Goal: Task Accomplishment & Management: Complete application form

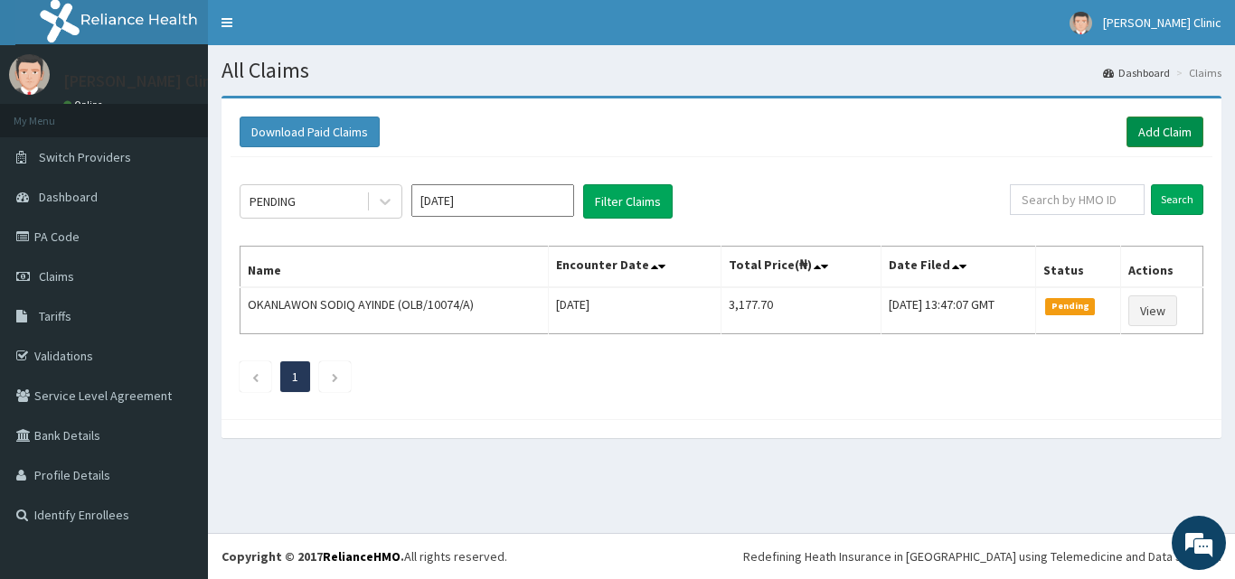
click at [1168, 129] on link "Add Claim" at bounding box center [1164, 132] width 77 height 31
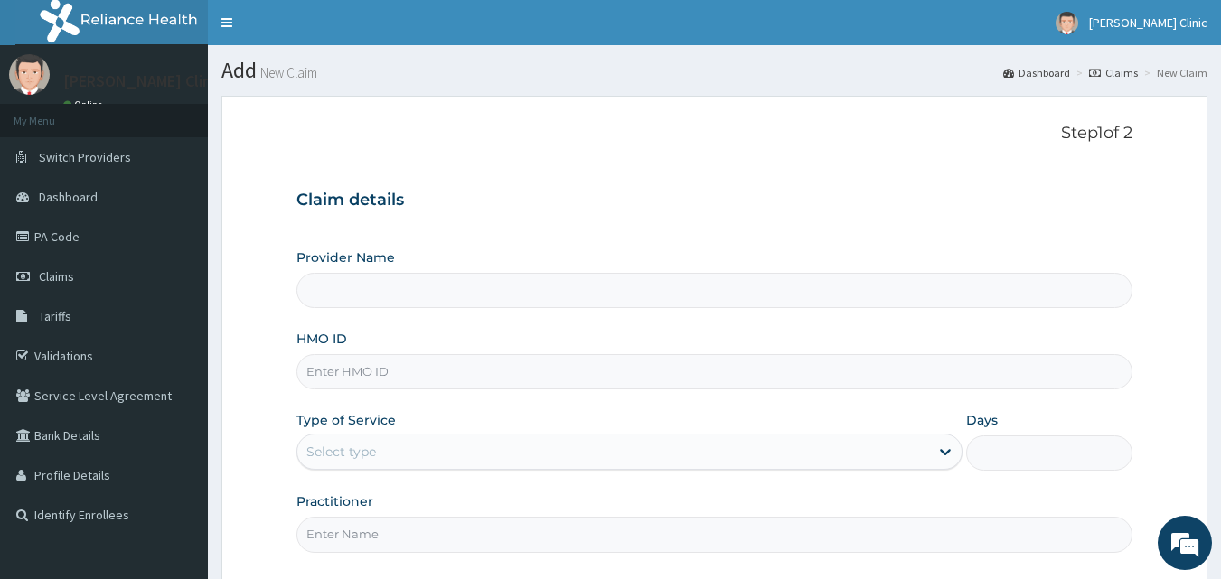
type input "[PERSON_NAME] Clinic"
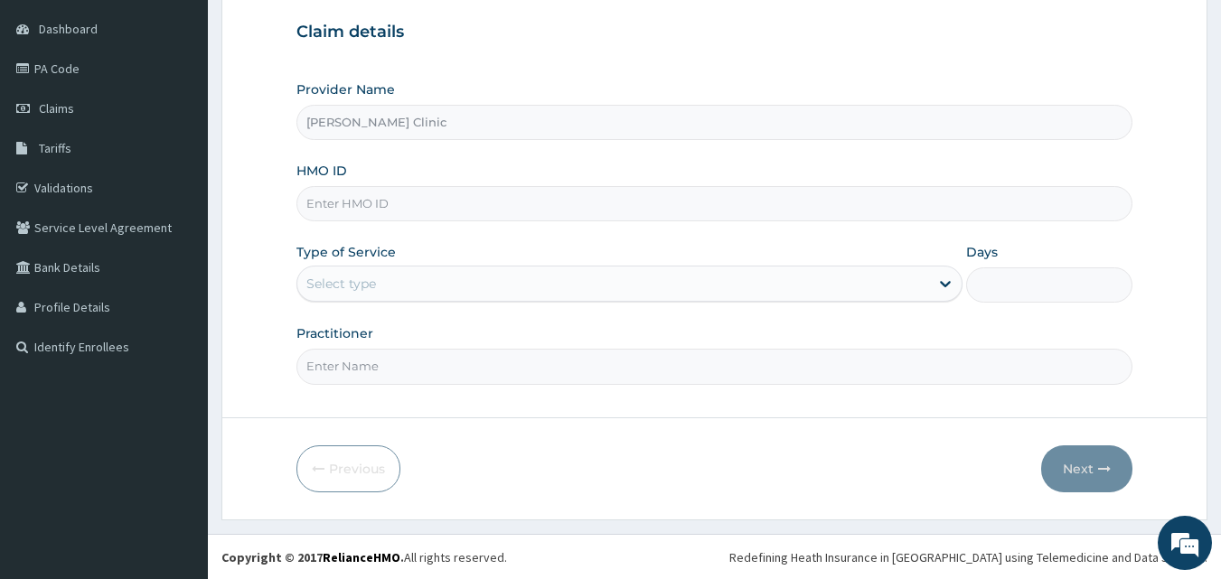
scroll to position [169, 0]
click at [390, 197] on input "HMO ID" at bounding box center [715, 202] width 837 height 35
type input "GSV/13300/A"
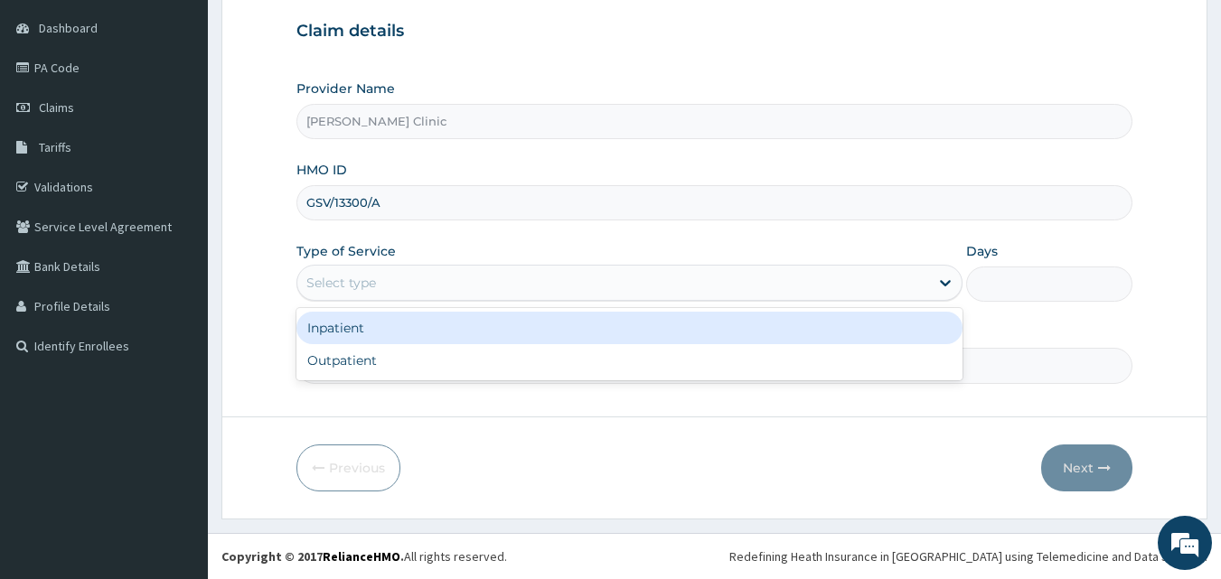
click at [828, 284] on div "Select type" at bounding box center [613, 282] width 632 height 29
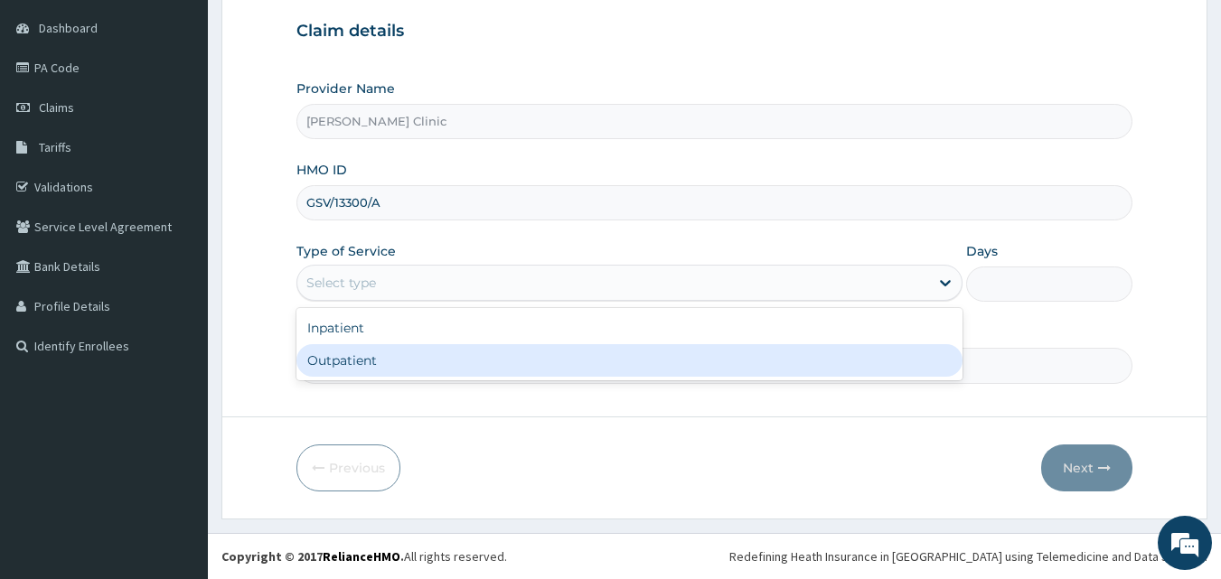
click at [827, 363] on div "Outpatient" at bounding box center [630, 360] width 666 height 33
type input "1"
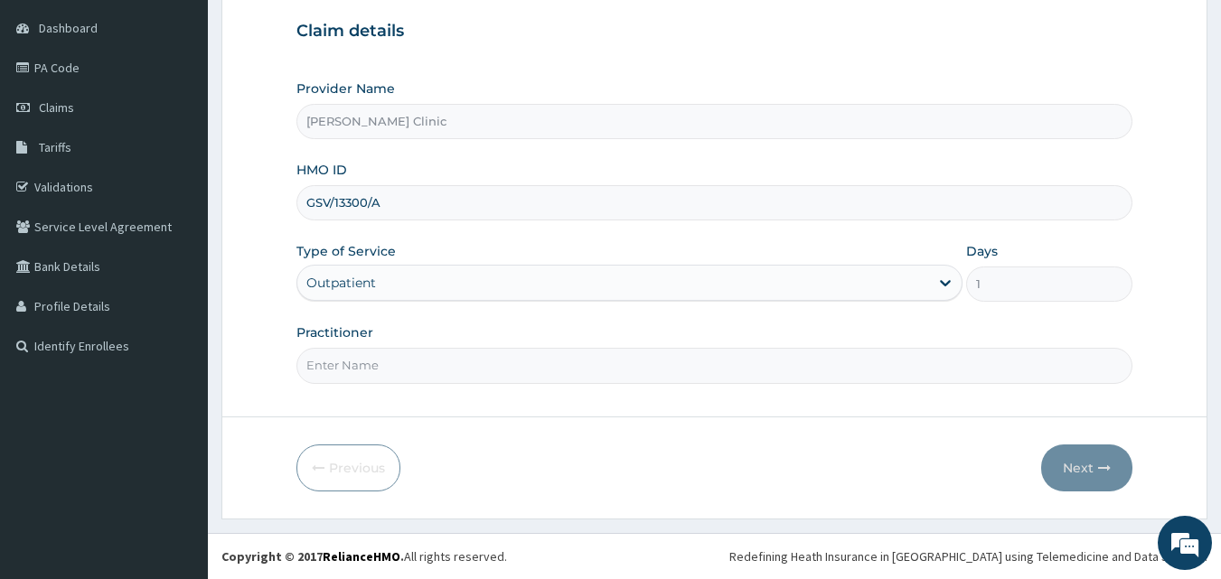
click at [748, 377] on input "Practitioner" at bounding box center [715, 365] width 837 height 35
type input "DR NNAMDI"
click at [1104, 466] on icon "button" at bounding box center [1104, 468] width 13 height 13
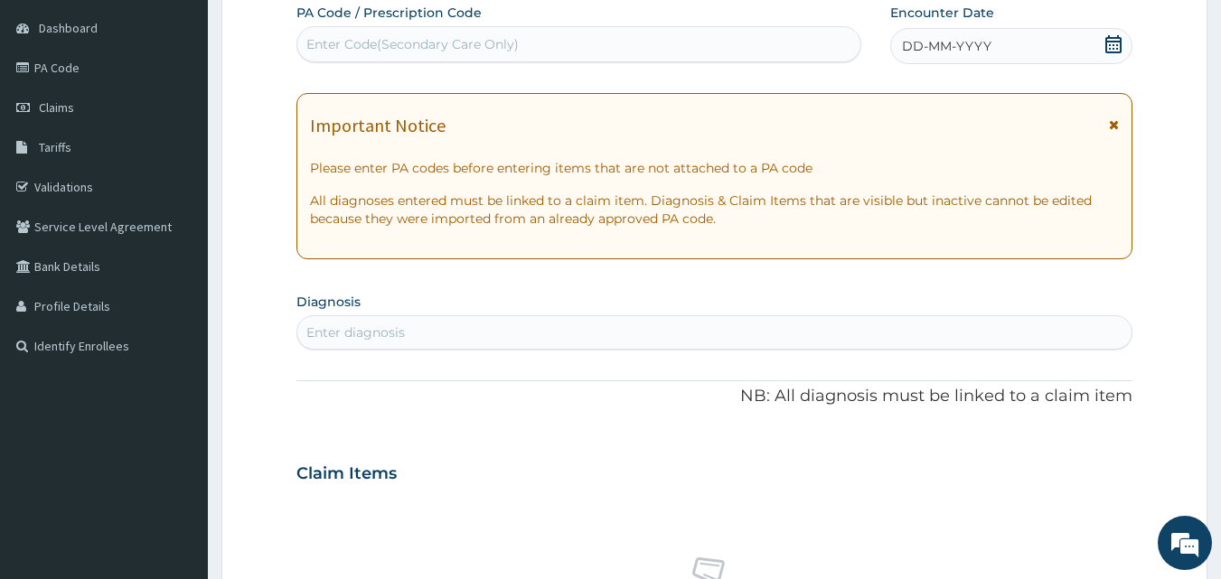
click at [1112, 41] on icon at bounding box center [1114, 44] width 16 height 18
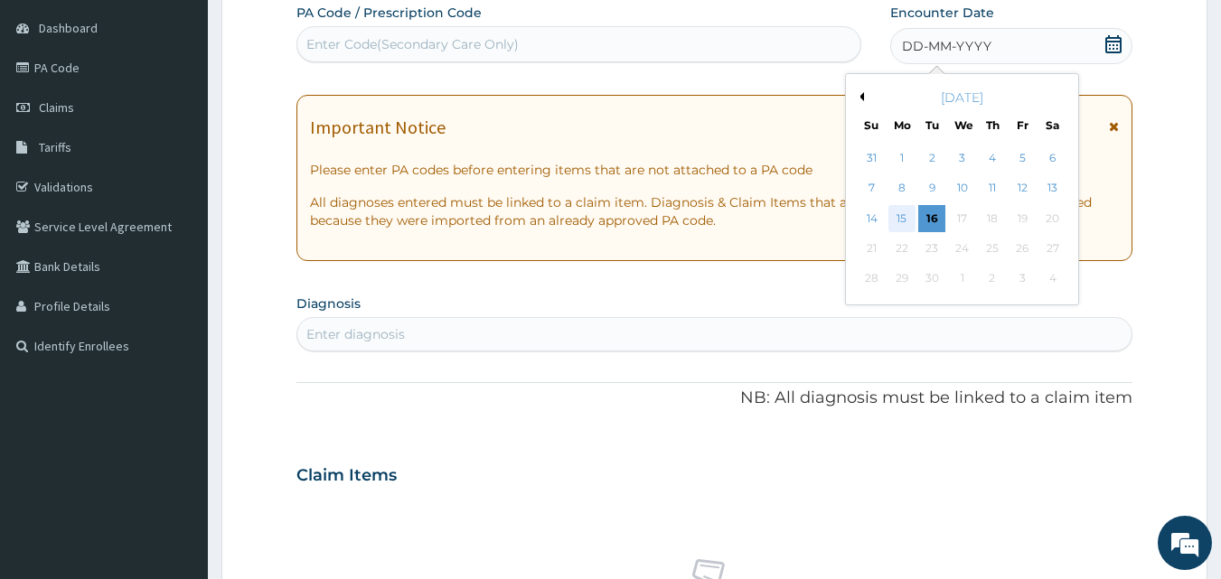
click at [908, 212] on div "15" at bounding box center [902, 218] width 27 height 27
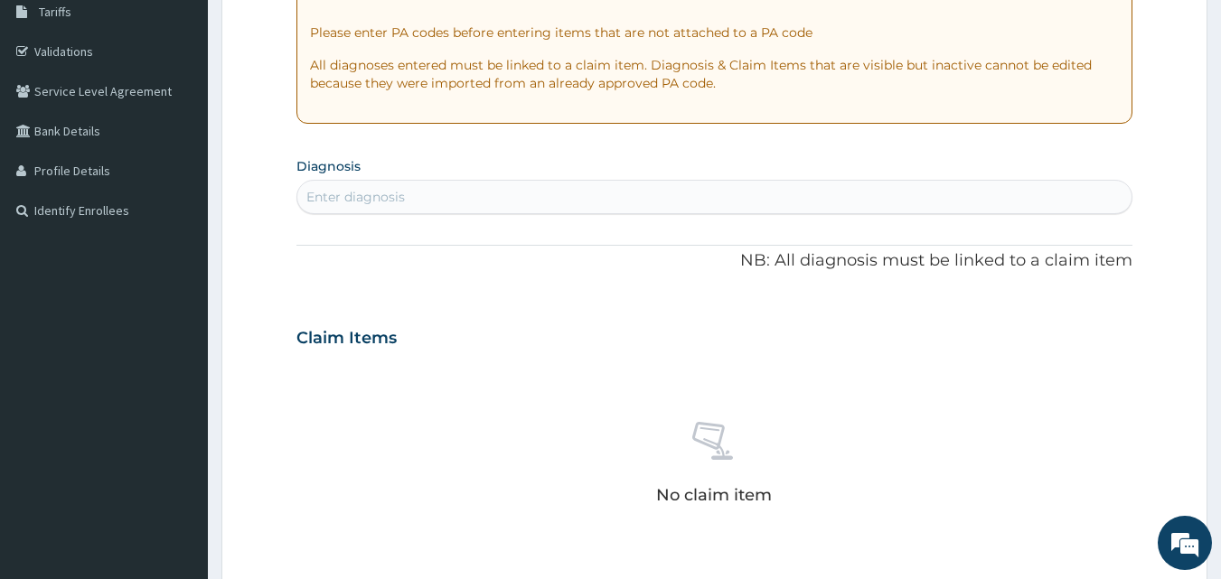
scroll to position [311, 0]
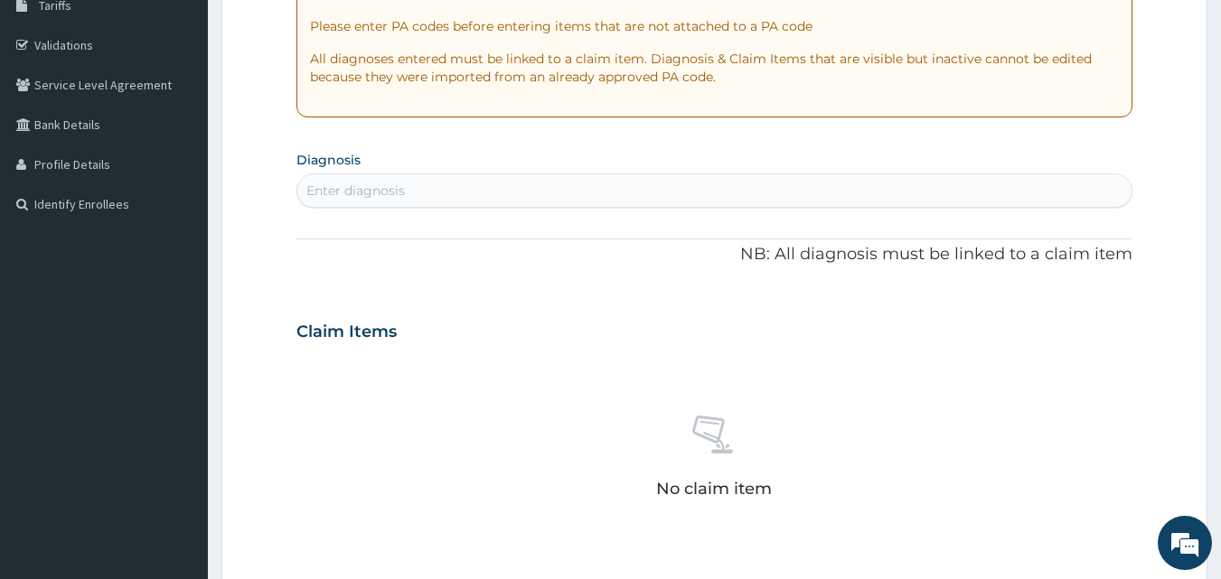
click at [545, 178] on div "Enter diagnosis" at bounding box center [714, 190] width 835 height 29
type input "MALAR"
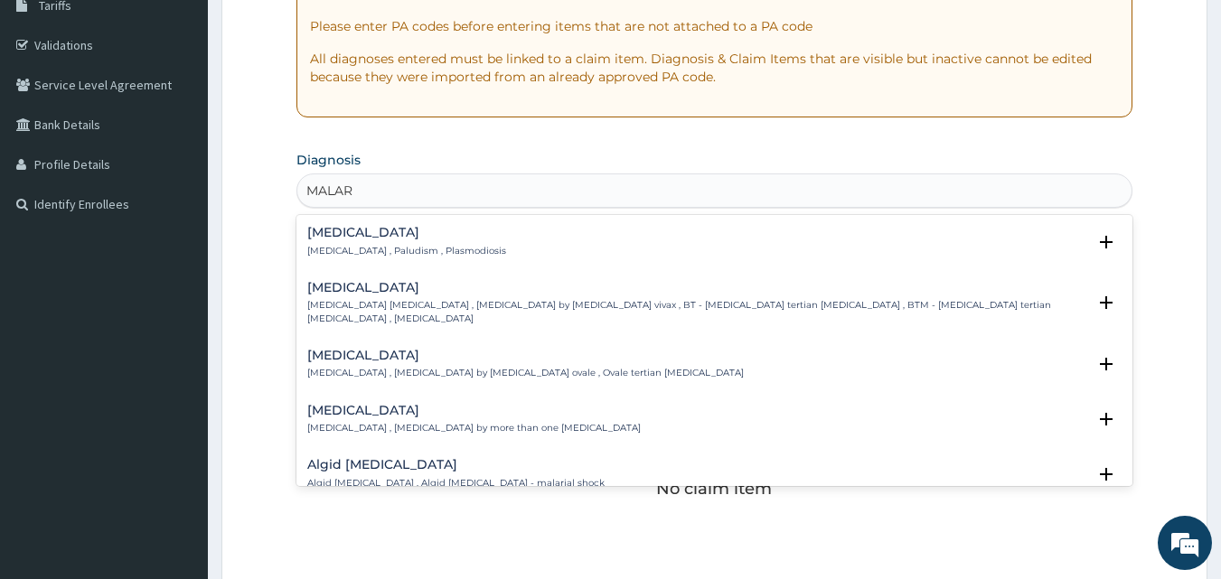
click at [504, 246] on div "Malaria Malaria , Paludism , Plasmodiosis" at bounding box center [714, 242] width 815 height 32
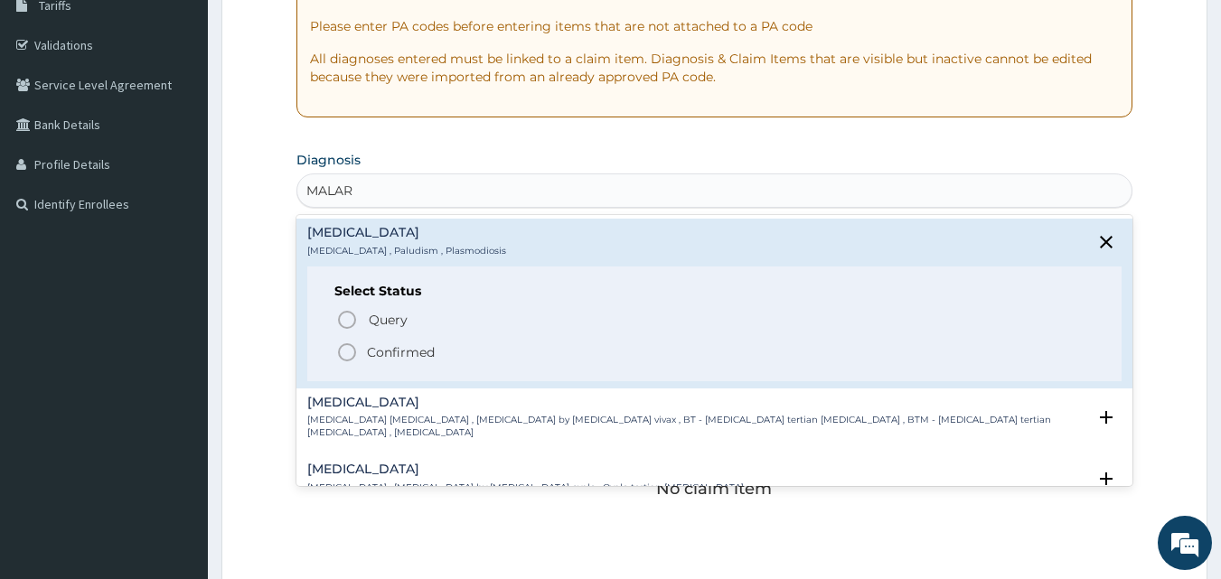
click at [346, 358] on icon "status option filled" at bounding box center [347, 353] width 22 height 22
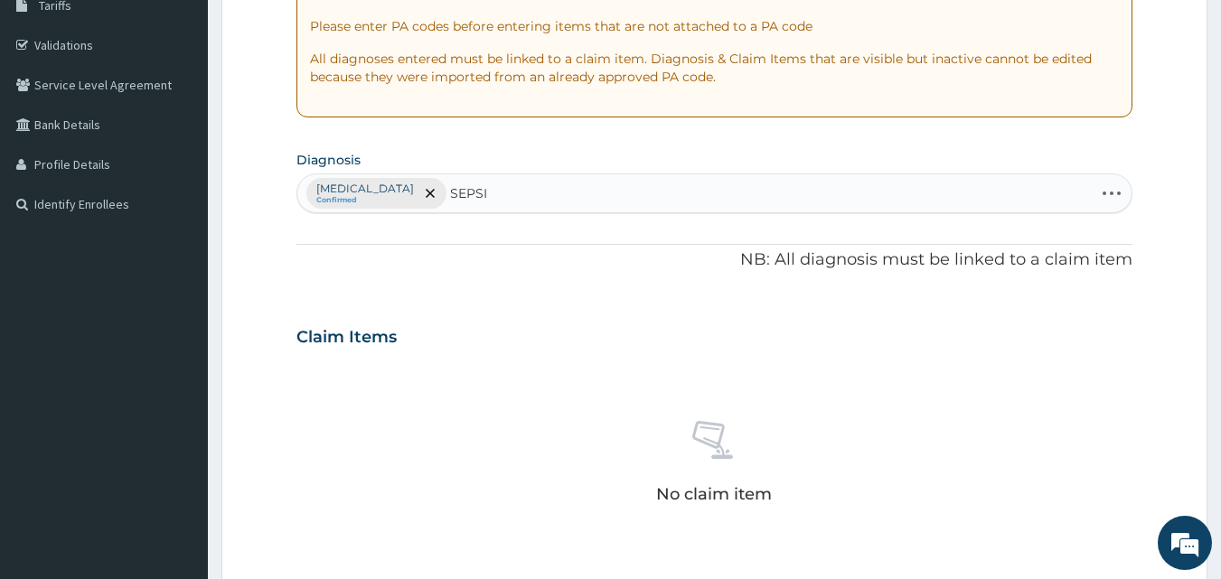
type input "SEPSIS"
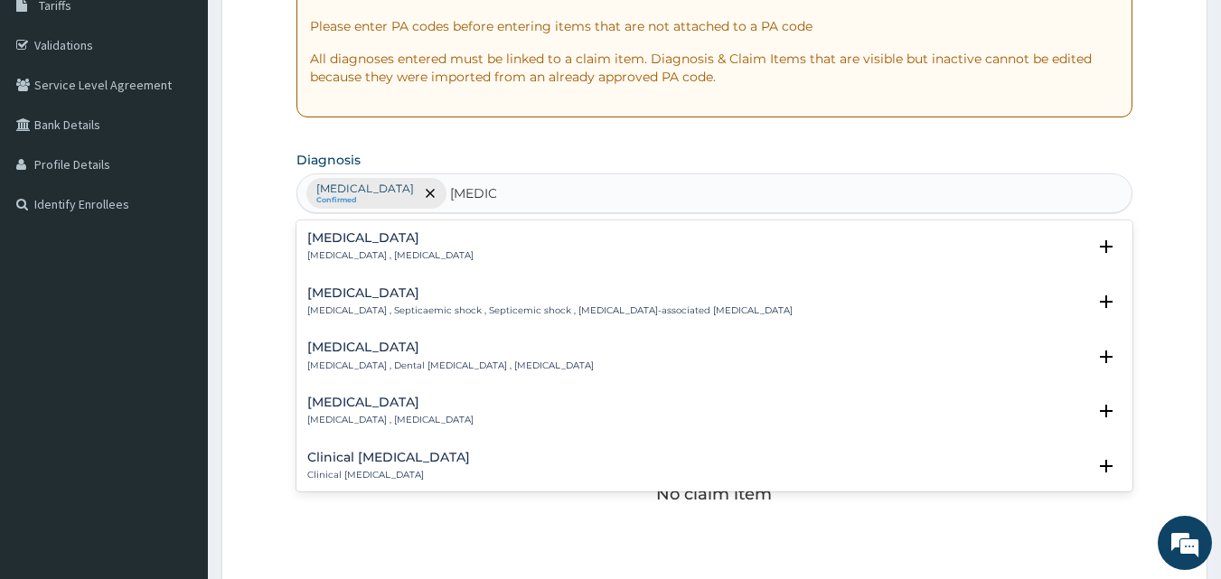
click at [413, 253] on p "Systemic infection , Sepsis" at bounding box center [390, 256] width 166 height 13
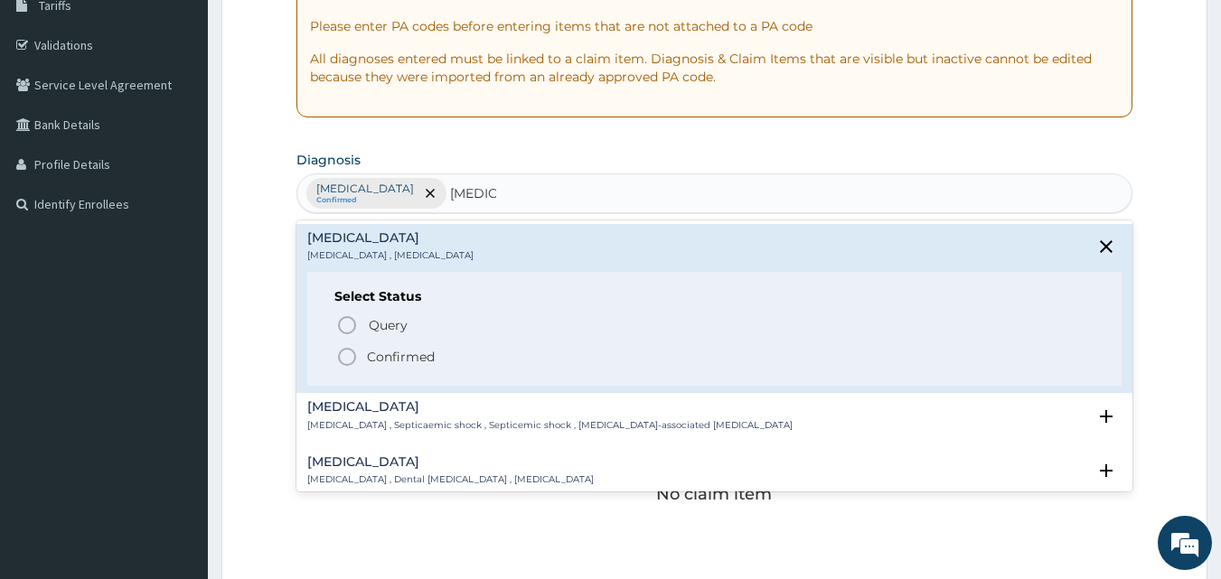
click at [347, 361] on icon "status option filled" at bounding box center [347, 357] width 22 height 22
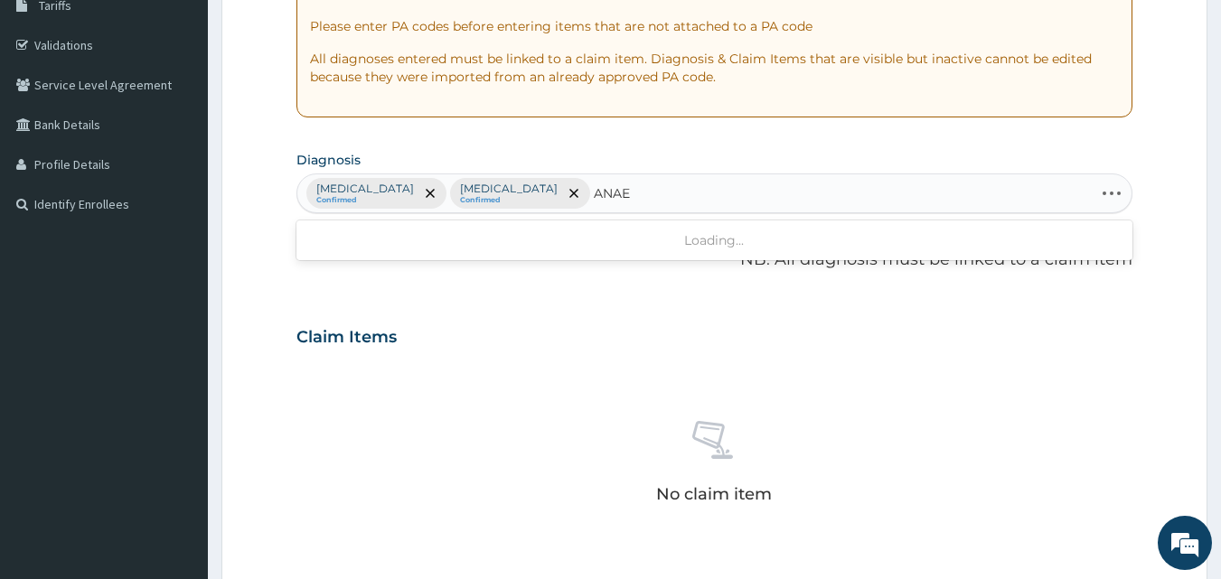
type input "ANAEM"
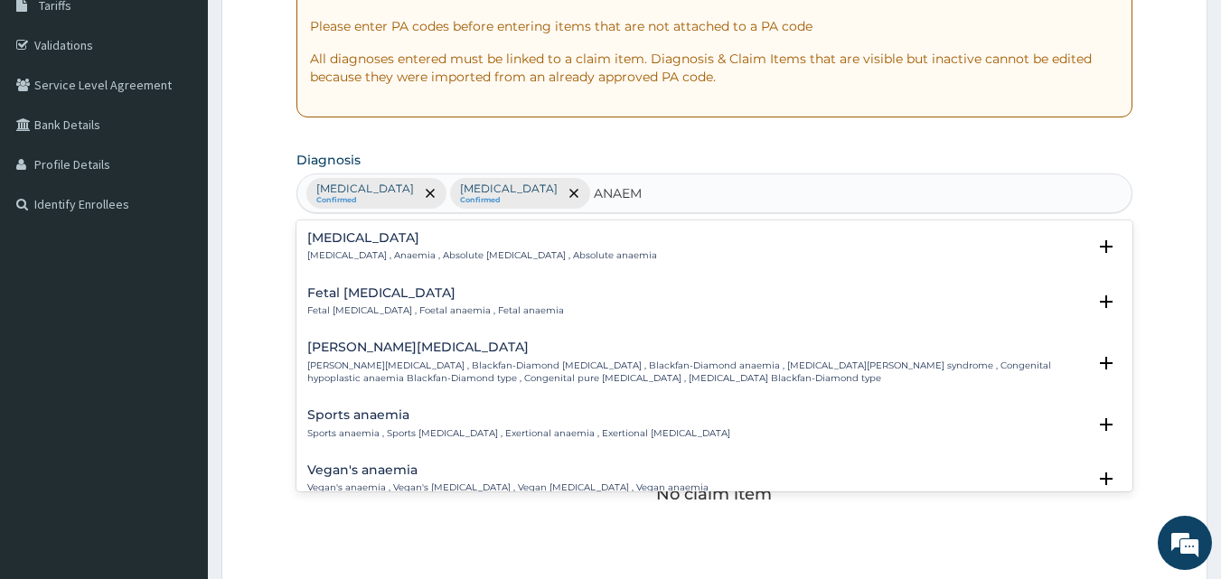
click at [426, 248] on div "Anemia Anemia , Anaemia , Absolute anemia , Absolute anaemia" at bounding box center [482, 247] width 350 height 32
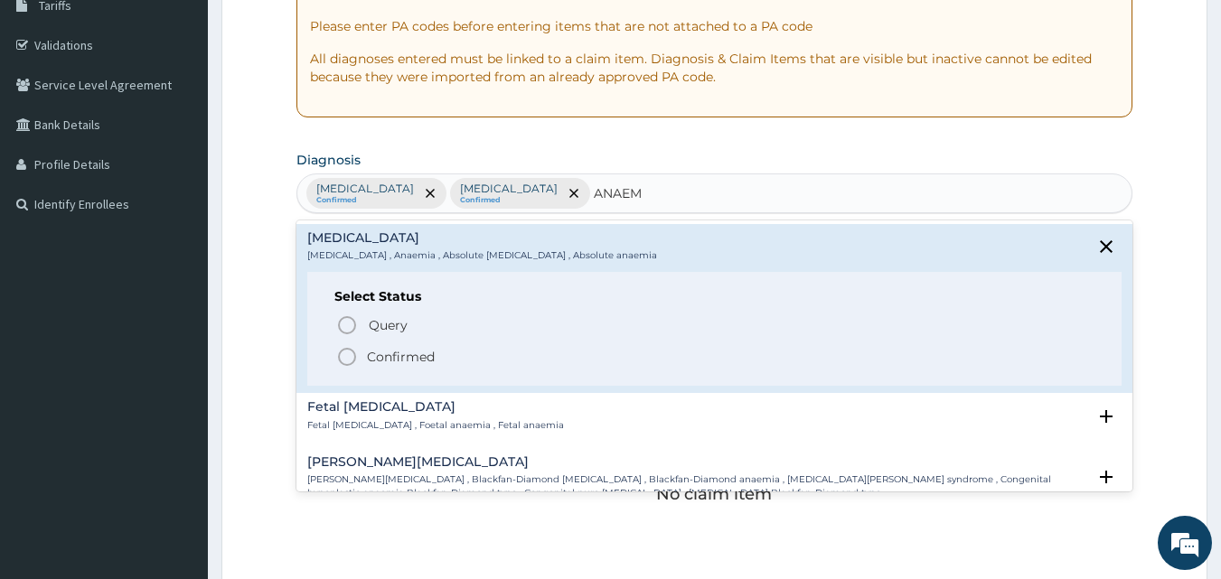
click at [346, 361] on icon "status option filled" at bounding box center [347, 357] width 22 height 22
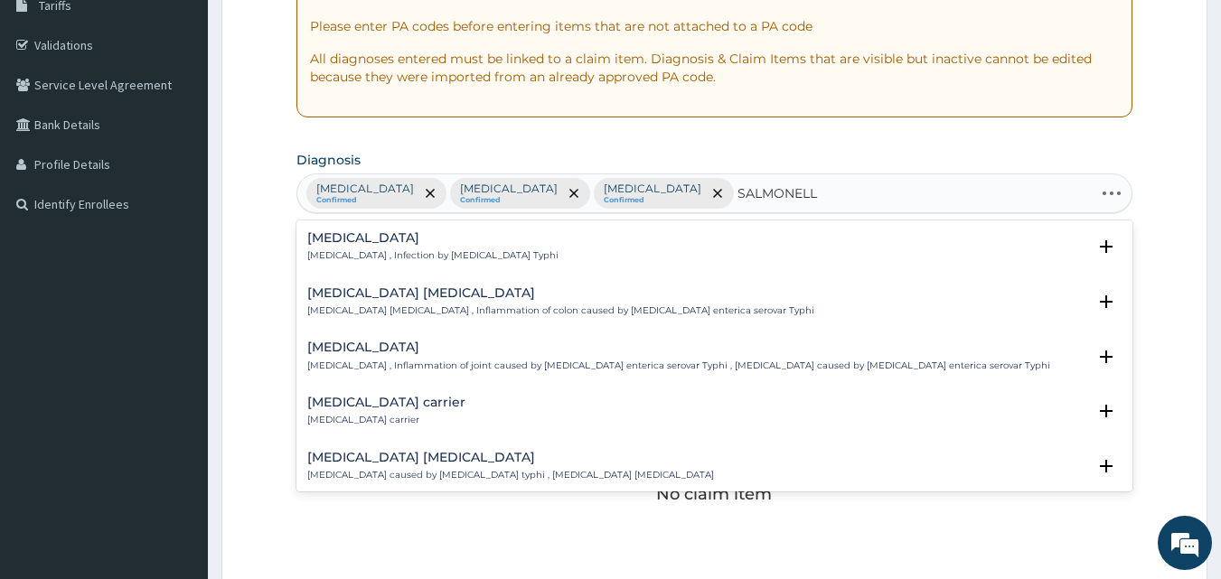
type input "SALMONELLA"
click at [491, 299] on h4 "Typhoid colitis" at bounding box center [560, 294] width 507 height 14
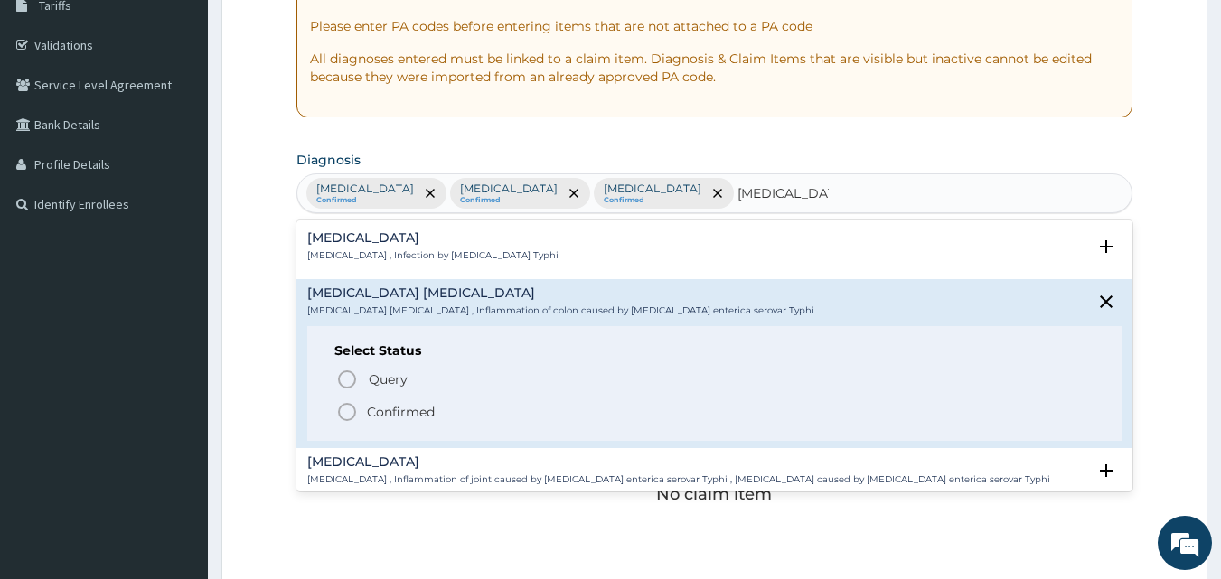
click at [344, 419] on icon "status option filled" at bounding box center [347, 412] width 22 height 22
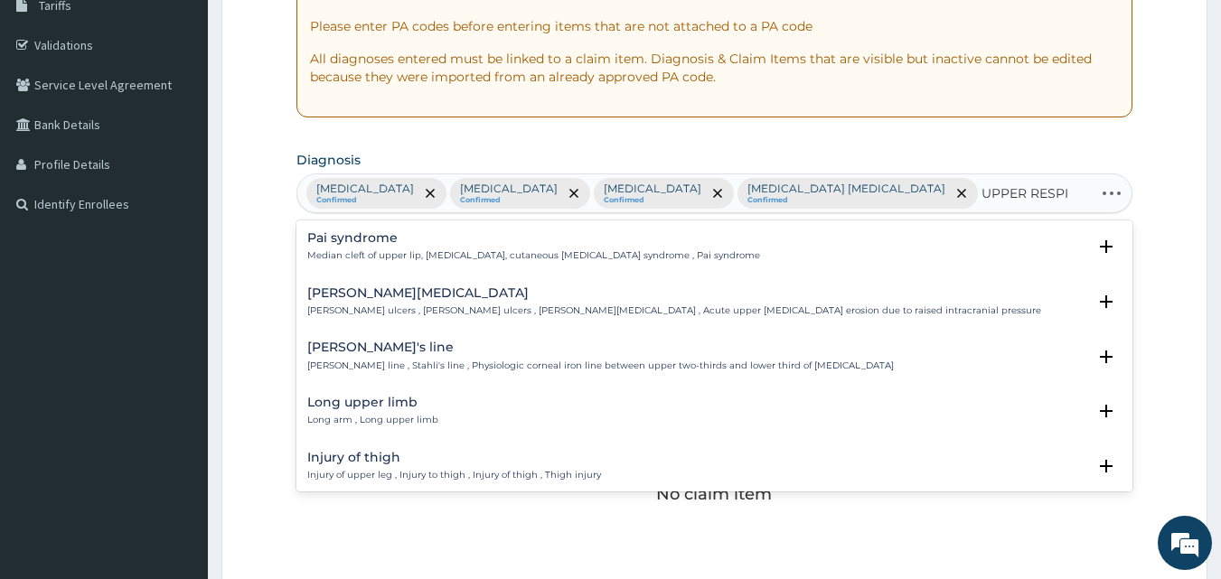
type input "UPPER RESPIR"
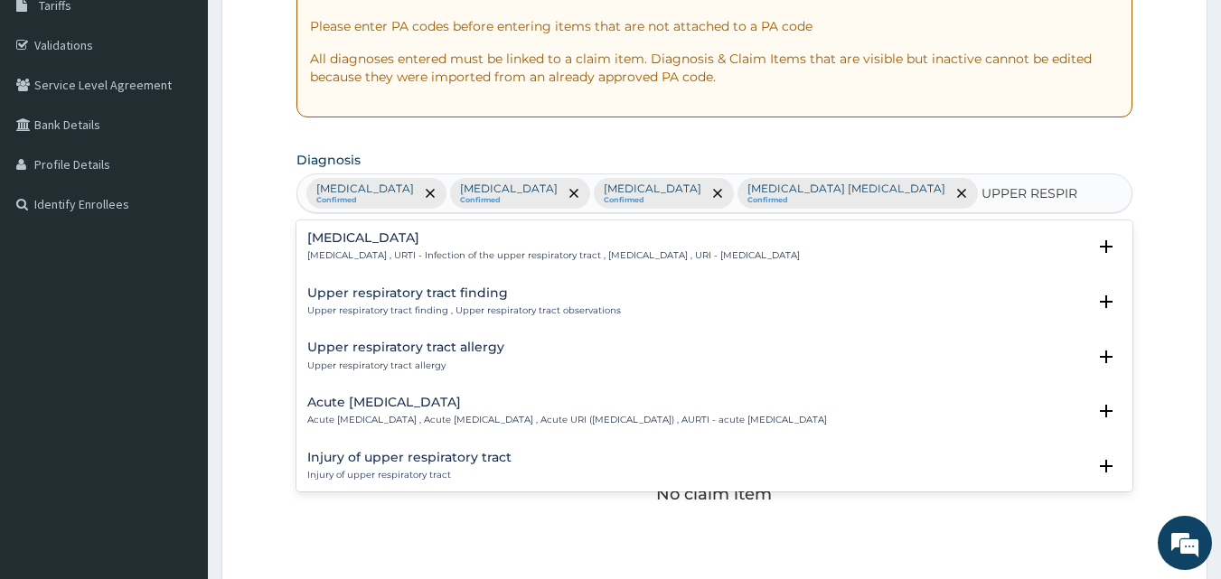
click at [633, 252] on p "Upper respiratory infection , URTI - Infection of the upper respiratory tract ,…" at bounding box center [553, 256] width 493 height 13
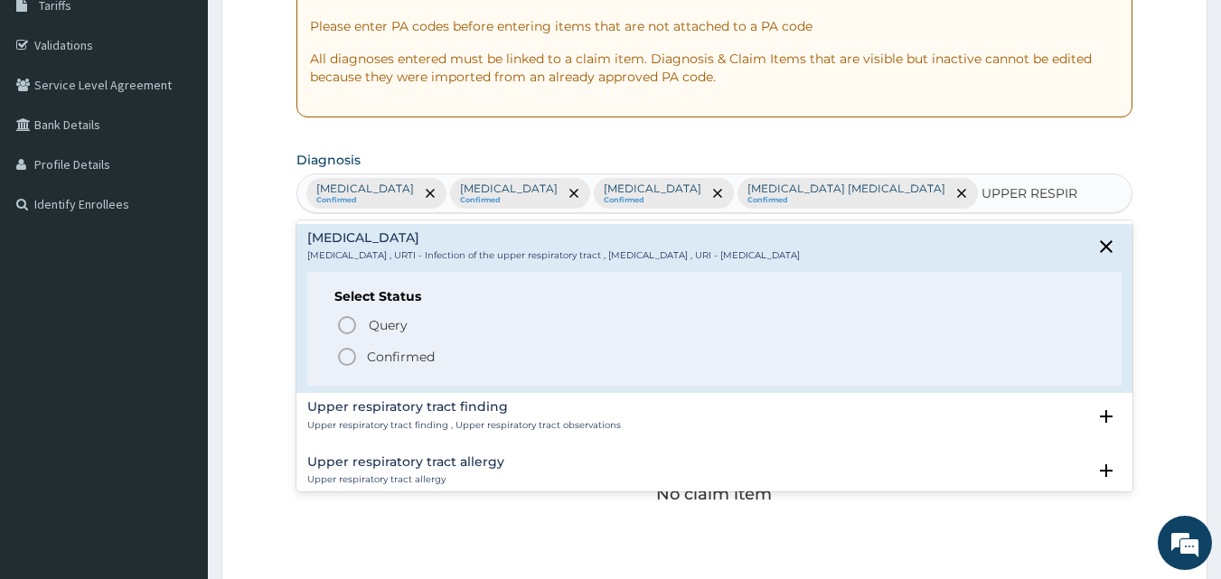
click at [350, 355] on icon "status option filled" at bounding box center [347, 357] width 22 height 22
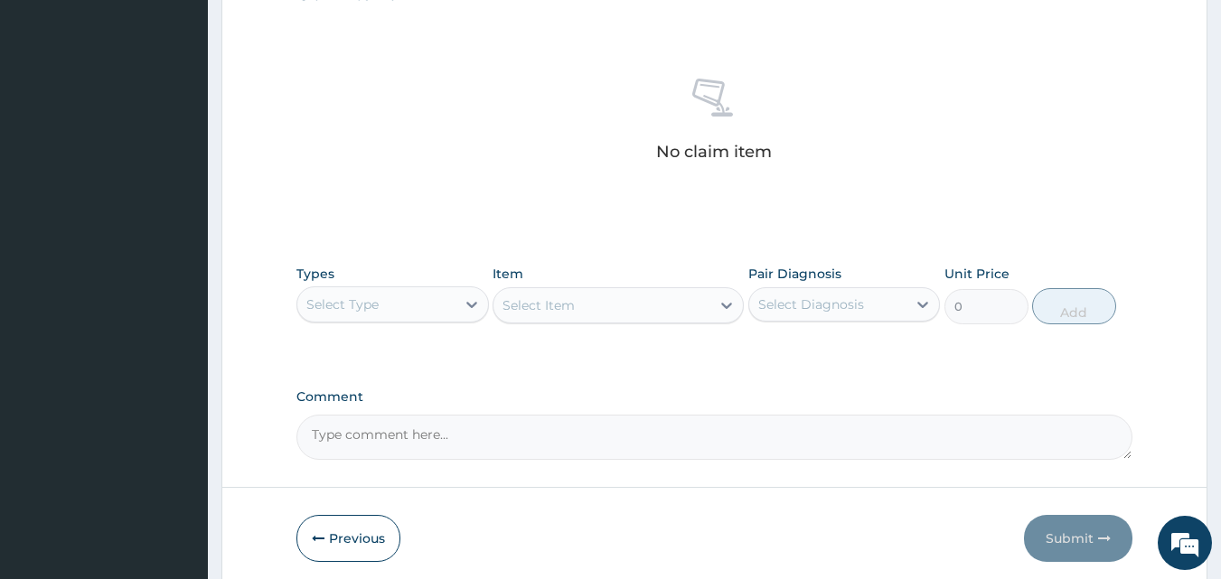
scroll to position [690, 0]
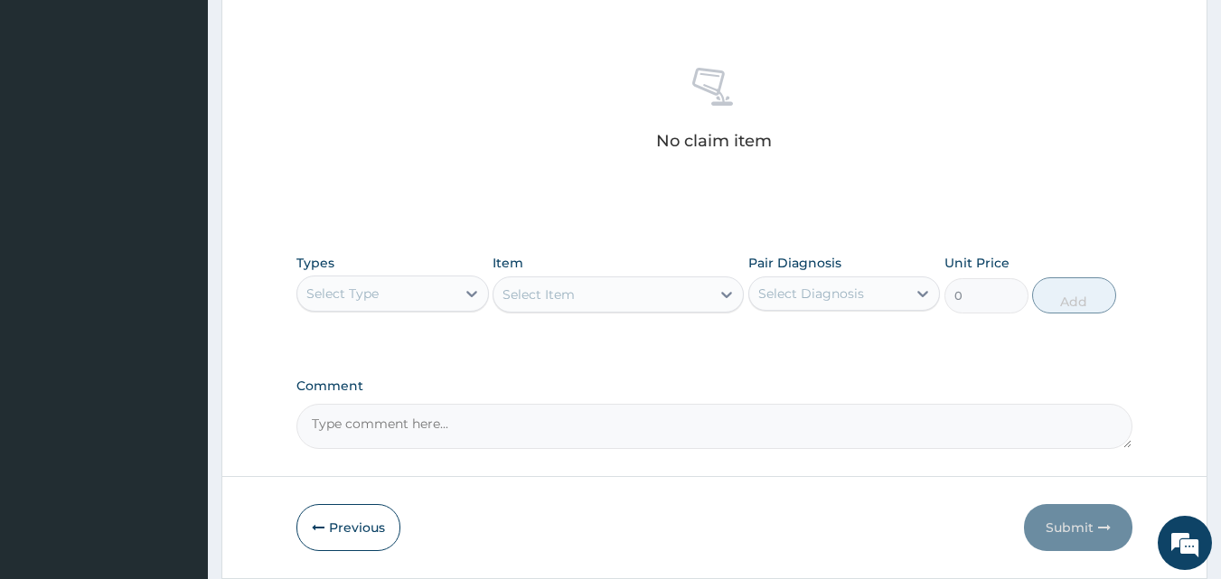
click at [431, 279] on div "Select Type" at bounding box center [376, 293] width 158 height 29
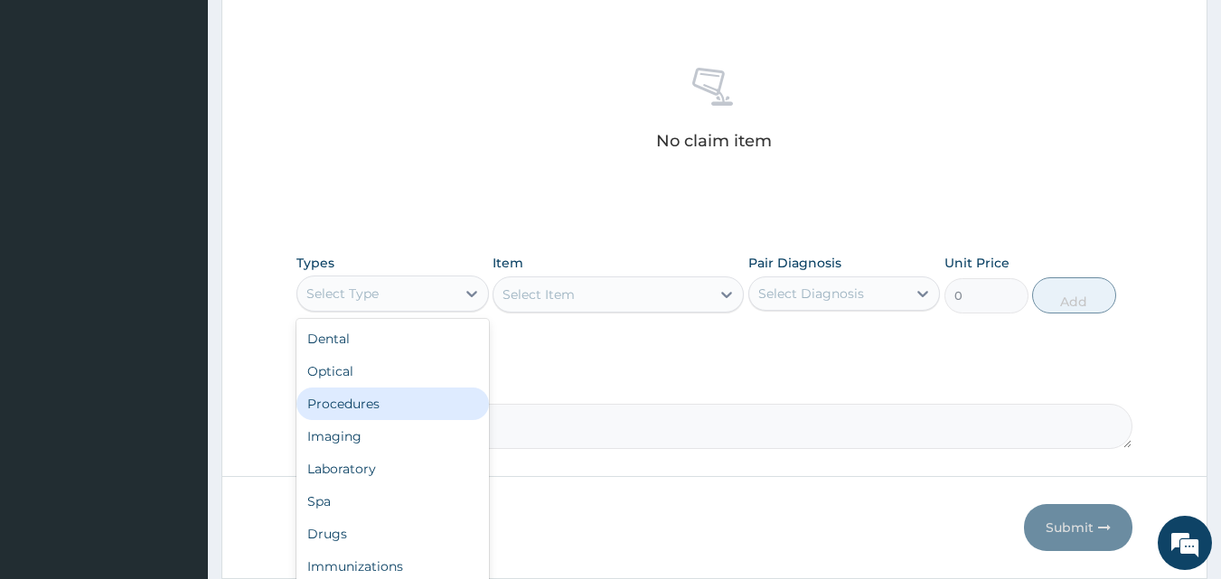
click at [376, 388] on div "Procedures" at bounding box center [393, 404] width 193 height 33
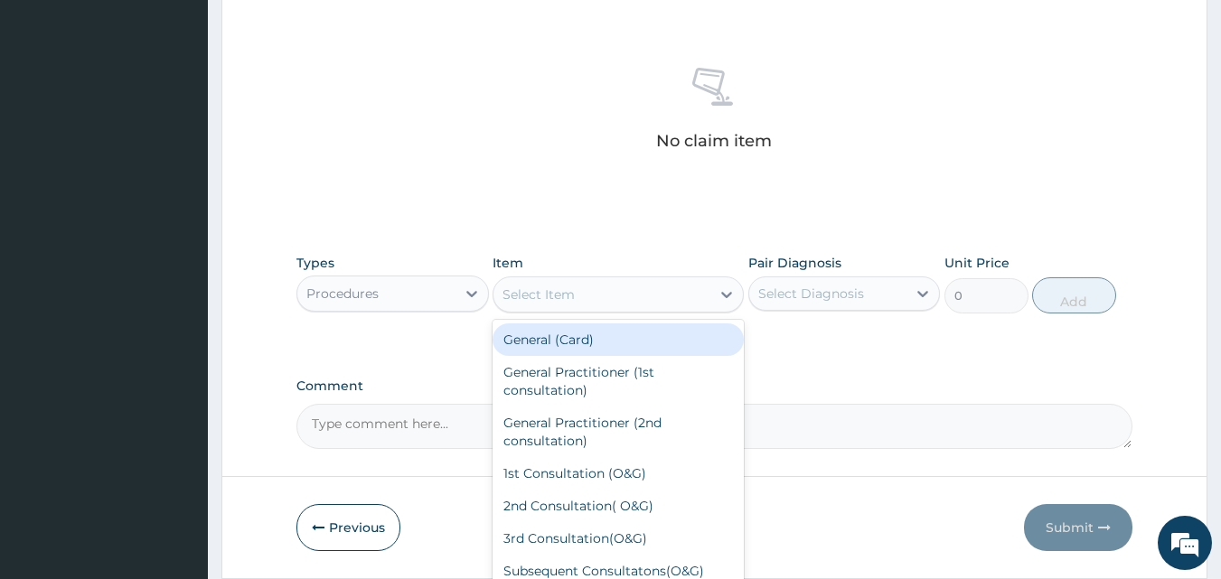
click at [667, 280] on div "Select Item" at bounding box center [602, 294] width 217 height 29
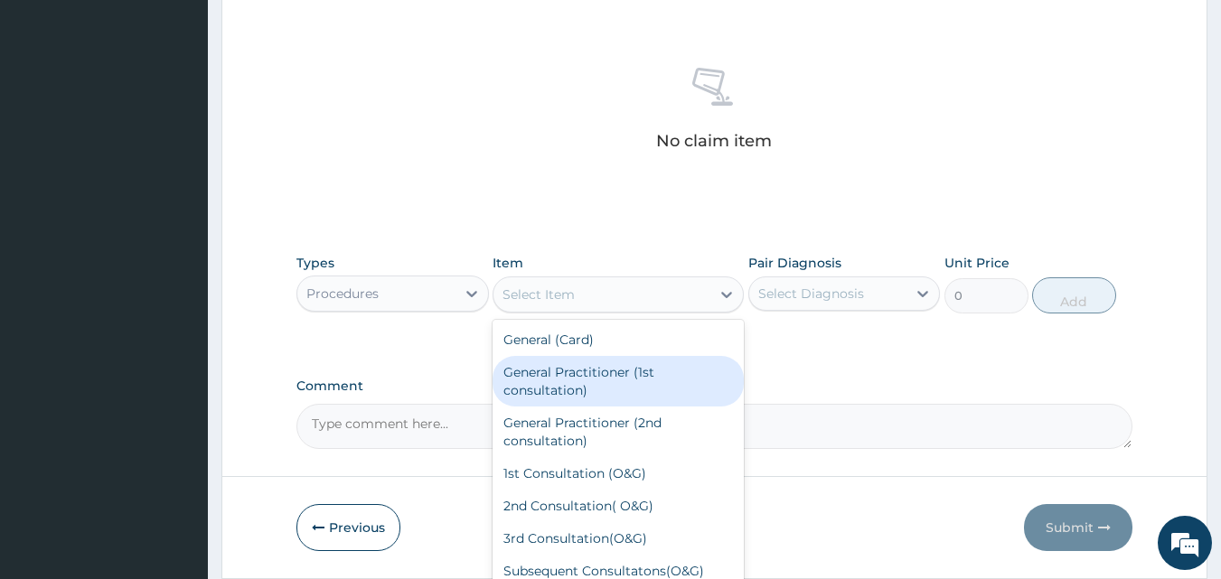
click at [646, 356] on div "General Practitioner (1st consultation)" at bounding box center [618, 381] width 251 height 51
type input "1500"
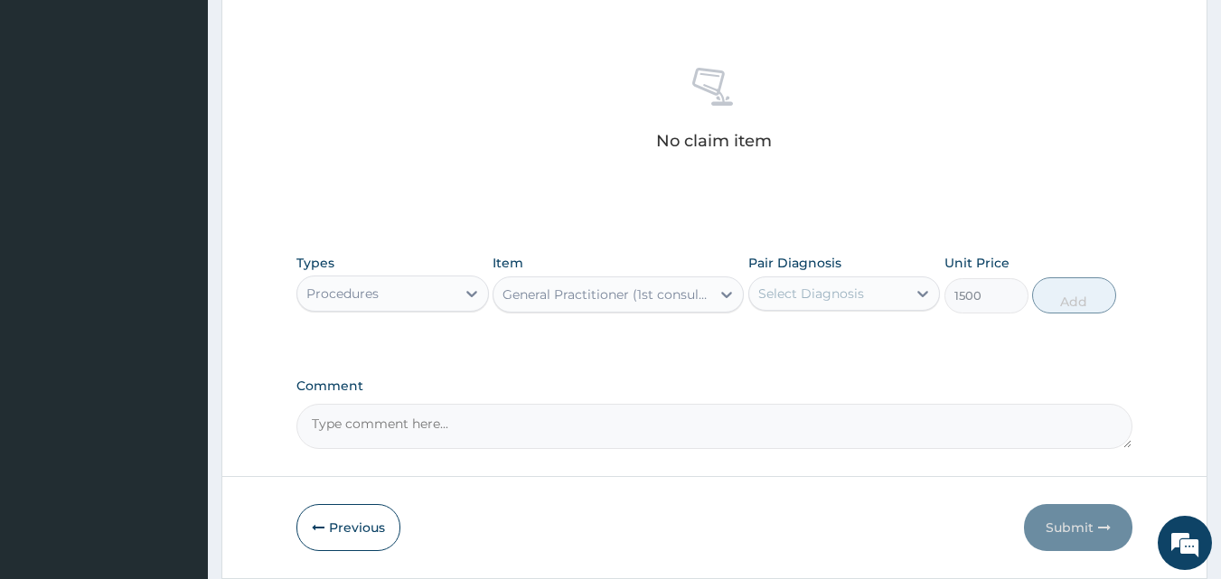
click at [840, 287] on div "Pair Diagnosis Select Diagnosis" at bounding box center [845, 284] width 193 height 60
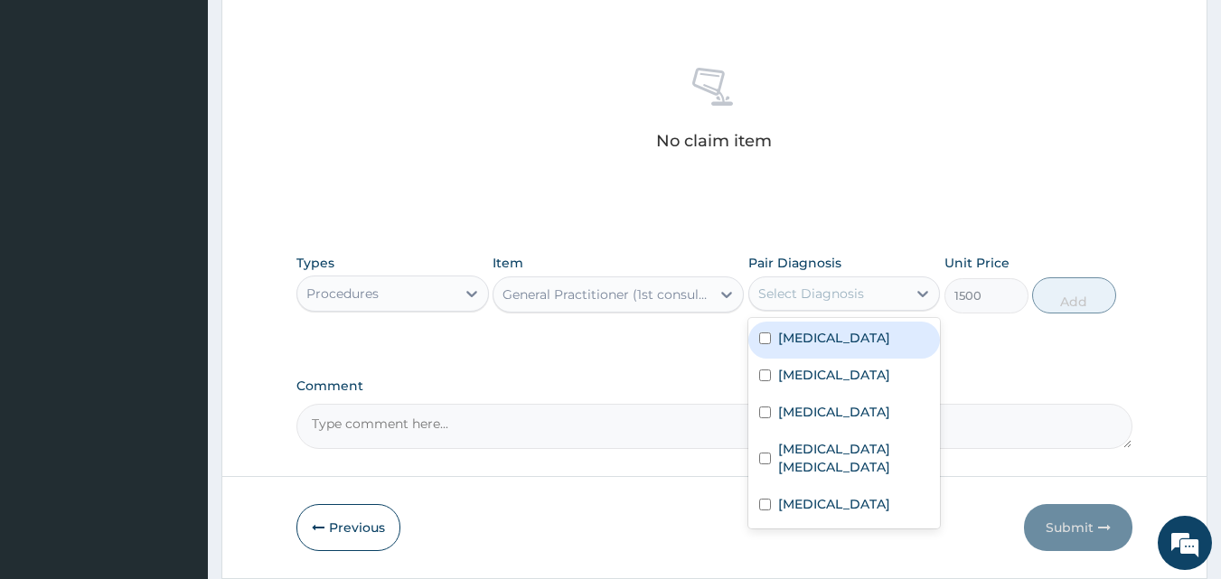
click at [814, 285] on div "Select Diagnosis" at bounding box center [811, 294] width 106 height 18
click at [767, 333] on input "checkbox" at bounding box center [765, 339] width 12 height 12
checkbox input "true"
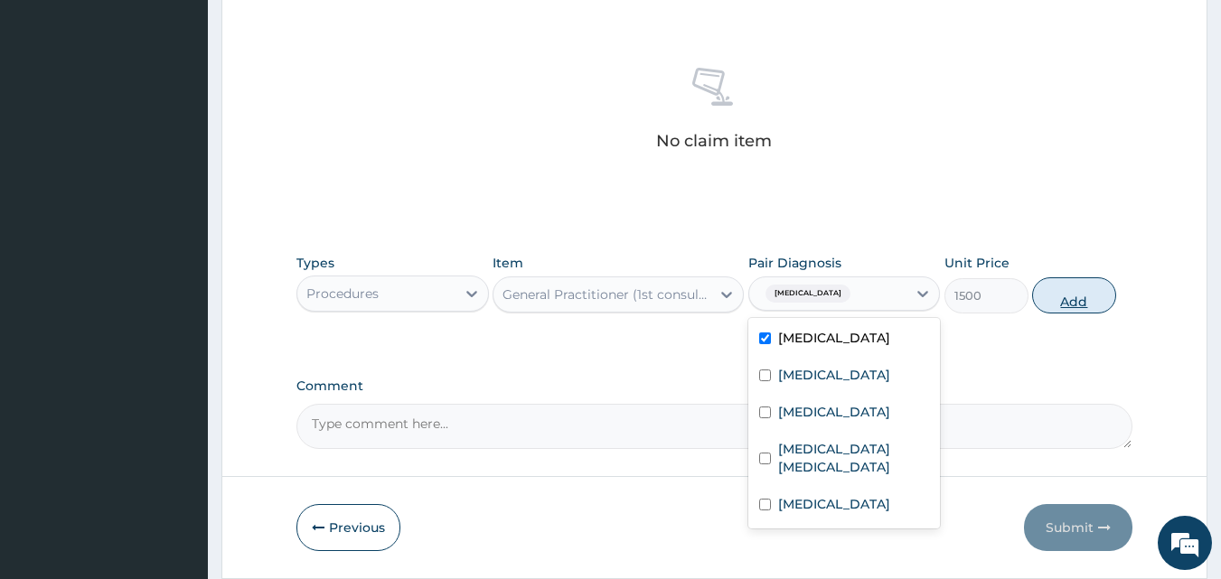
click at [1068, 278] on button "Add" at bounding box center [1074, 296] width 84 height 36
type input "0"
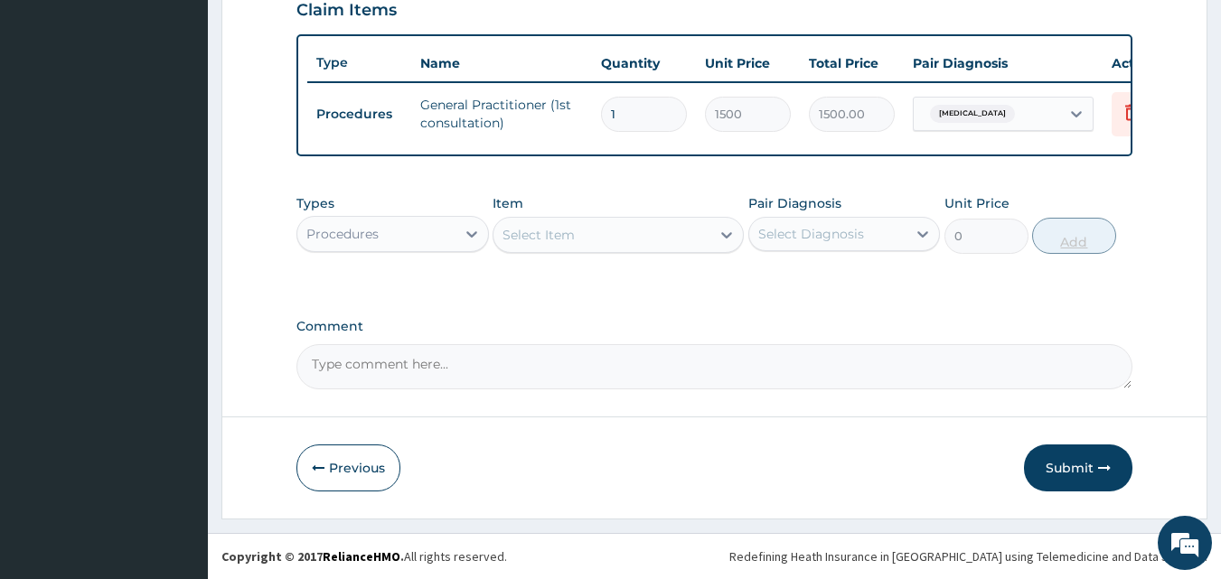
scroll to position [652, 0]
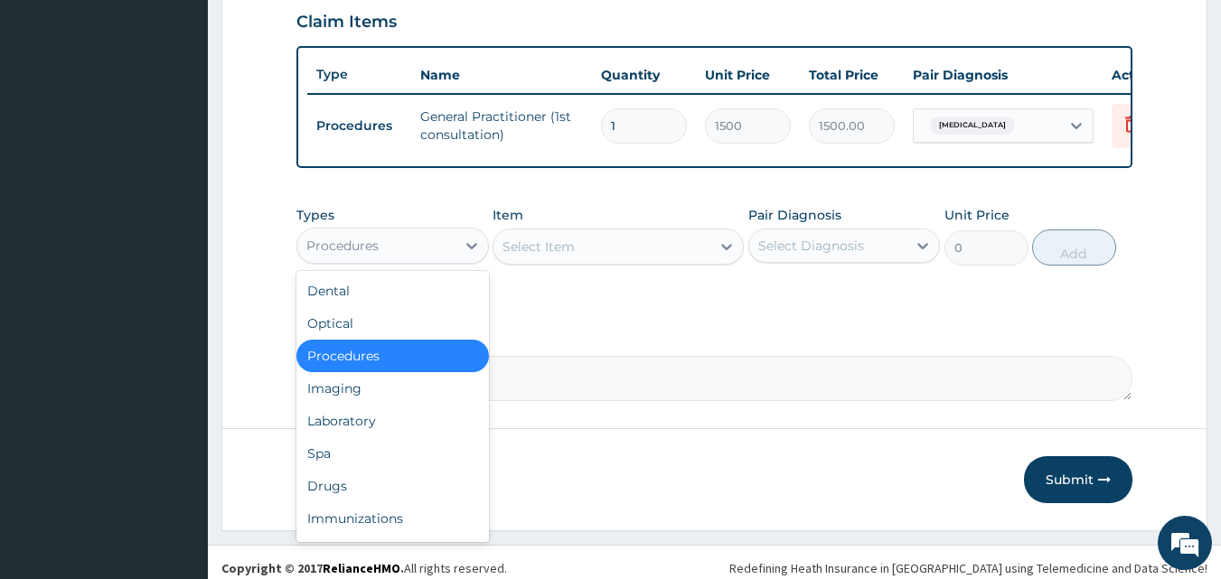
click at [448, 231] on div "Procedures" at bounding box center [376, 245] width 158 height 29
click at [374, 405] on div "Laboratory" at bounding box center [393, 421] width 193 height 33
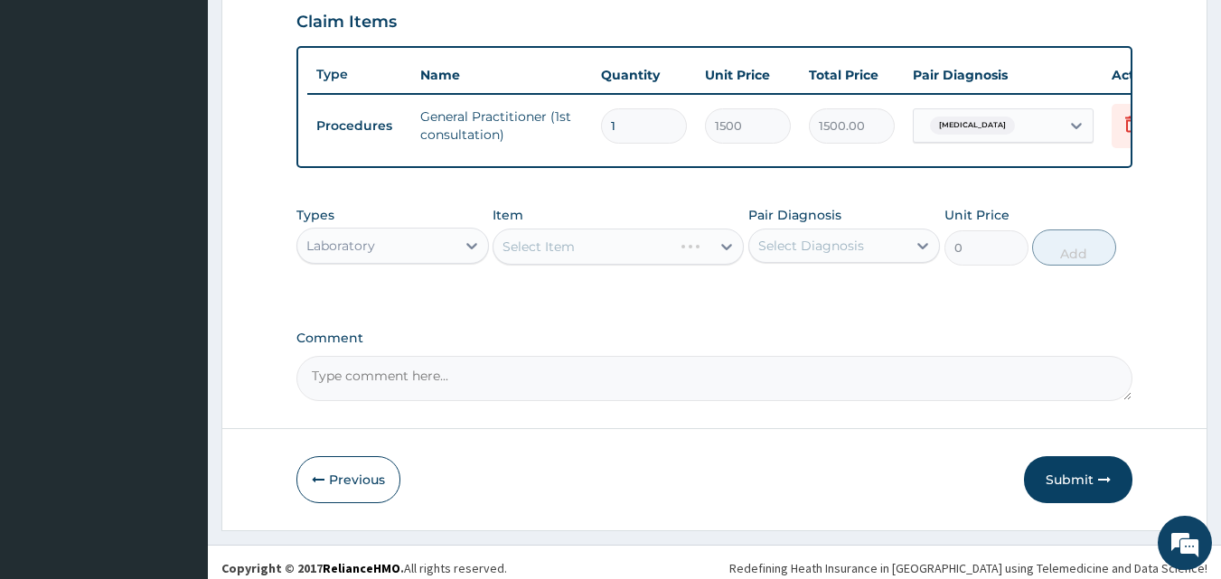
click at [632, 234] on div "Select Item" at bounding box center [618, 247] width 251 height 36
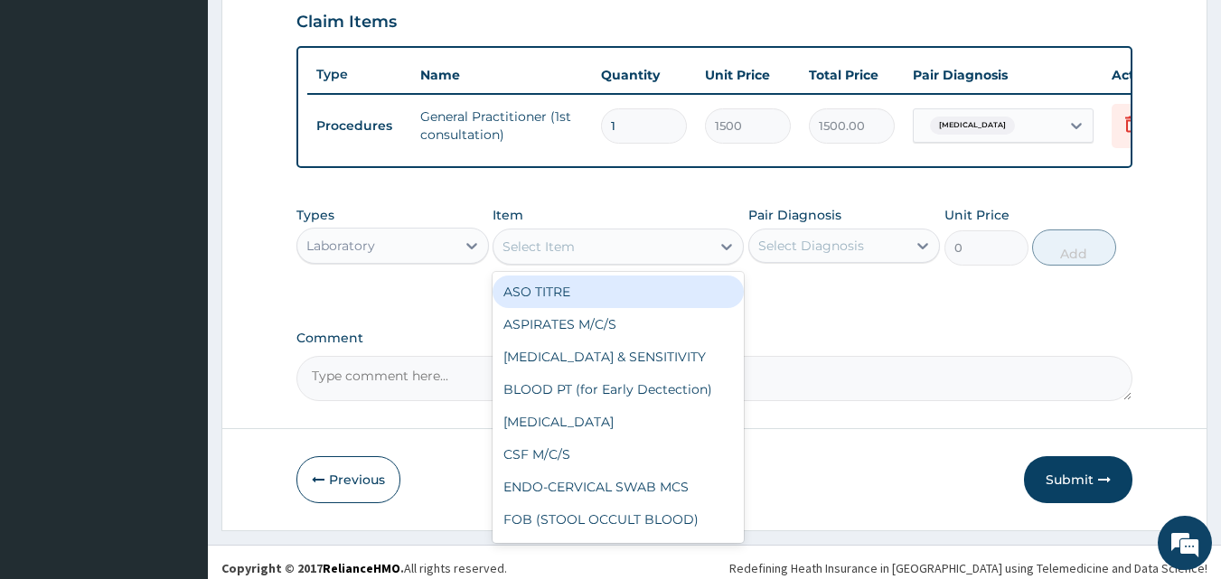
click at [632, 234] on div "Select Item" at bounding box center [602, 246] width 217 height 29
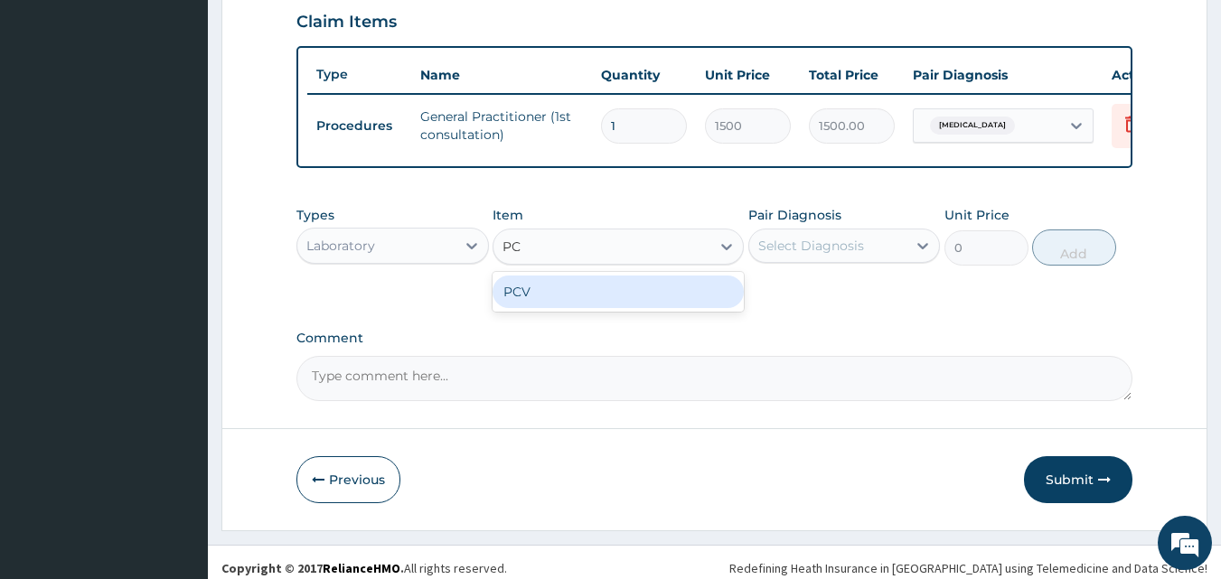
type input "PCV"
click at [652, 283] on div "PCV" at bounding box center [618, 292] width 251 height 33
type input "400"
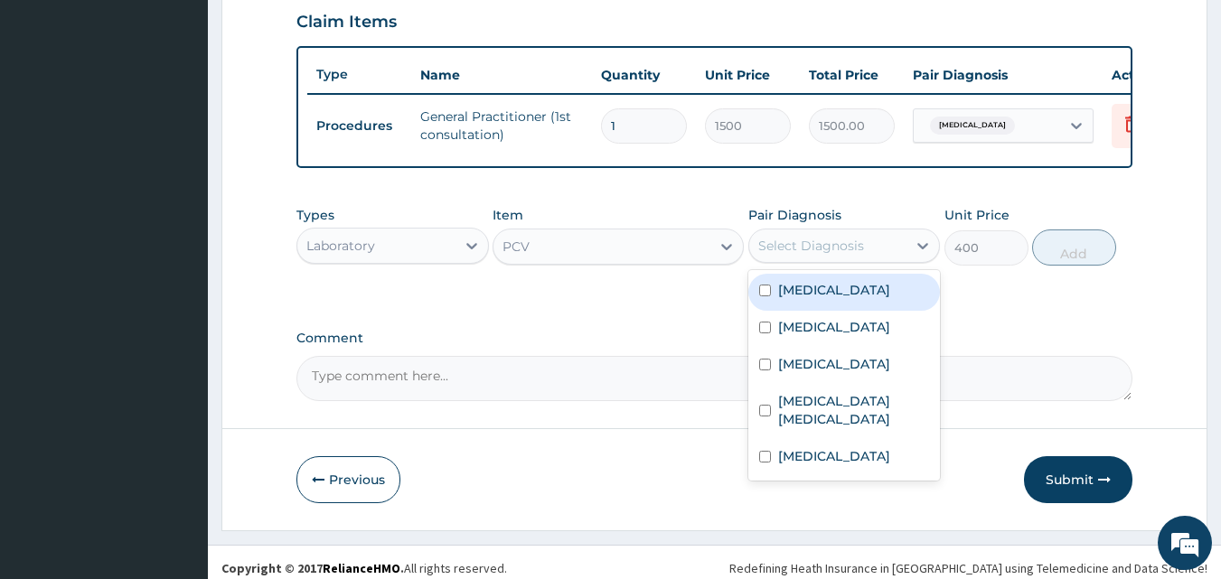
click at [808, 245] on div "Select Diagnosis" at bounding box center [828, 245] width 158 height 29
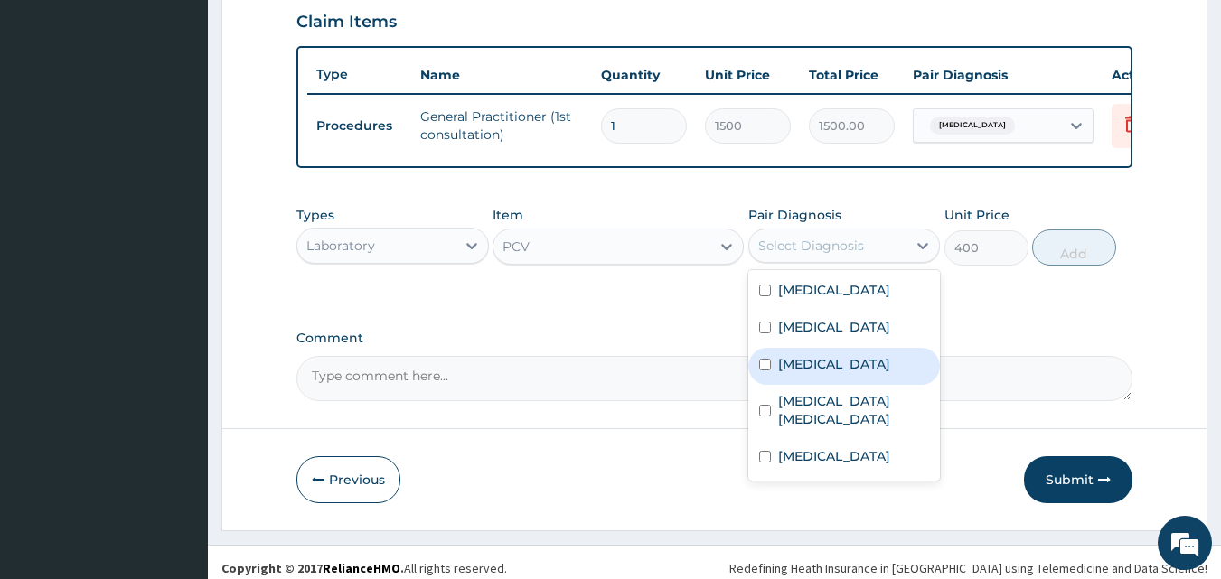
click at [762, 359] on input "checkbox" at bounding box center [765, 365] width 12 height 12
checkbox input "true"
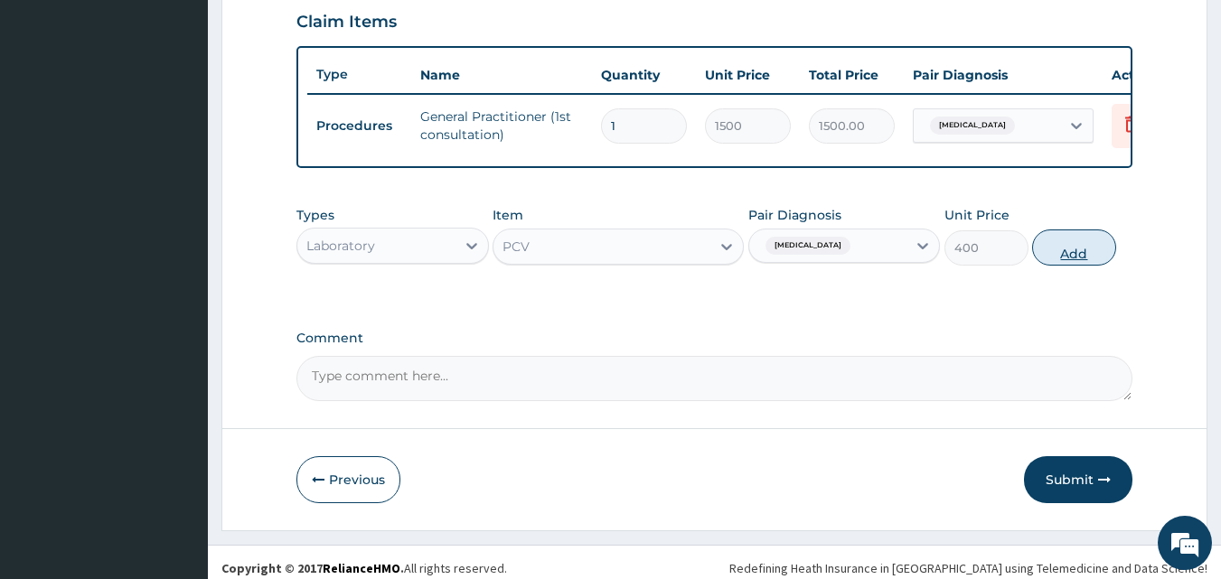
click at [1073, 232] on button "Add" at bounding box center [1074, 248] width 84 height 36
type input "0"
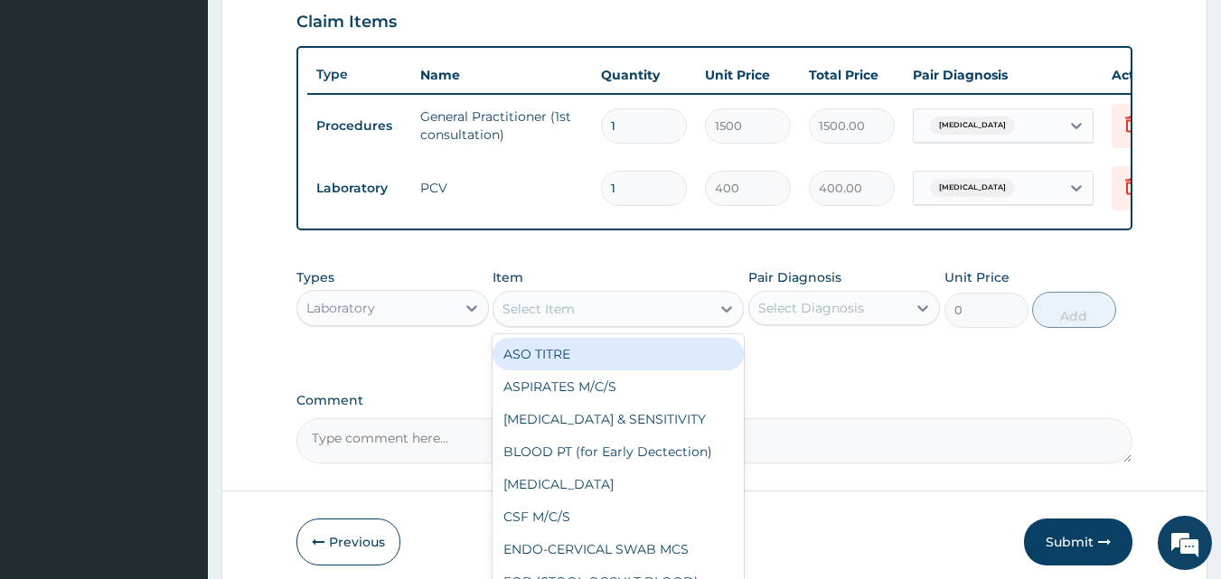
click at [584, 303] on div "Select Item" at bounding box center [602, 309] width 217 height 29
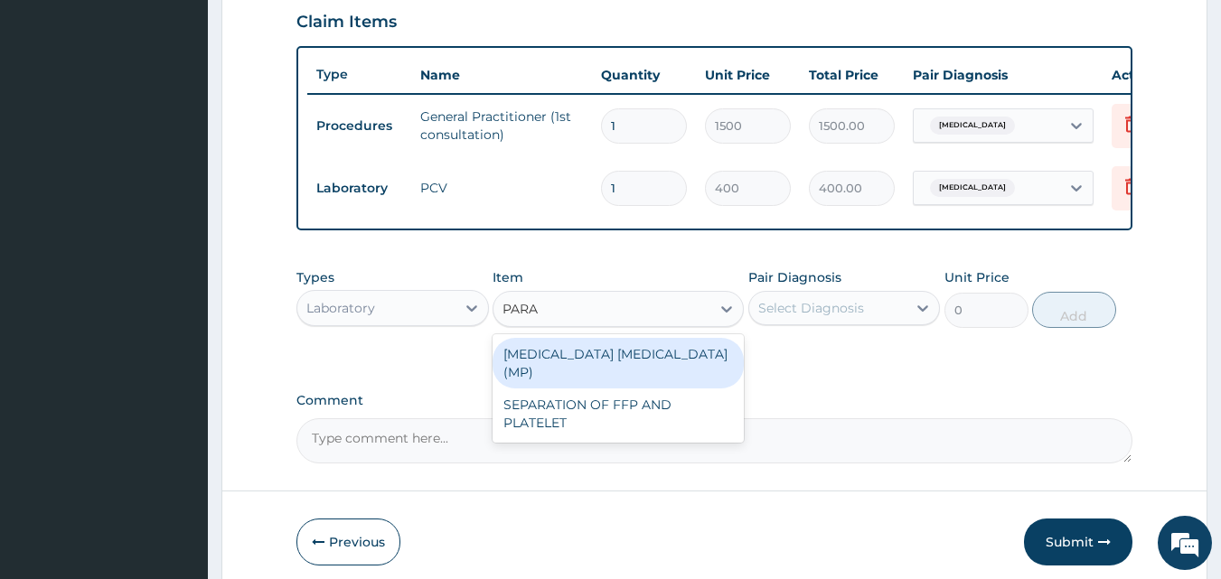
type input "PARAS"
click at [612, 338] on div "MALARIA PARASITE (MP)" at bounding box center [618, 363] width 251 height 51
type input "1000"
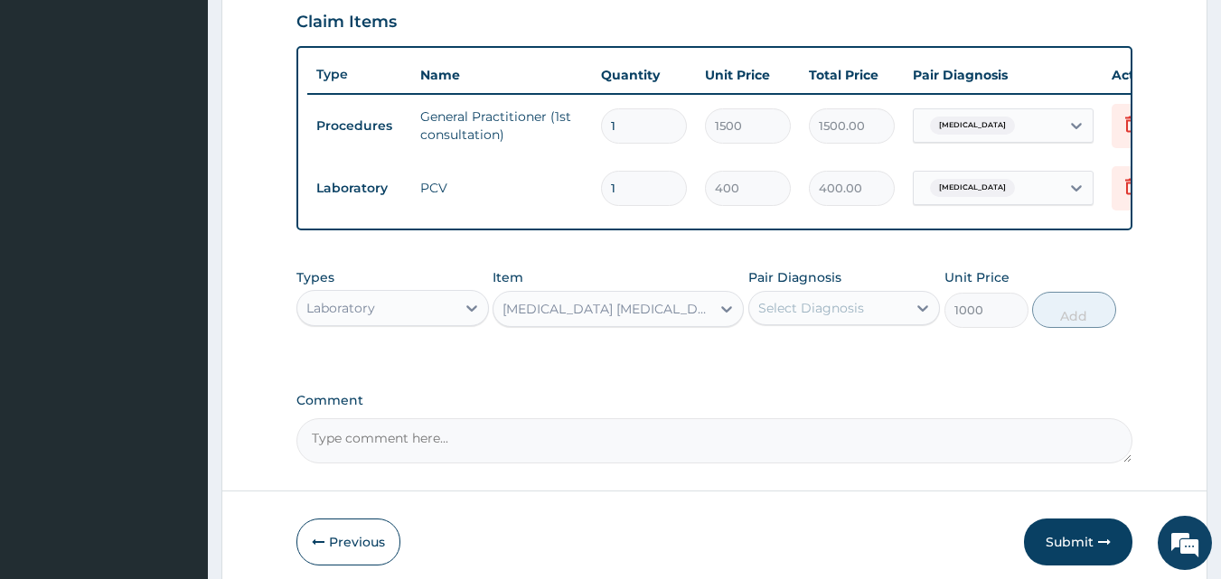
click at [813, 299] on div "Select Diagnosis" at bounding box center [811, 308] width 106 height 18
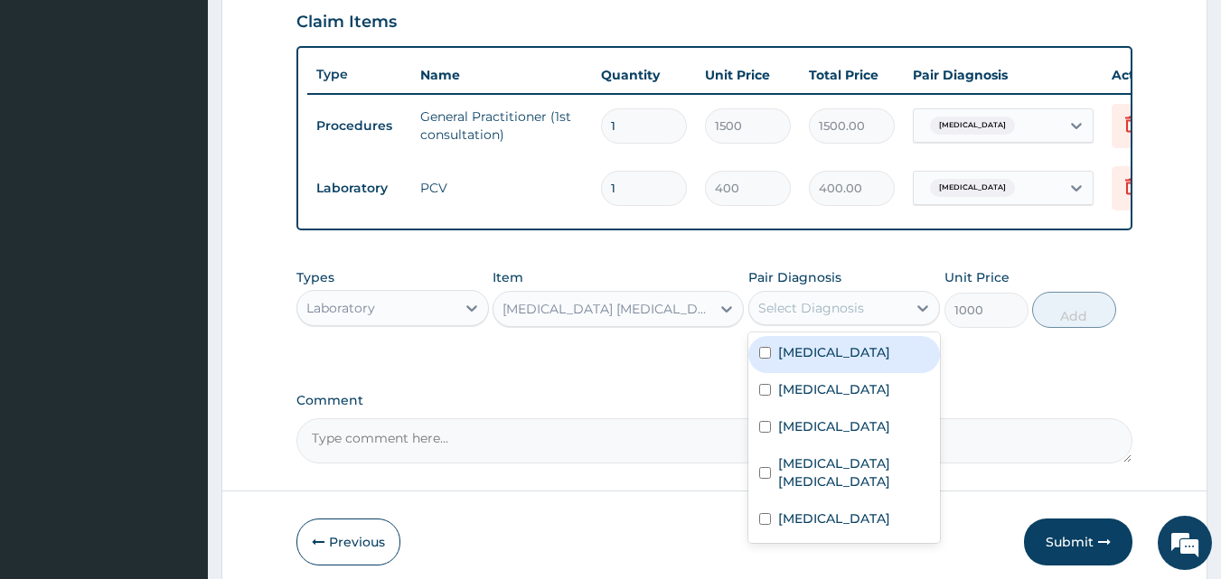
click at [765, 347] on input "checkbox" at bounding box center [765, 353] width 12 height 12
checkbox input "true"
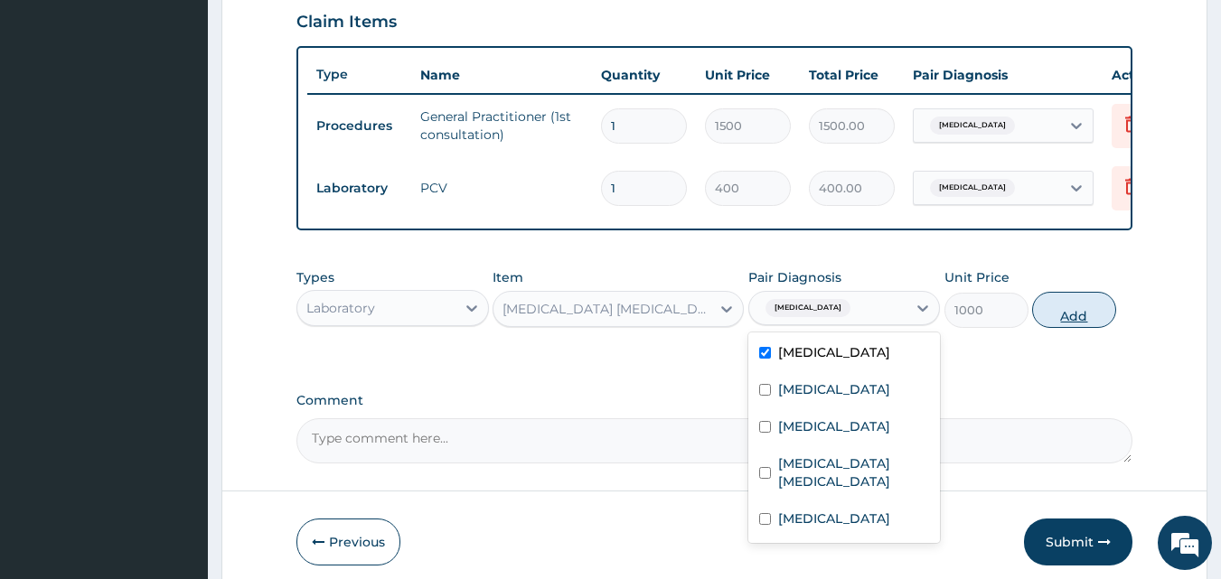
click at [1074, 299] on button "Add" at bounding box center [1074, 310] width 84 height 36
type input "0"
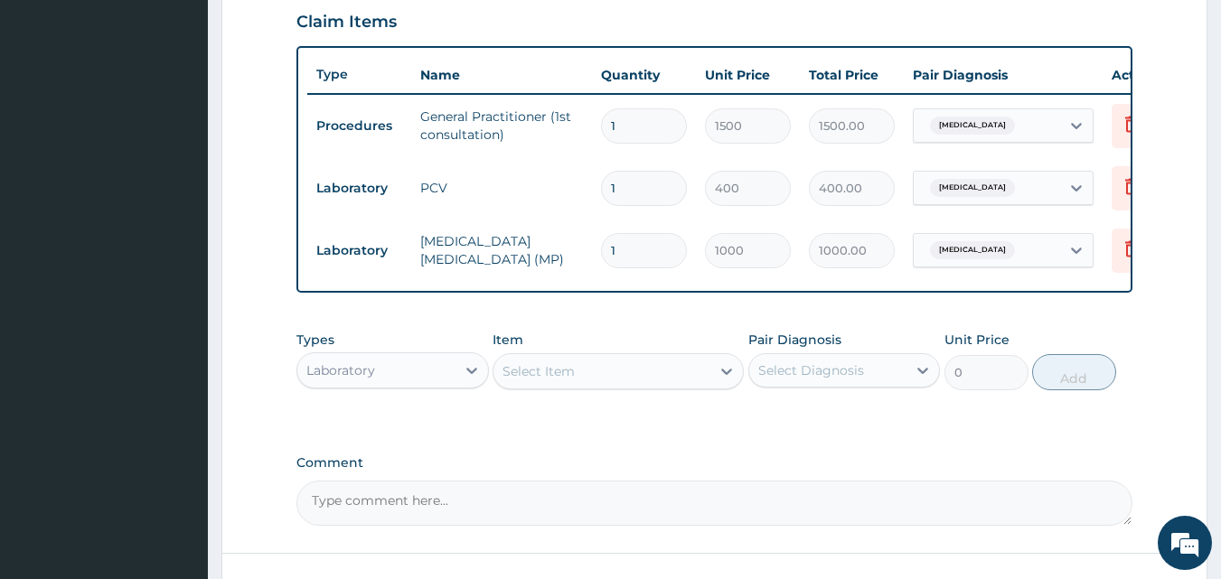
click at [657, 375] on div "Select Item" at bounding box center [618, 371] width 251 height 36
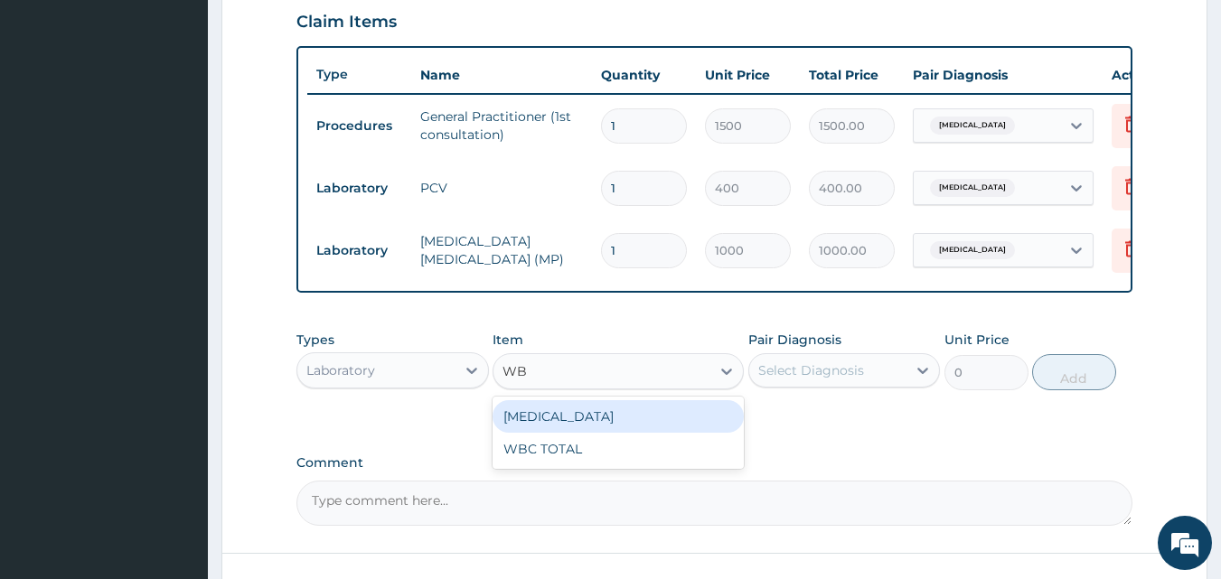
type input "WBC"
click at [643, 412] on div "WBC DIFFERENTIAL" at bounding box center [618, 416] width 251 height 33
type input "1500"
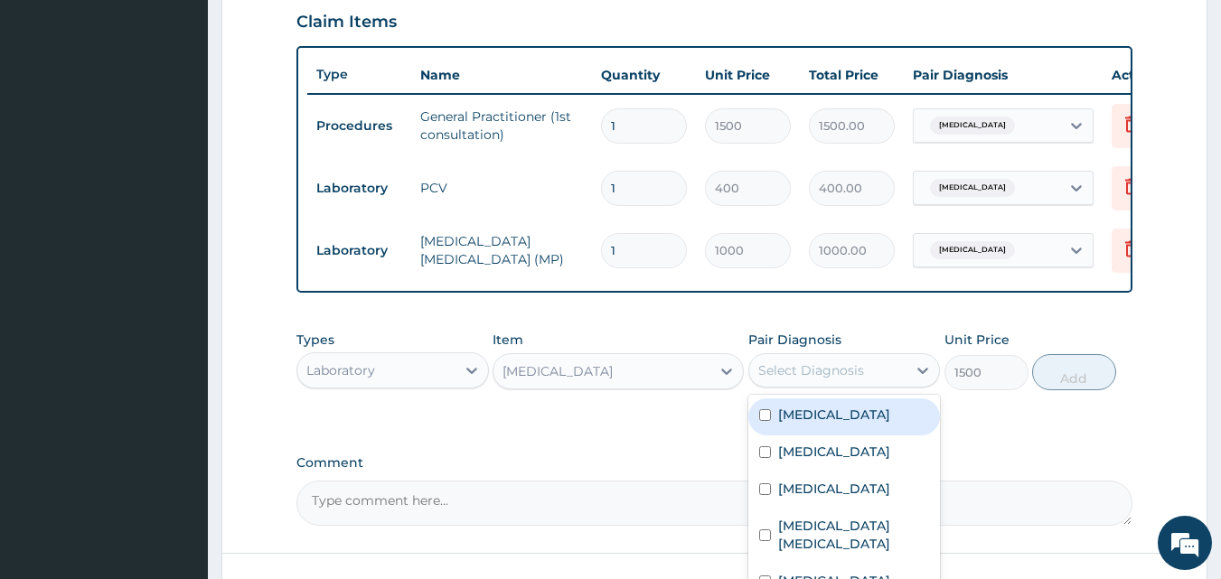
click at [869, 359] on div "Select Diagnosis" at bounding box center [828, 370] width 158 height 29
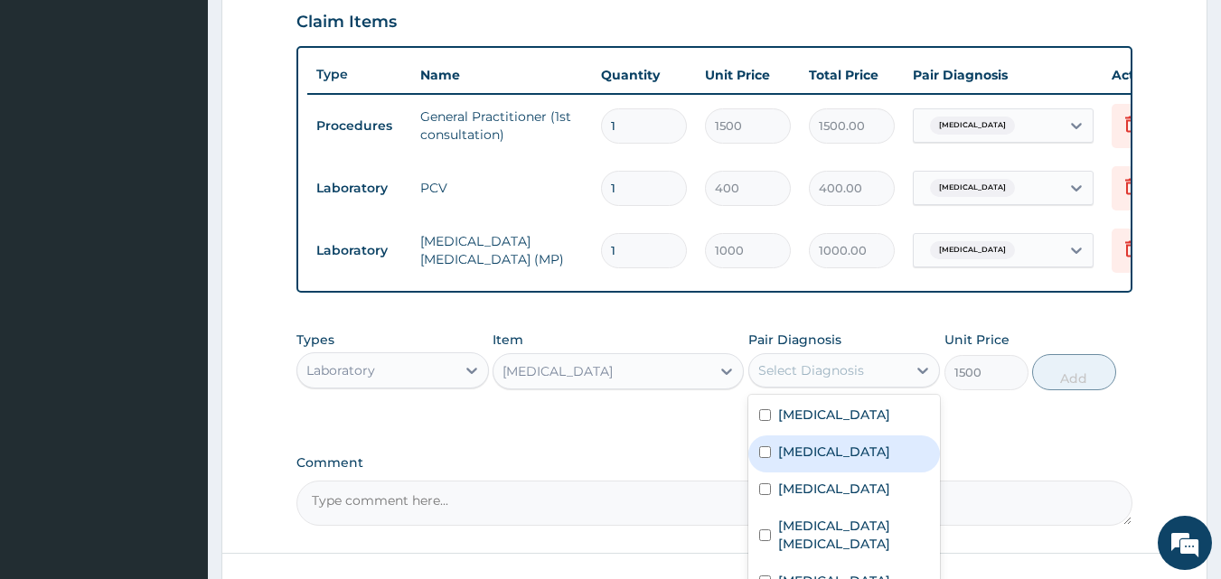
click at [762, 447] on input "checkbox" at bounding box center [765, 453] width 12 height 12
checkbox input "true"
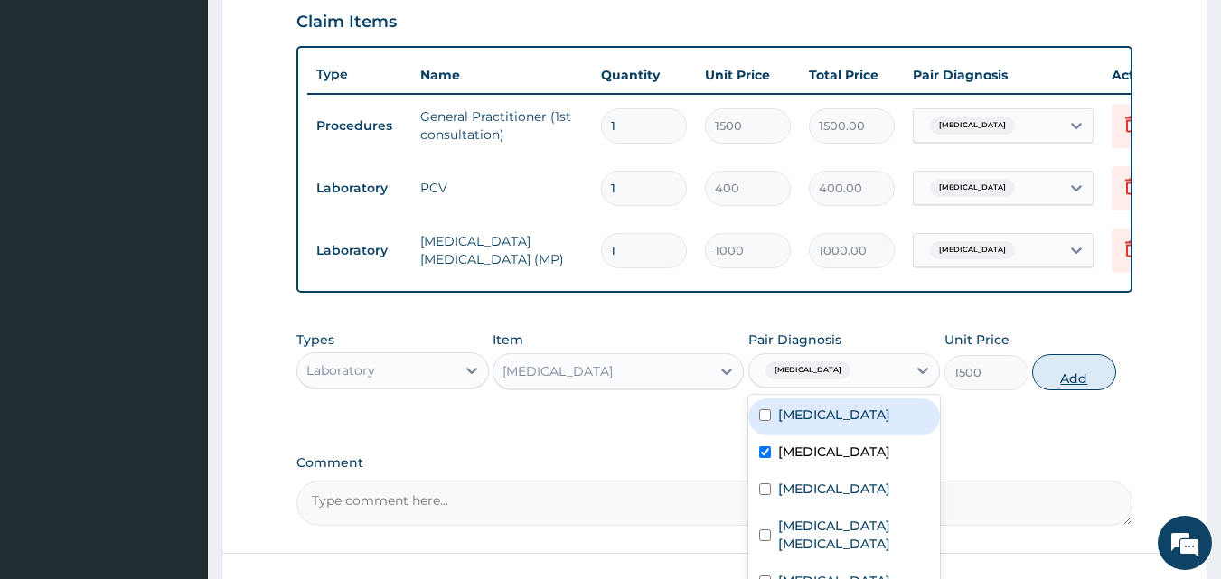
click at [1061, 355] on button "Add" at bounding box center [1074, 372] width 84 height 36
type input "0"
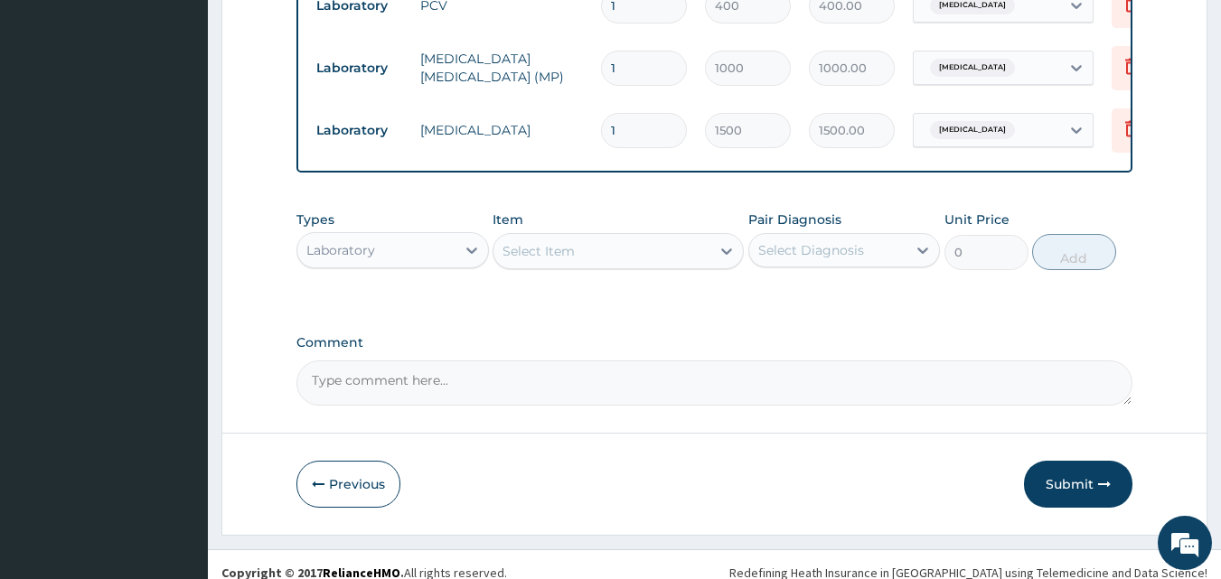
scroll to position [839, 0]
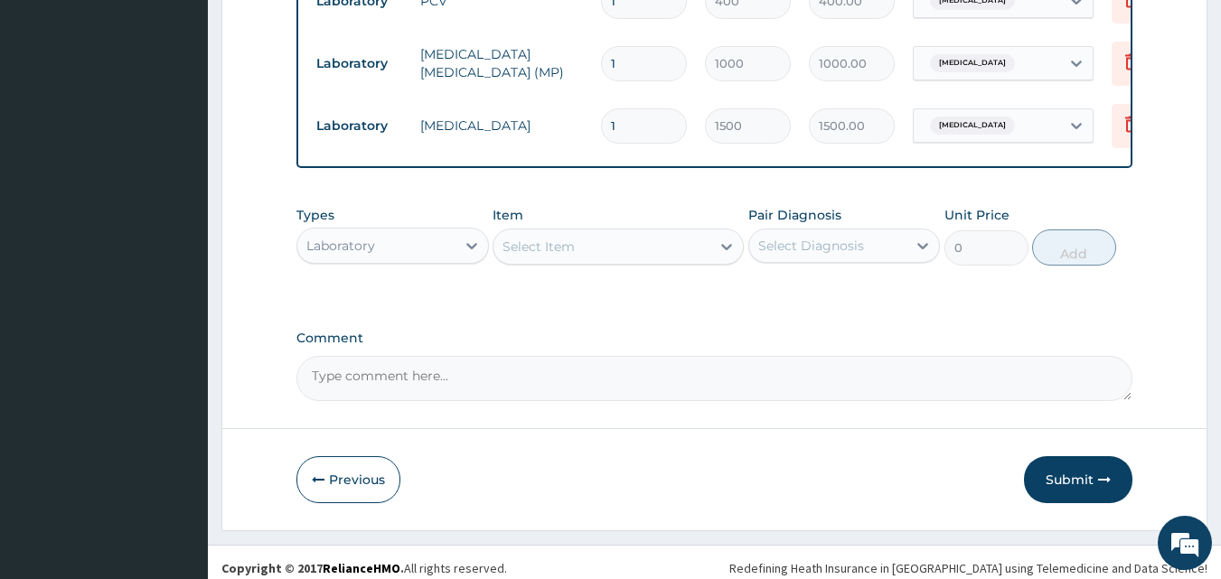
click at [438, 251] on div "Laboratory" at bounding box center [393, 246] width 193 height 36
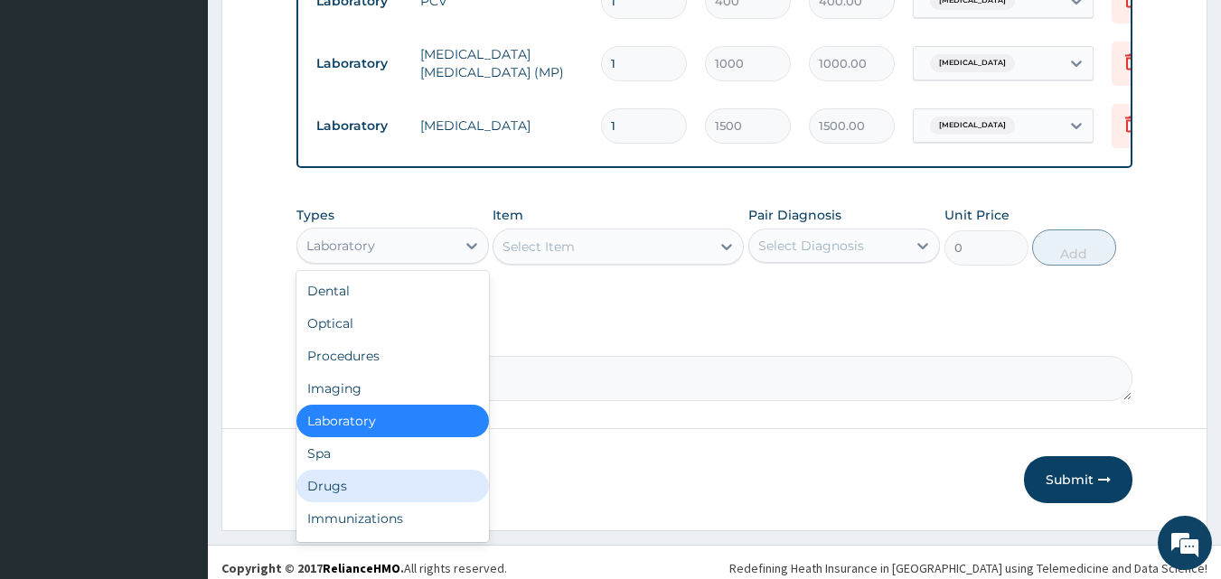
click at [353, 470] on div "Drugs" at bounding box center [393, 486] width 193 height 33
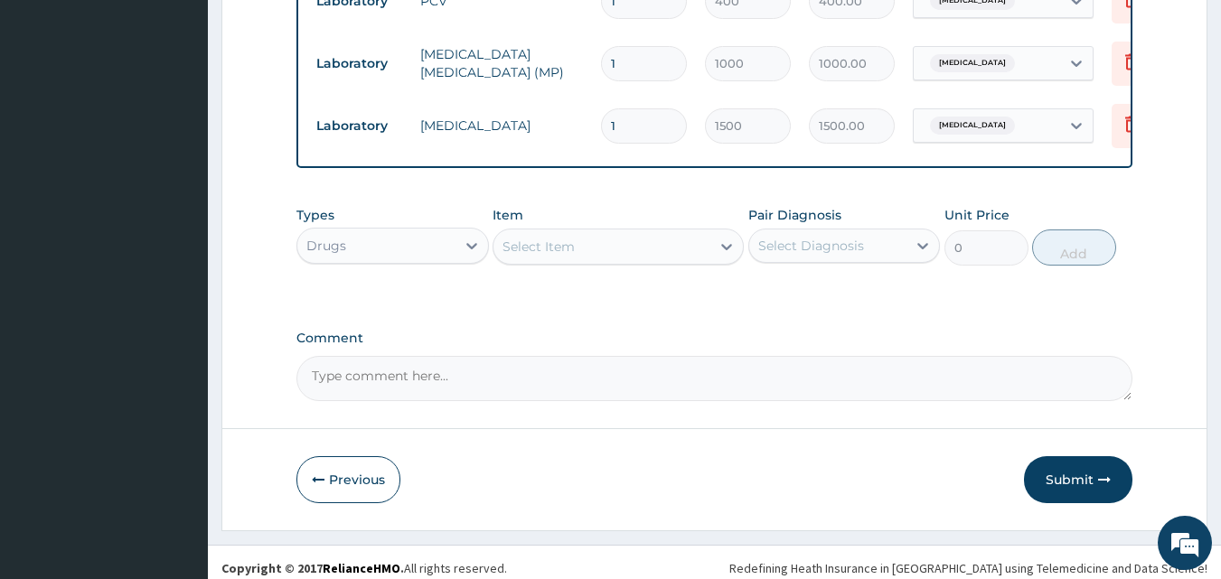
click at [637, 233] on div "Select Item" at bounding box center [602, 246] width 217 height 29
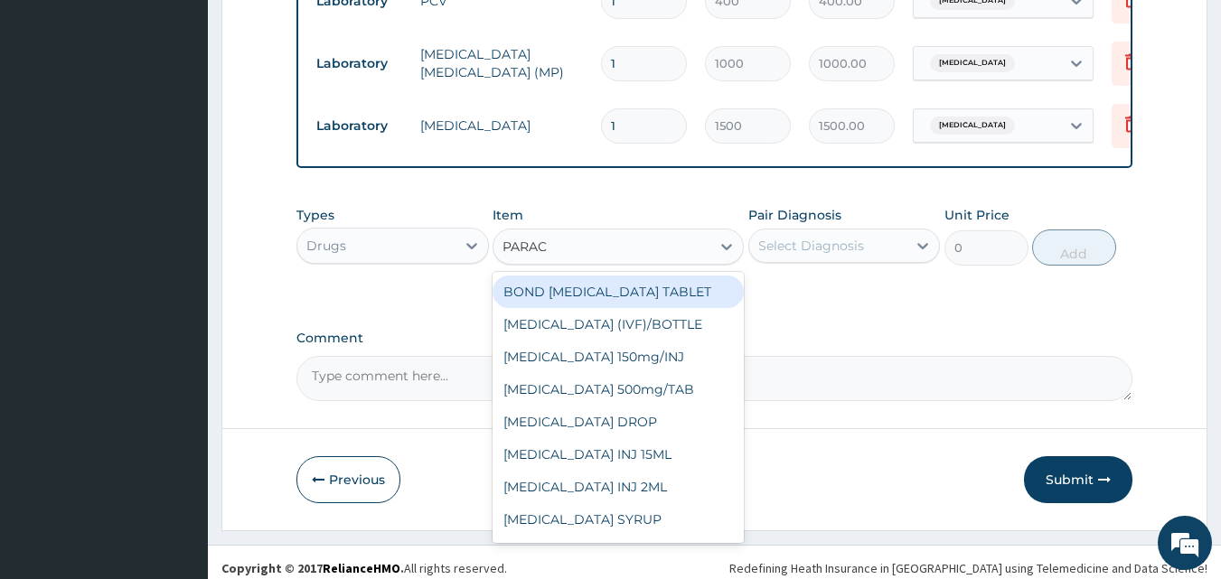
type input "PARACE"
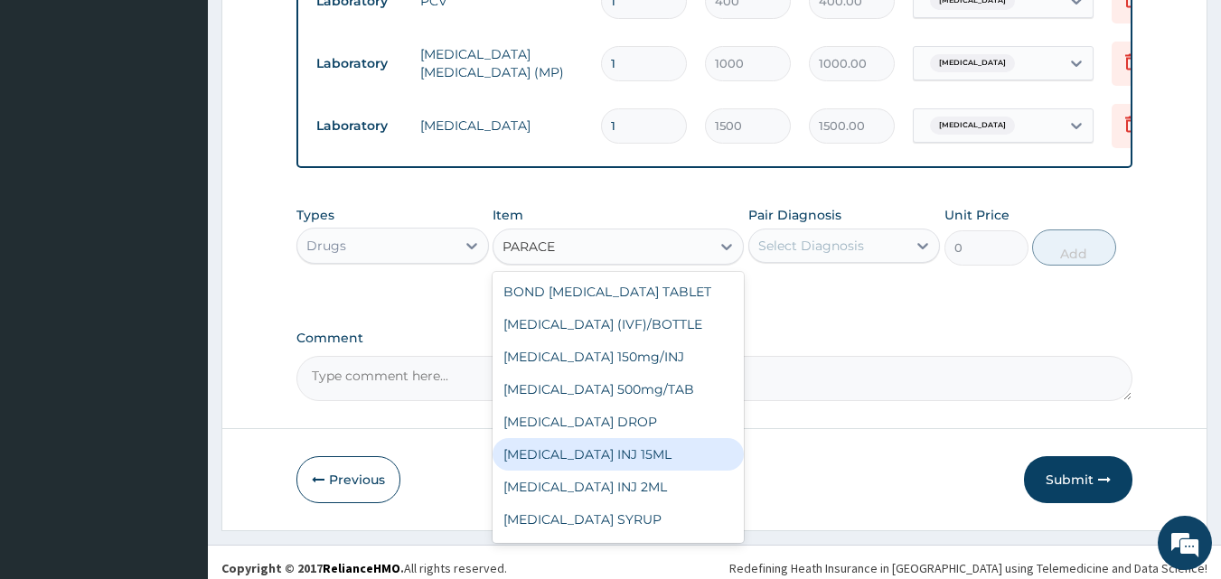
click at [649, 438] on div "[MEDICAL_DATA] INJ 15ML" at bounding box center [618, 454] width 251 height 33
type input "183.75"
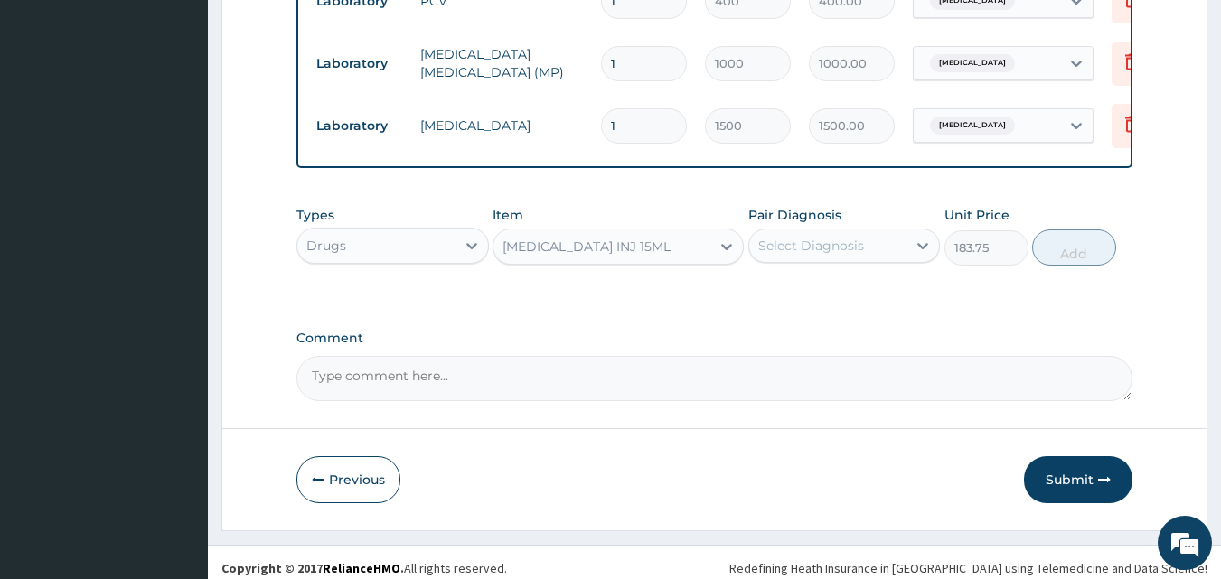
click at [816, 237] on div "Select Diagnosis" at bounding box center [811, 246] width 106 height 18
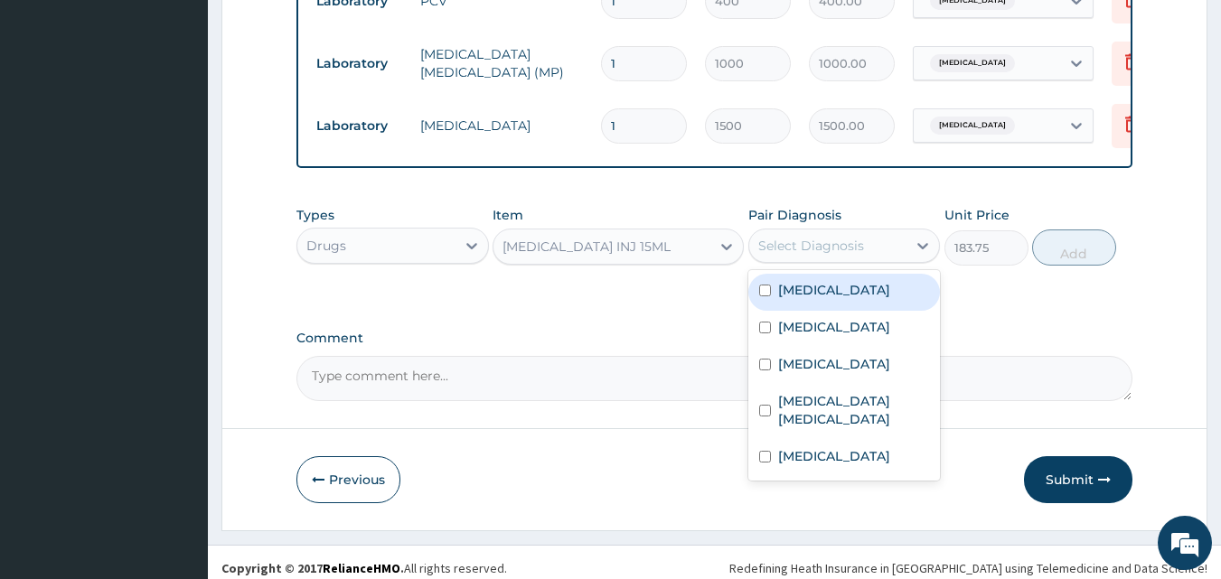
click at [766, 285] on input "checkbox" at bounding box center [765, 291] width 12 height 12
checkbox input "true"
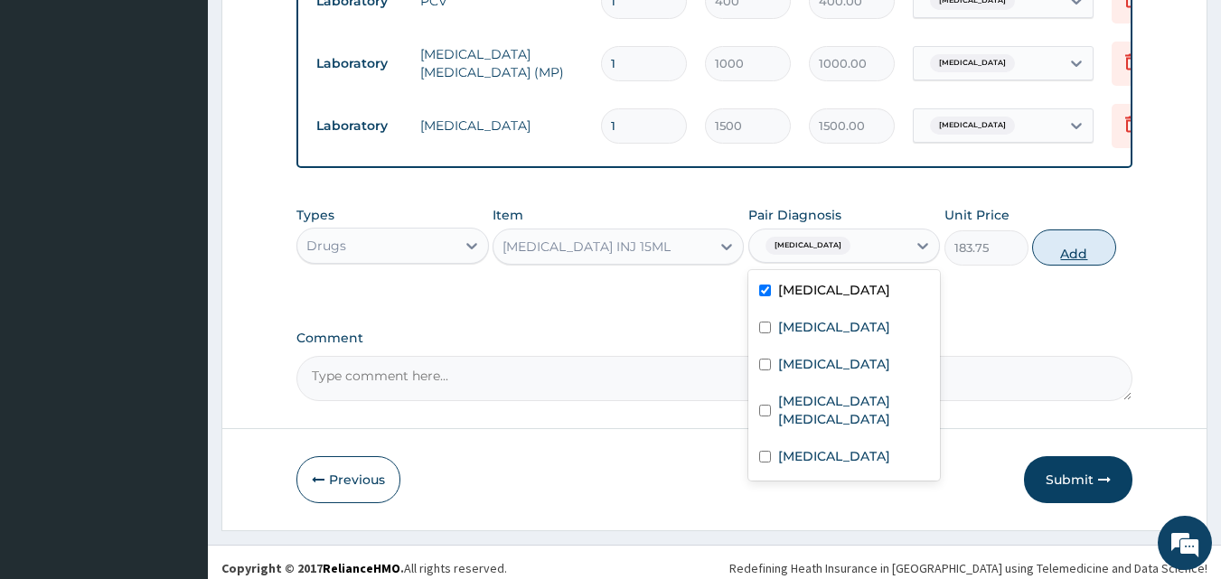
click at [1103, 232] on button "Add" at bounding box center [1074, 248] width 84 height 36
type input "0"
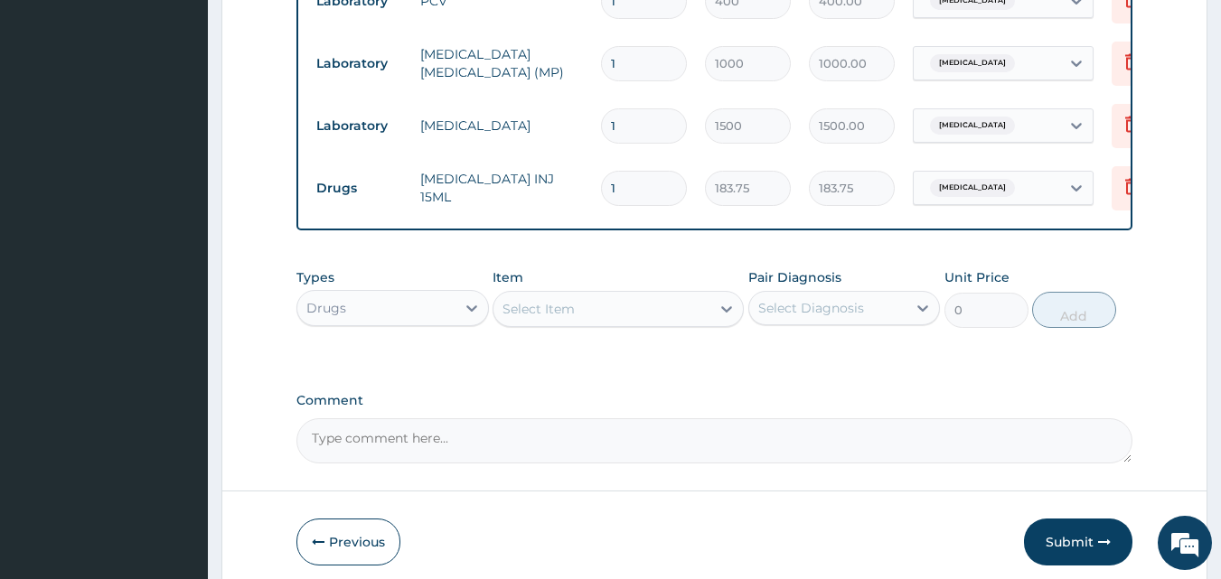
click at [624, 308] on div "Select Item" at bounding box center [602, 309] width 217 height 29
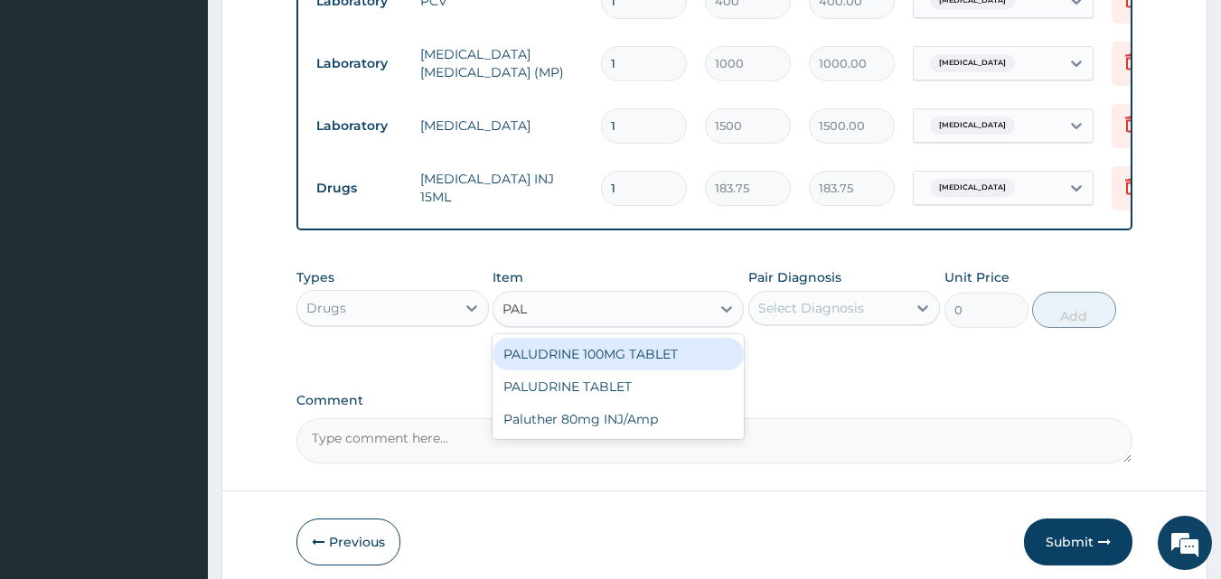
type input "PALU"
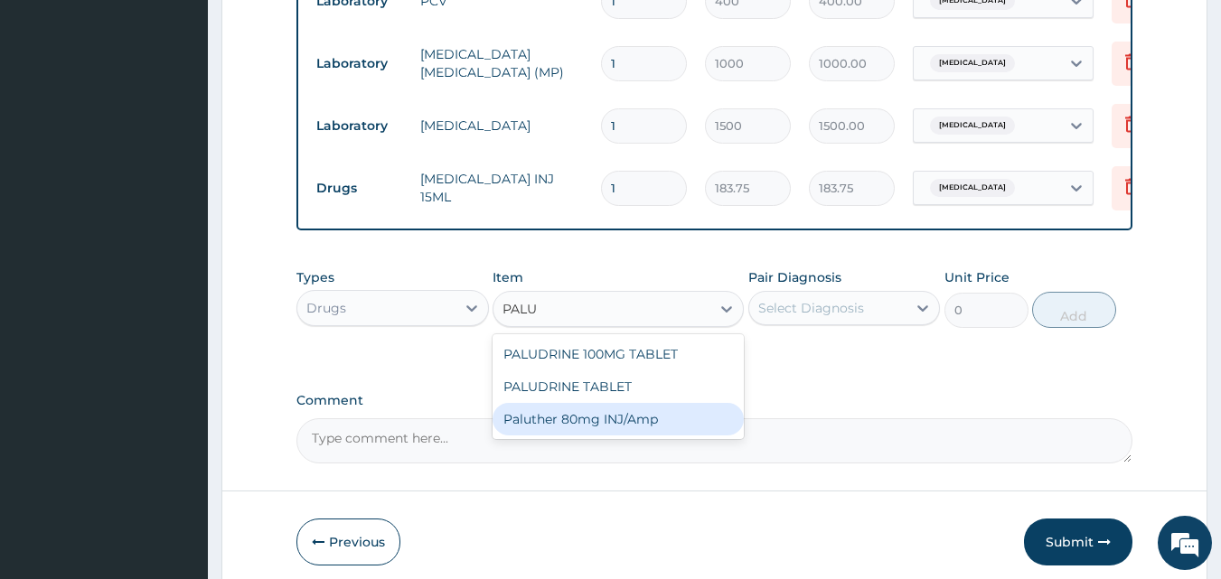
click at [634, 412] on div "Paluther 80mg INJ/Amp" at bounding box center [618, 419] width 251 height 33
type input "105"
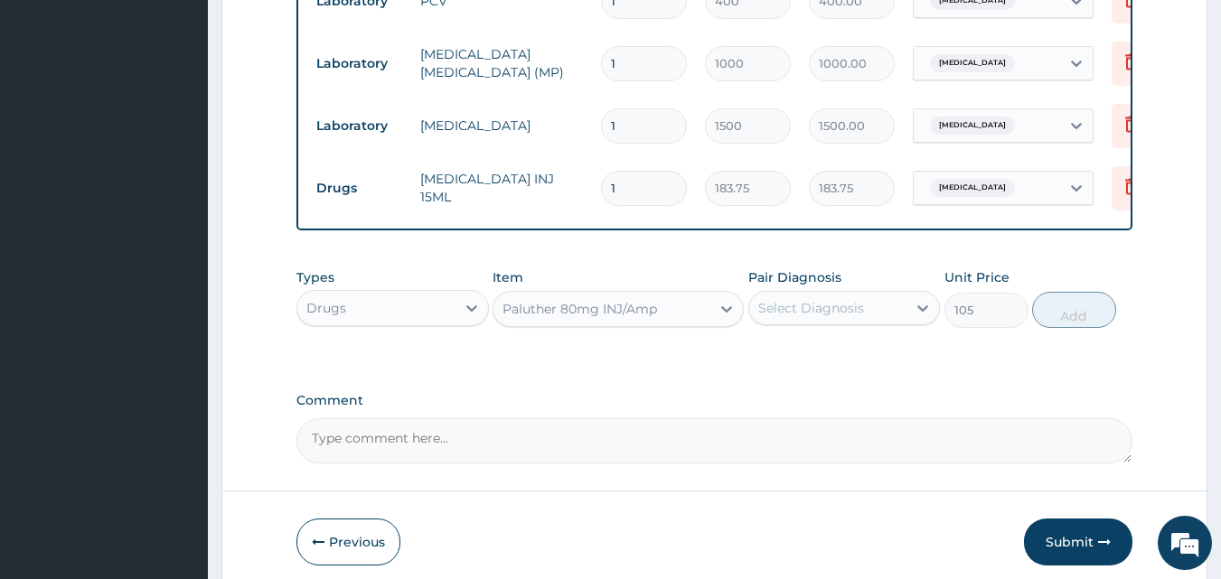
click at [803, 306] on div "Select Diagnosis" at bounding box center [828, 308] width 158 height 29
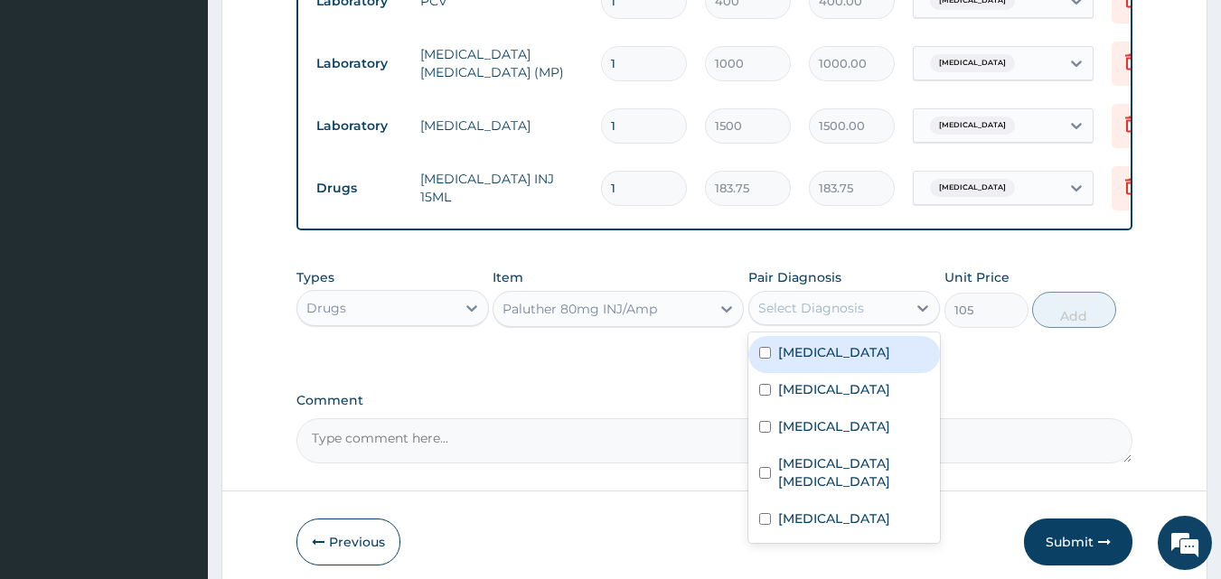
click at [763, 347] on input "checkbox" at bounding box center [765, 353] width 12 height 12
checkbox input "true"
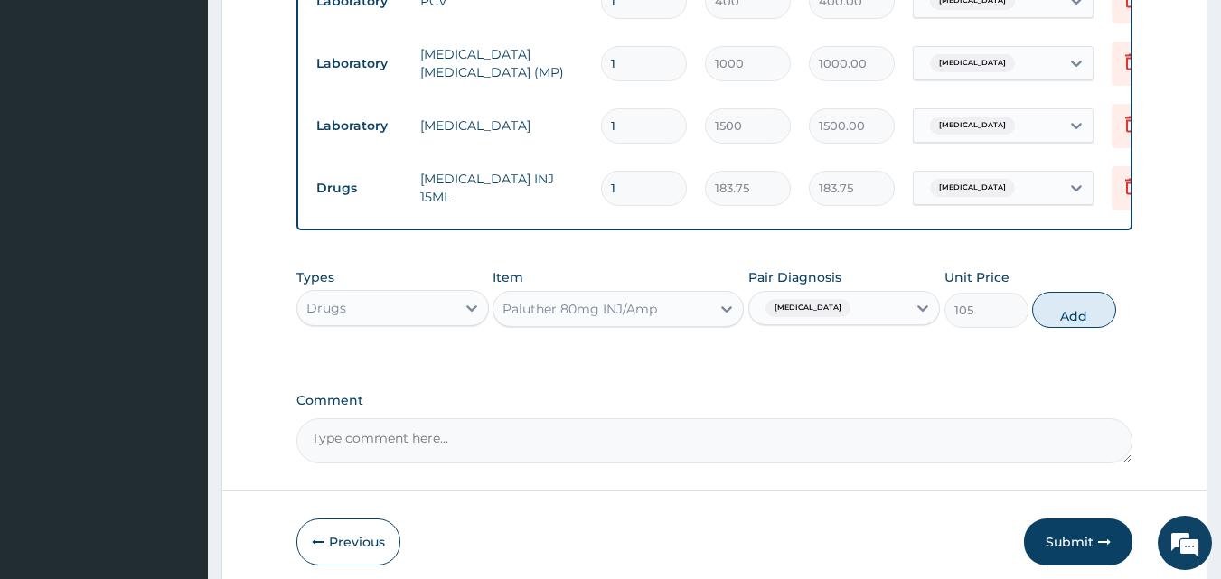
click at [1057, 292] on button "Add" at bounding box center [1074, 310] width 84 height 36
type input "0"
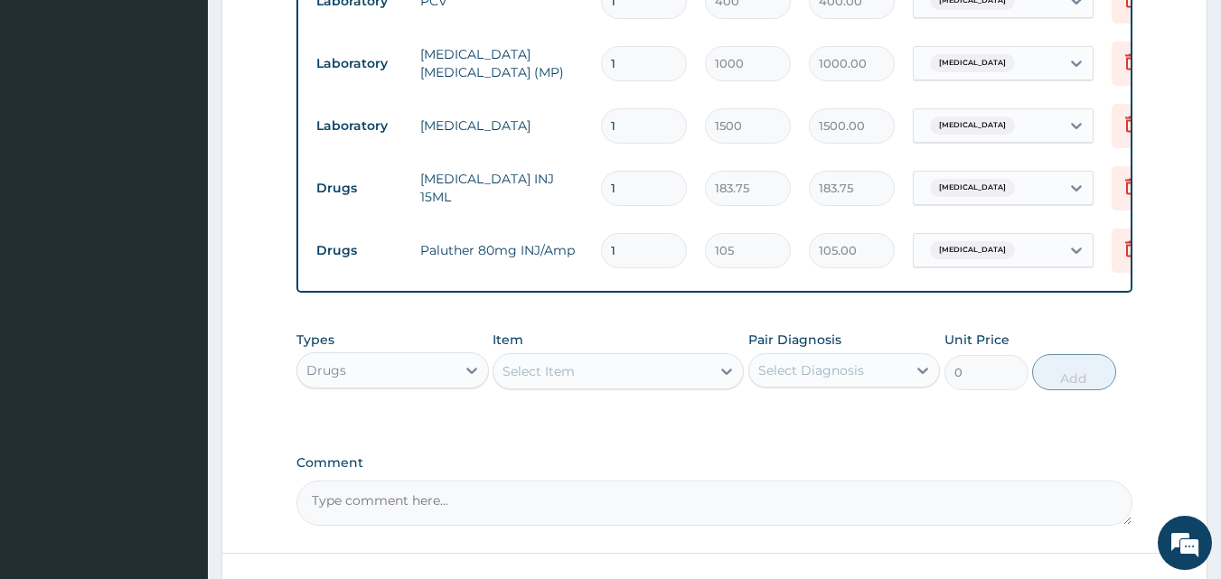
type input "0.00"
type input "6"
type input "630.00"
type input "6"
click at [642, 357] on div "Select Item" at bounding box center [602, 371] width 217 height 29
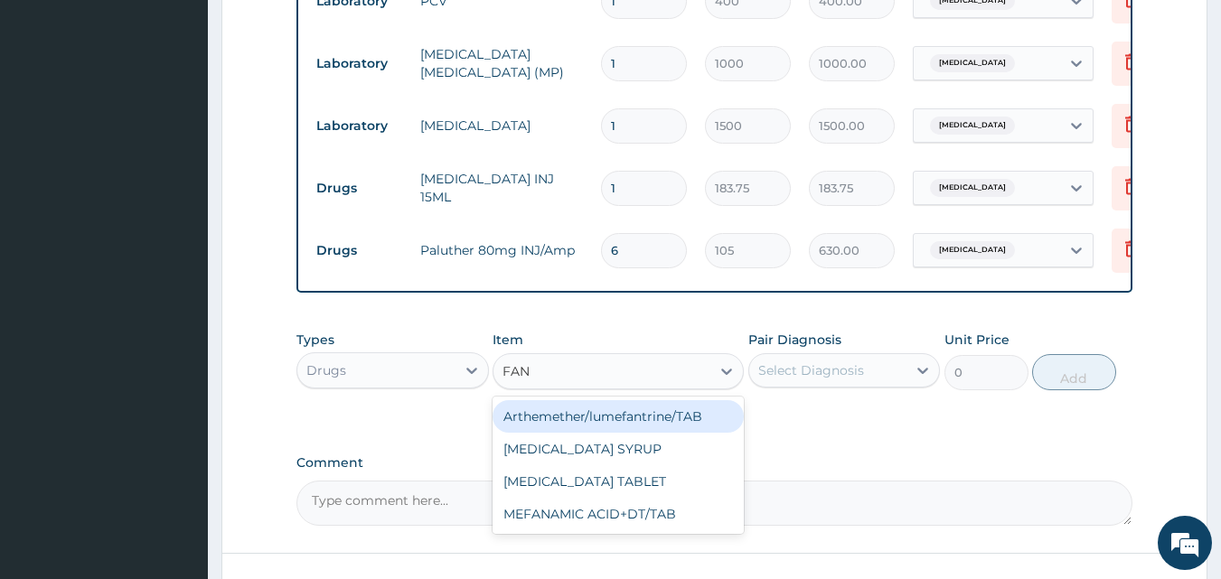
type input "FANS"
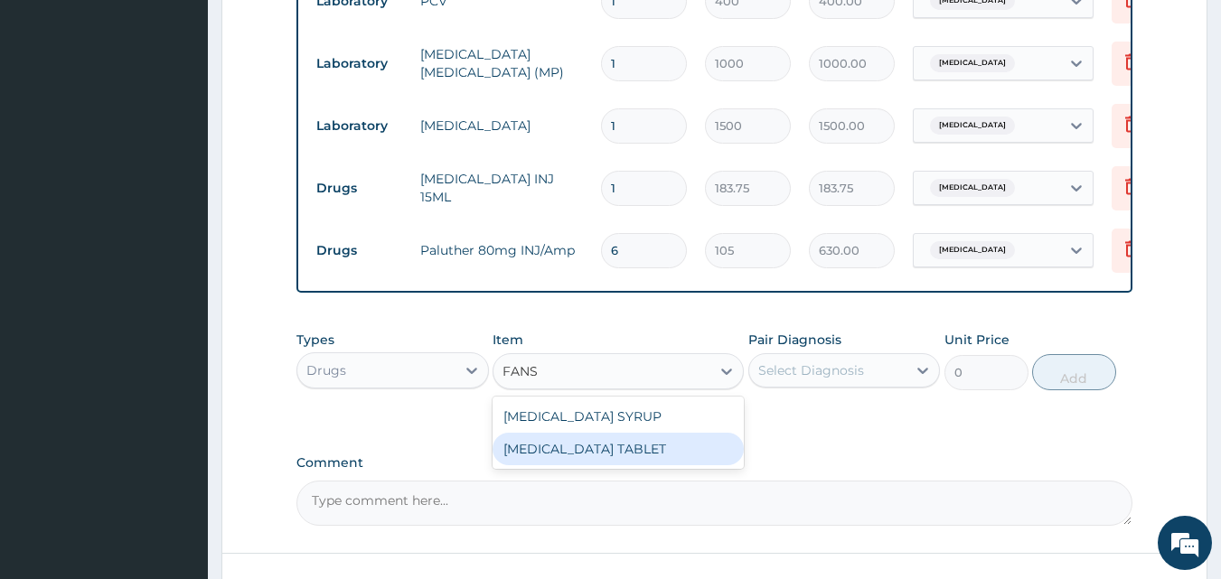
click at [654, 433] on div "[MEDICAL_DATA] TABLET" at bounding box center [618, 449] width 251 height 33
type input "100"
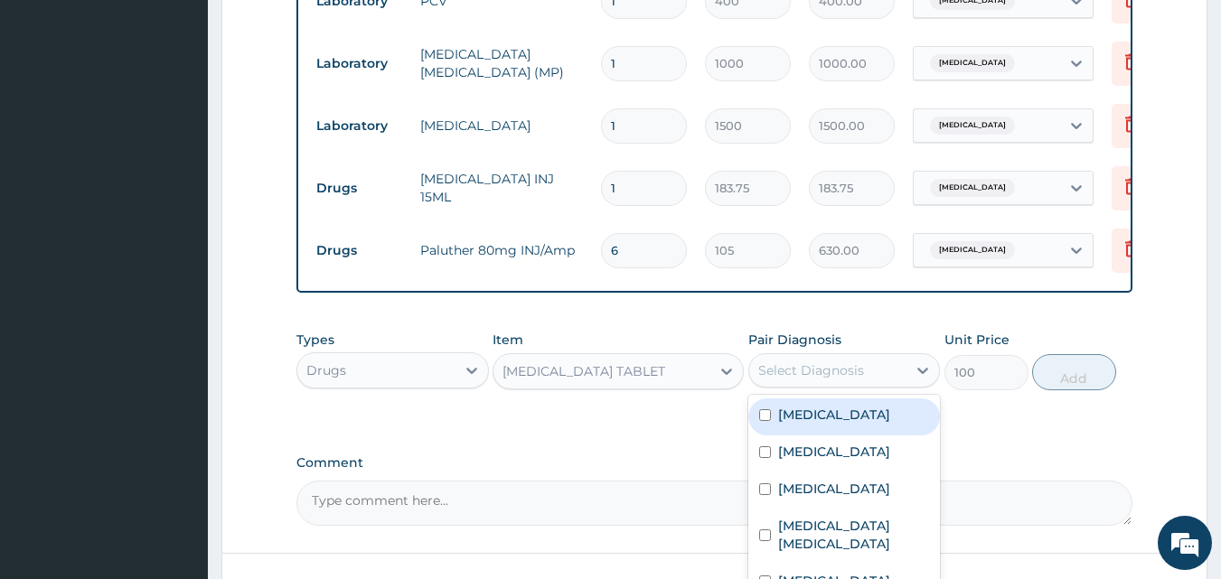
click at [826, 362] on div "Select Diagnosis" at bounding box center [811, 371] width 106 height 18
click at [765, 410] on input "checkbox" at bounding box center [765, 416] width 12 height 12
checkbox input "true"
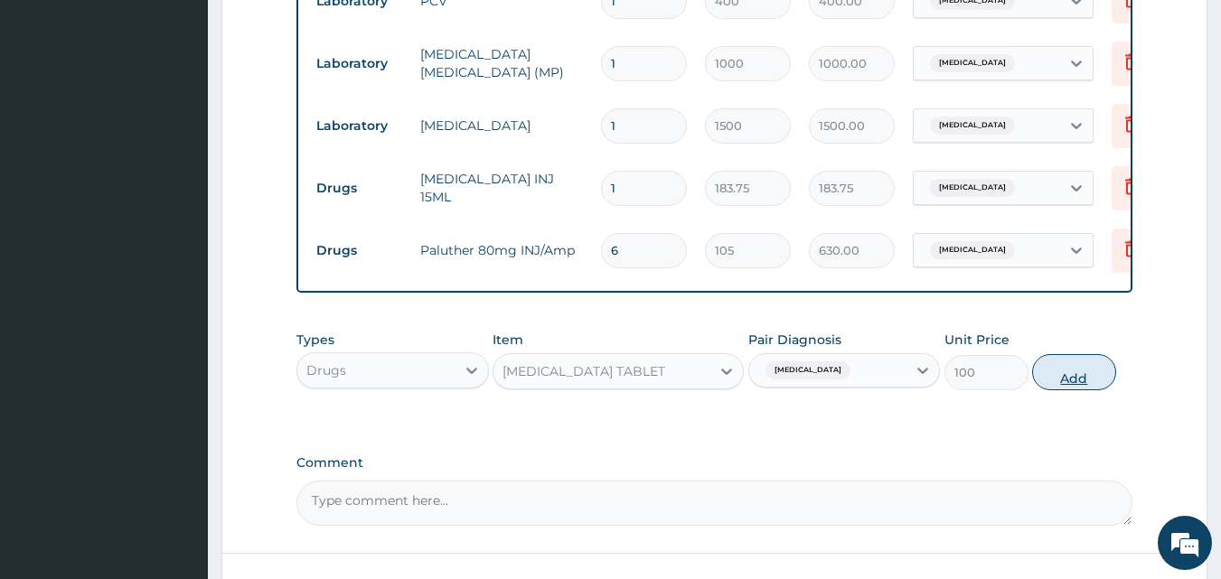
click at [1077, 358] on button "Add" at bounding box center [1074, 372] width 84 height 36
type input "0"
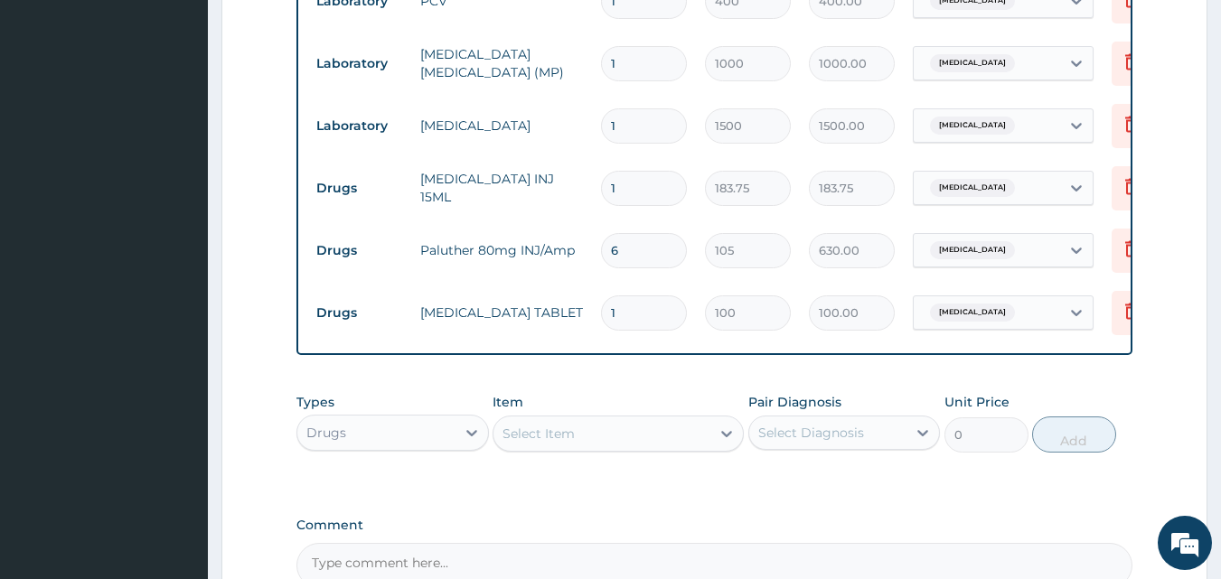
type input "0.00"
type input "3"
type input "300.00"
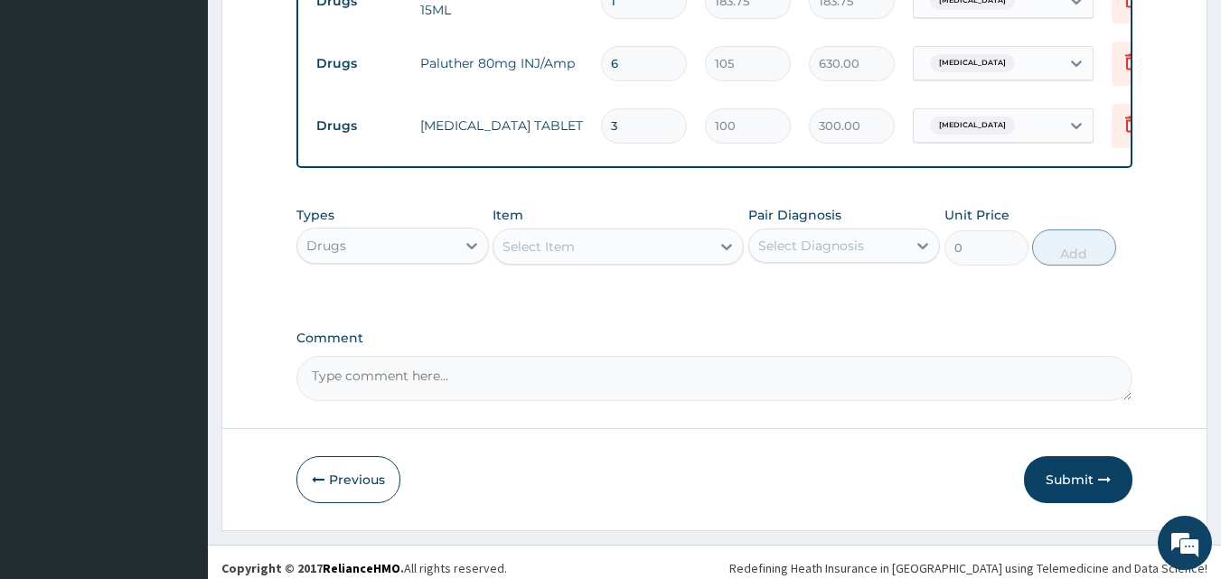
type input "3"
click at [613, 239] on div "Select Item" at bounding box center [602, 246] width 217 height 29
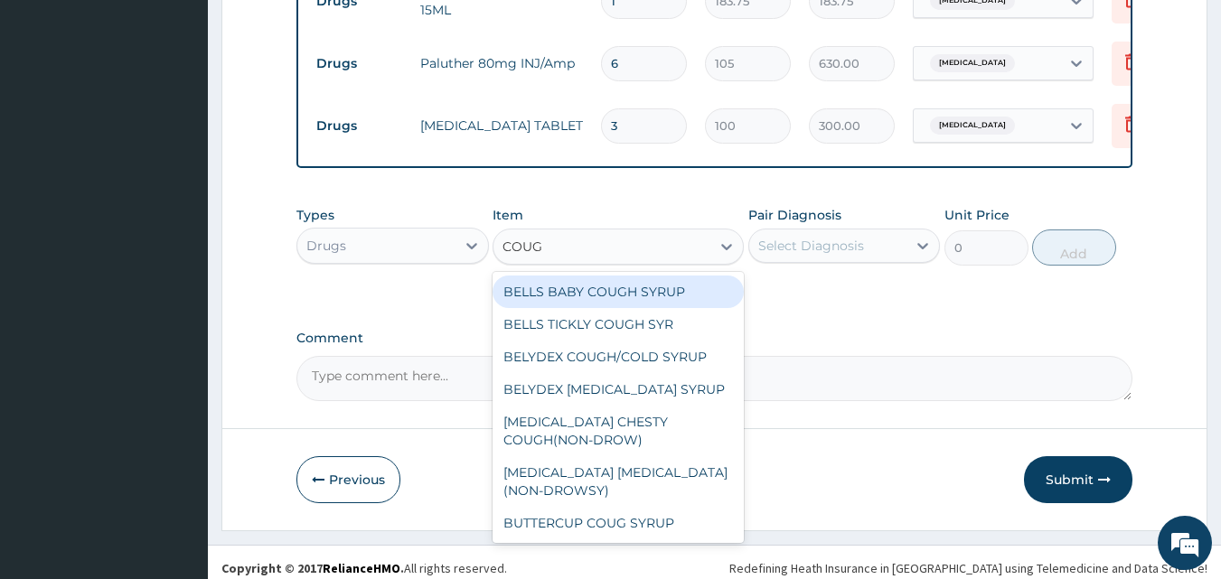
type input "COUGH"
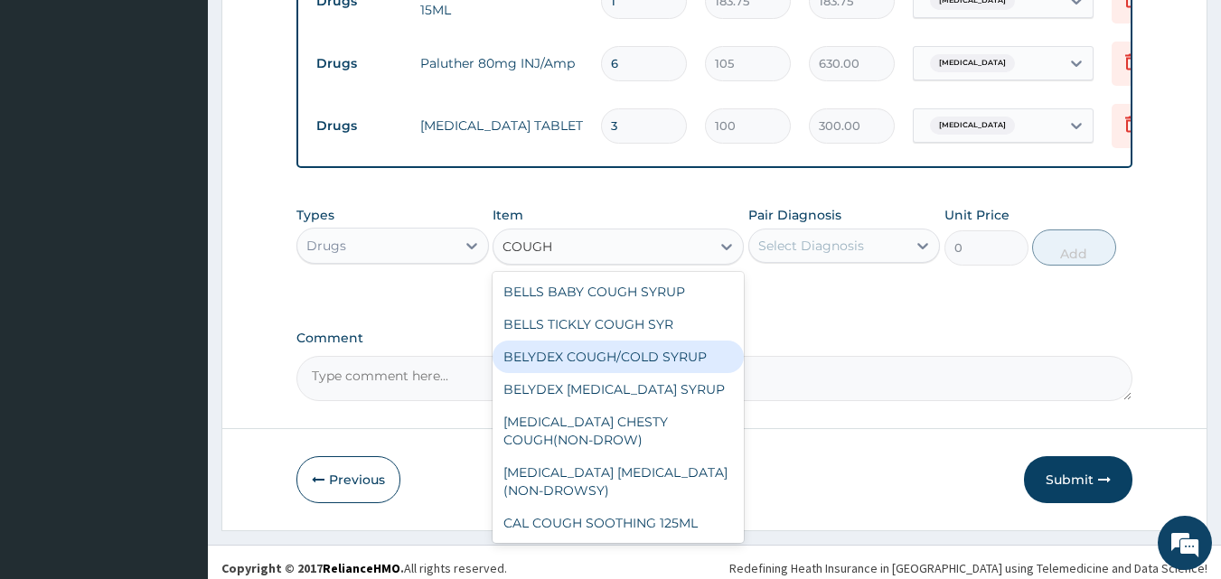
click at [624, 341] on div "BELYDEX COUGH/COLD SYRUP" at bounding box center [618, 357] width 251 height 33
type input "236.25"
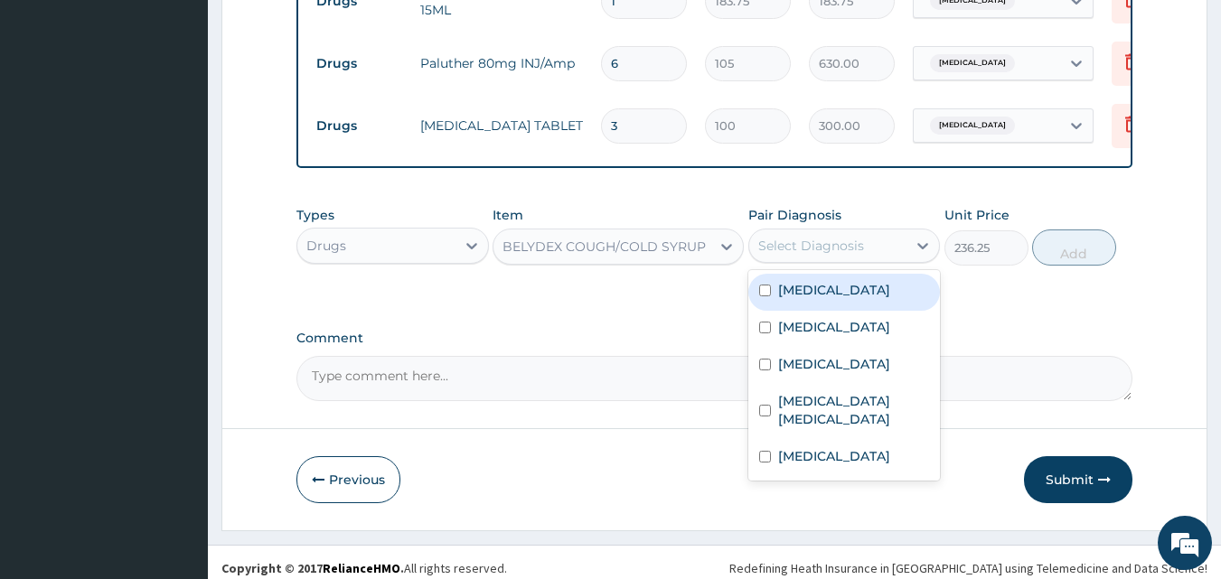
click at [837, 237] on div "Select Diagnosis" at bounding box center [811, 246] width 106 height 18
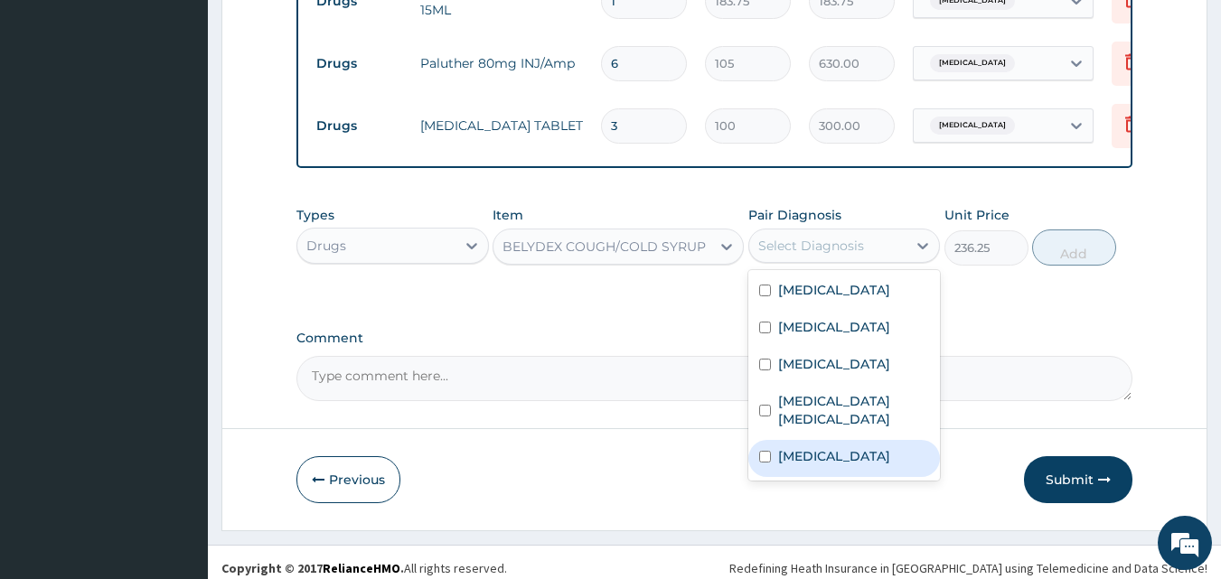
click at [763, 451] on input "checkbox" at bounding box center [765, 457] width 12 height 12
checkbox input "true"
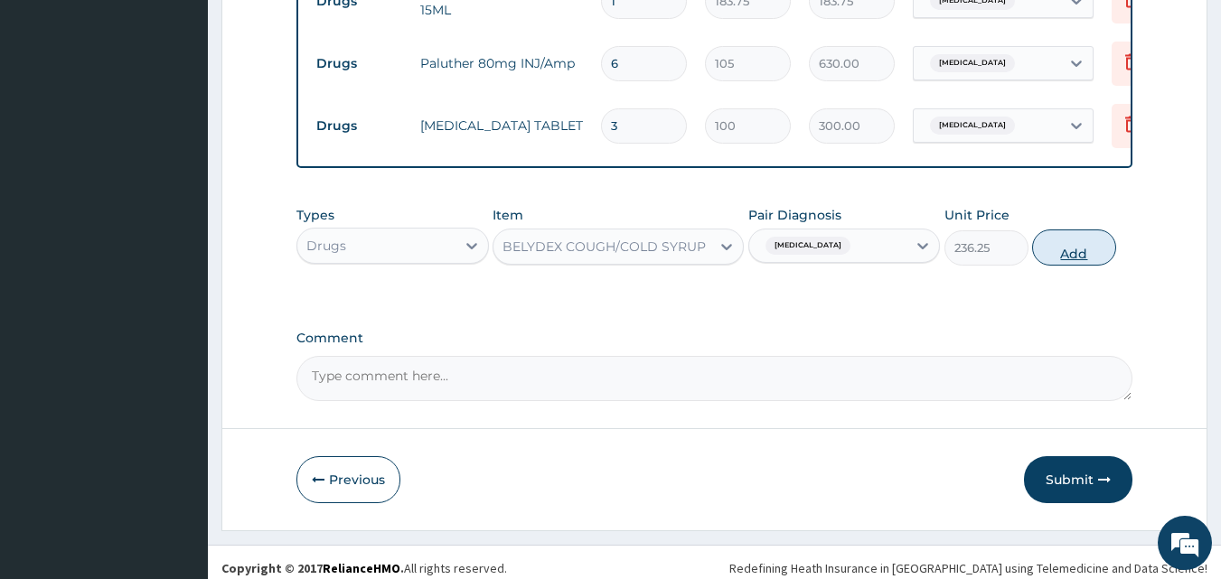
click at [1084, 234] on button "Add" at bounding box center [1074, 248] width 84 height 36
type input "0"
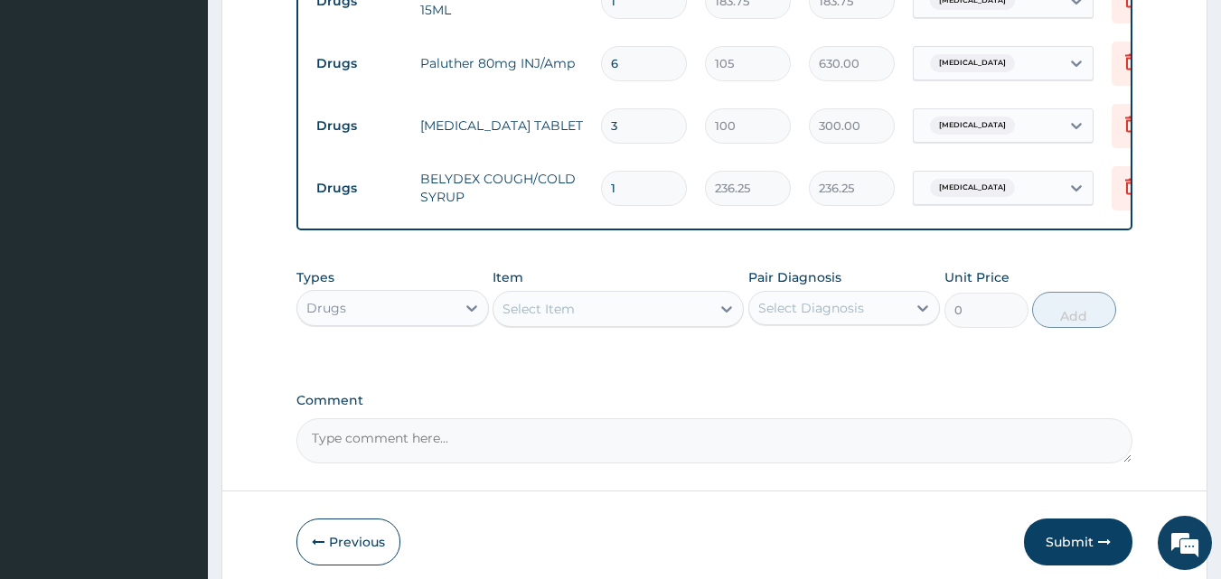
click at [608, 297] on div "Select Item" at bounding box center [602, 309] width 217 height 29
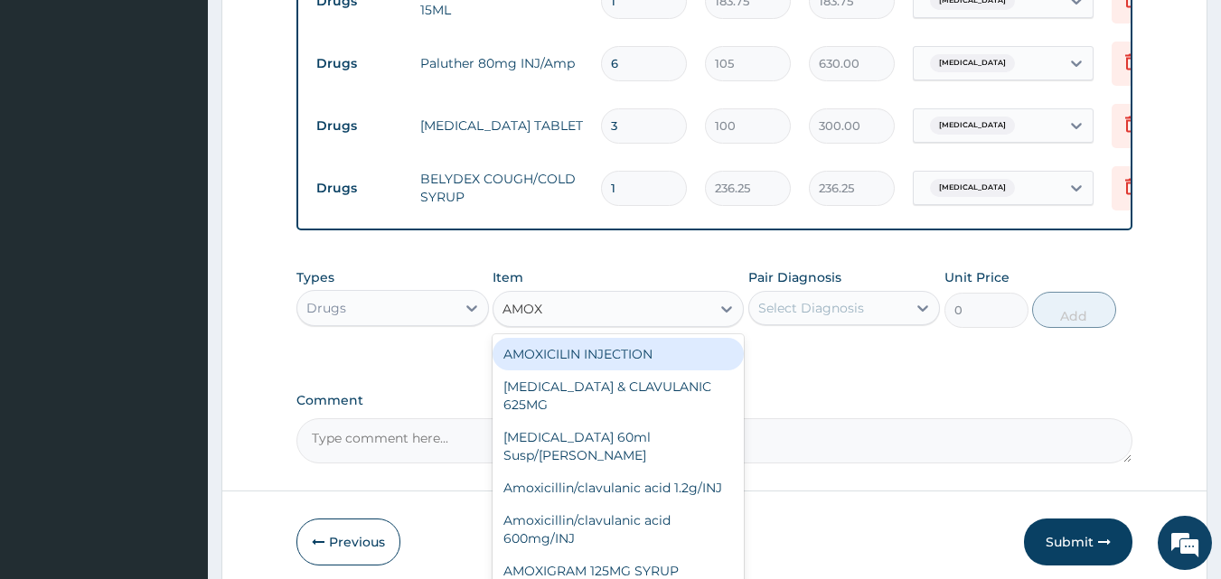
type input "AMOXY"
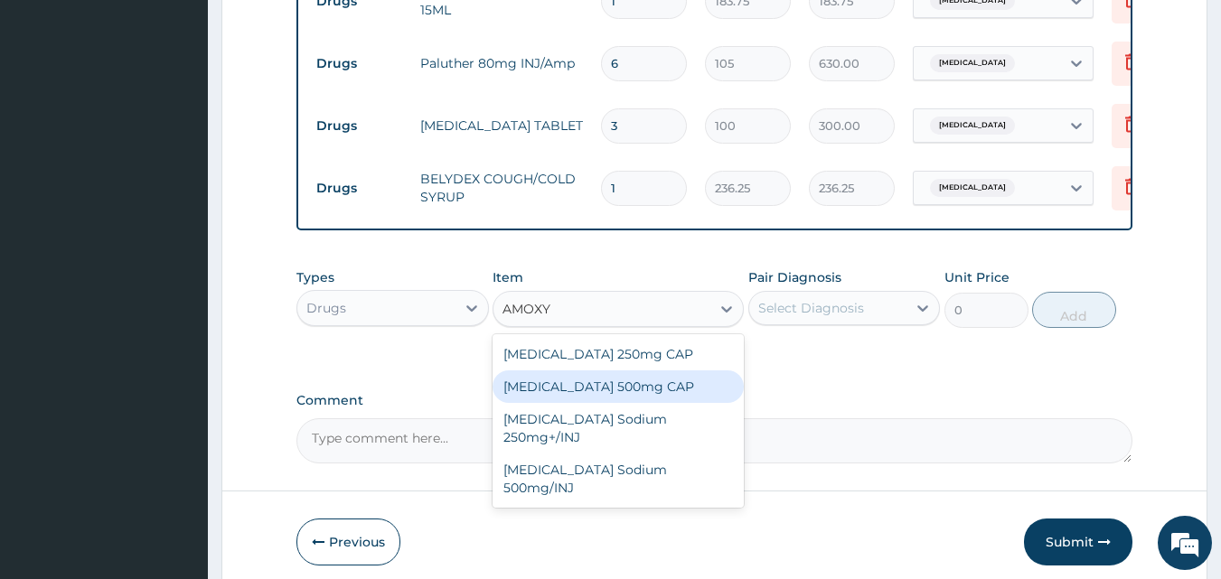
click at [626, 371] on div "[MEDICAL_DATA] 500mg CAP" at bounding box center [618, 387] width 251 height 33
type input "55"
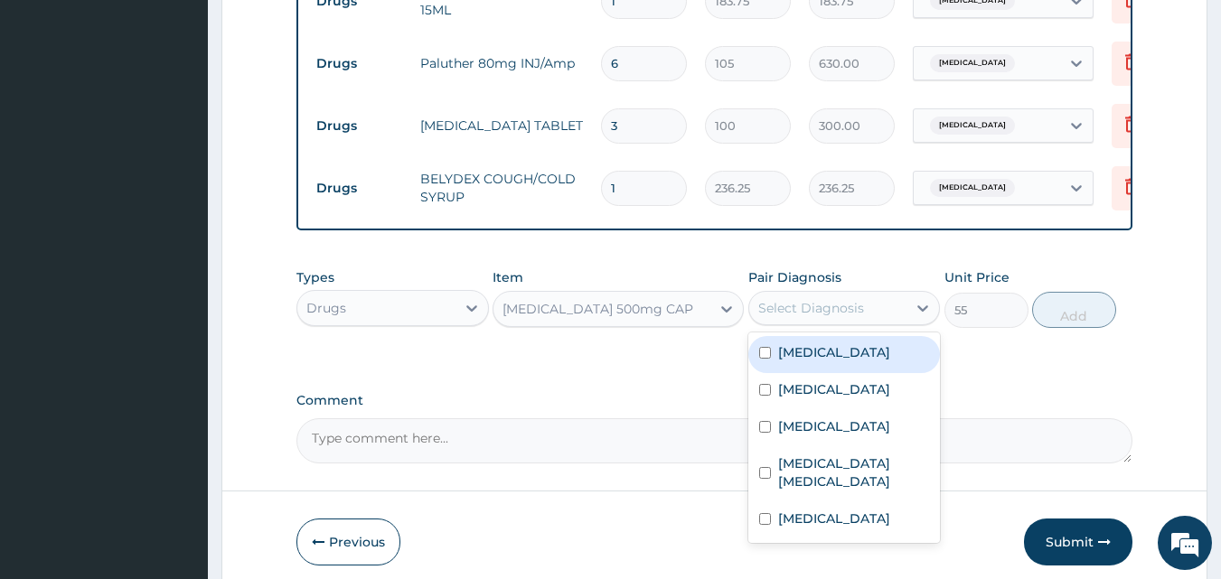
click at [862, 299] on div "Select Diagnosis" at bounding box center [811, 308] width 106 height 18
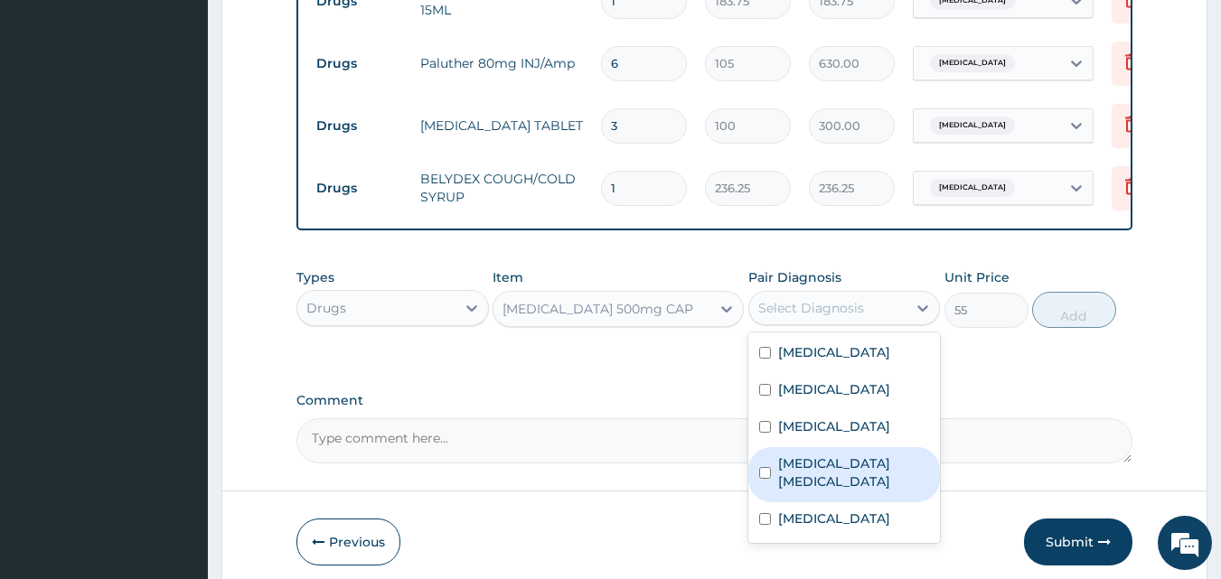
click at [765, 467] on input "checkbox" at bounding box center [765, 473] width 12 height 12
checkbox input "true"
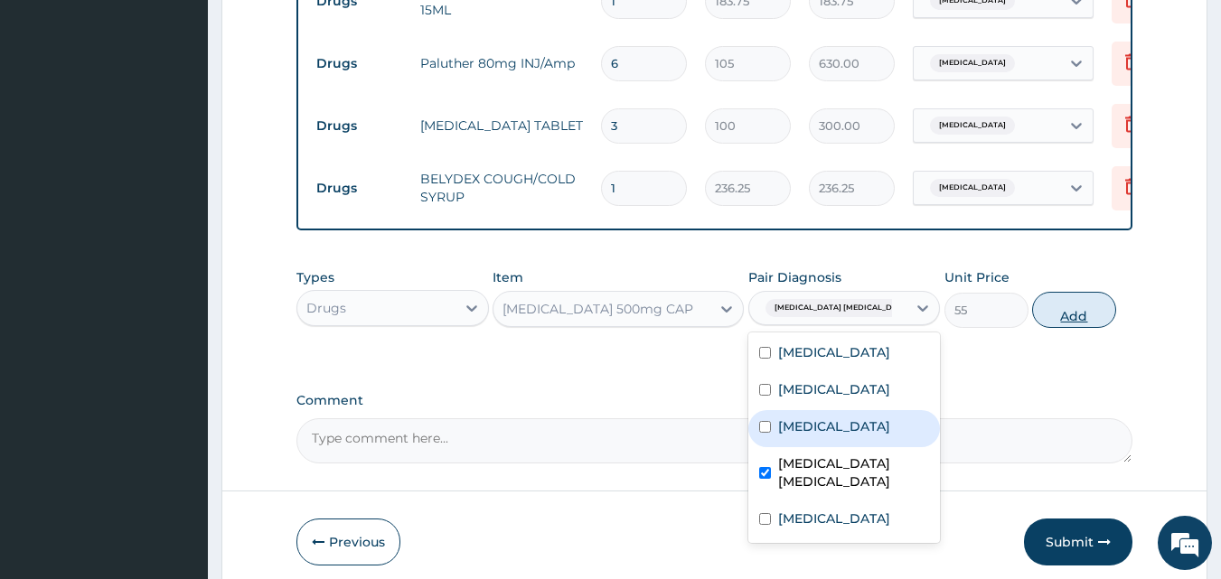
click at [1068, 299] on button "Add" at bounding box center [1074, 310] width 84 height 36
type input "0"
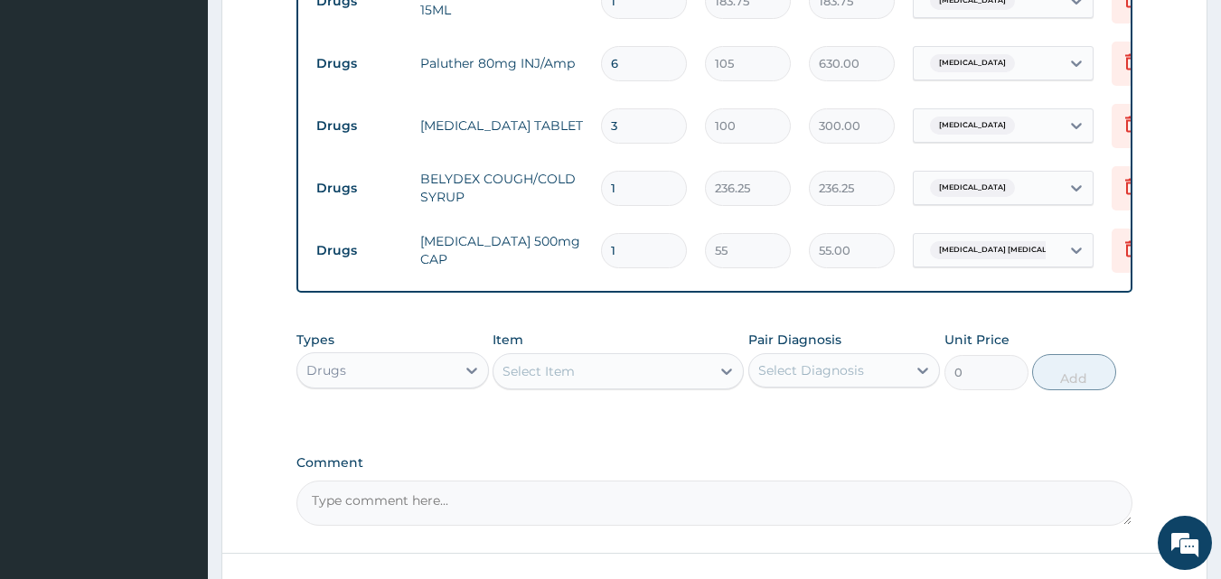
type input "0.00"
type input "2"
type input "110.00"
type input "20"
type input "1100.00"
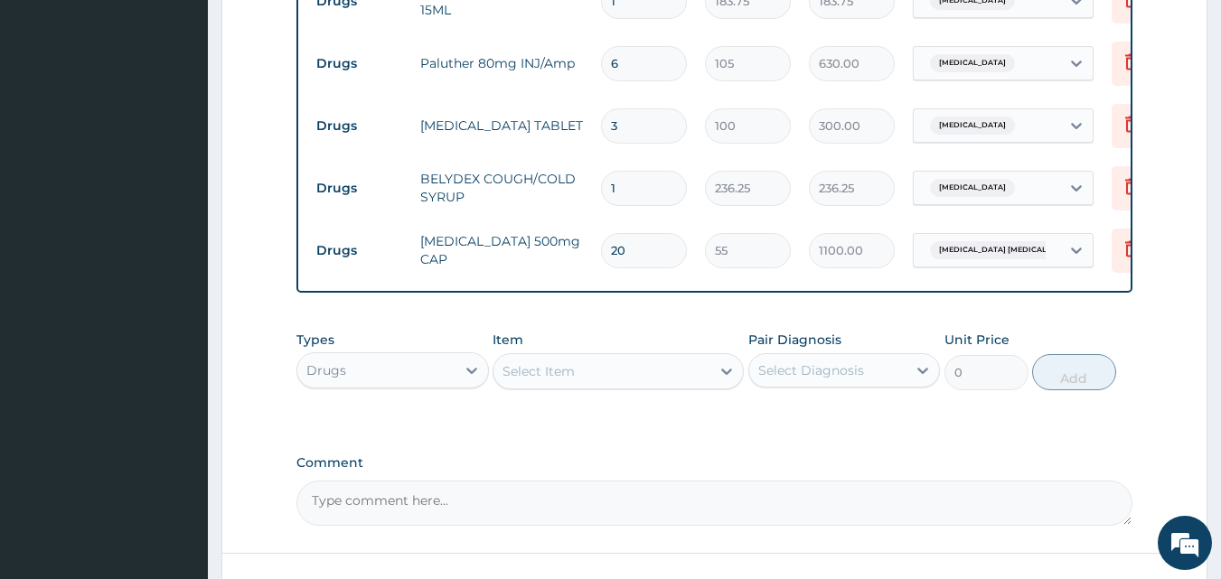
type input "20"
click at [660, 374] on div "Select Item" at bounding box center [618, 371] width 251 height 36
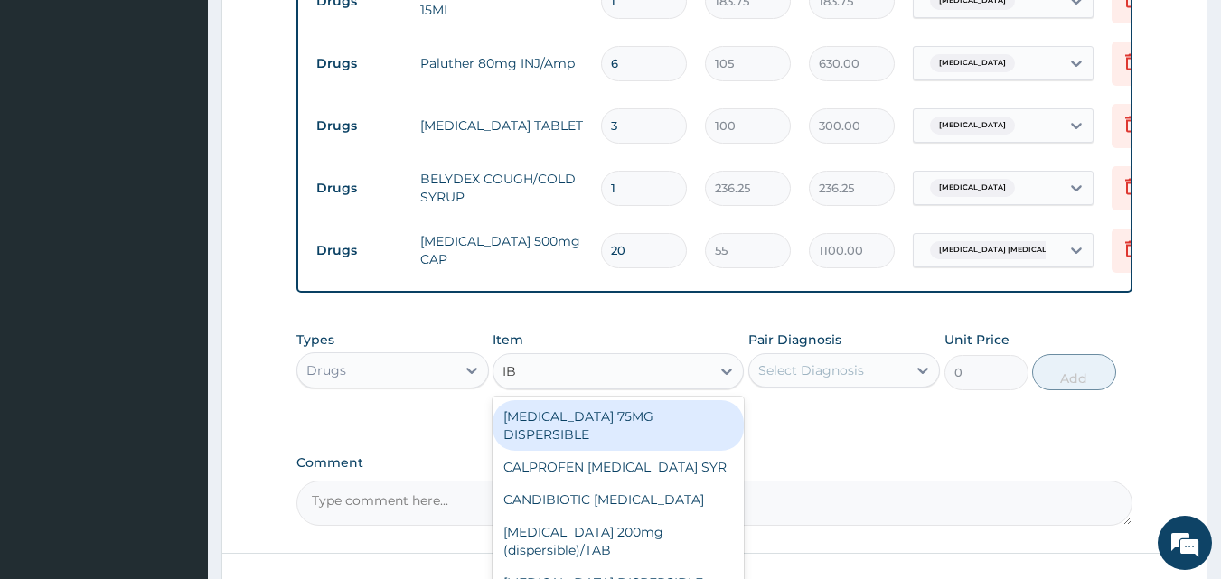
type input "IBU"
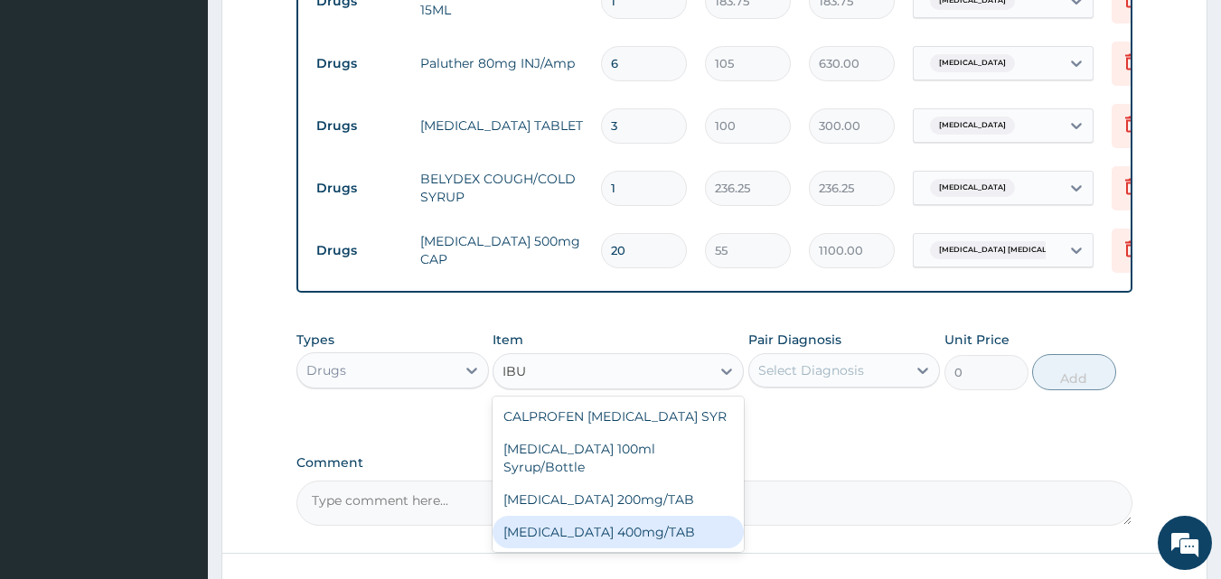
click at [652, 516] on div "[MEDICAL_DATA] 400mg/TAB" at bounding box center [618, 532] width 251 height 33
type input "45"
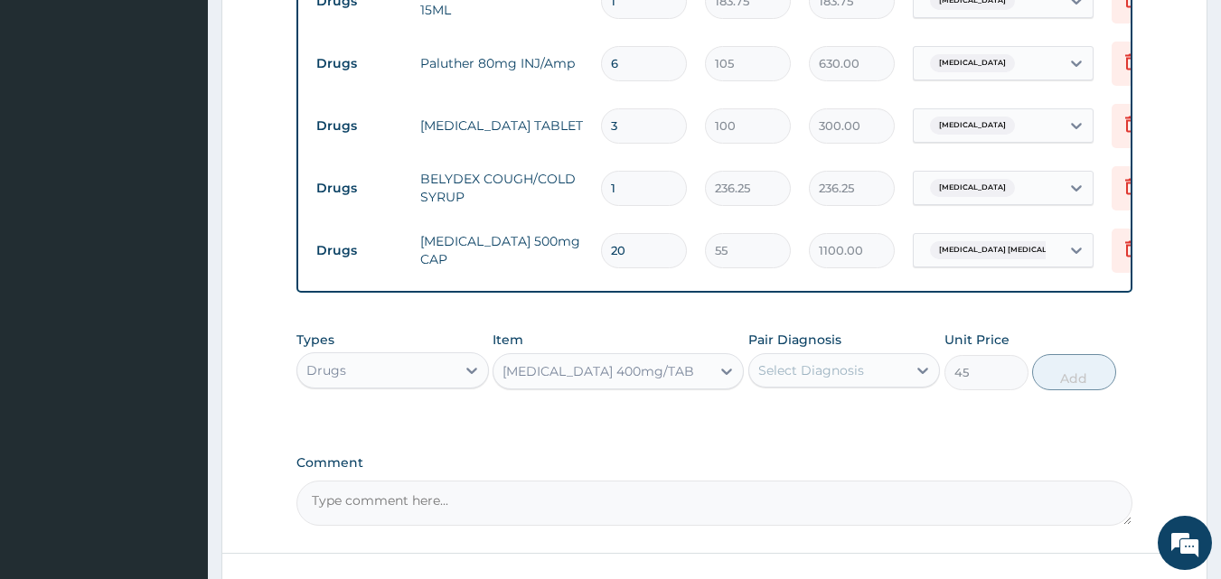
click at [893, 366] on div "Select Diagnosis" at bounding box center [828, 370] width 158 height 29
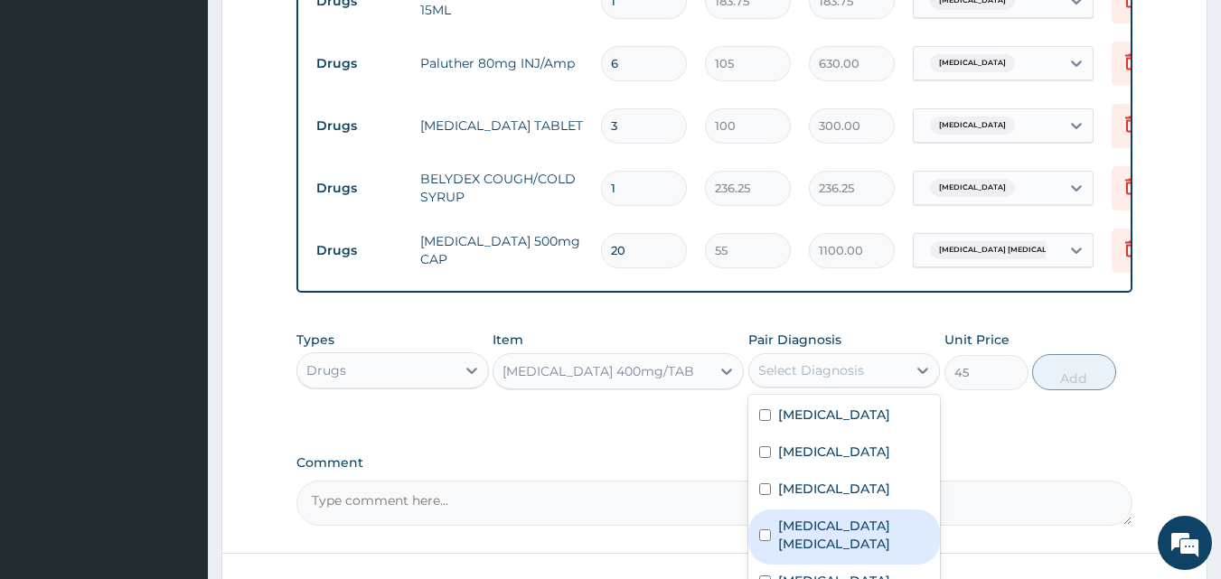
click at [763, 530] on input "checkbox" at bounding box center [765, 536] width 12 height 12
checkbox input "true"
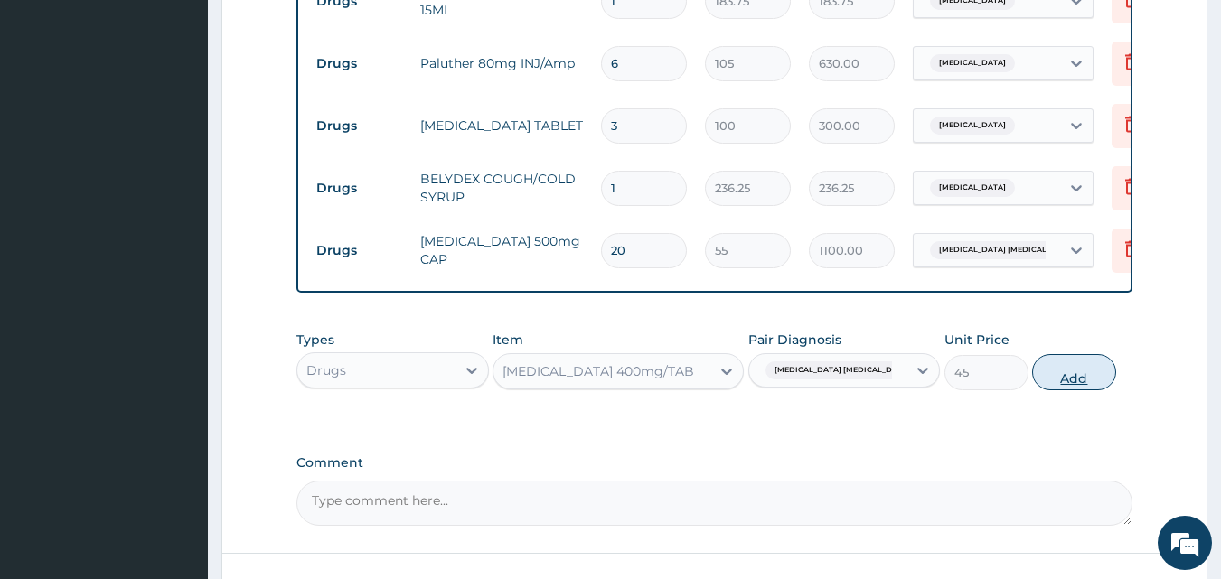
click at [1069, 354] on button "Add" at bounding box center [1074, 372] width 84 height 36
type input "0"
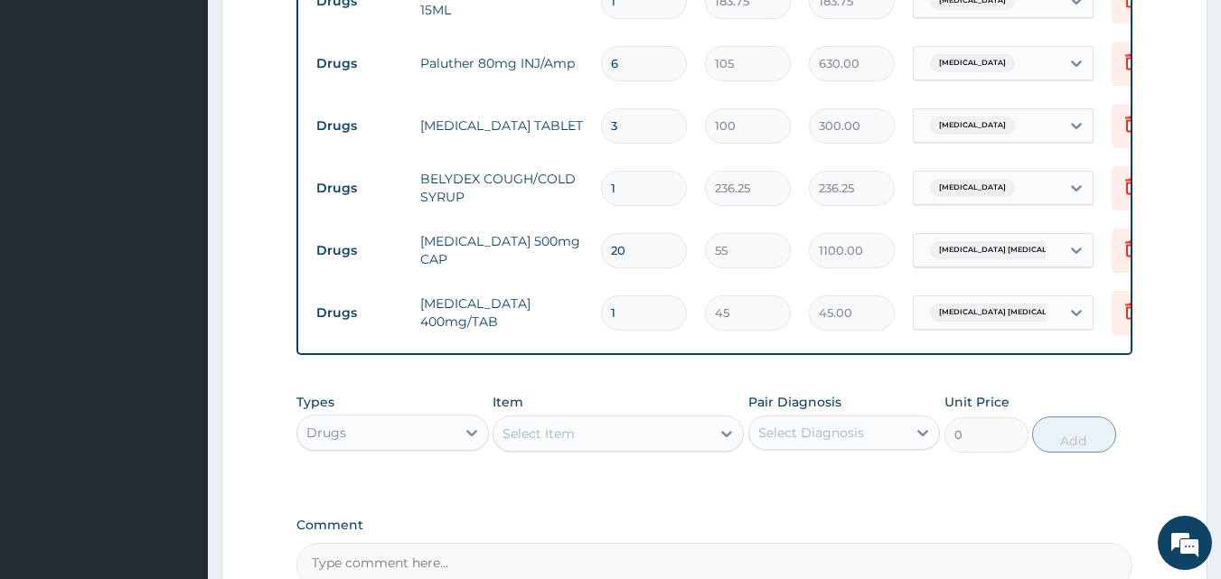
type input "10"
type input "450.00"
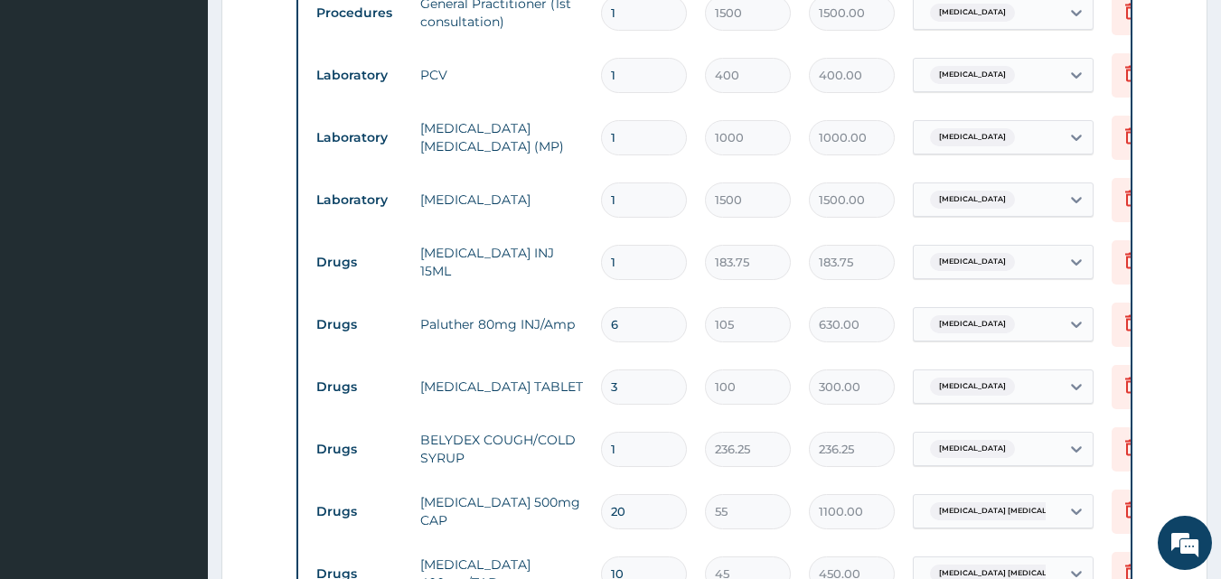
scroll to position [1213, 0]
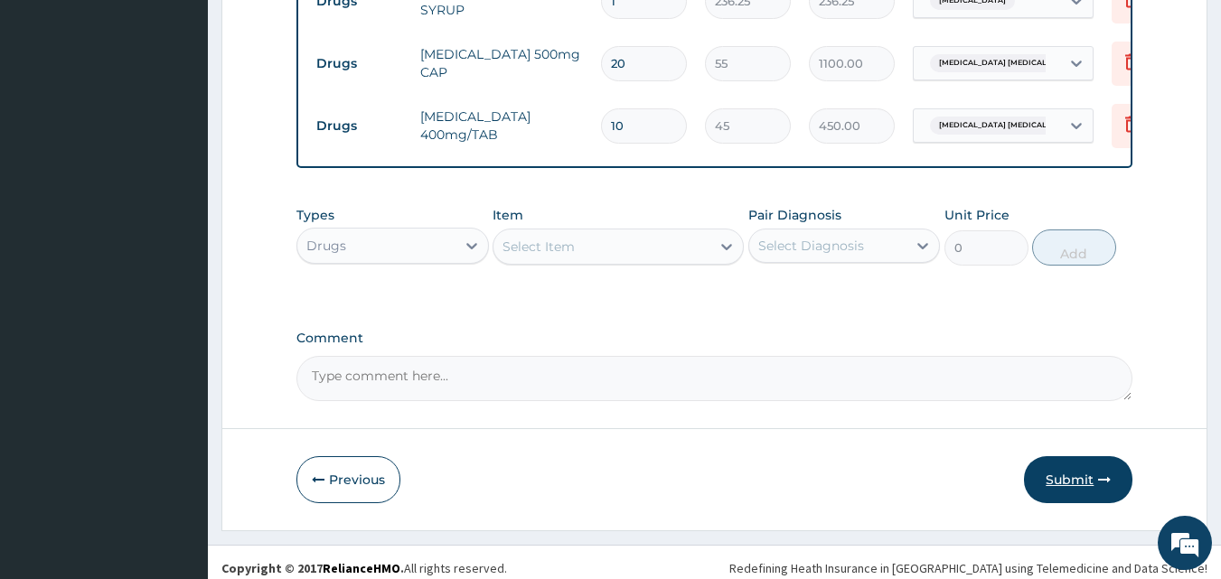
type input "10"
click at [1072, 461] on button "Submit" at bounding box center [1078, 480] width 108 height 47
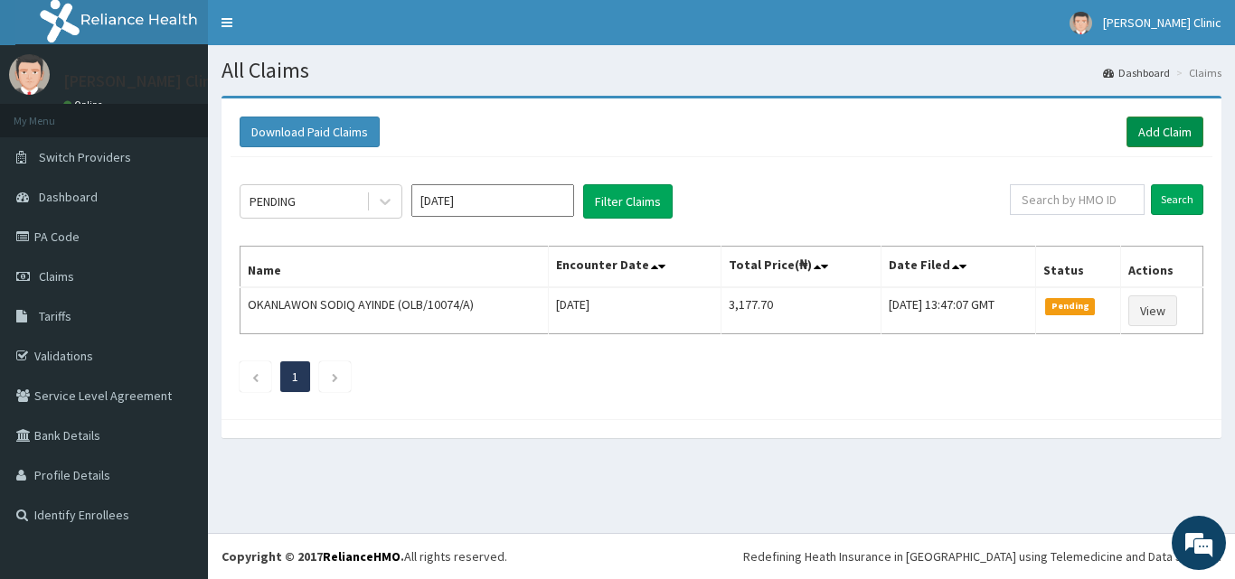
click at [1167, 128] on link "Add Claim" at bounding box center [1164, 132] width 77 height 31
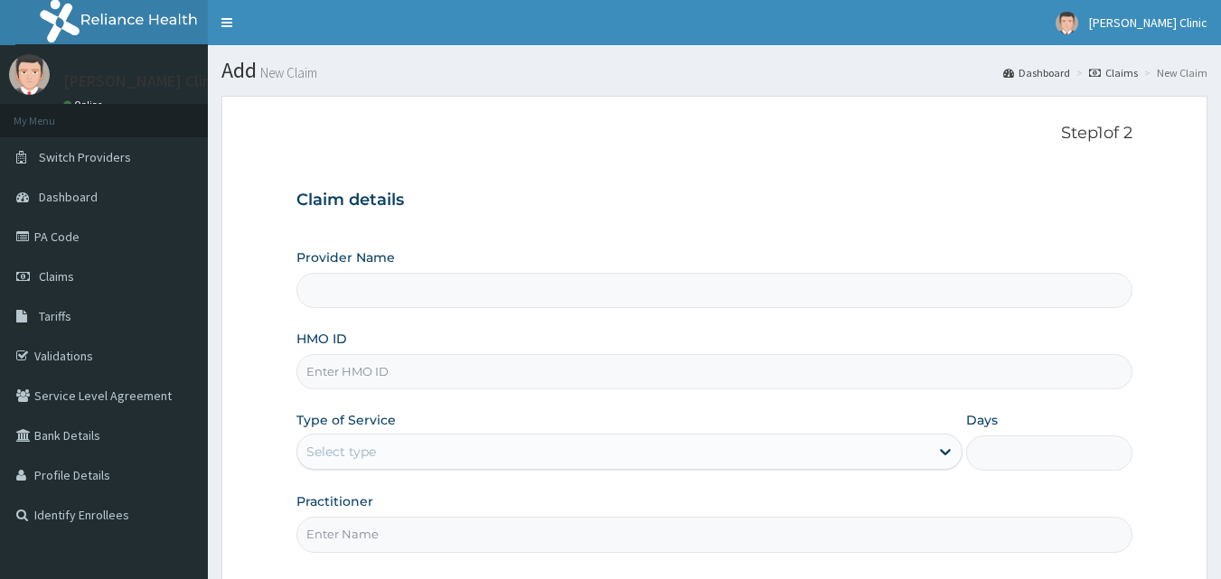
click at [430, 287] on input "Provider Name" at bounding box center [715, 290] width 837 height 35
type input "[PERSON_NAME] Clinic"
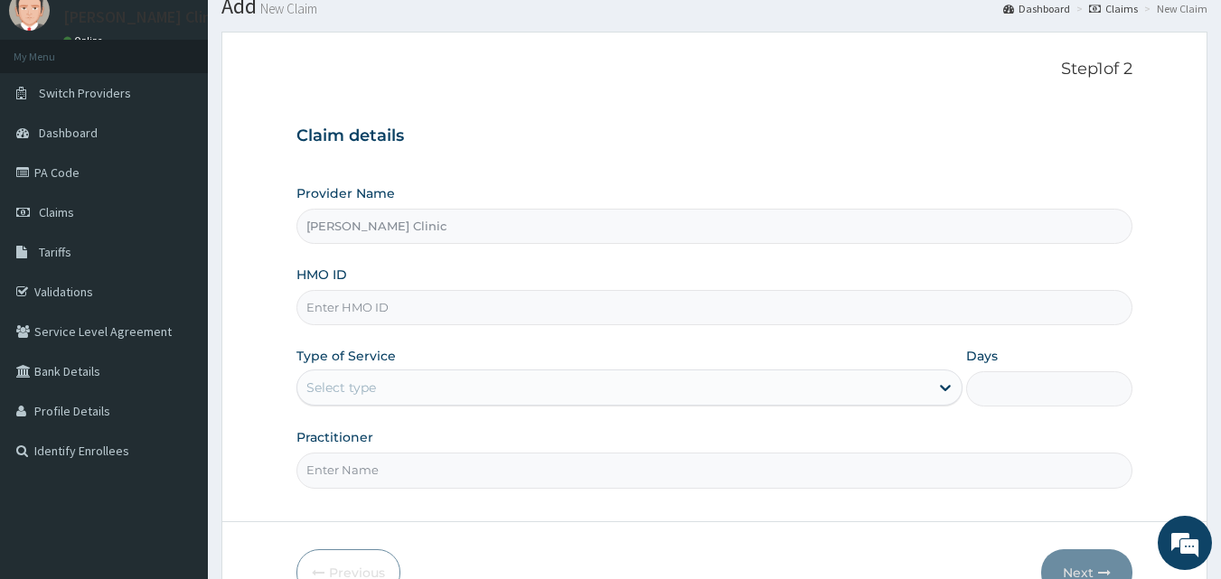
scroll to position [94, 0]
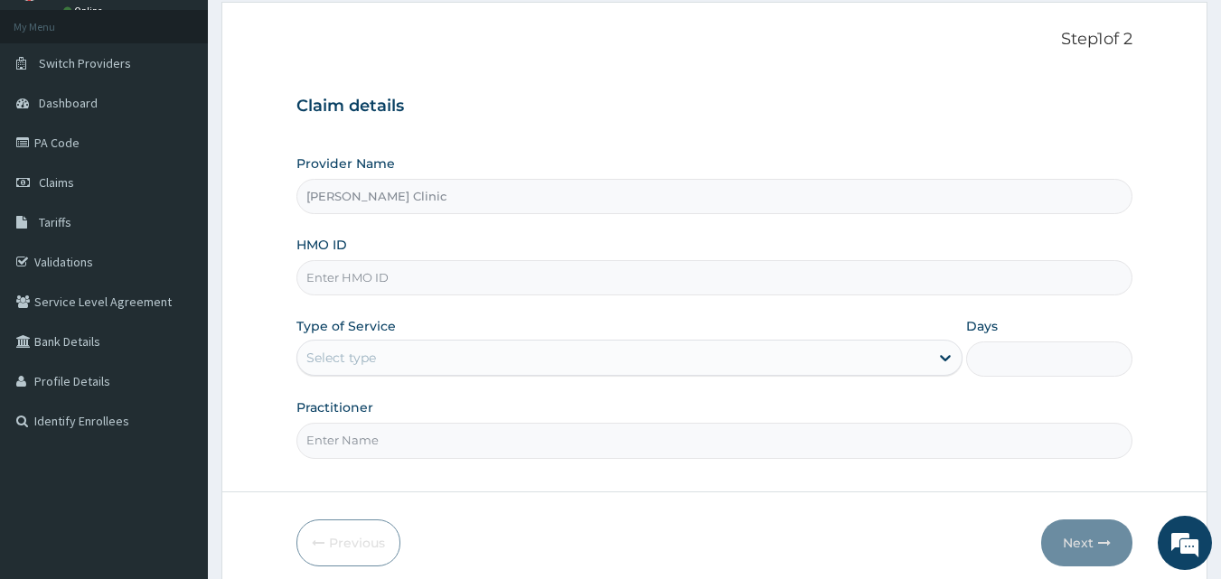
click at [483, 192] on input "[PERSON_NAME] Clinic" at bounding box center [715, 196] width 837 height 35
click at [494, 206] on input "[PERSON_NAME] Clinic" at bounding box center [715, 196] width 837 height 35
click at [424, 283] on input "HMO ID" at bounding box center [715, 277] width 837 height 35
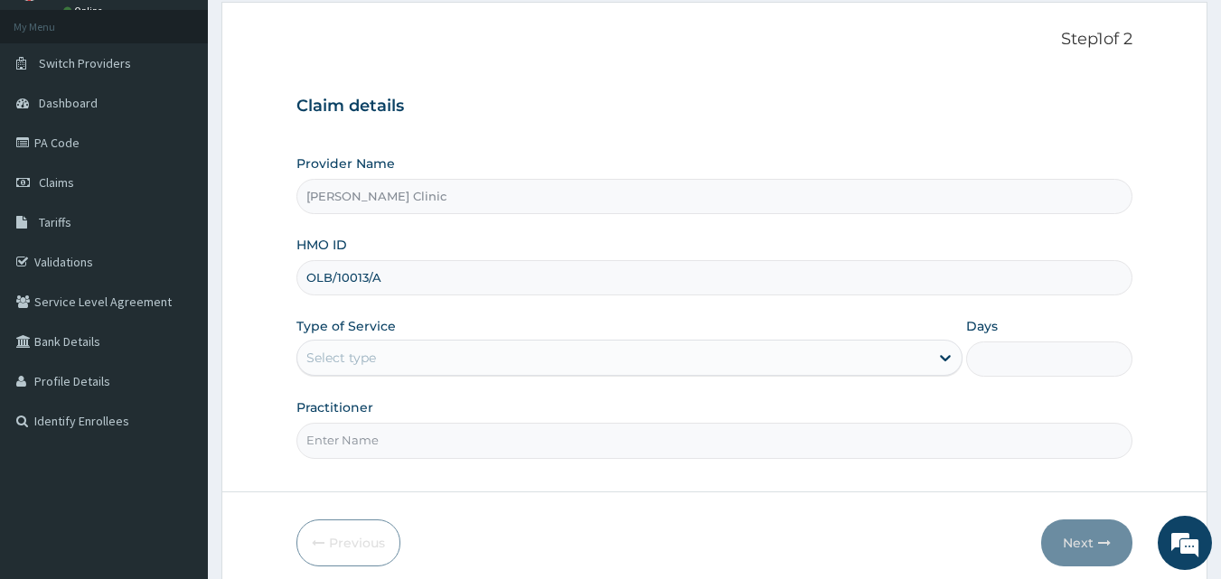
type input "OLB/10013/A"
click at [457, 349] on div "Select type" at bounding box center [613, 358] width 632 height 29
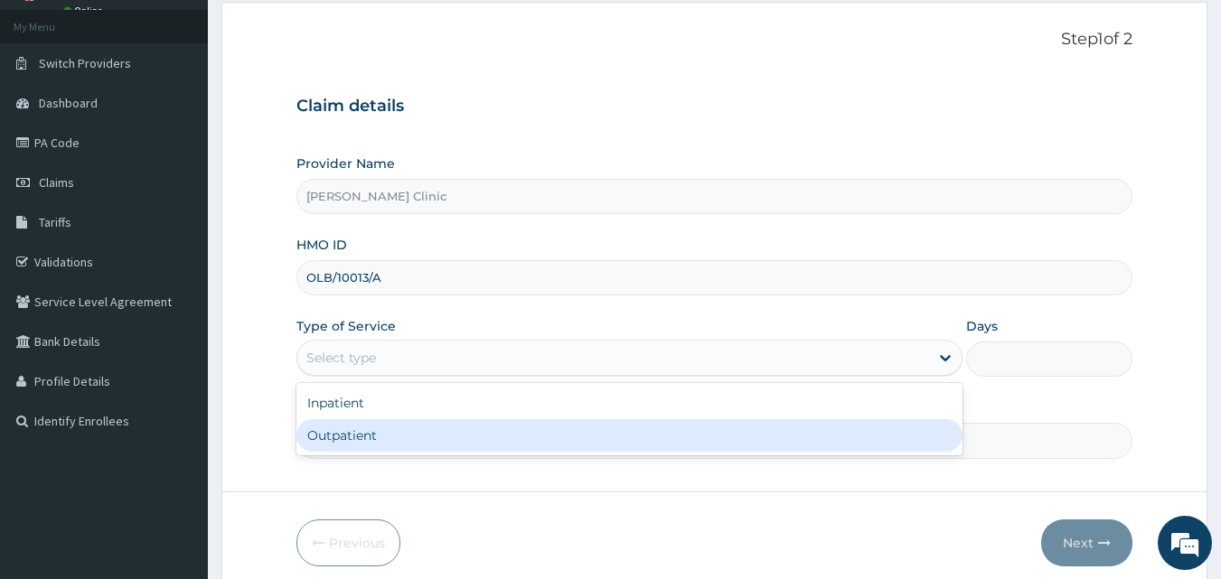
click at [440, 435] on div "Outpatient" at bounding box center [630, 435] width 666 height 33
type input "1"
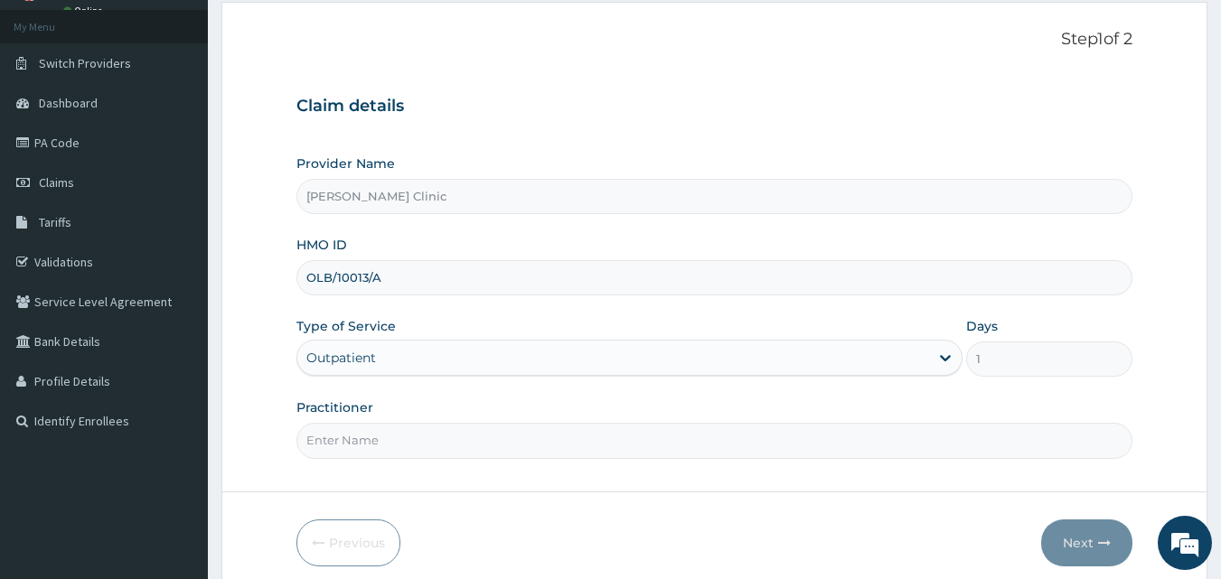
click at [375, 440] on input "Practitioner" at bounding box center [715, 440] width 837 height 35
type input "DR NNAMDI"
click at [1086, 542] on button "Next" at bounding box center [1086, 543] width 91 height 47
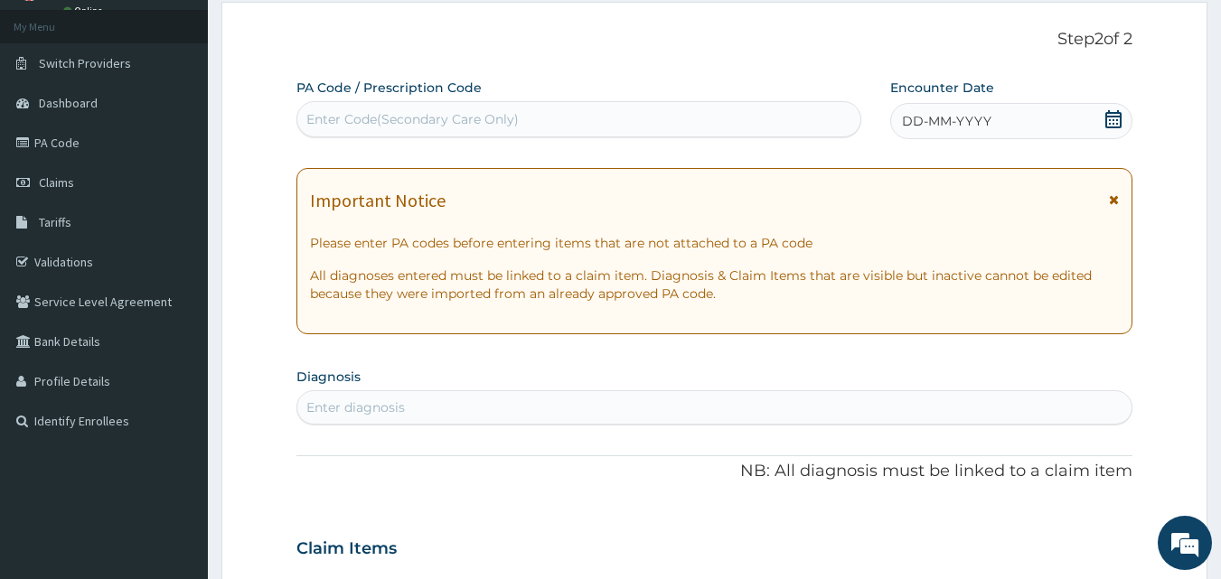
click at [1115, 120] on icon at bounding box center [1114, 119] width 16 height 18
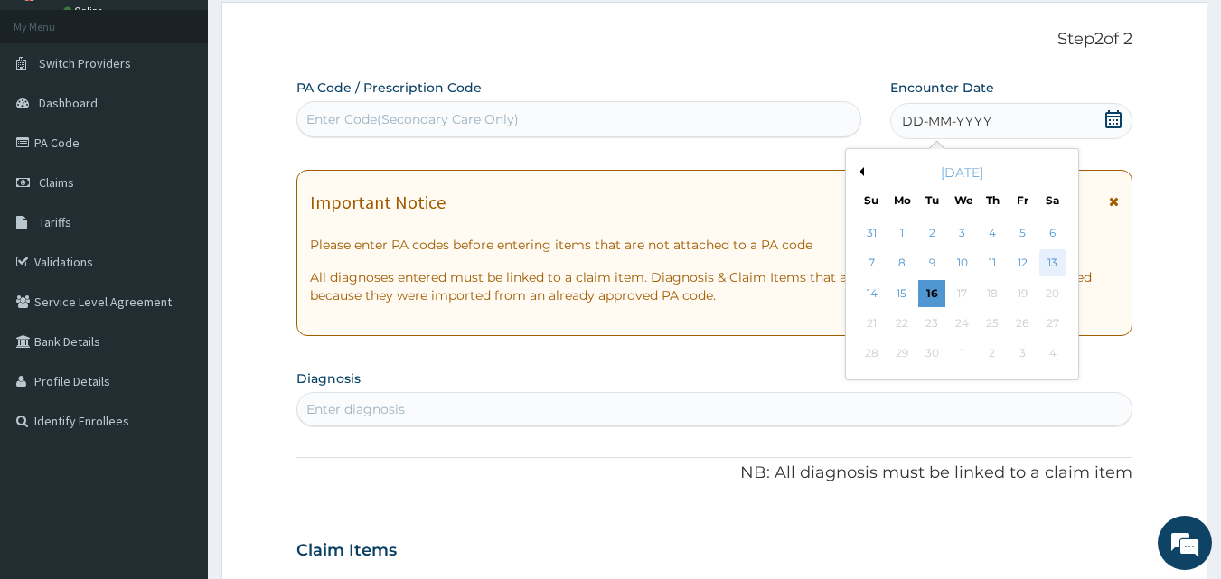
click at [1062, 259] on div "13" at bounding box center [1053, 263] width 27 height 27
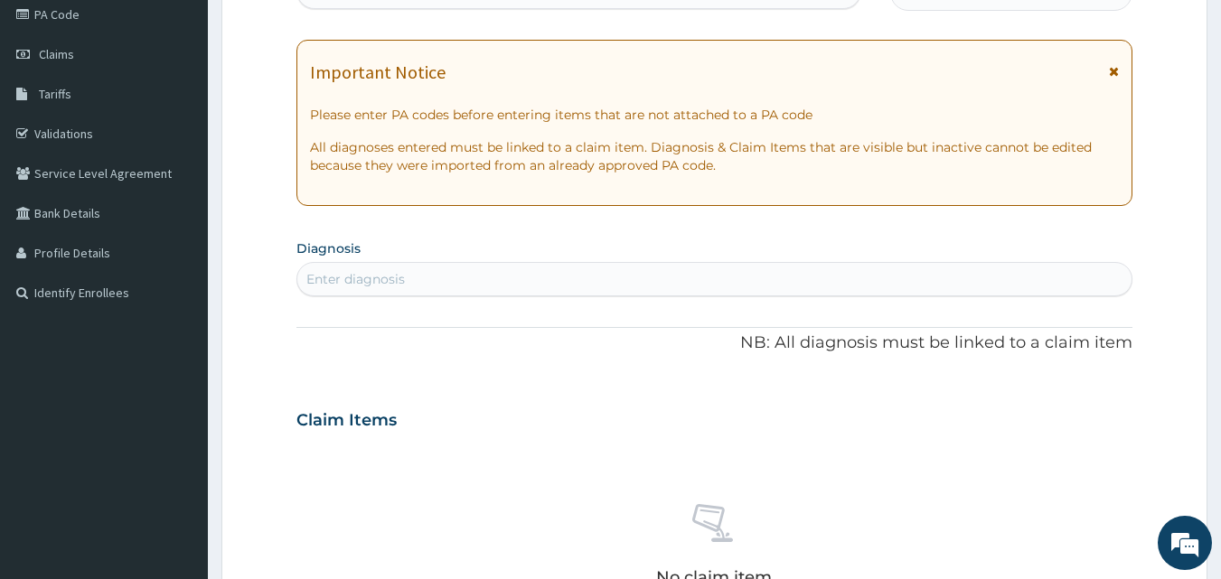
scroll to position [285, 0]
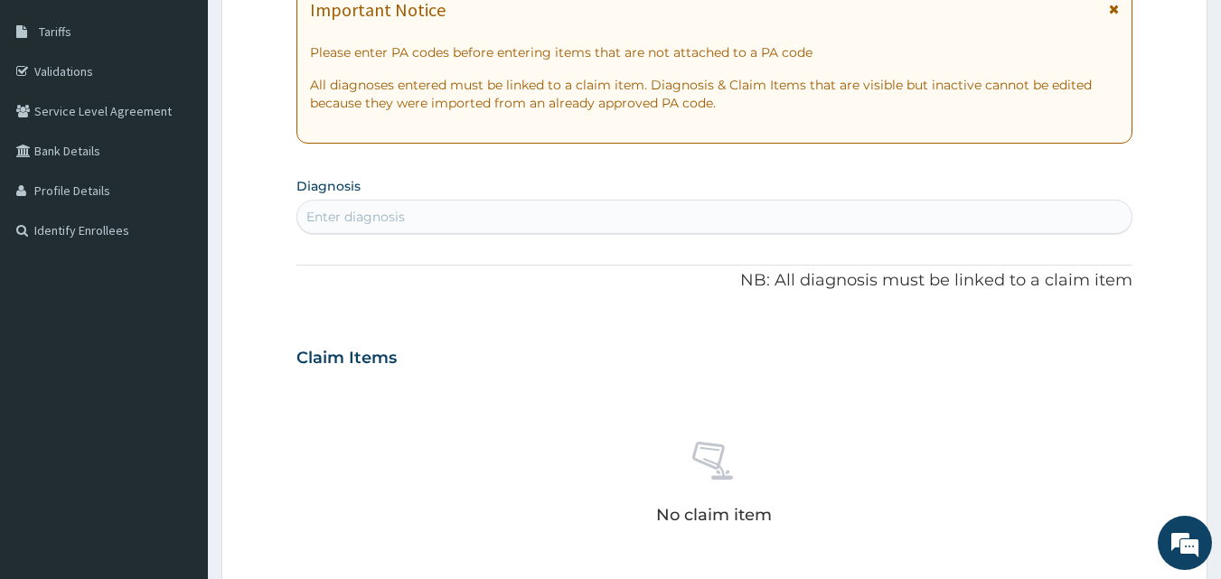
click at [494, 211] on div "Enter diagnosis" at bounding box center [714, 216] width 835 height 29
type input "INSO"
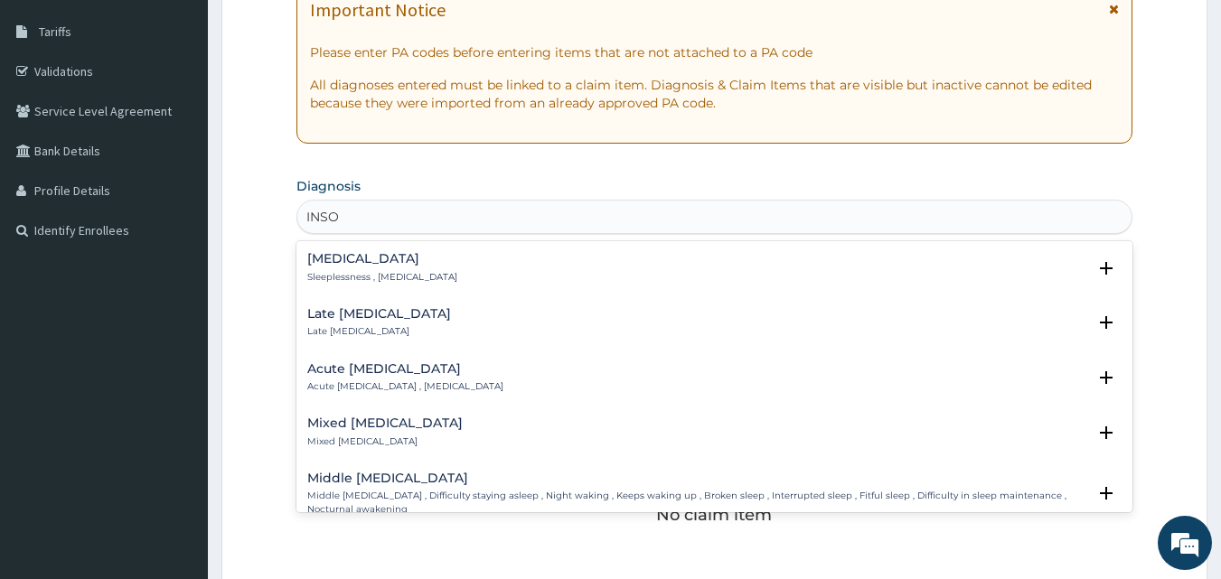
click at [327, 268] on div "Insomnia Sleeplessness , Insomnia" at bounding box center [382, 268] width 150 height 32
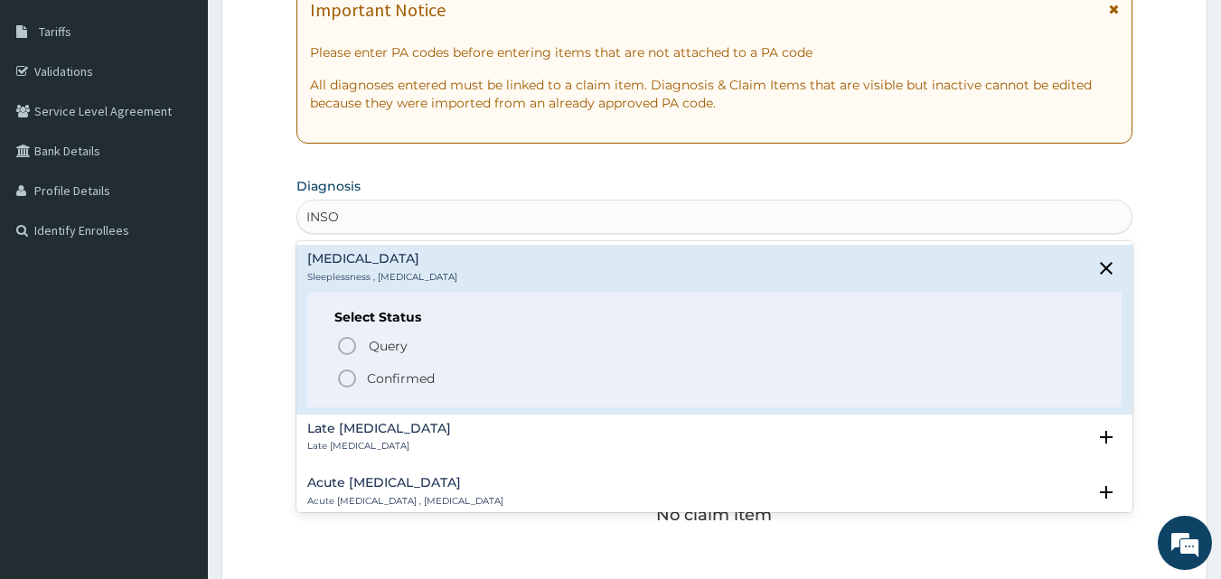
click at [349, 381] on icon "status option filled" at bounding box center [347, 379] width 22 height 22
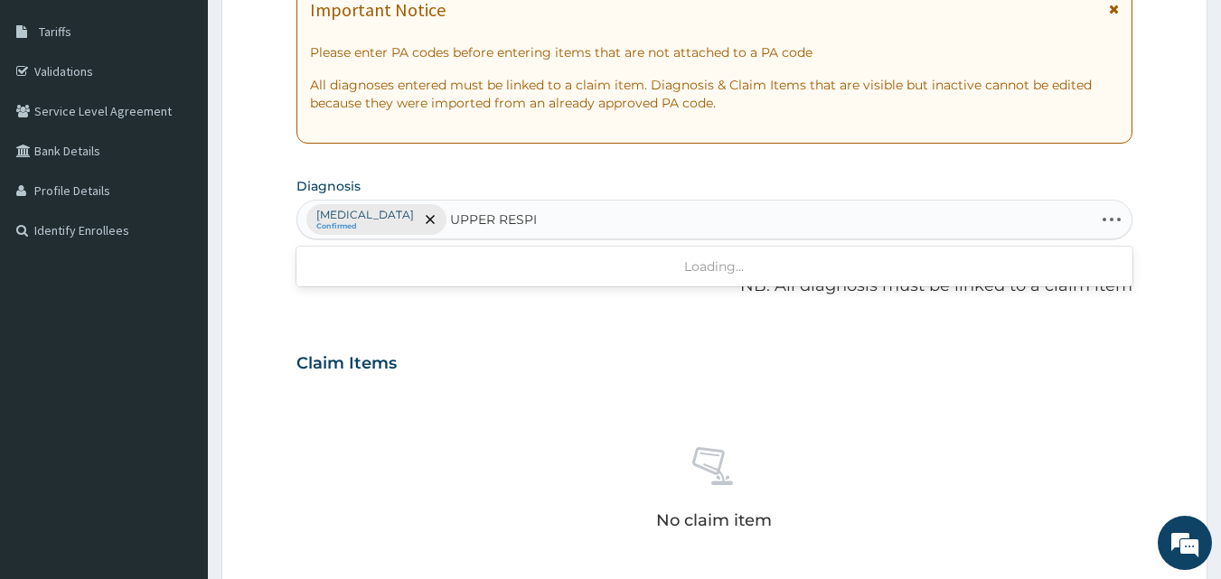
type input "UPPER RESPIR"
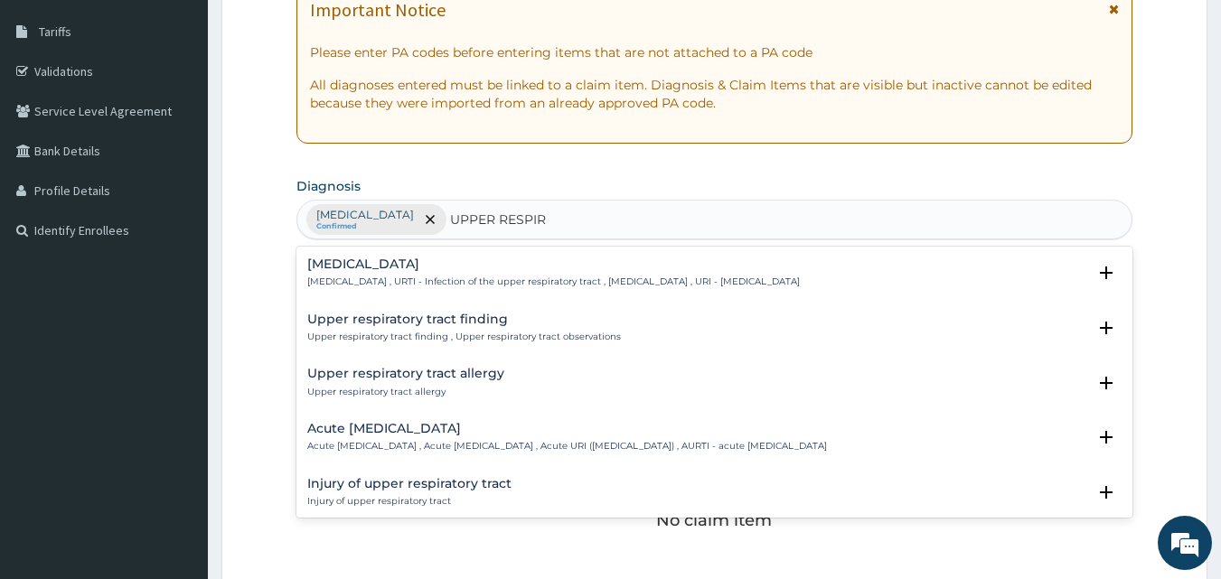
click at [493, 271] on h4 "Upper respiratory infection" at bounding box center [553, 265] width 493 height 14
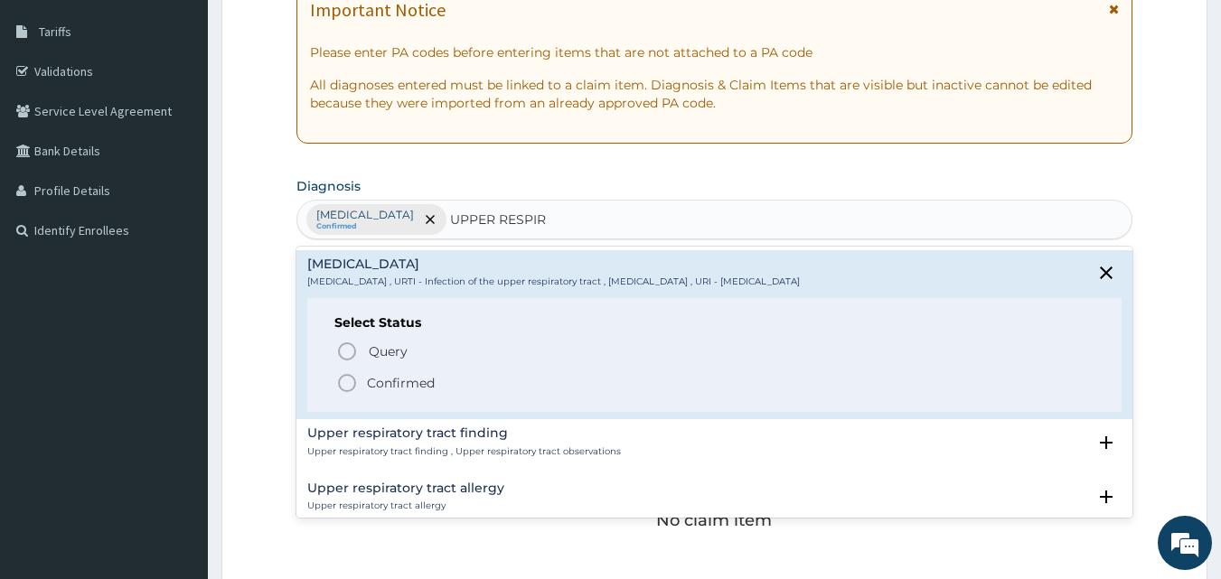
click at [347, 387] on icon "status option filled" at bounding box center [347, 383] width 22 height 22
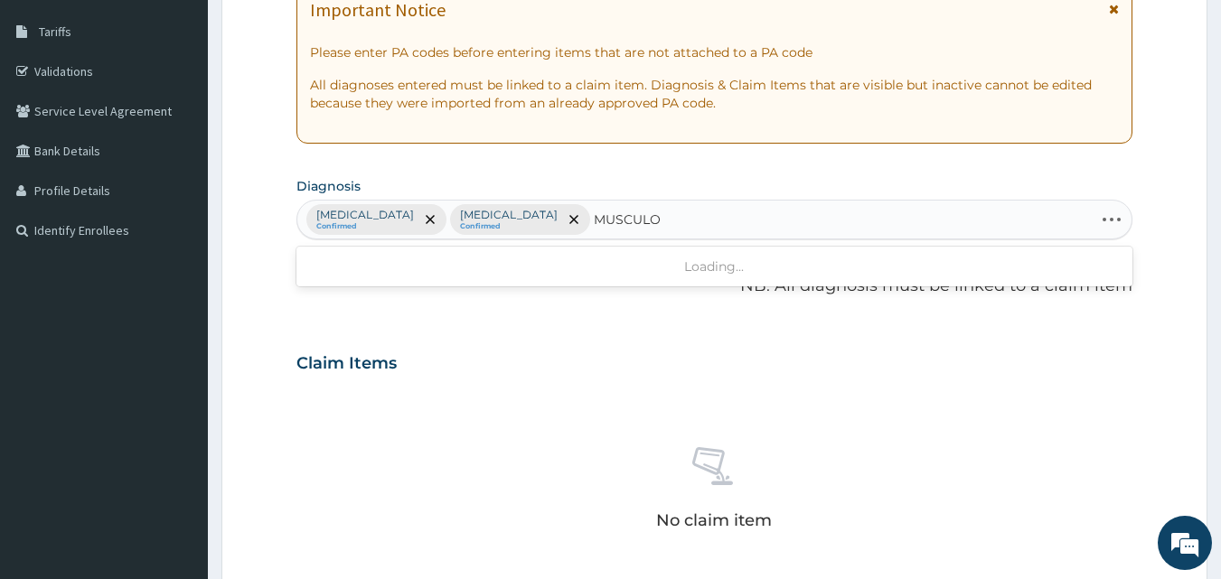
type input "MUSCULOS"
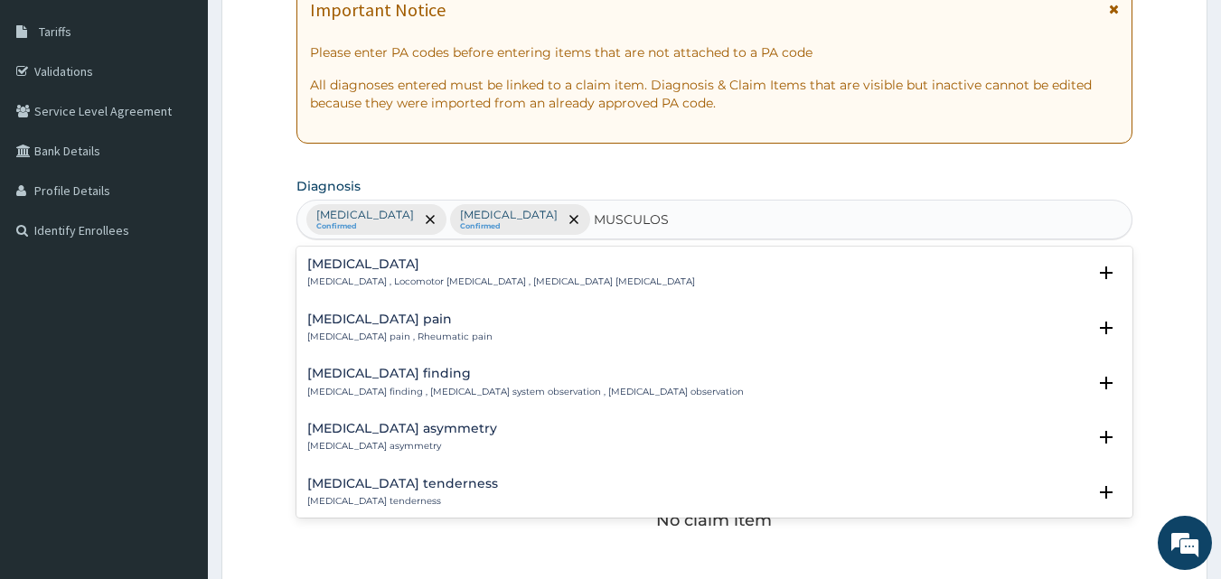
click at [504, 332] on div "Musculoskeletal pain Musculoskeletal pain , Rheumatic pain" at bounding box center [714, 329] width 815 height 32
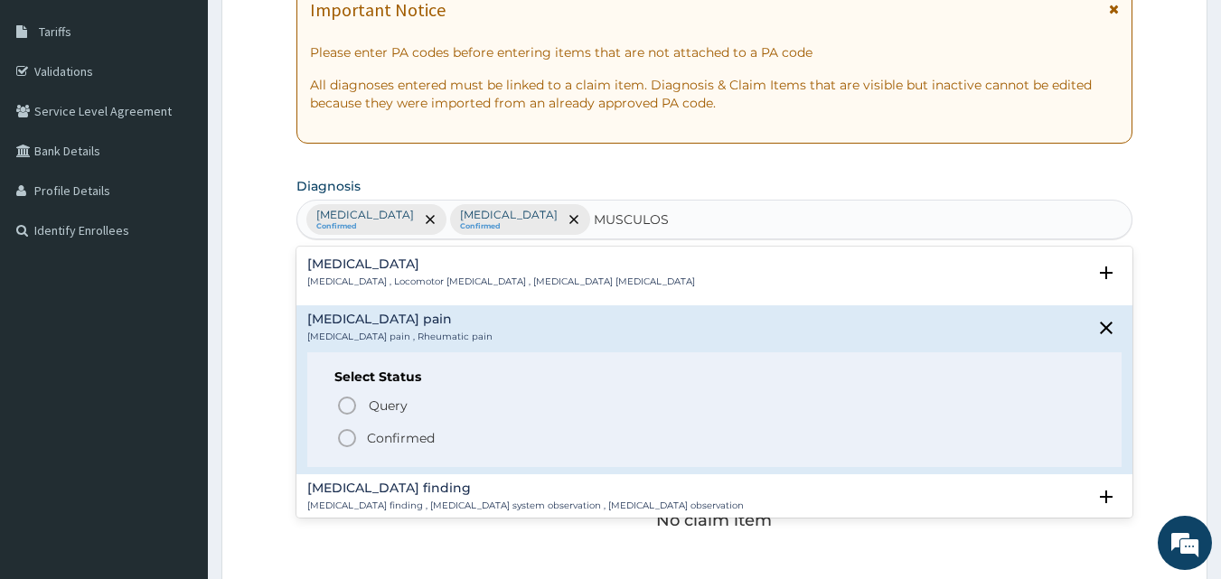
click at [345, 442] on icon "status option filled" at bounding box center [347, 439] width 22 height 22
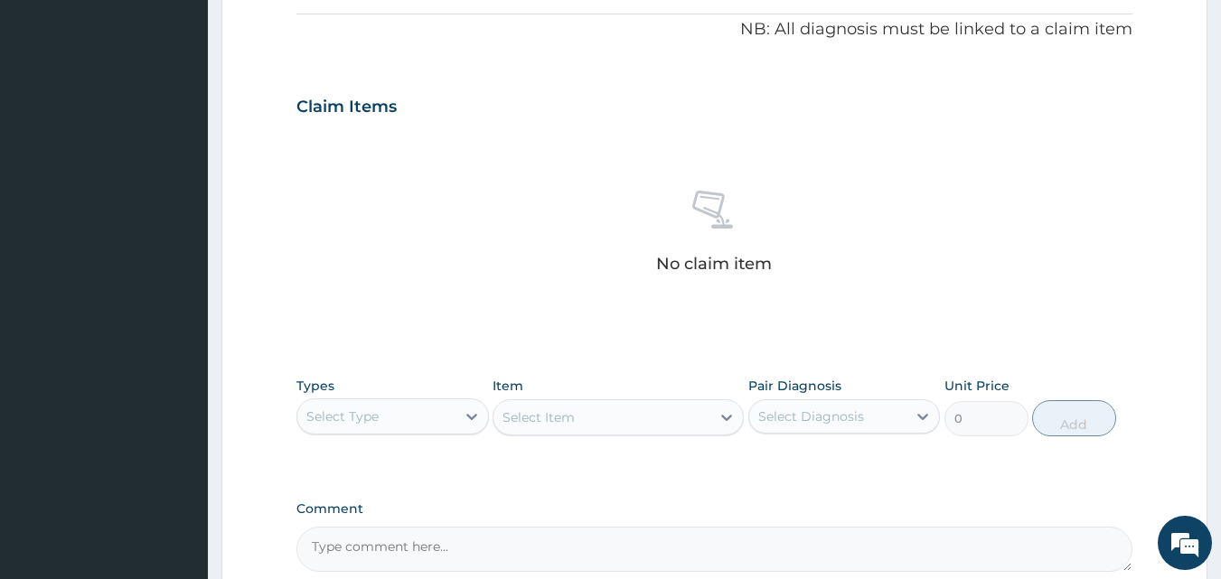
scroll to position [724, 0]
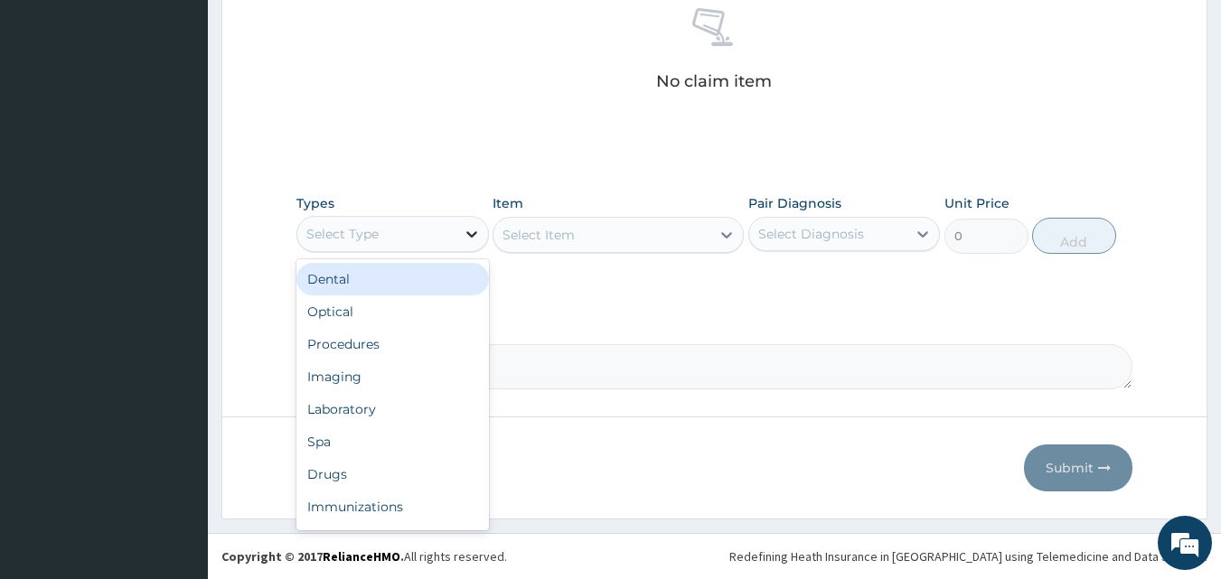
click at [472, 232] on icon at bounding box center [472, 234] width 18 height 18
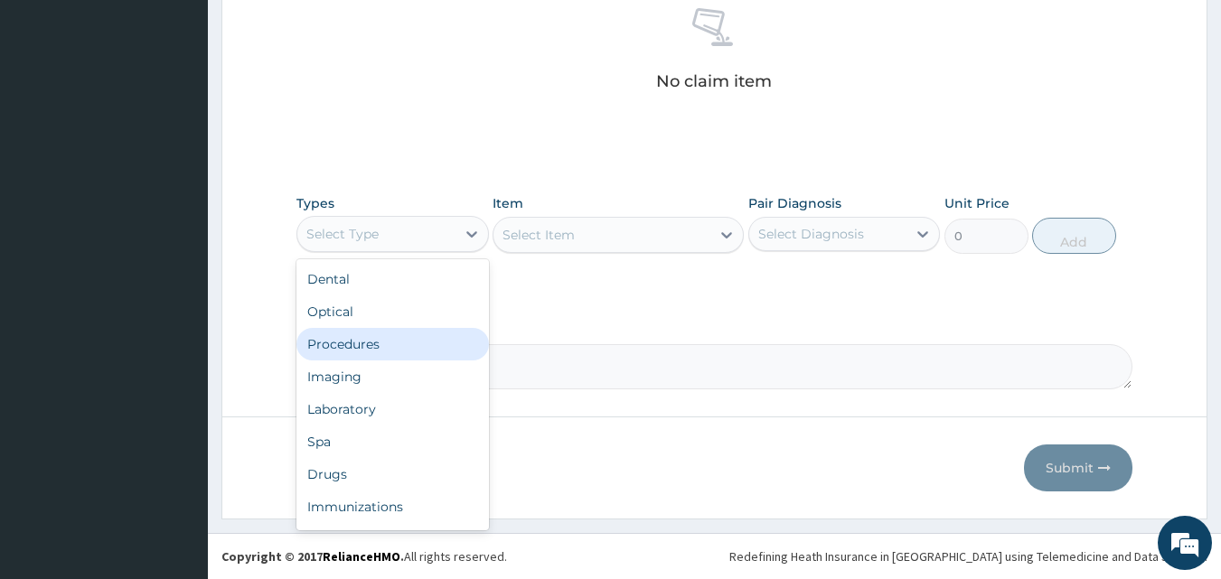
click at [381, 334] on div "Procedures" at bounding box center [393, 344] width 193 height 33
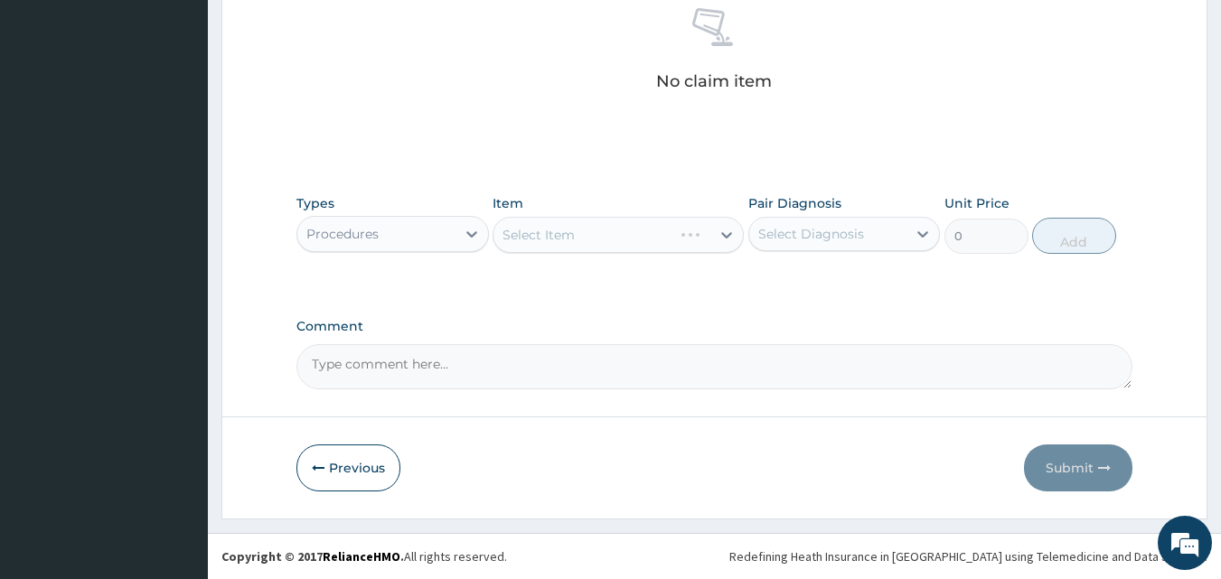
click at [673, 247] on div "Select Item" at bounding box center [618, 235] width 251 height 36
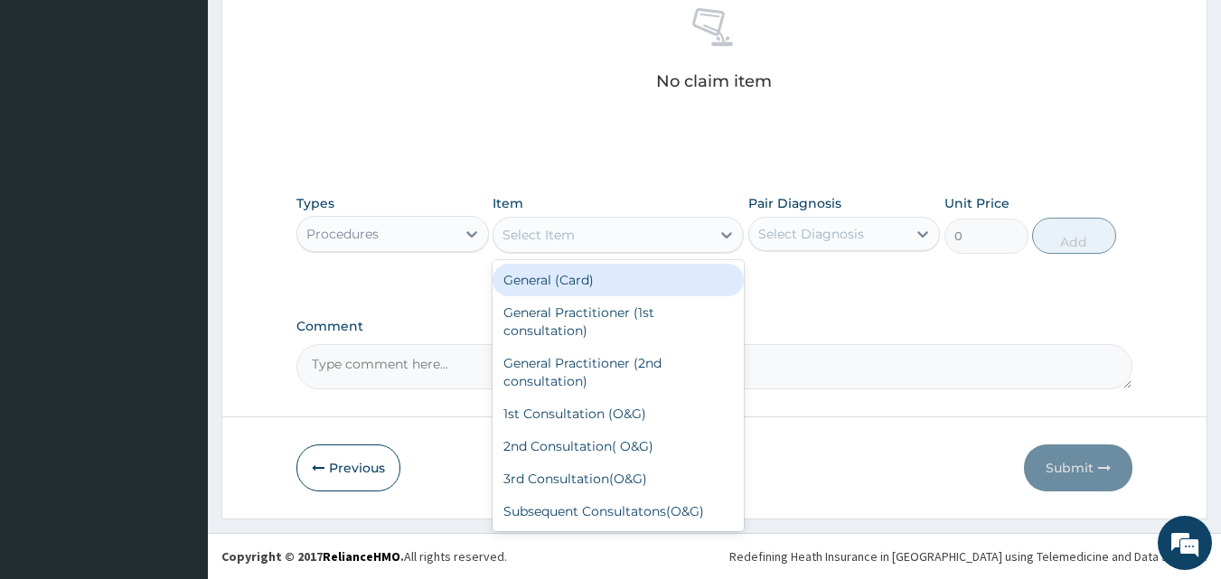
click at [676, 236] on div "Select Item" at bounding box center [602, 235] width 217 height 29
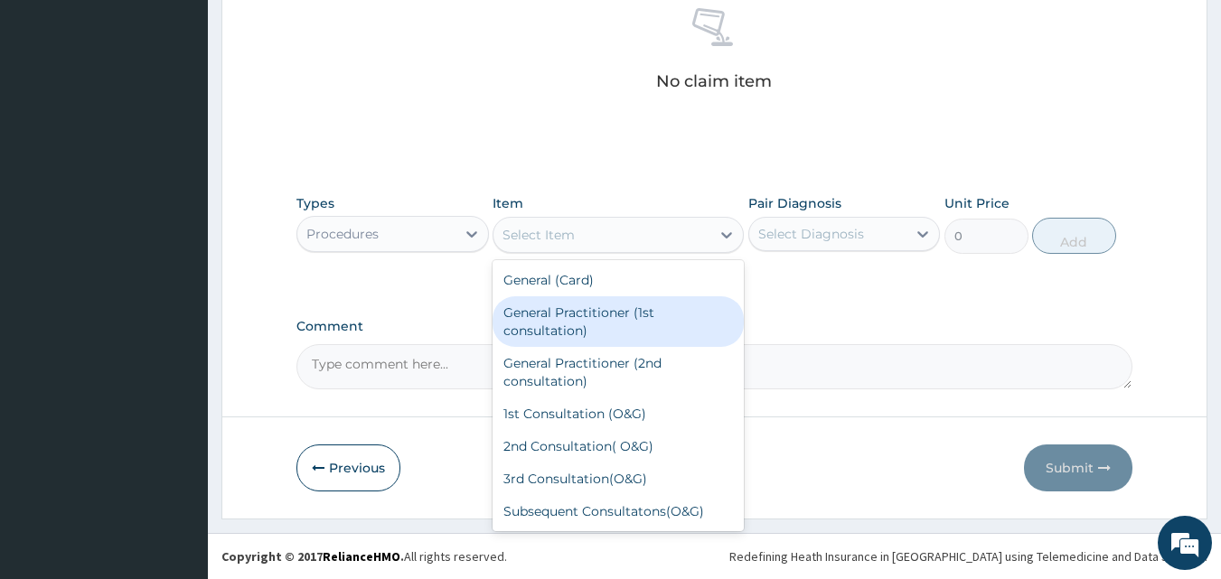
click at [641, 326] on div "General Practitioner (1st consultation)" at bounding box center [618, 322] width 251 height 51
type input "1500"
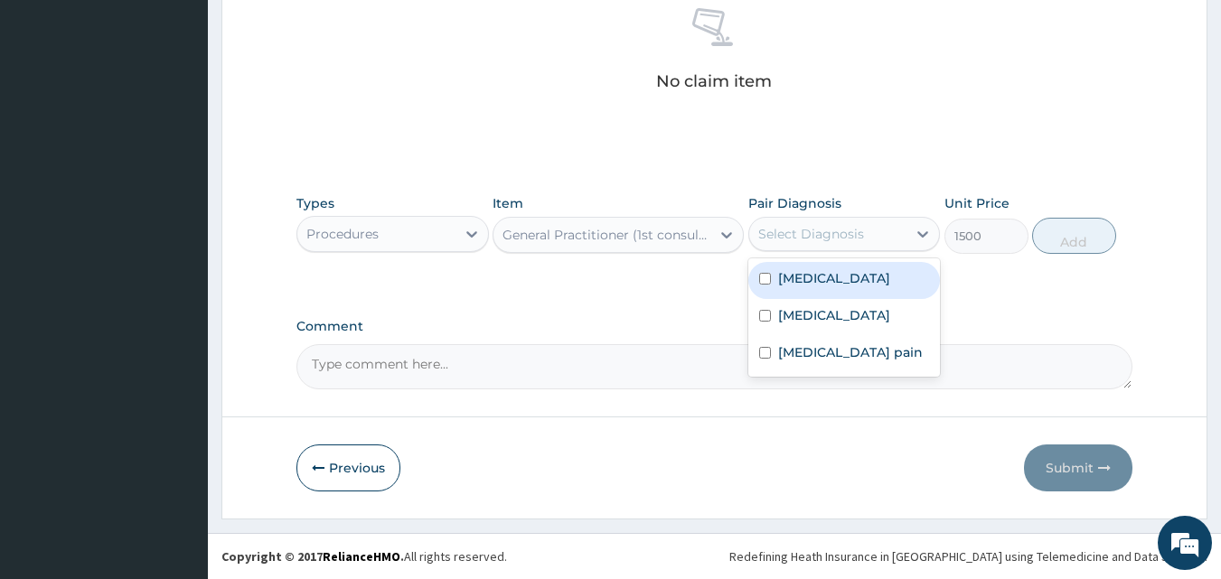
click at [828, 243] on div "Select Diagnosis" at bounding box center [828, 234] width 158 height 29
click at [766, 281] on input "checkbox" at bounding box center [765, 279] width 12 height 12
checkbox input "true"
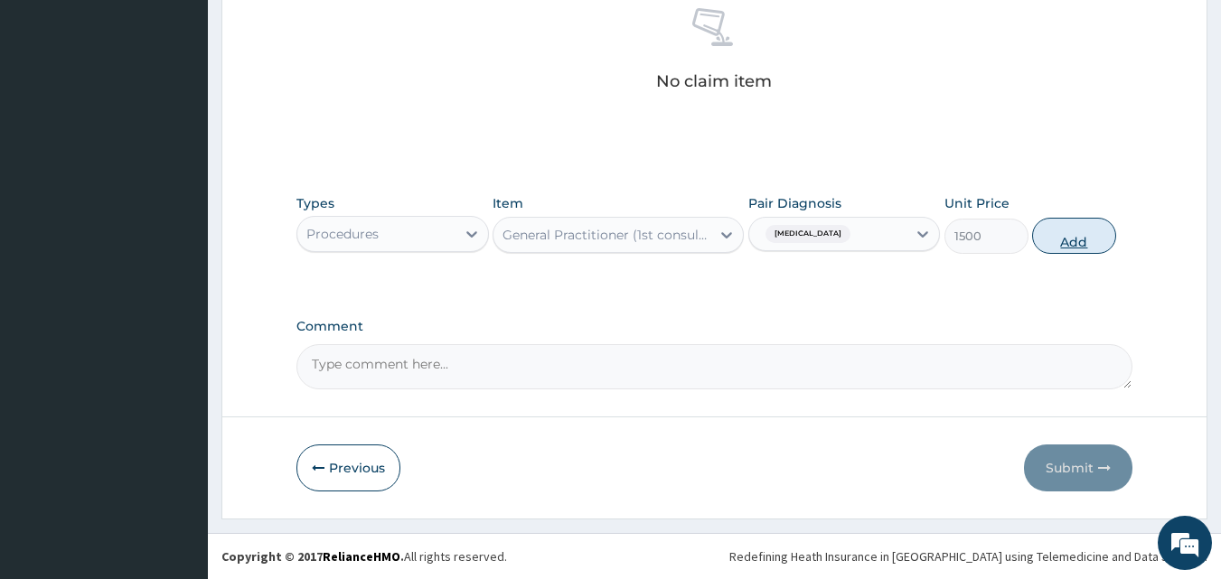
click at [1080, 239] on button "Add" at bounding box center [1074, 236] width 84 height 36
type input "0"
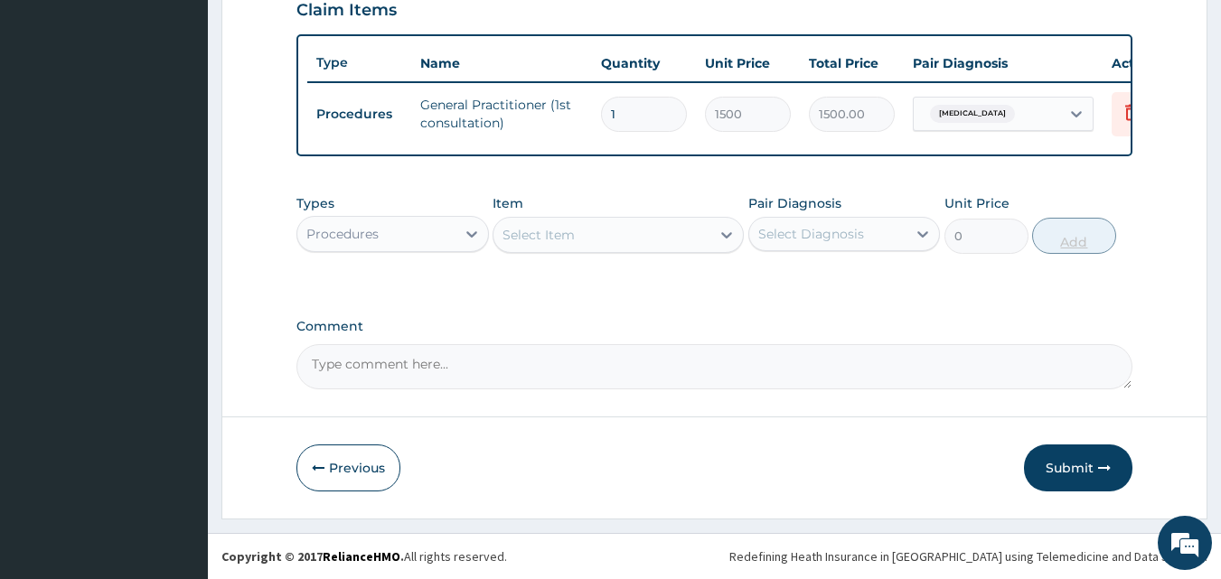
scroll to position [652, 0]
click at [563, 240] on div "Select Item" at bounding box center [539, 235] width 72 height 18
click at [541, 222] on div "Select Item" at bounding box center [602, 235] width 217 height 29
click at [429, 236] on div "Procedures" at bounding box center [376, 234] width 158 height 29
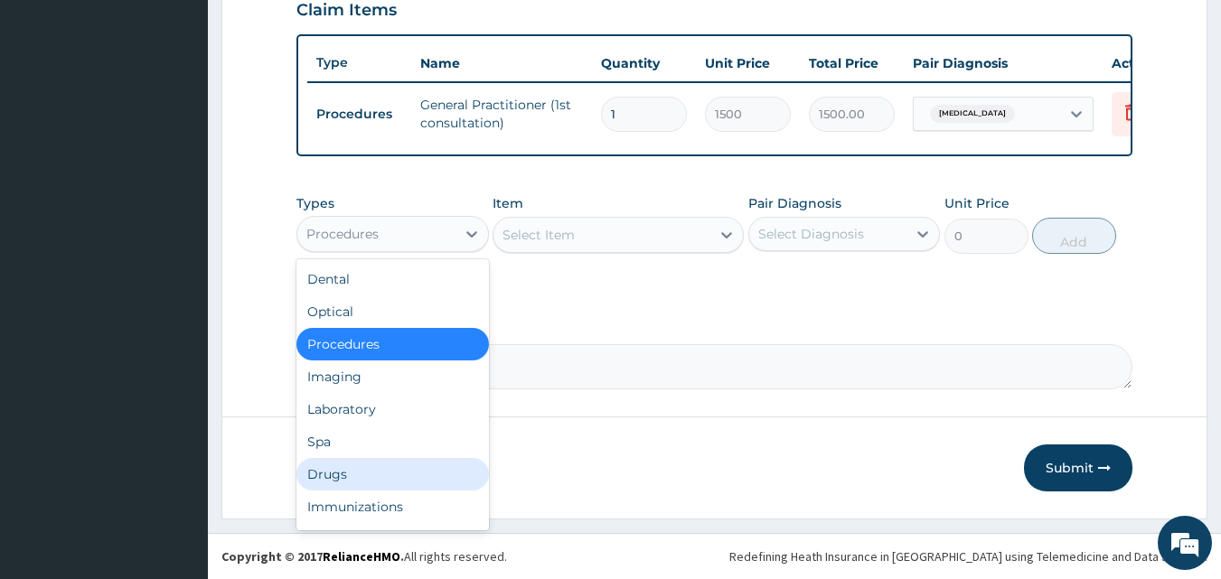
click at [379, 470] on div "Drugs" at bounding box center [393, 474] width 193 height 33
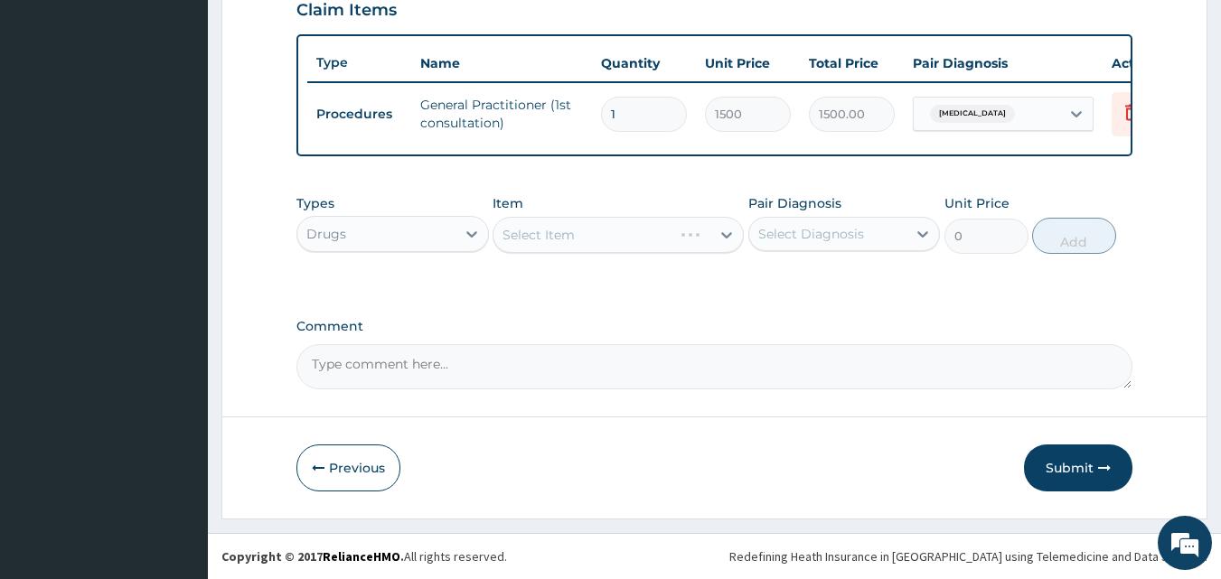
click at [646, 244] on div "Select Item" at bounding box center [618, 235] width 251 height 36
click at [646, 244] on div "Select Item" at bounding box center [602, 235] width 217 height 29
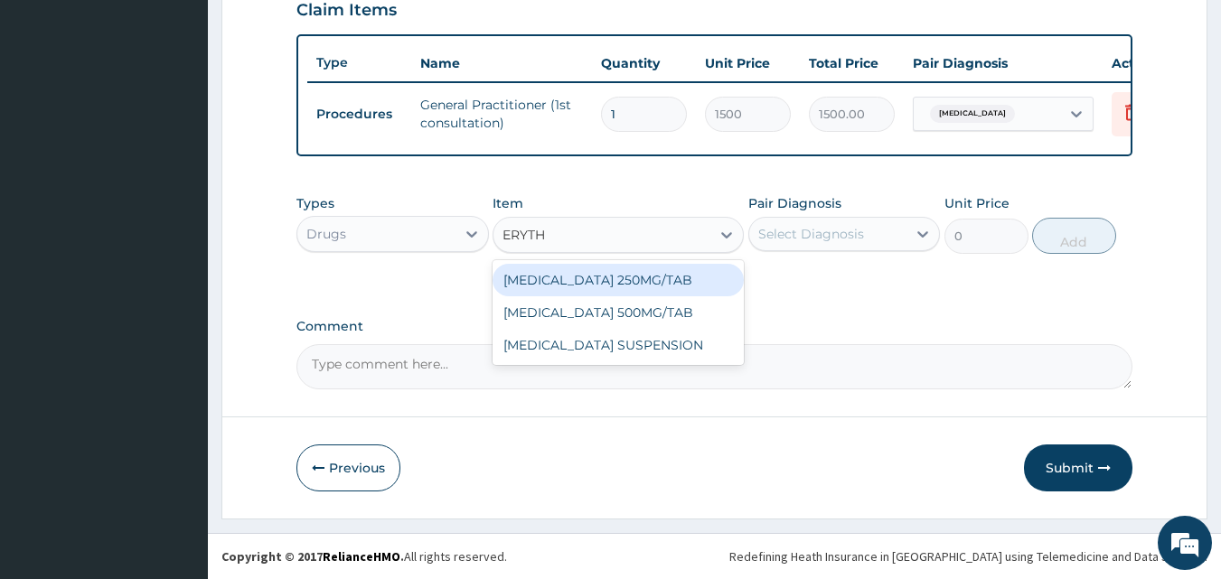
type input "ERYTHR"
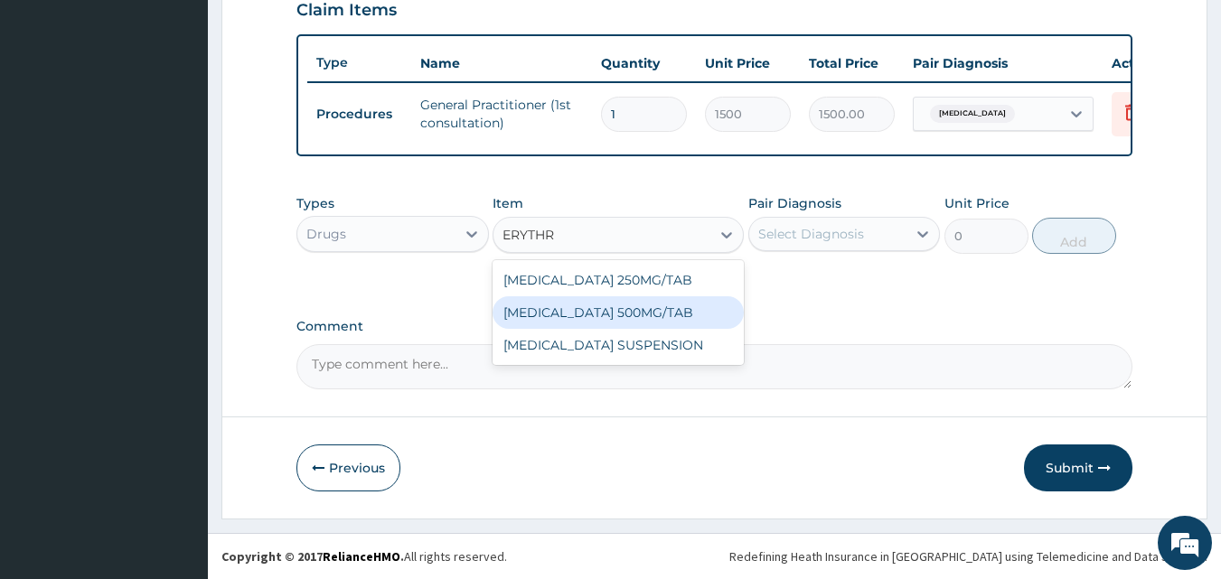
click at [656, 307] on div "[MEDICAL_DATA] 500MG/TAB" at bounding box center [618, 313] width 251 height 33
type input "80"
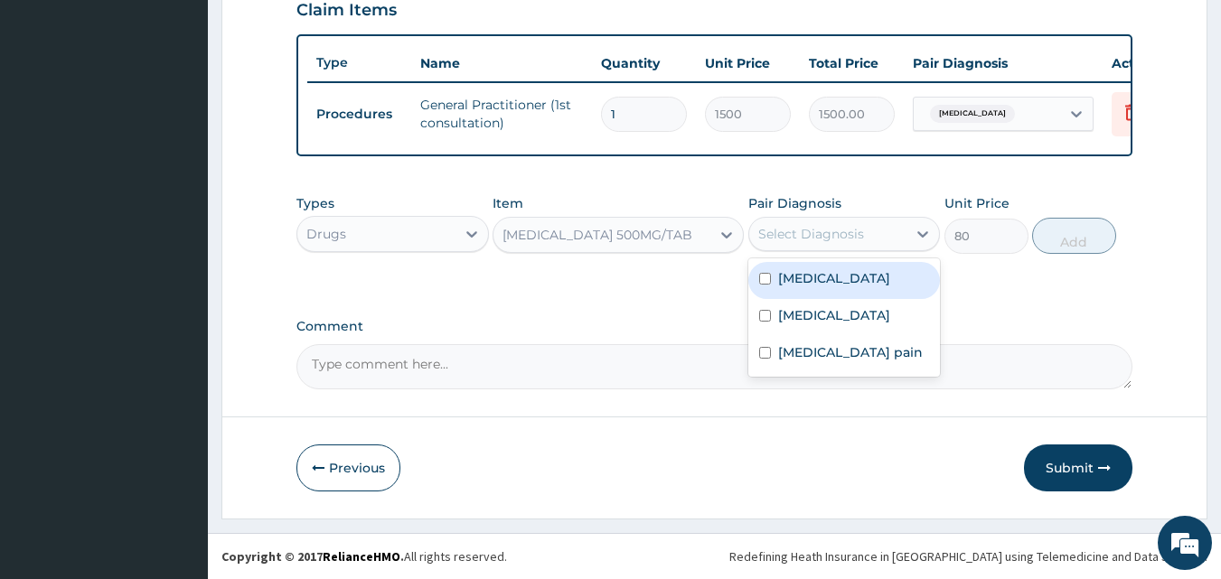
click at [837, 236] on div "Select Diagnosis" at bounding box center [811, 234] width 106 height 18
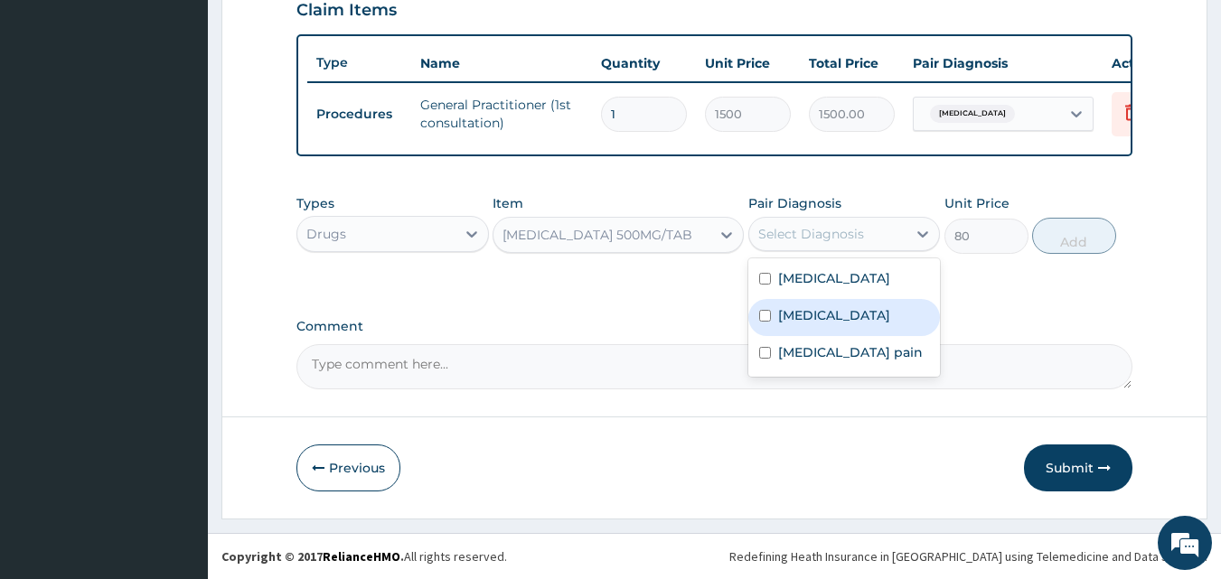
click at [764, 322] on input "checkbox" at bounding box center [765, 316] width 12 height 12
checkbox input "true"
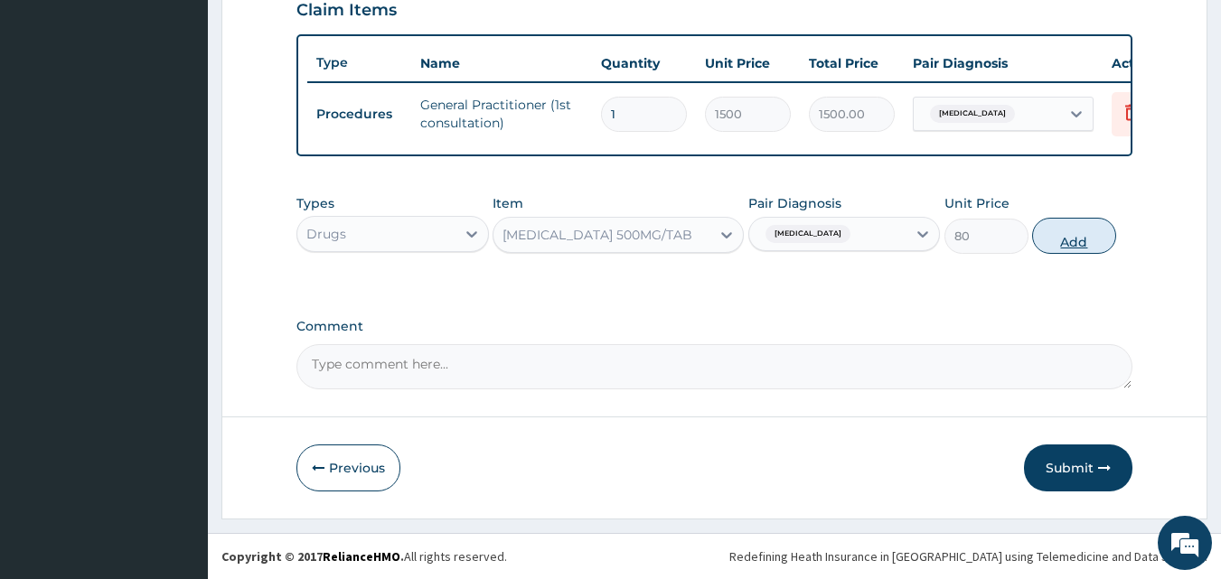
click at [1048, 234] on button "Add" at bounding box center [1074, 236] width 84 height 36
type input "0"
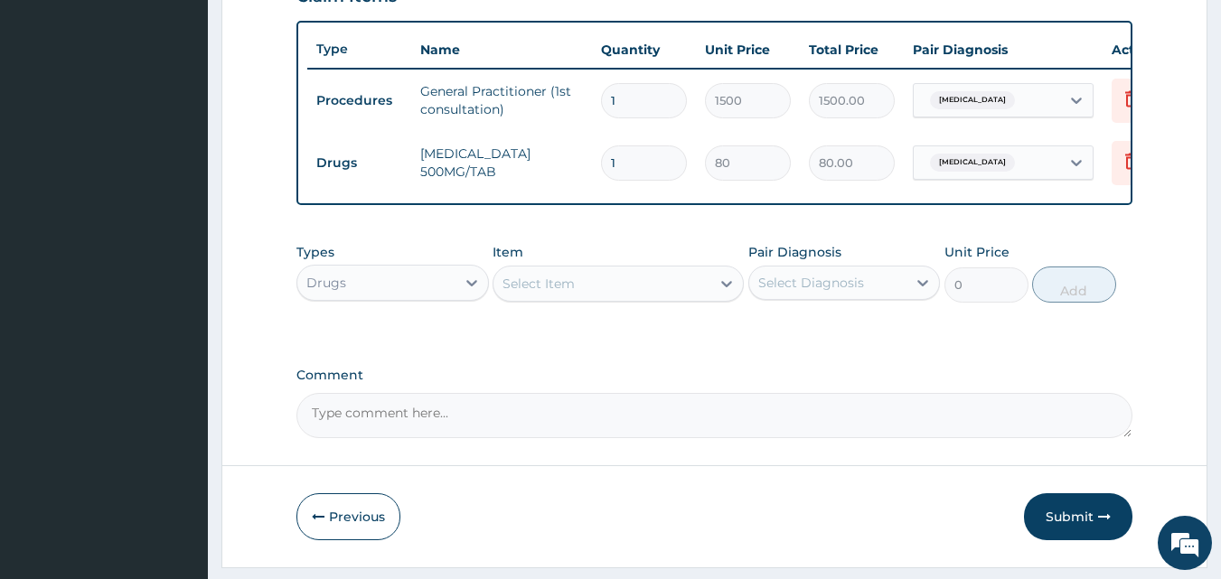
type input "10"
type input "800.00"
type input "10"
click at [657, 298] on div "Select Item" at bounding box center [602, 283] width 217 height 29
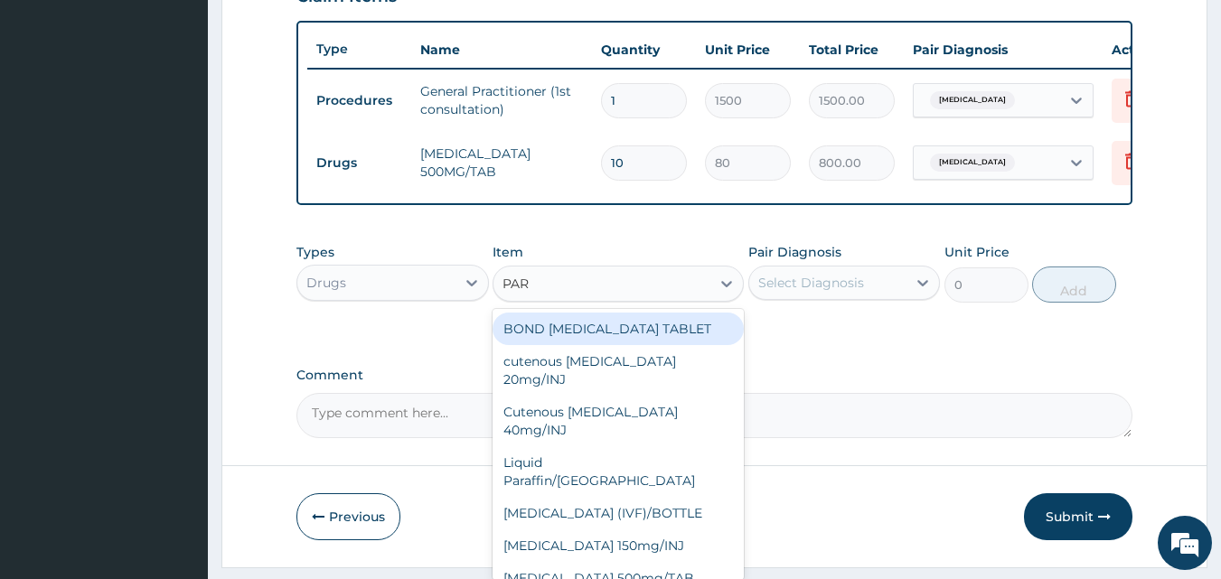
type input "PARA"
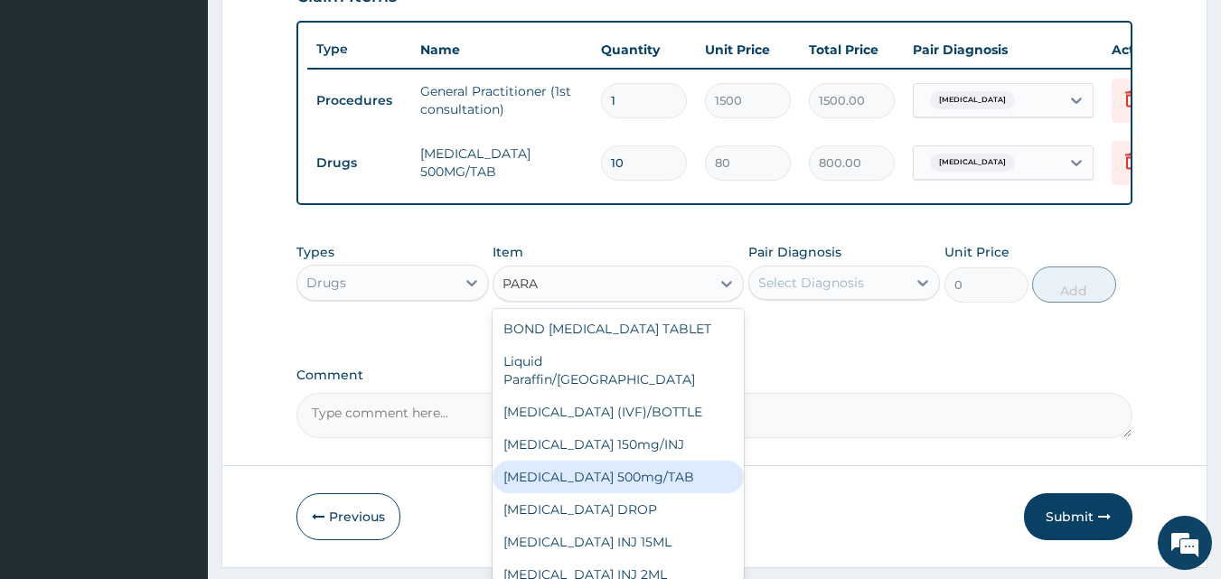
click at [633, 461] on div "[MEDICAL_DATA] 500mg/TAB" at bounding box center [618, 477] width 251 height 33
type input "15"
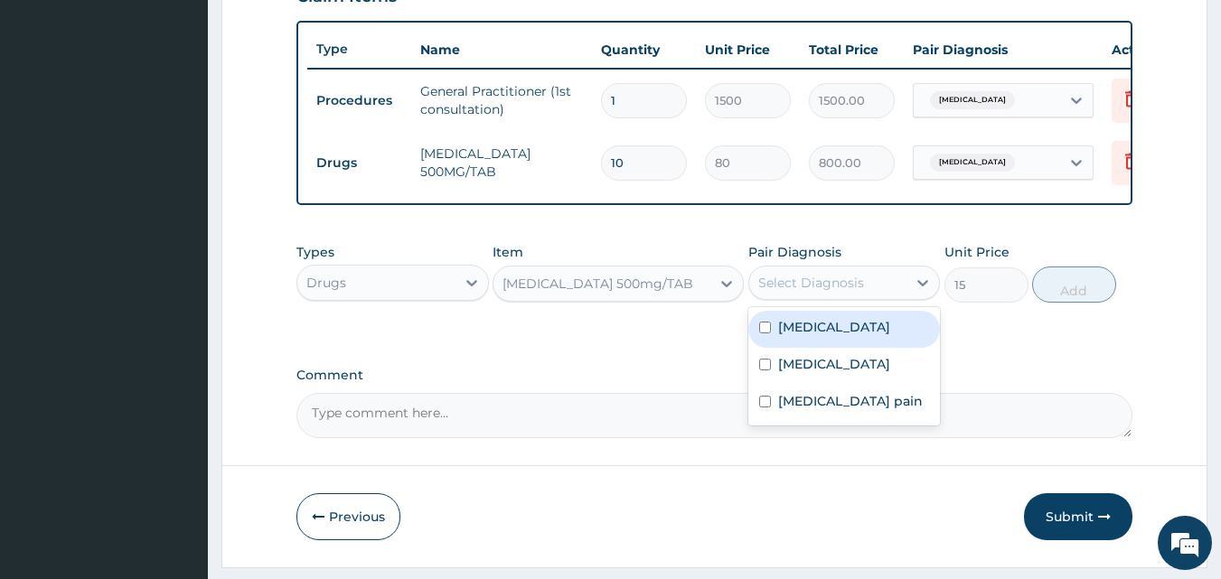
click at [896, 293] on div "Select Diagnosis" at bounding box center [828, 282] width 158 height 29
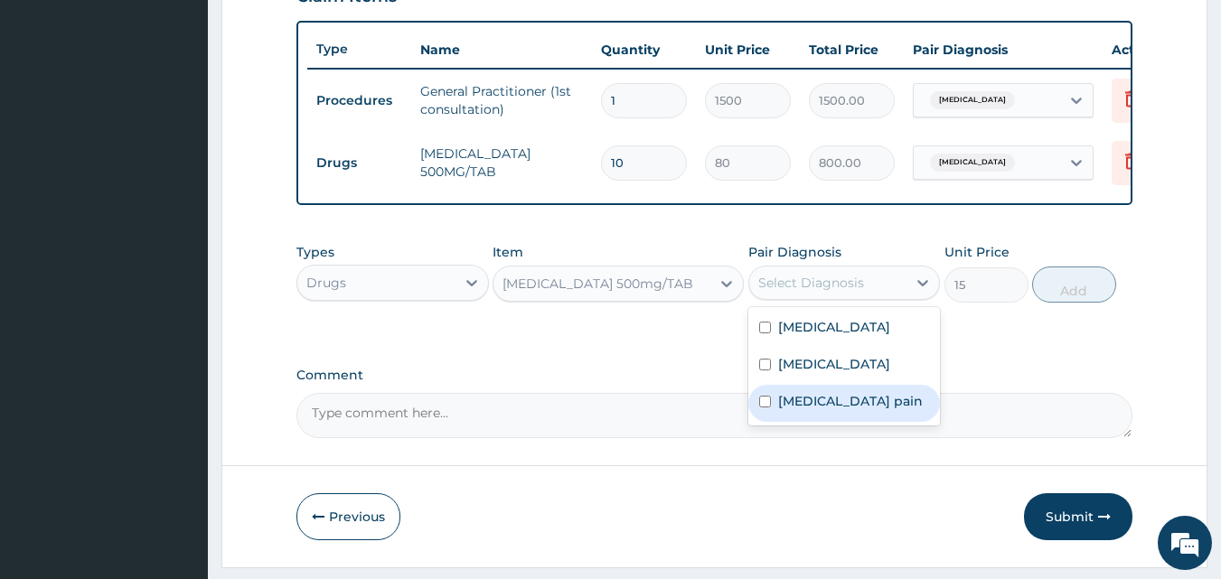
click at [763, 408] on input "checkbox" at bounding box center [765, 402] width 12 height 12
checkbox input "true"
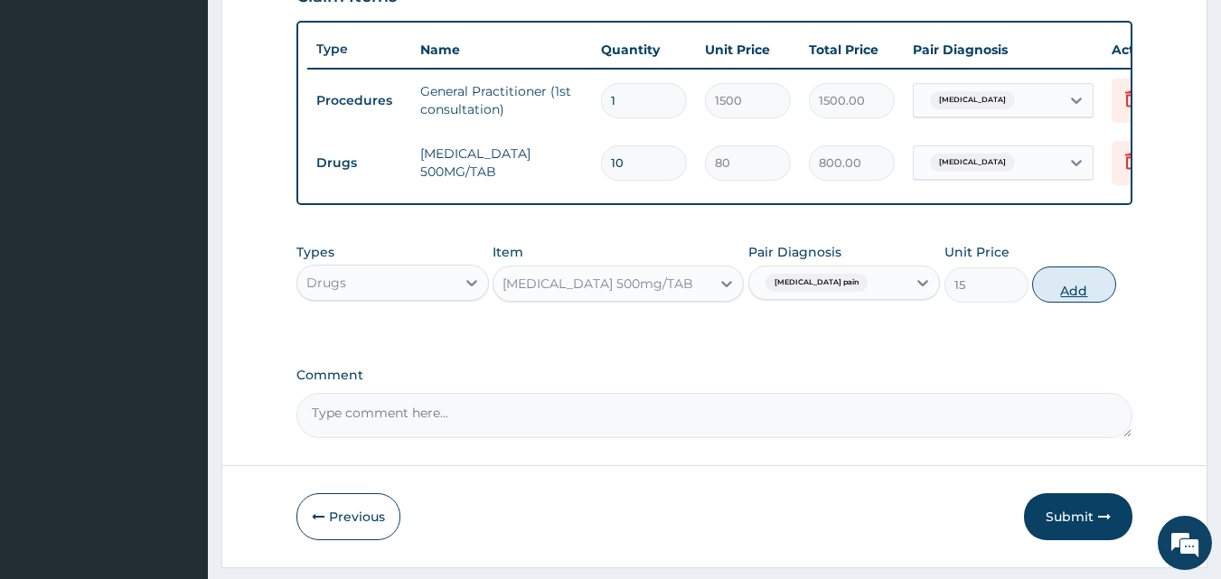
click at [1073, 297] on button "Add" at bounding box center [1074, 285] width 84 height 36
type input "0"
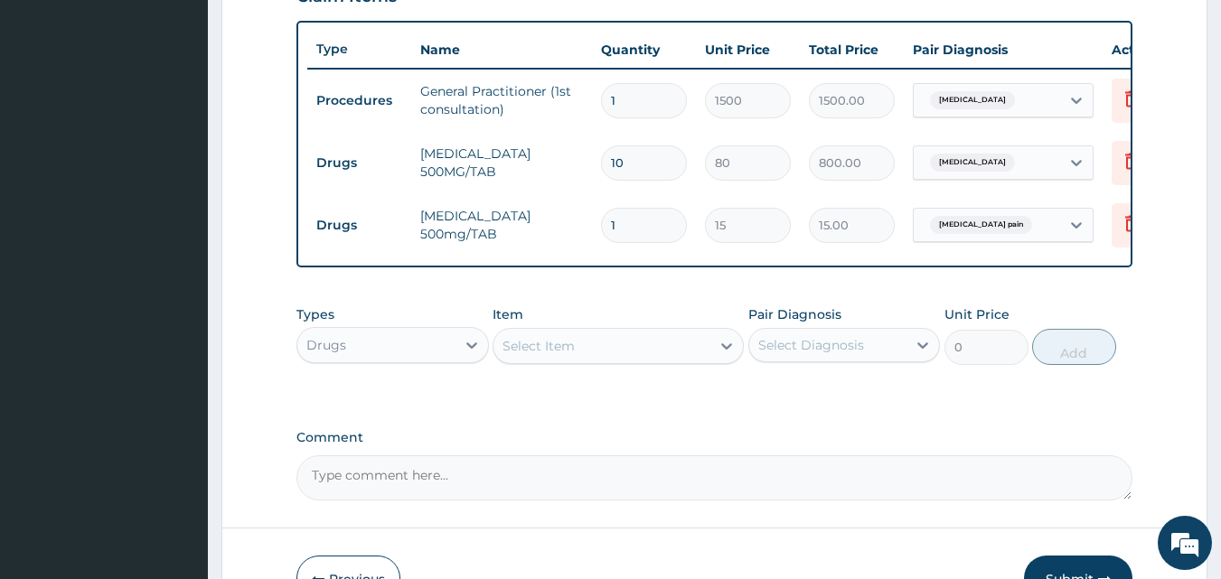
type input "18"
type input "270.00"
type input "18"
click at [647, 356] on div "Select Item" at bounding box center [602, 346] width 217 height 29
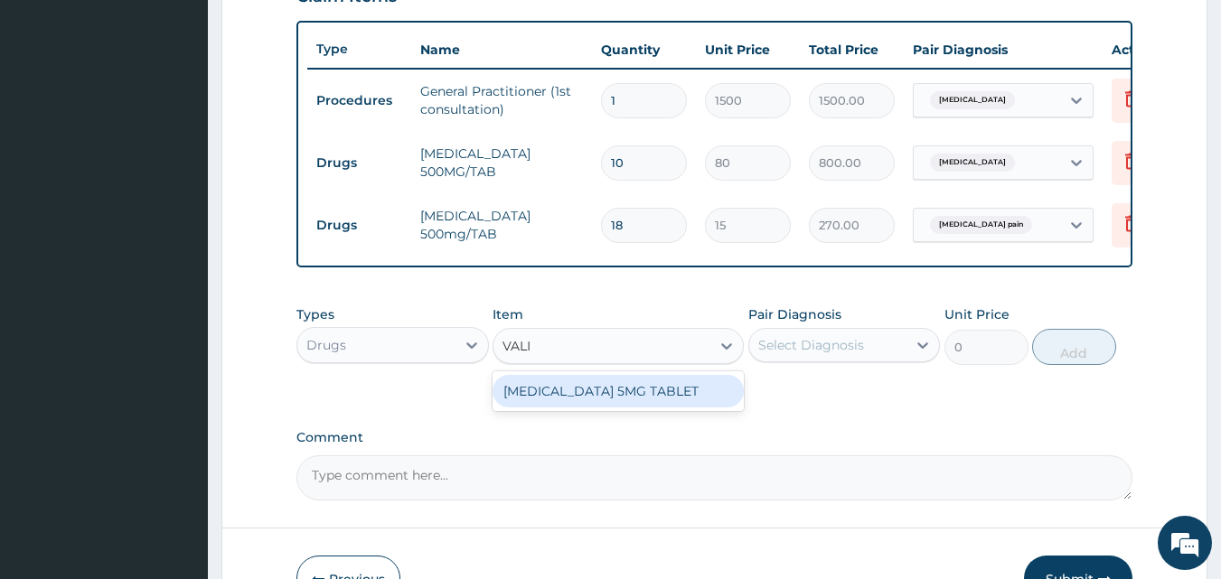
type input "VALIU"
click at [652, 400] on div "[MEDICAL_DATA] 5MG TABLET" at bounding box center [618, 391] width 251 height 33
type input "13.12"
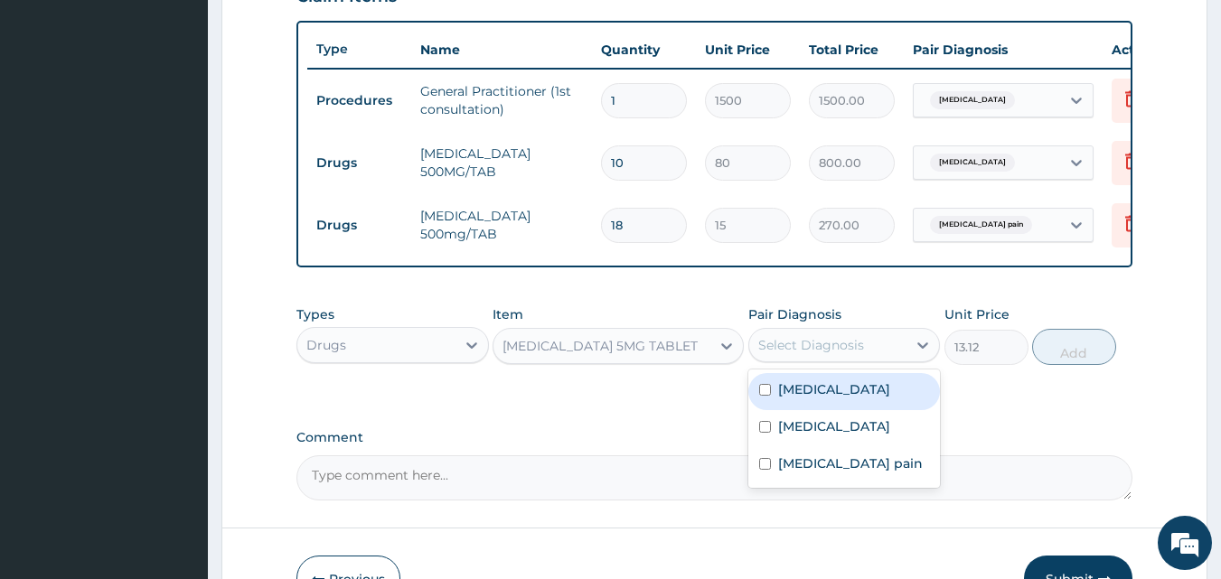
click at [859, 348] on div "Select Diagnosis" at bounding box center [828, 345] width 158 height 29
click at [767, 396] on input "checkbox" at bounding box center [765, 390] width 12 height 12
checkbox input "true"
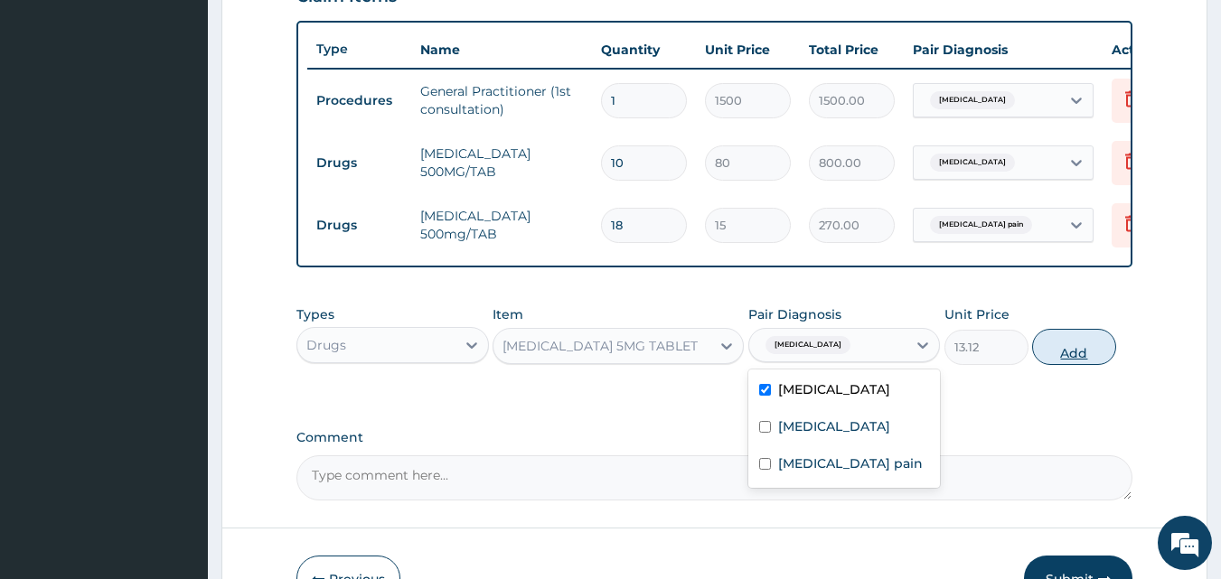
click at [1048, 358] on button "Add" at bounding box center [1074, 347] width 84 height 36
type input "0"
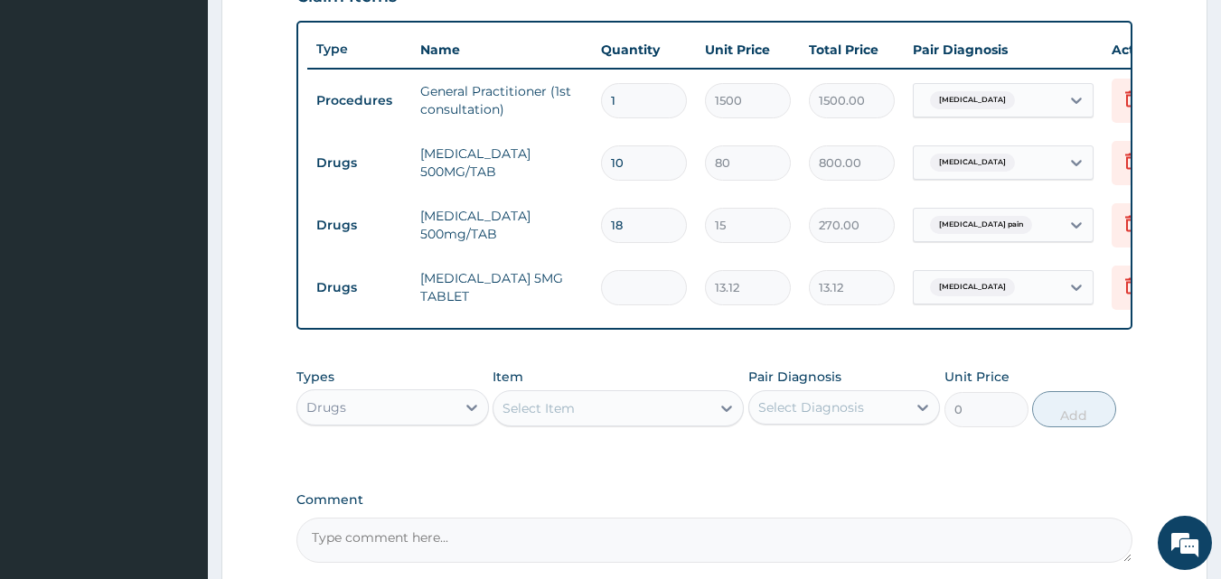
type input "0.00"
type input "6"
type input "78.72"
type input "6"
click at [653, 421] on div "Select Item" at bounding box center [602, 408] width 217 height 29
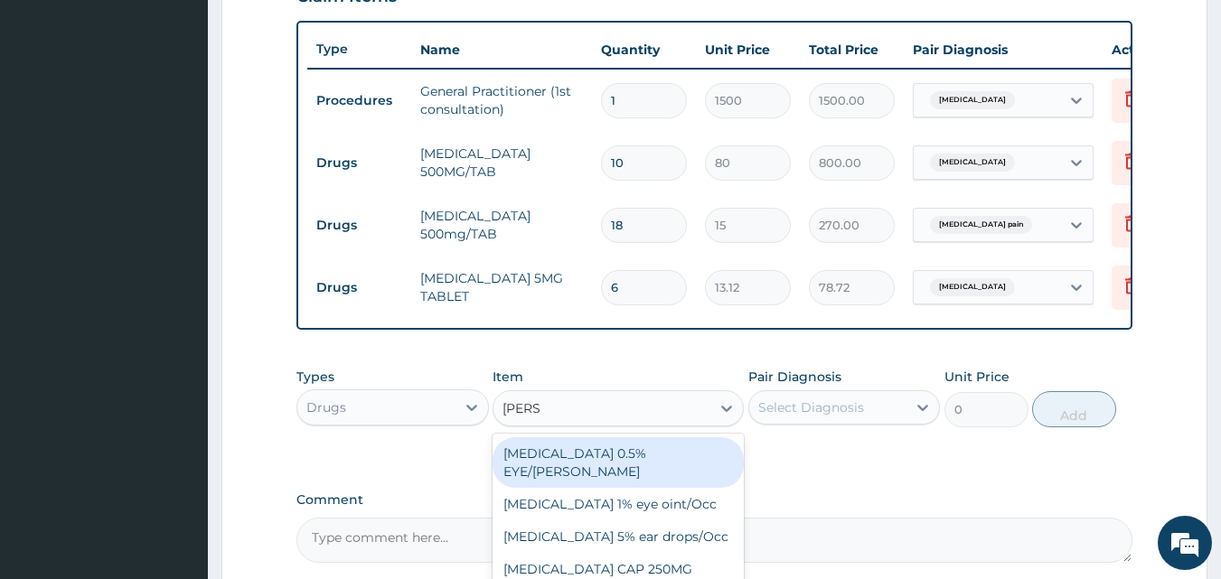
type input "LORAT"
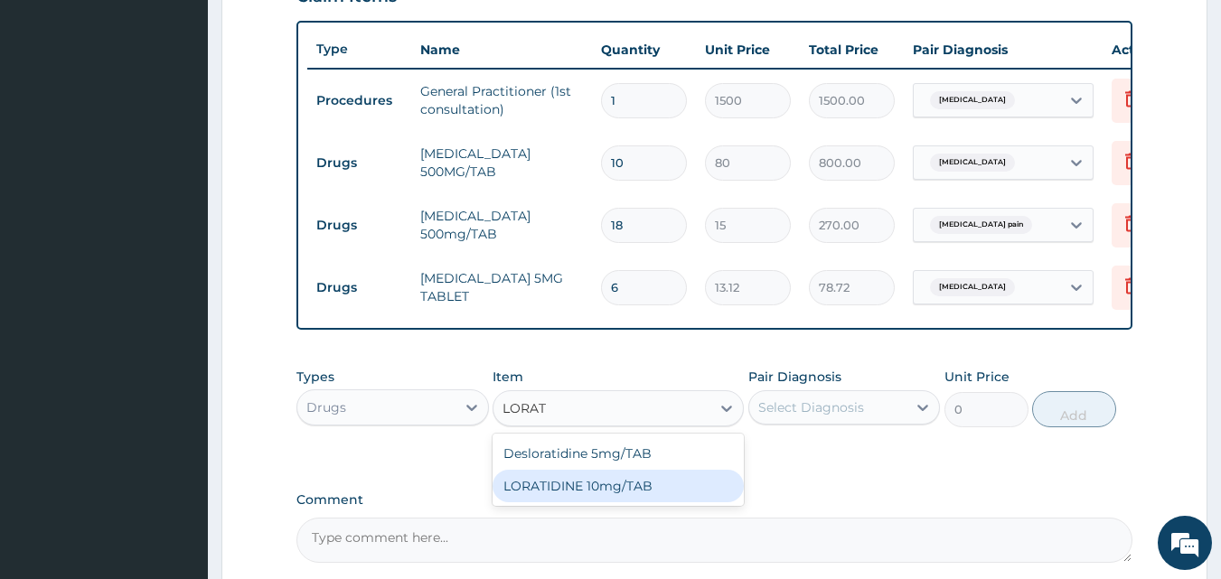
click at [648, 501] on div "LORATIDINE 10mg/TAB" at bounding box center [618, 486] width 251 height 33
type input "70"
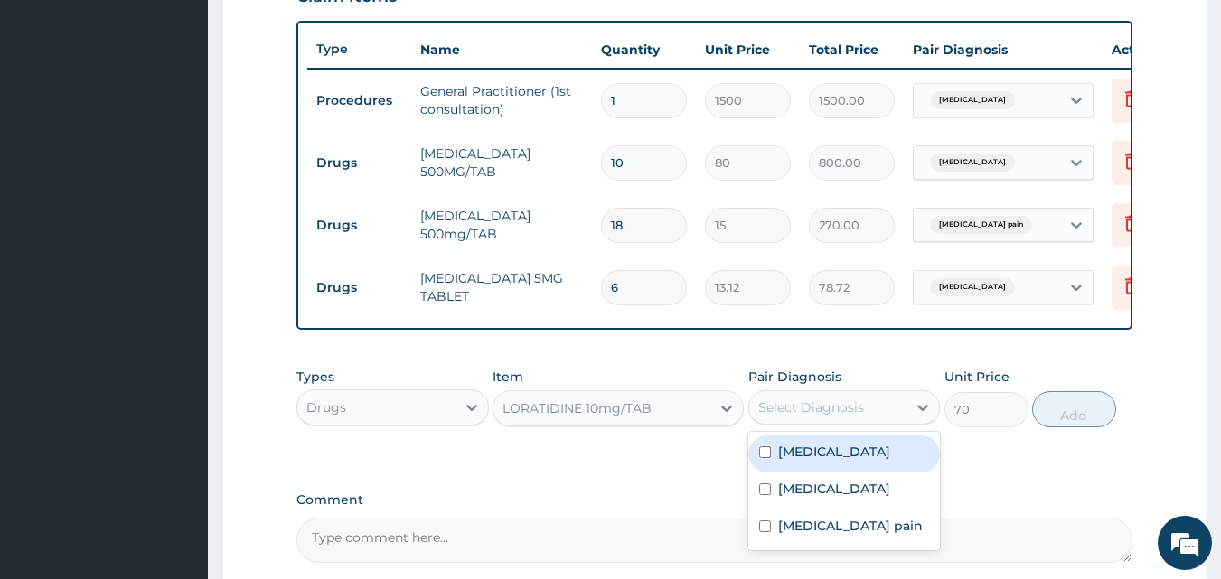
click at [825, 422] on div "Select Diagnosis" at bounding box center [828, 407] width 158 height 29
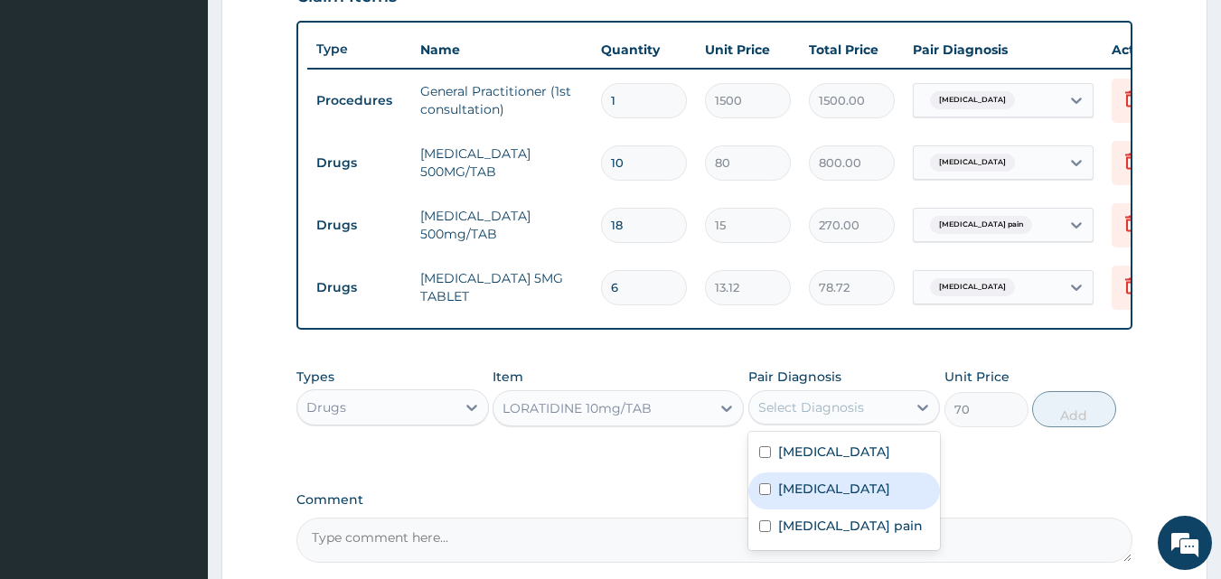
click at [766, 495] on input "checkbox" at bounding box center [765, 490] width 12 height 12
checkbox input "true"
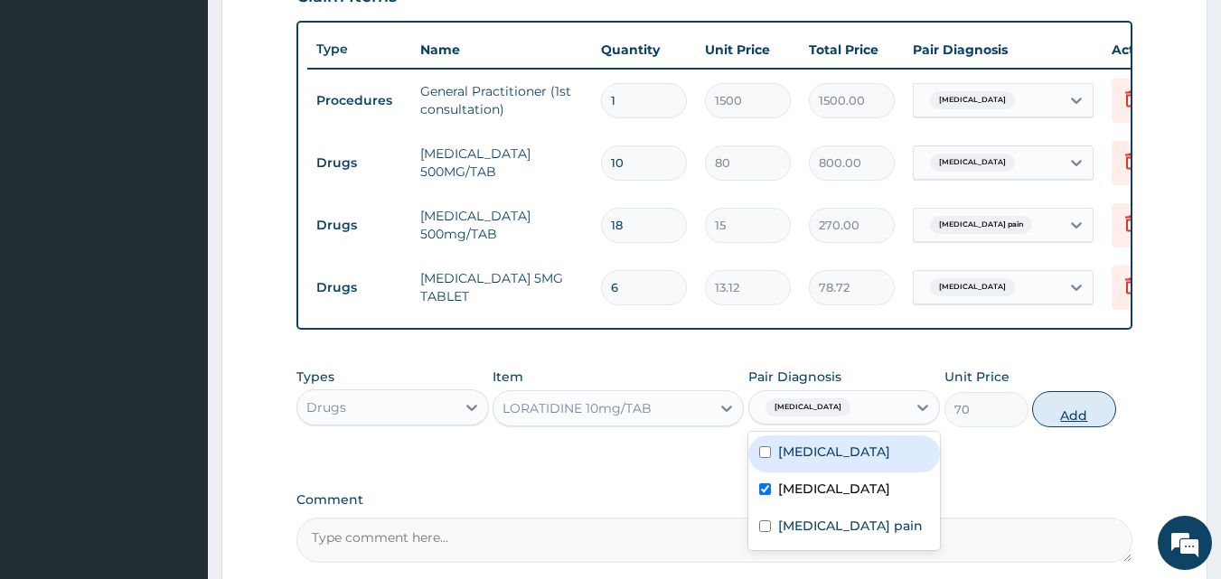
click at [1076, 421] on button "Add" at bounding box center [1074, 409] width 84 height 36
type input "0"
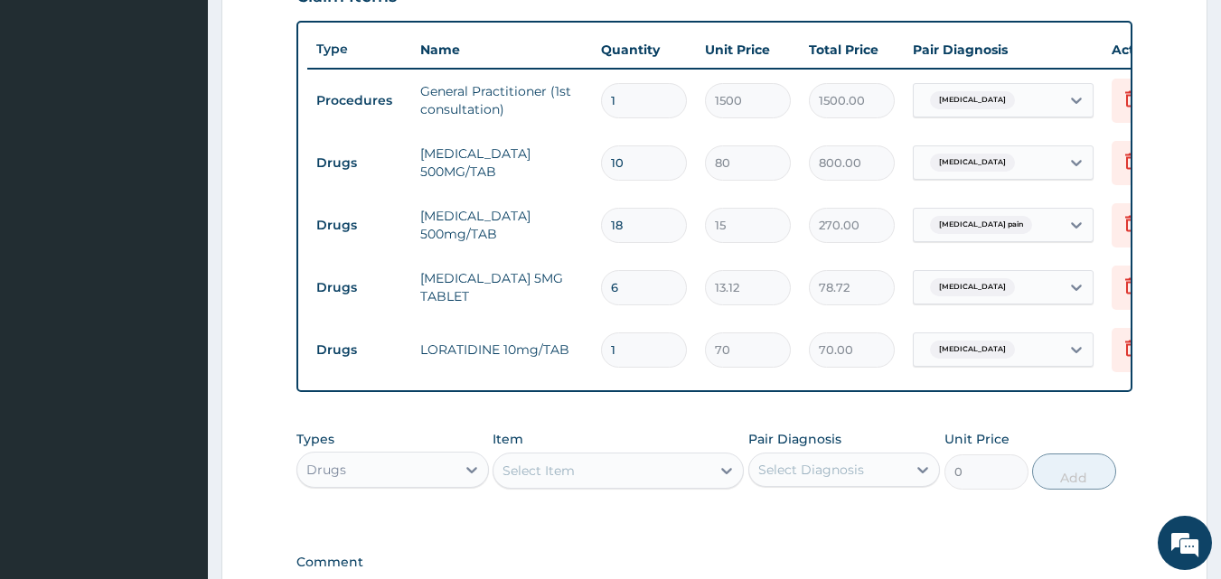
type input "10"
type input "700.00"
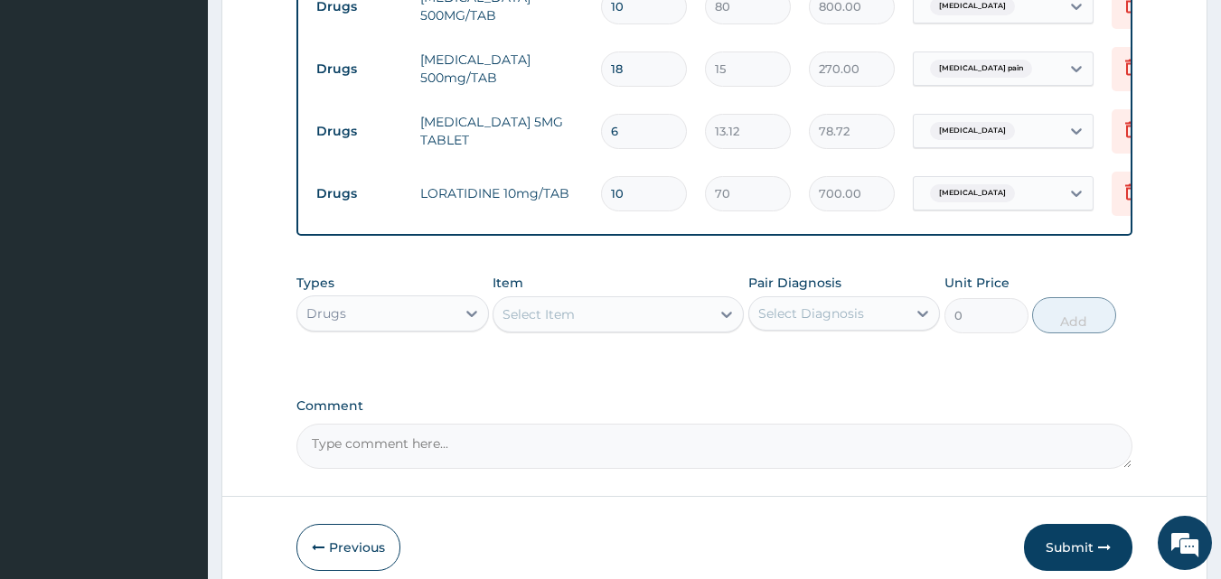
scroll to position [901, 0]
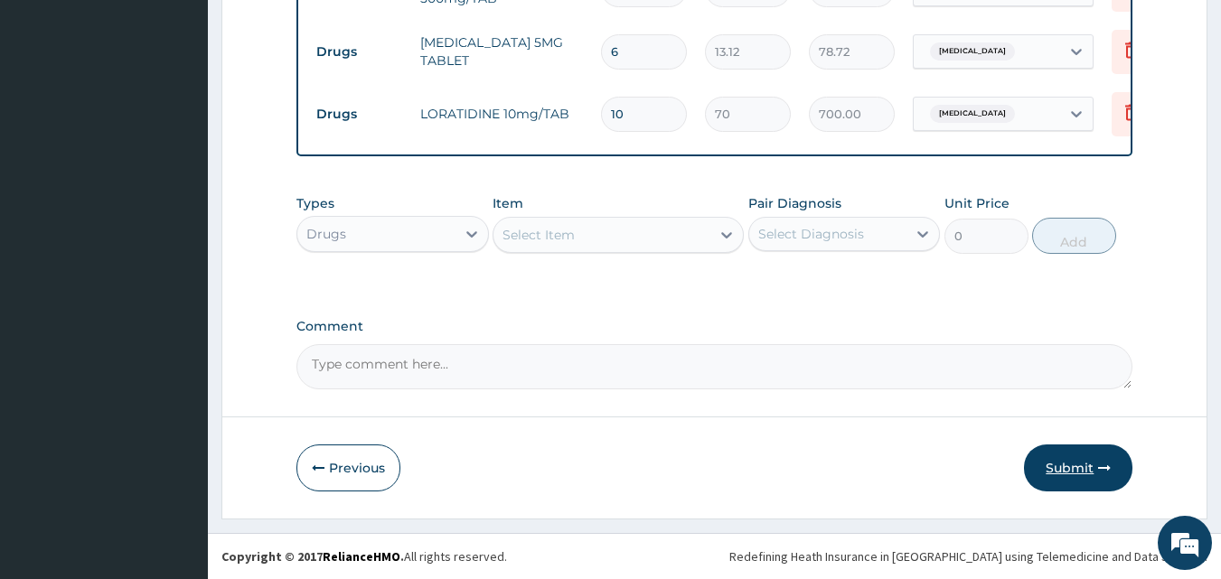
type input "10"
click at [1088, 469] on button "Submit" at bounding box center [1078, 468] width 108 height 47
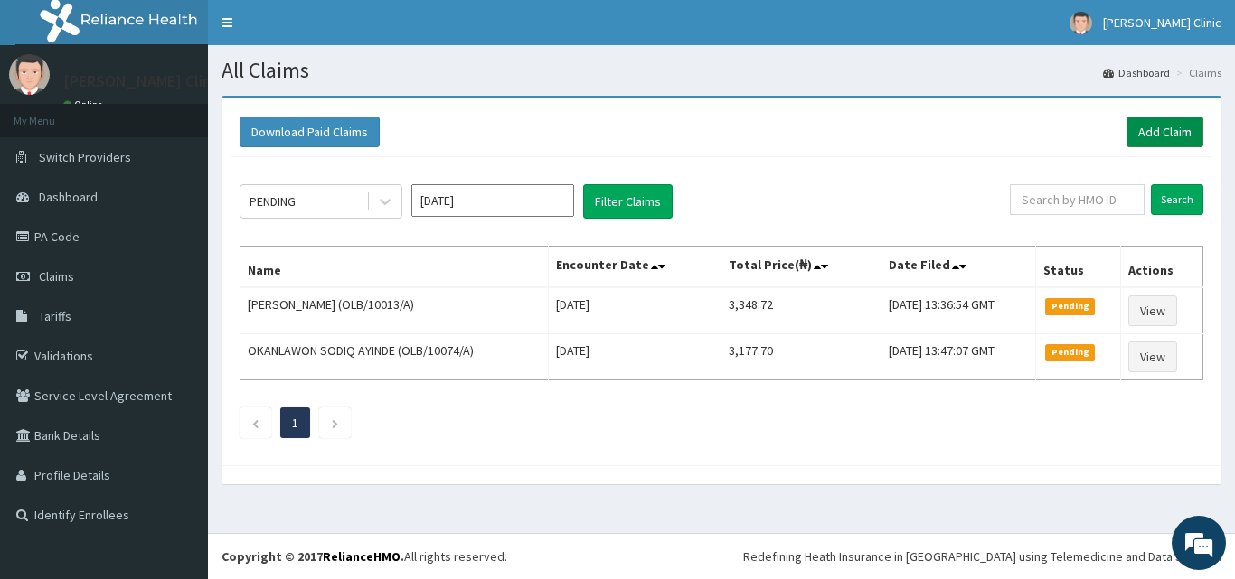
click at [1162, 128] on link "Add Claim" at bounding box center [1164, 132] width 77 height 31
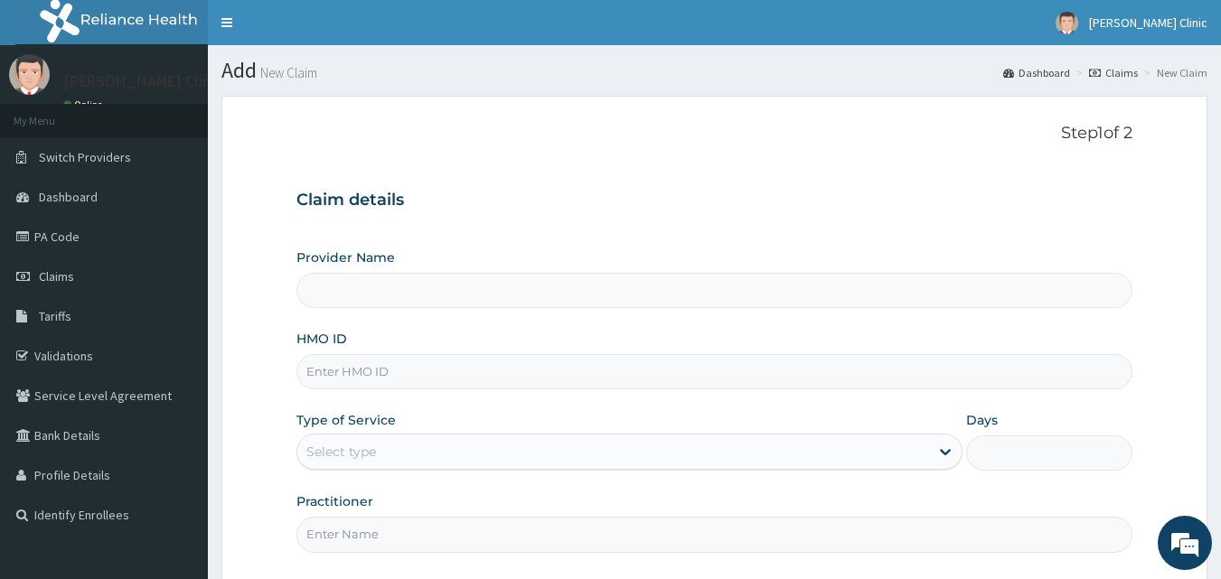
type input "[PERSON_NAME] Clinic"
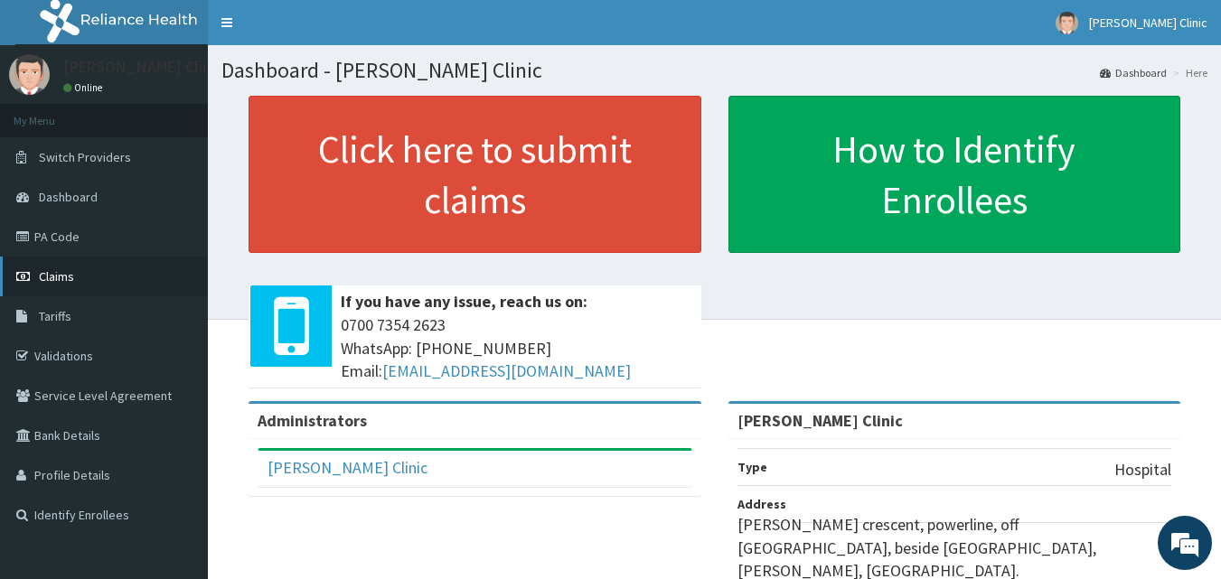
click at [80, 273] on link "Claims" at bounding box center [104, 277] width 208 height 40
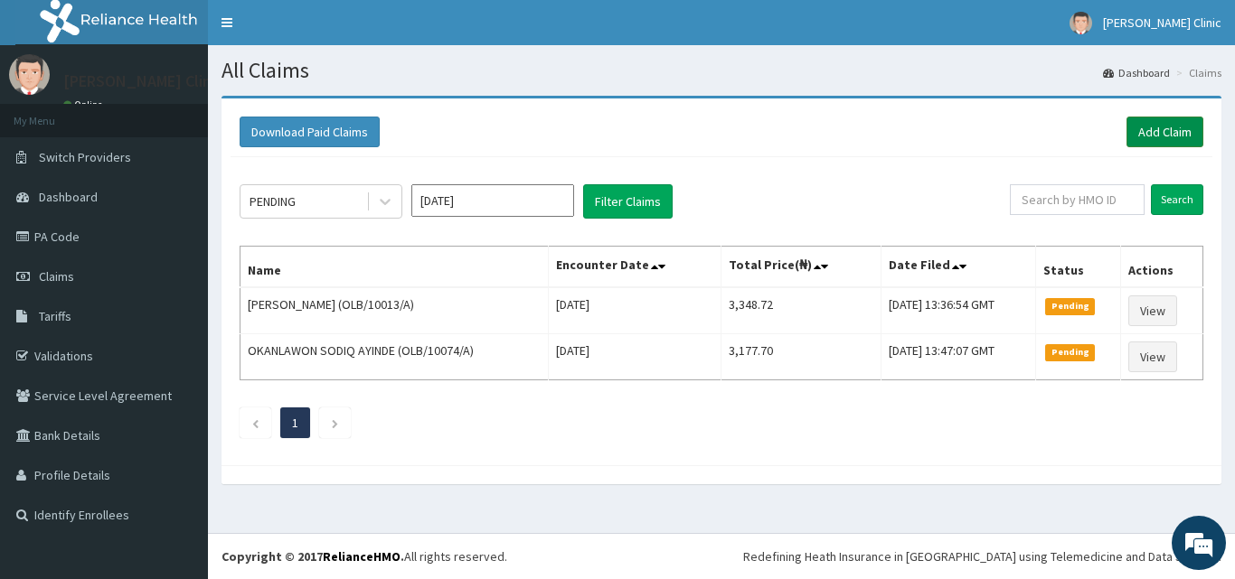
click at [1179, 130] on link "Add Claim" at bounding box center [1164, 132] width 77 height 31
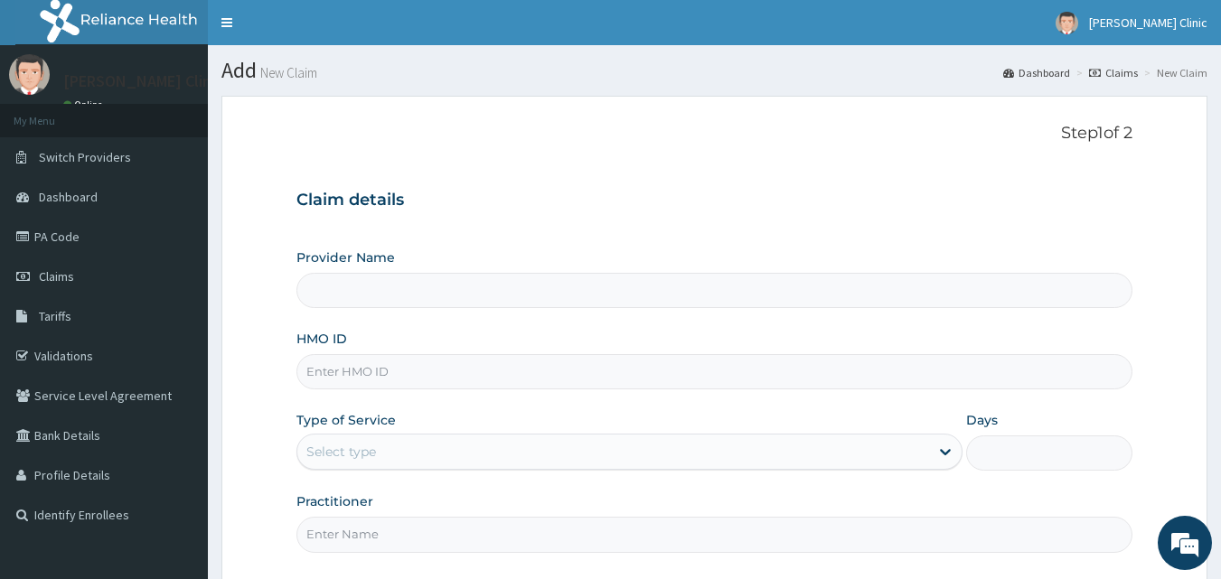
click at [403, 368] on input "HMO ID" at bounding box center [715, 371] width 837 height 35
type input "[PERSON_NAME] Clinic"
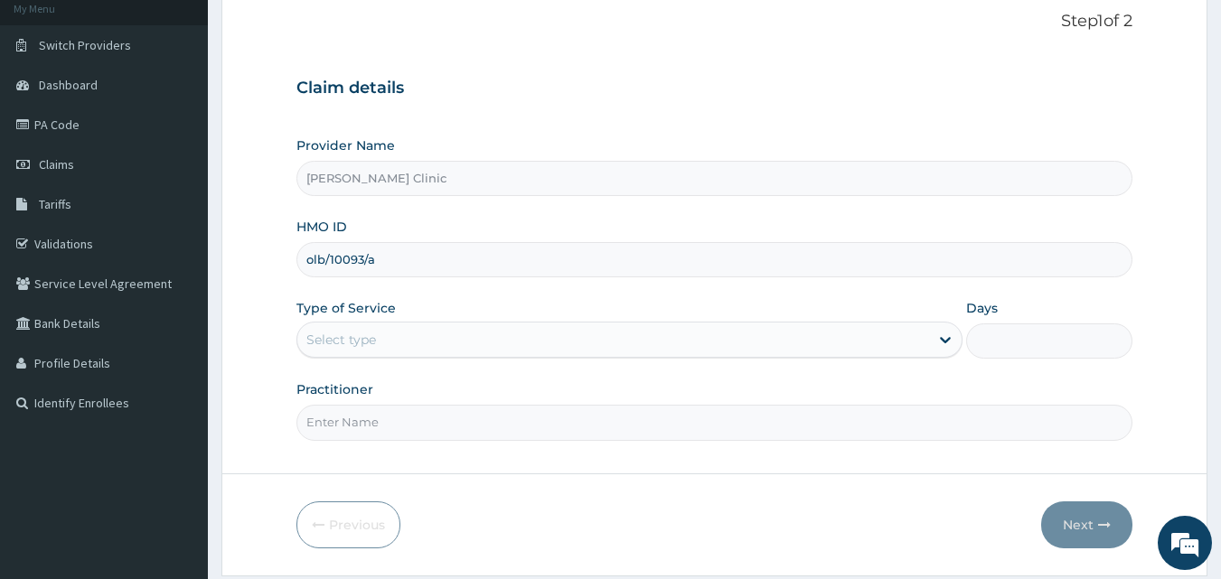
type input "olb/10093/a"
click at [651, 339] on div "Select type" at bounding box center [613, 339] width 632 height 29
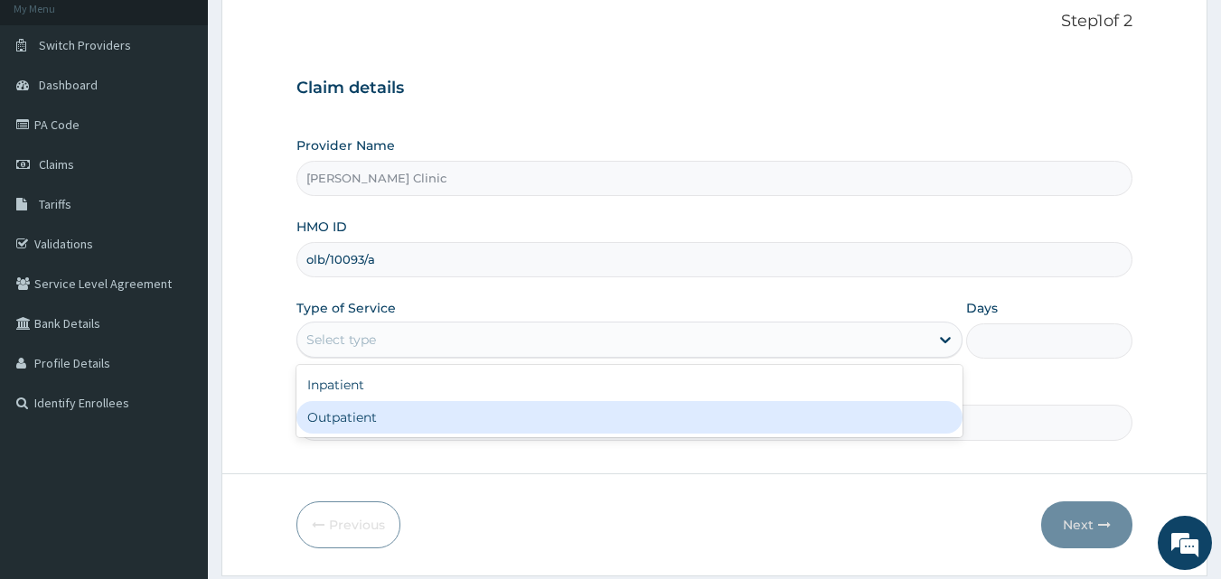
click at [630, 424] on div "Outpatient" at bounding box center [630, 417] width 666 height 33
type input "1"
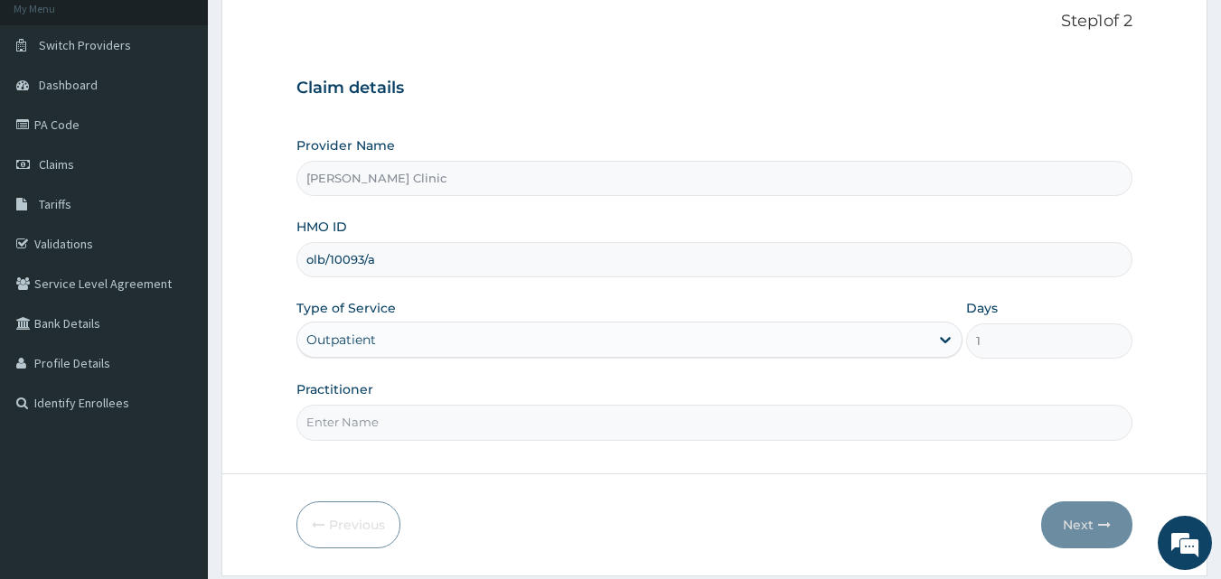
click at [560, 428] on input "Practitioner" at bounding box center [715, 422] width 837 height 35
type input "dr nnamdi"
click at [1095, 520] on button "Next" at bounding box center [1086, 525] width 91 height 47
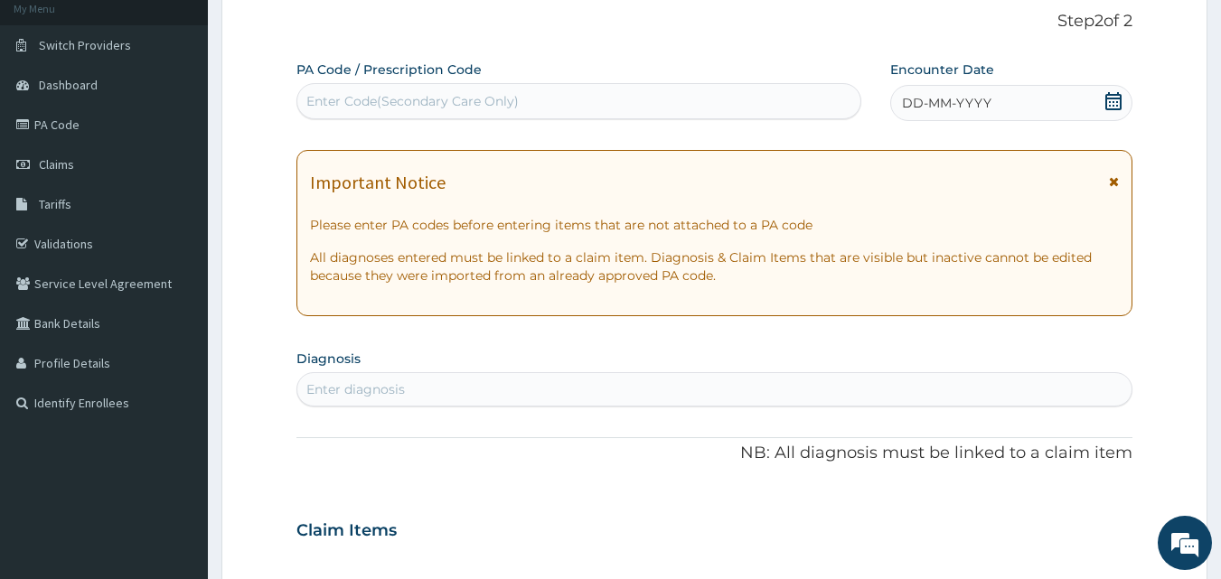
click at [1112, 100] on icon at bounding box center [1114, 101] width 18 height 18
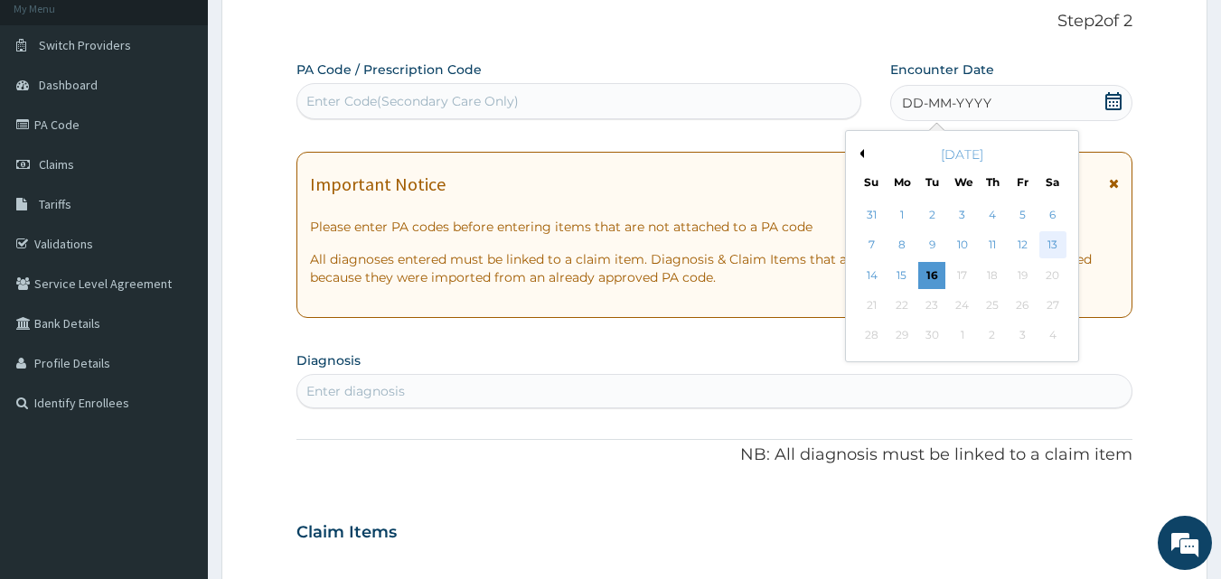
click at [1046, 239] on div "13" at bounding box center [1053, 245] width 27 height 27
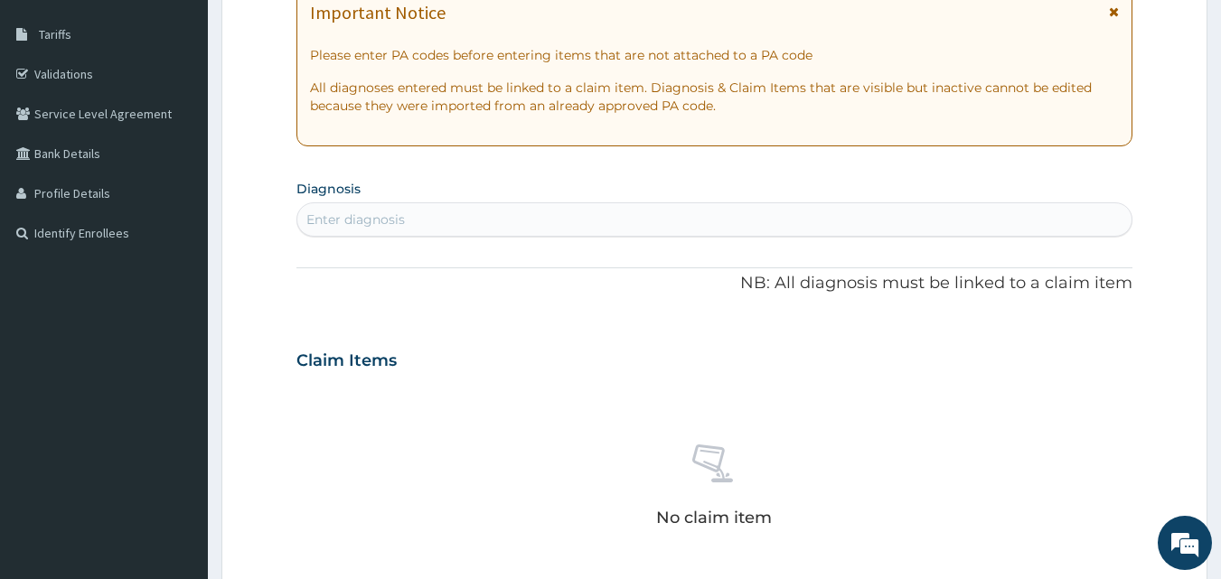
scroll to position [297, 0]
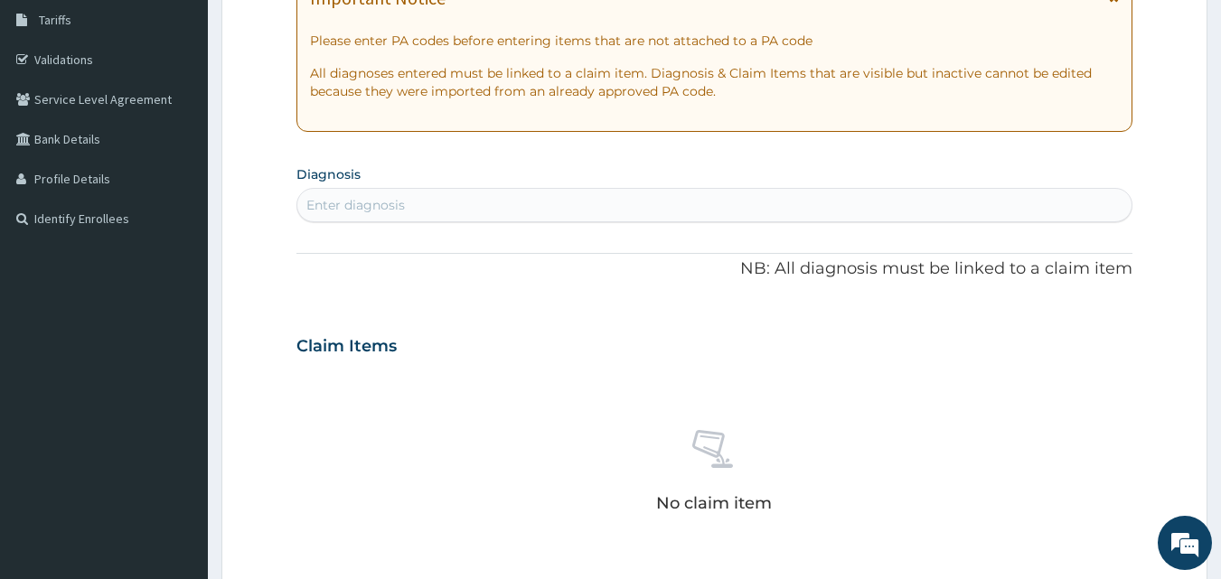
click at [541, 205] on div "Enter diagnosis" at bounding box center [714, 205] width 835 height 29
type input "salmonell"
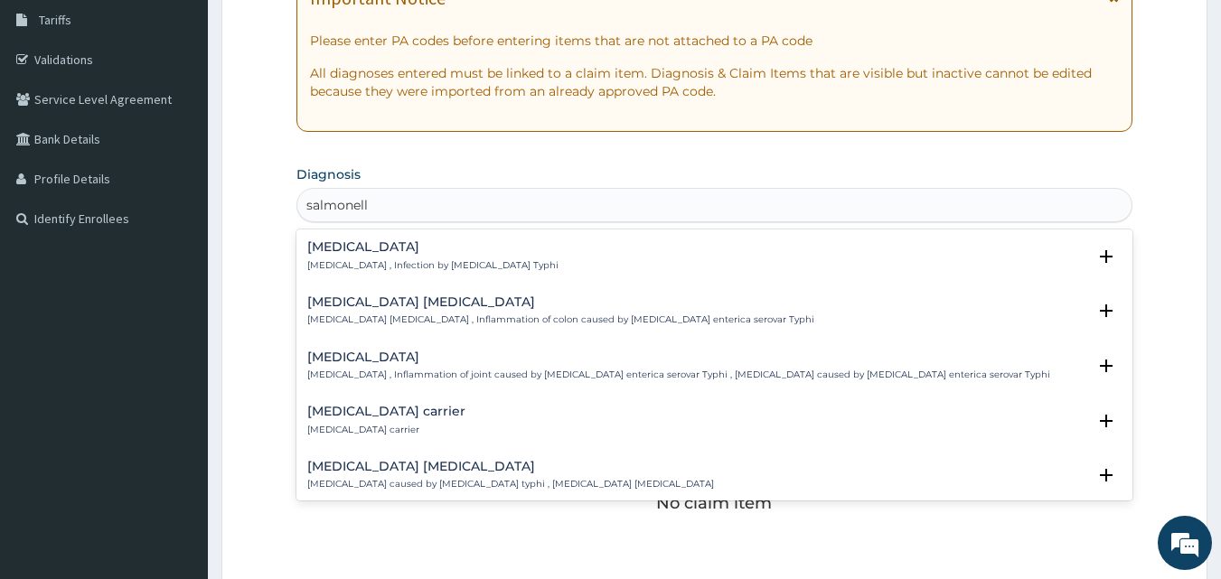
click at [506, 317] on p "Typhoid colitis , Inflammation of colon caused by Salmonella enterica enterica …" at bounding box center [560, 320] width 507 height 13
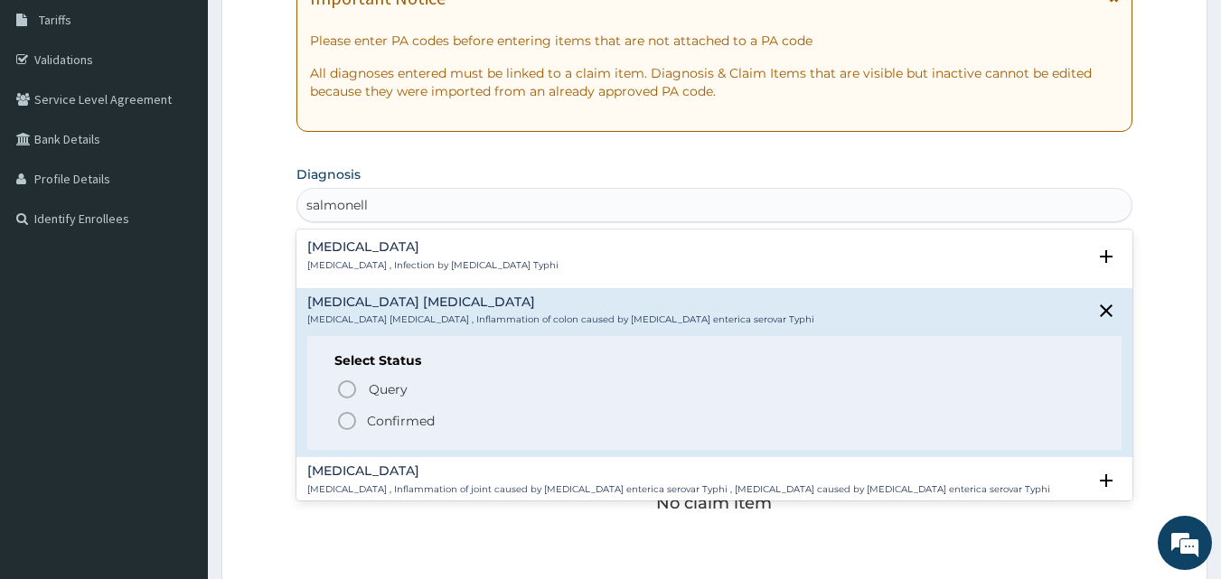
click at [343, 418] on icon "status option filled" at bounding box center [347, 421] width 22 height 22
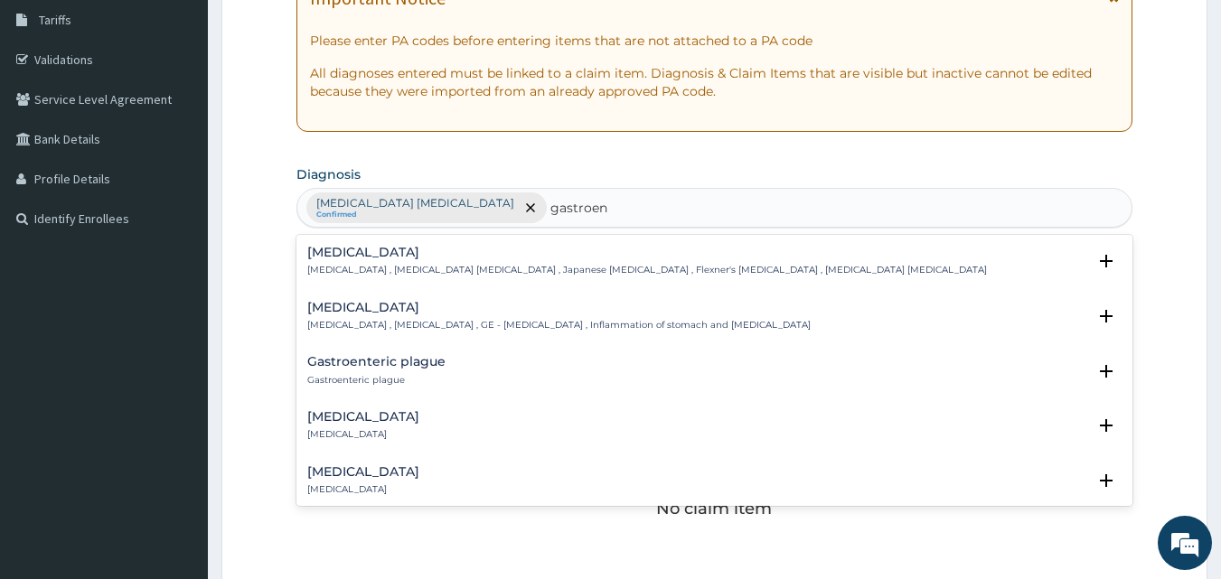
type input "gastroent"
click at [403, 427] on div "Acute gastroenteritis Acute gastroenteritis" at bounding box center [363, 426] width 112 height 32
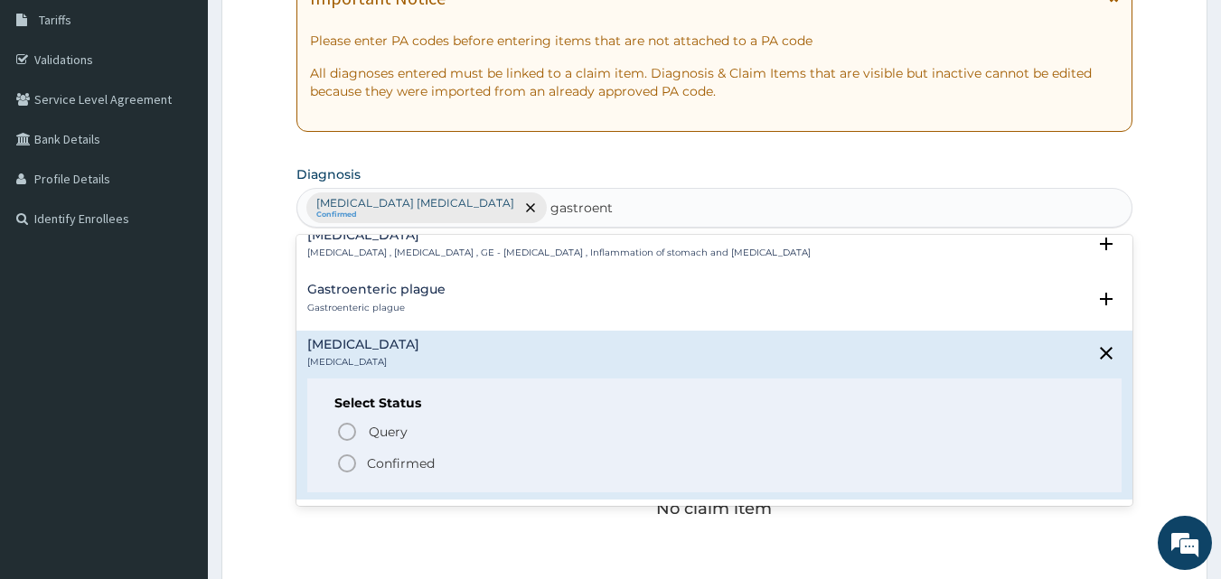
scroll to position [108, 0]
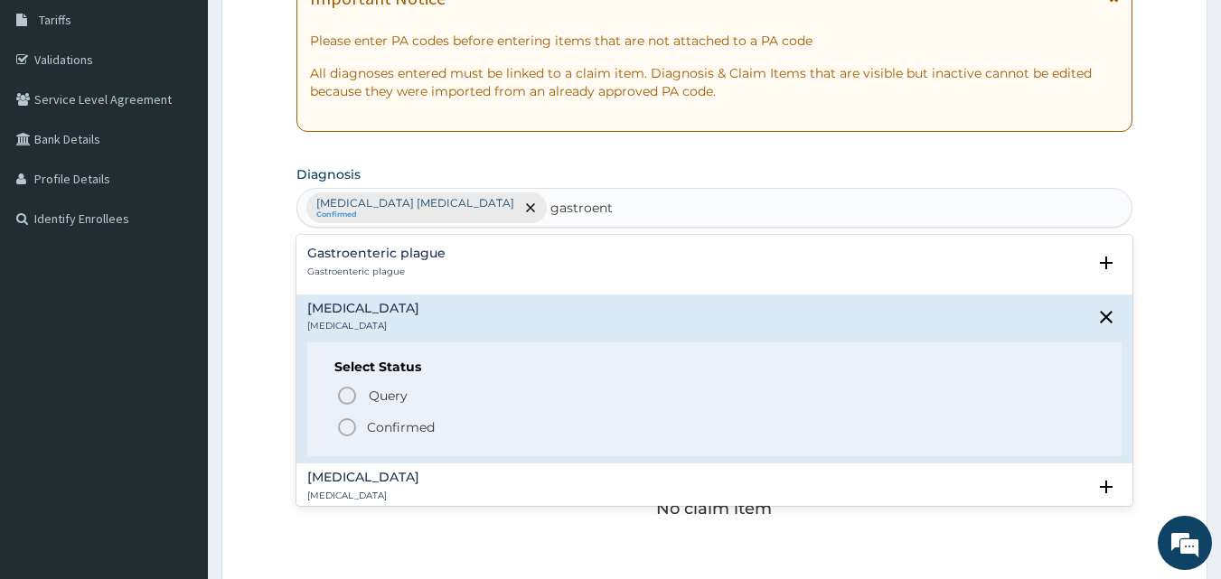
click at [347, 429] on icon "status option filled" at bounding box center [347, 428] width 22 height 22
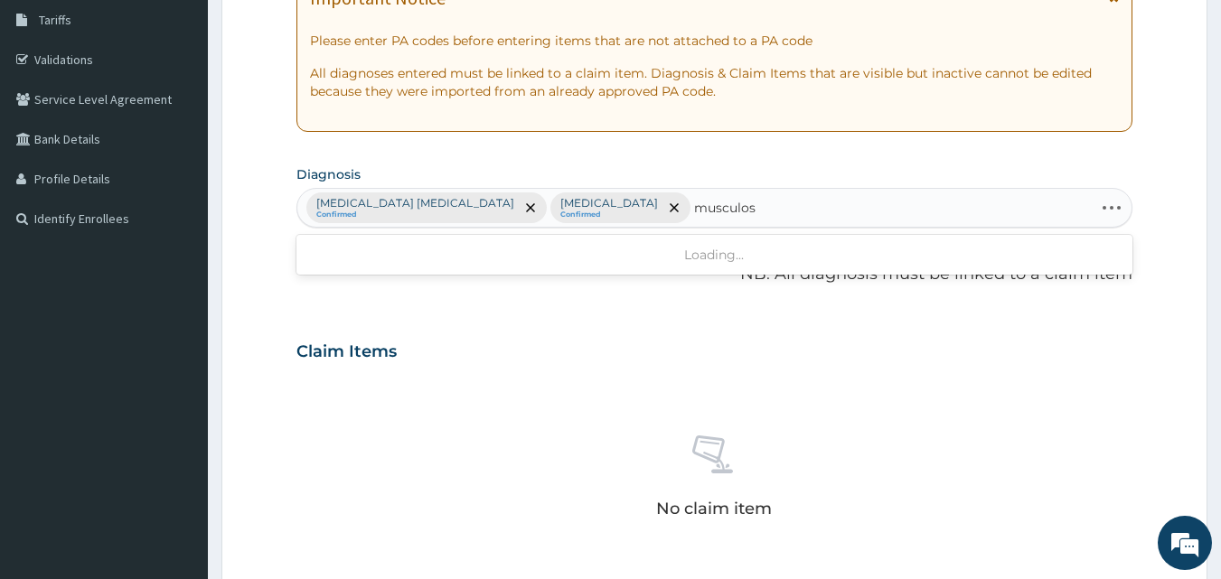
type input "musculosk"
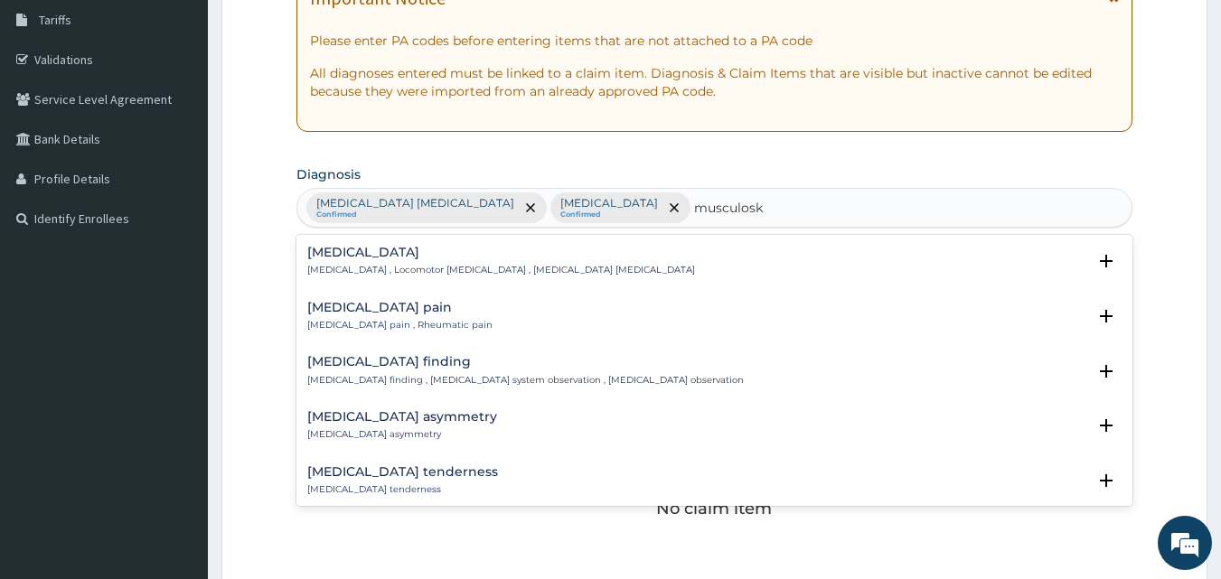
click at [426, 318] on div "Musculoskeletal pain Musculoskeletal pain , Rheumatic pain" at bounding box center [399, 317] width 185 height 32
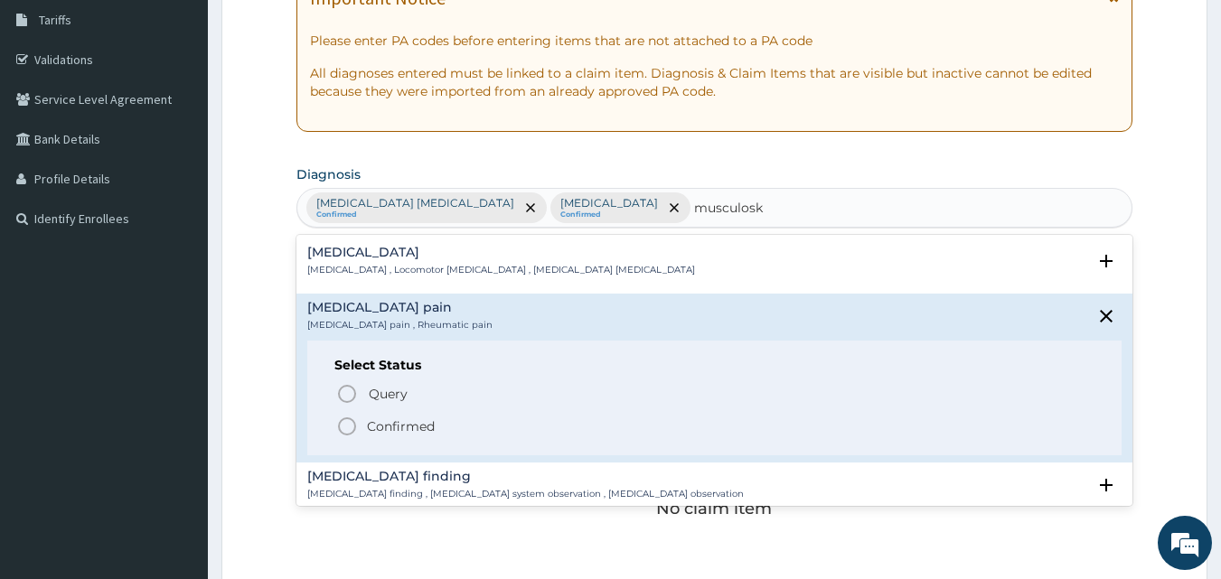
click at [352, 424] on icon "status option filled" at bounding box center [347, 427] width 22 height 22
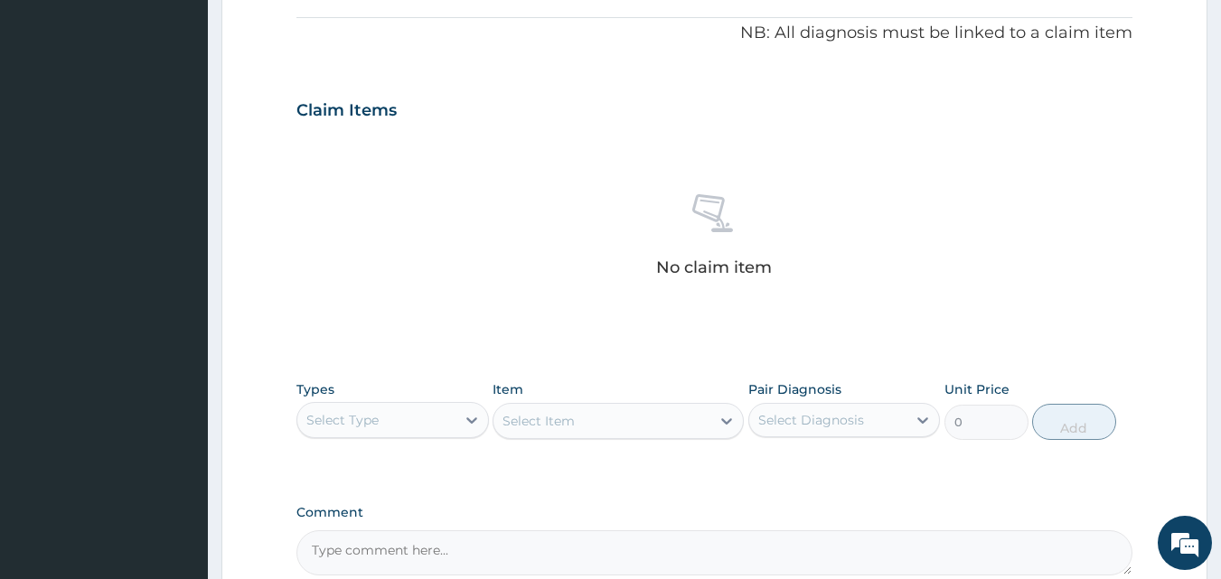
scroll to position [724, 0]
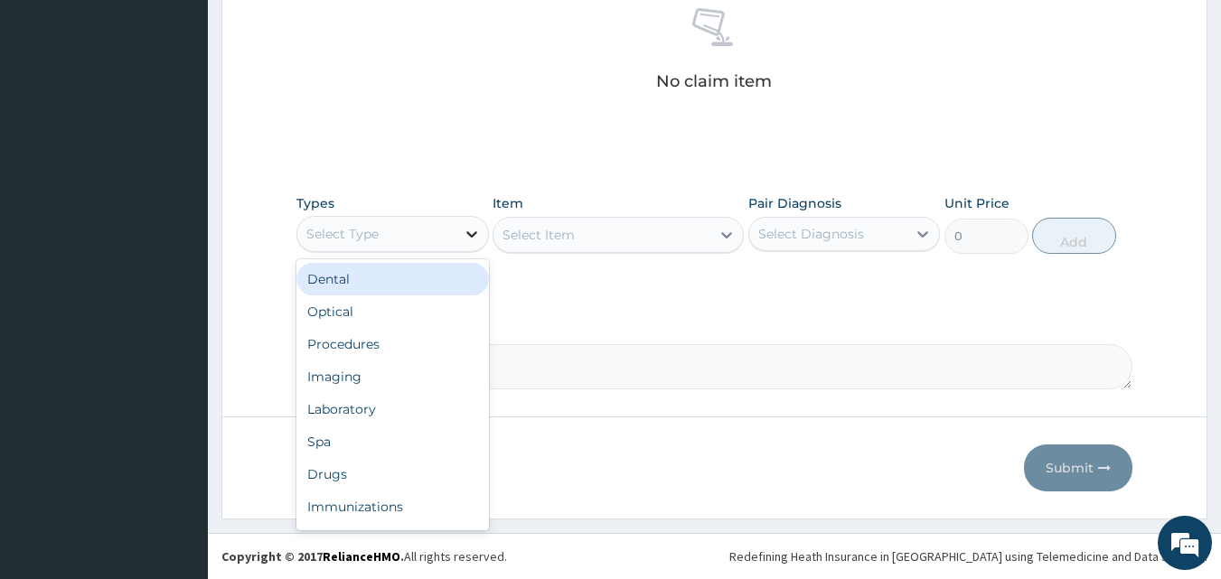
click at [468, 248] on div at bounding box center [472, 234] width 33 height 33
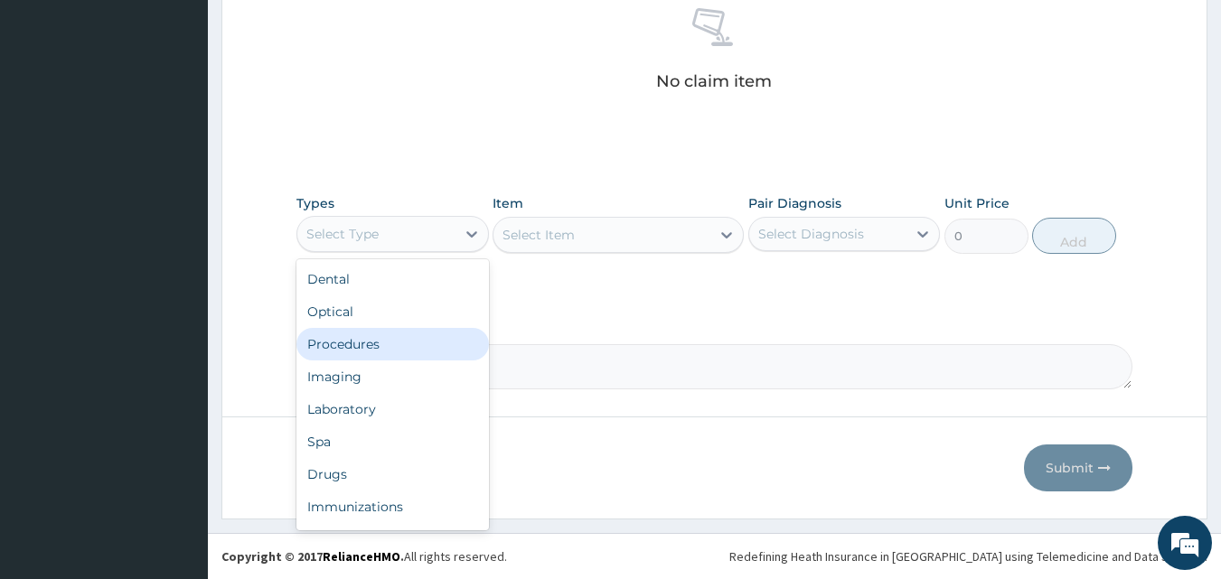
click at [346, 352] on div "Procedures" at bounding box center [393, 344] width 193 height 33
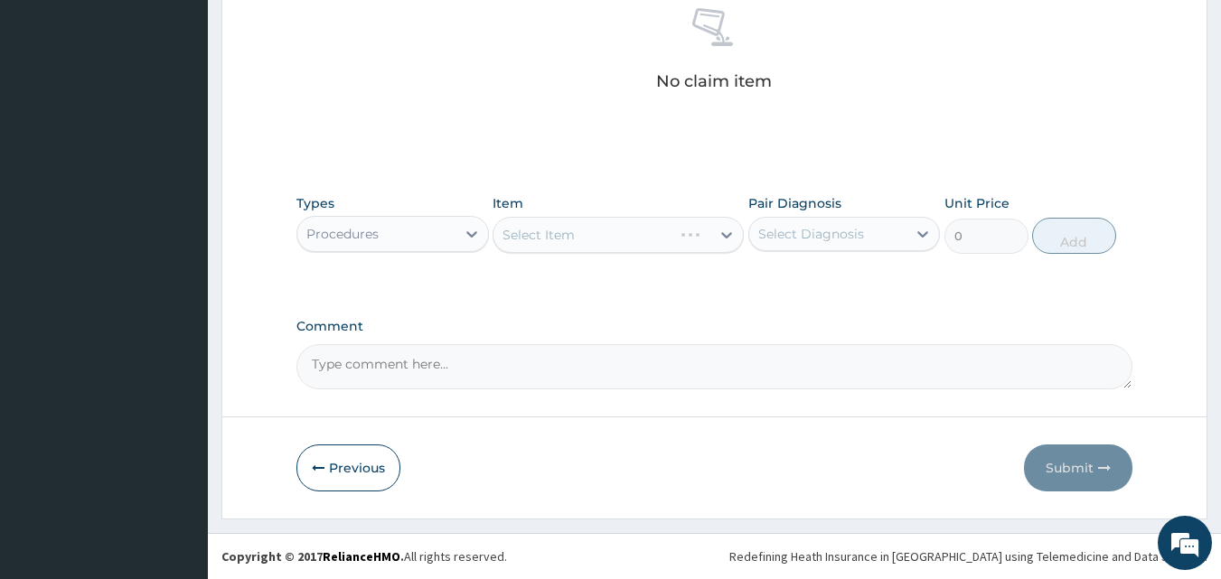
click at [644, 237] on div "Select Item" at bounding box center [618, 235] width 251 height 36
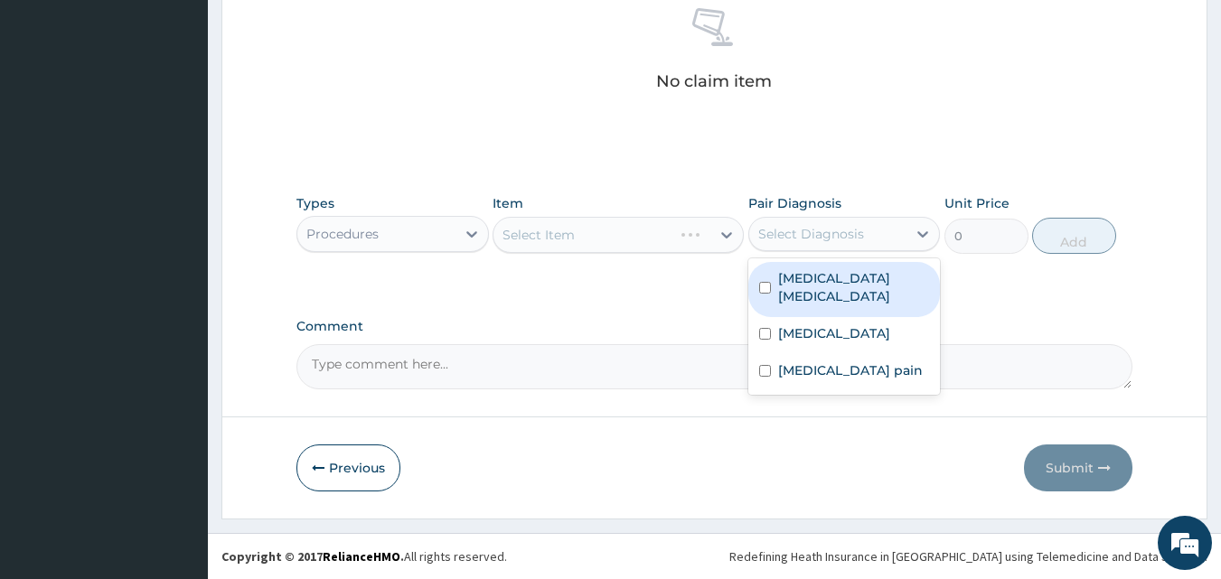
click at [851, 237] on div "Select Diagnosis" at bounding box center [811, 234] width 106 height 18
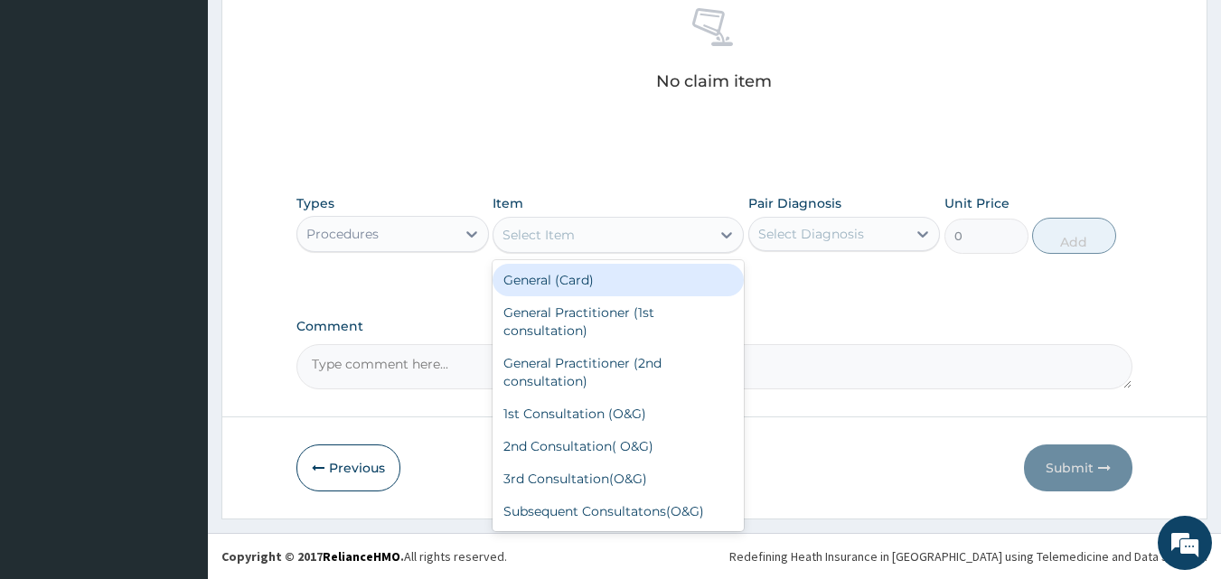
click at [702, 245] on div "Select Item" at bounding box center [602, 235] width 217 height 29
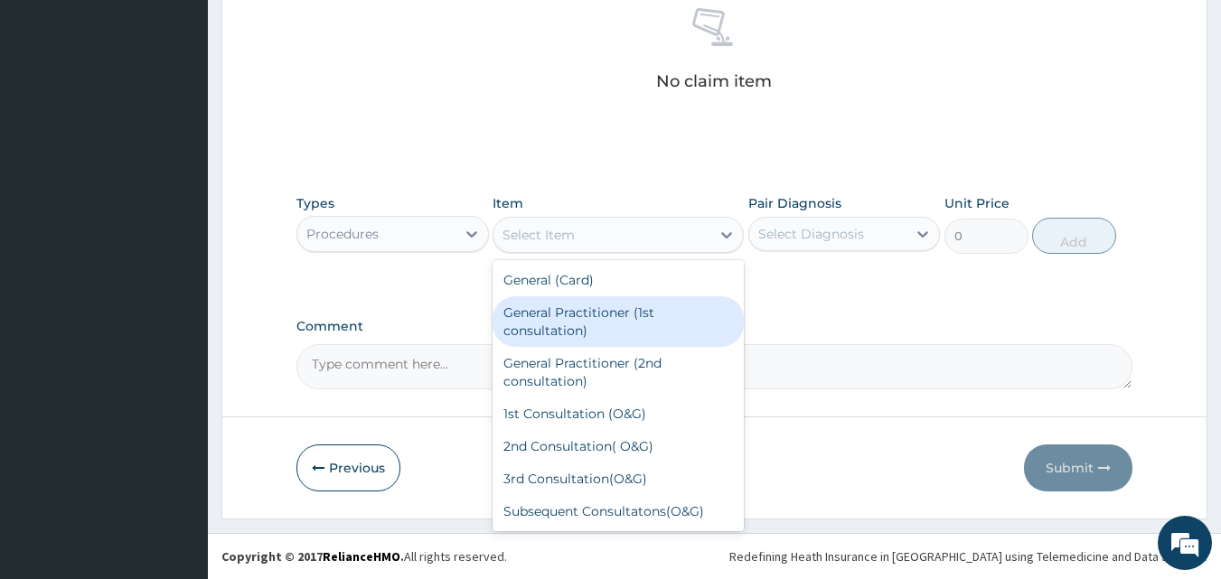
click at [626, 316] on div "General Practitioner (1st consultation)" at bounding box center [618, 322] width 251 height 51
type input "1500"
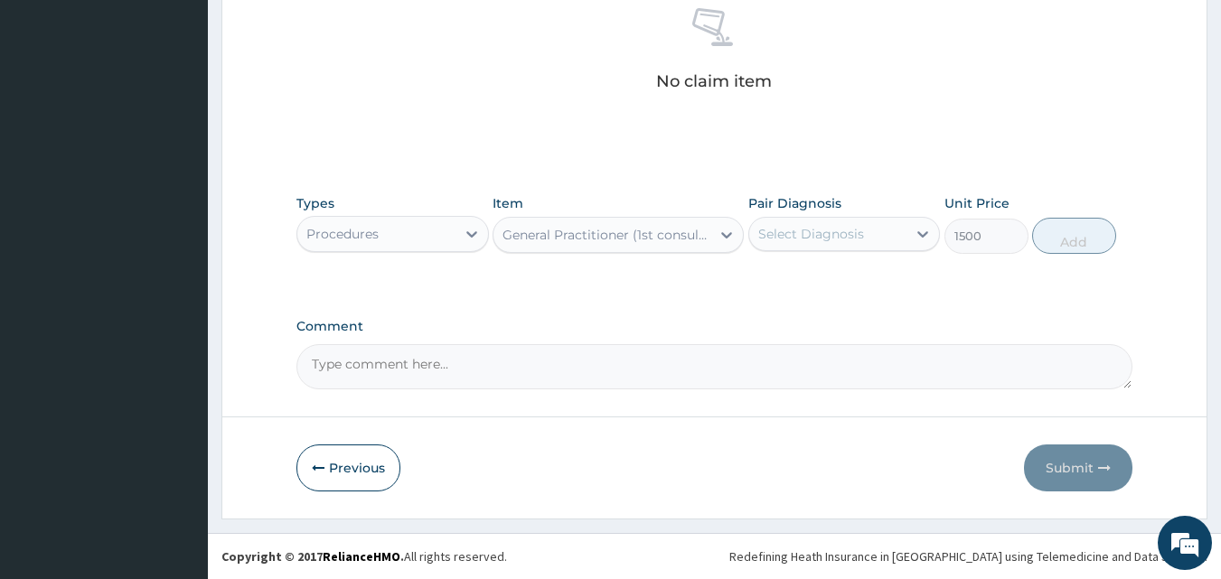
click at [906, 231] on div "Select Diagnosis" at bounding box center [828, 234] width 158 height 29
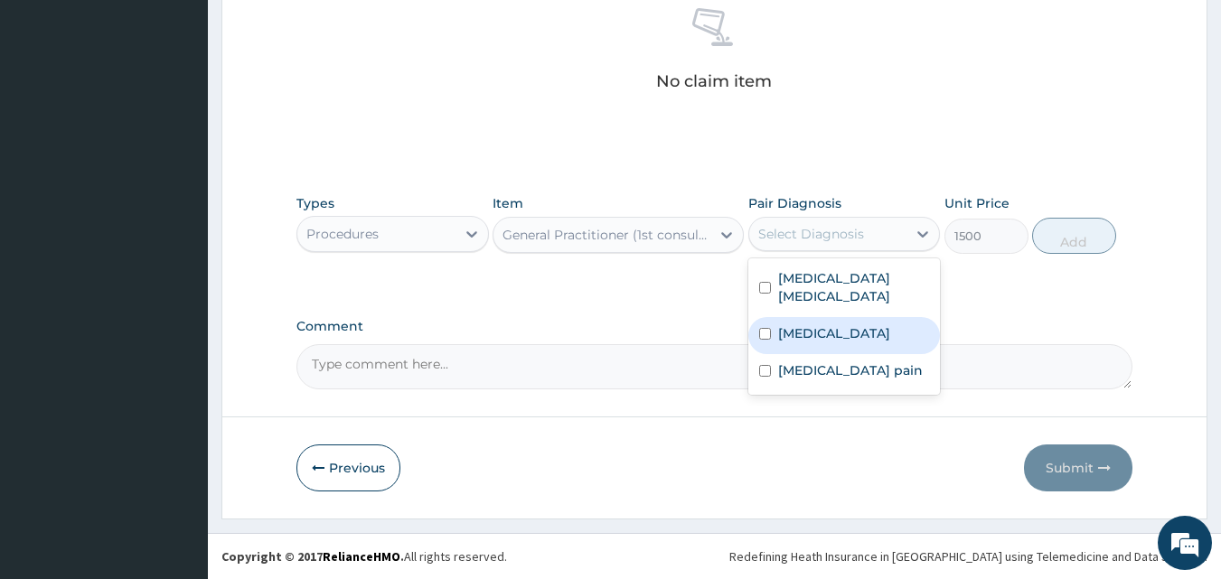
click at [765, 328] on input "checkbox" at bounding box center [765, 334] width 12 height 12
checkbox input "true"
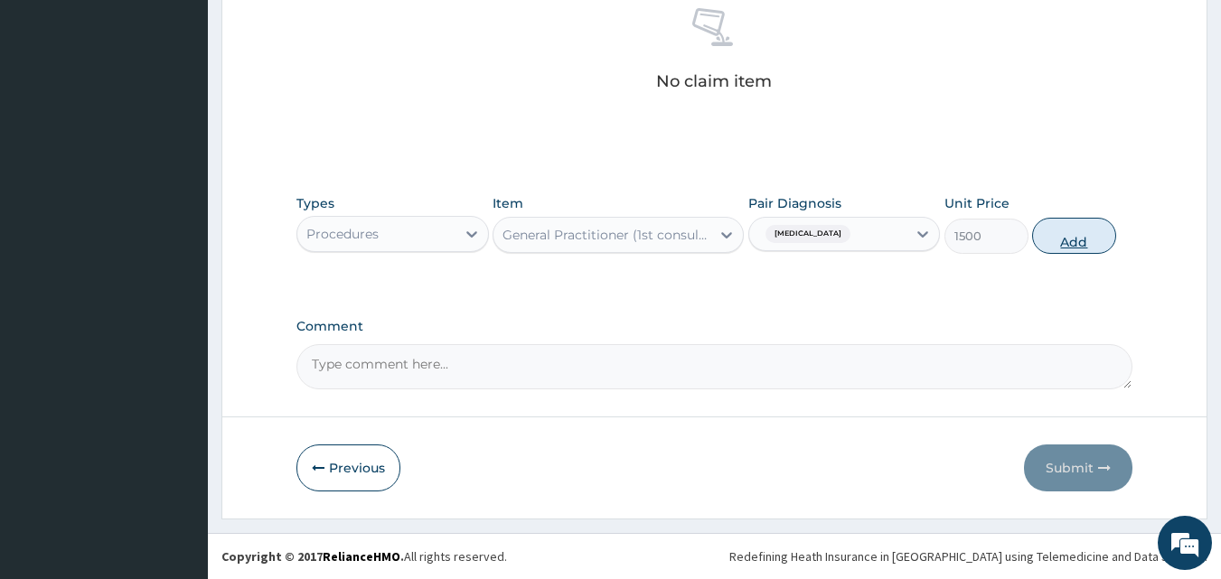
click at [1076, 240] on button "Add" at bounding box center [1074, 236] width 84 height 36
type input "0"
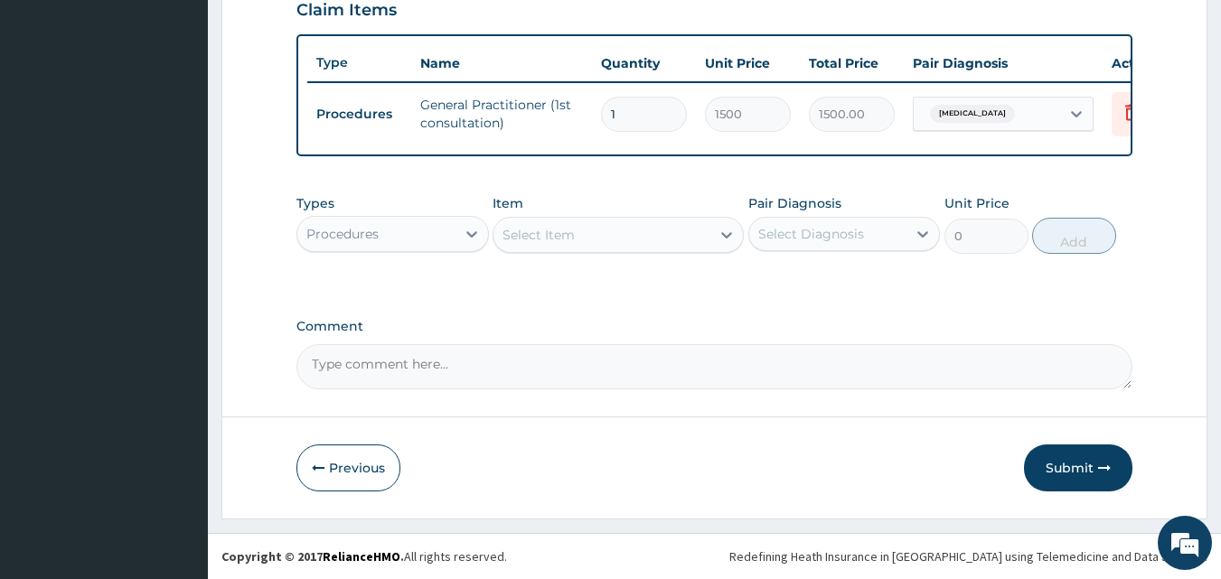
click at [431, 231] on div "Procedures" at bounding box center [376, 234] width 158 height 29
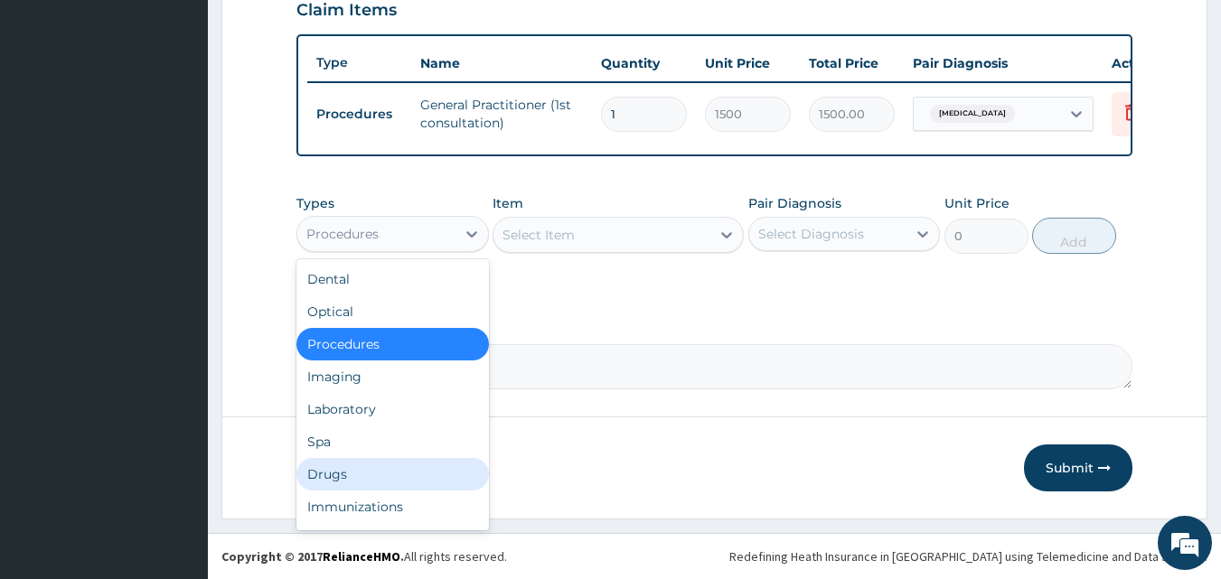
click at [355, 475] on div "Drugs" at bounding box center [393, 474] width 193 height 33
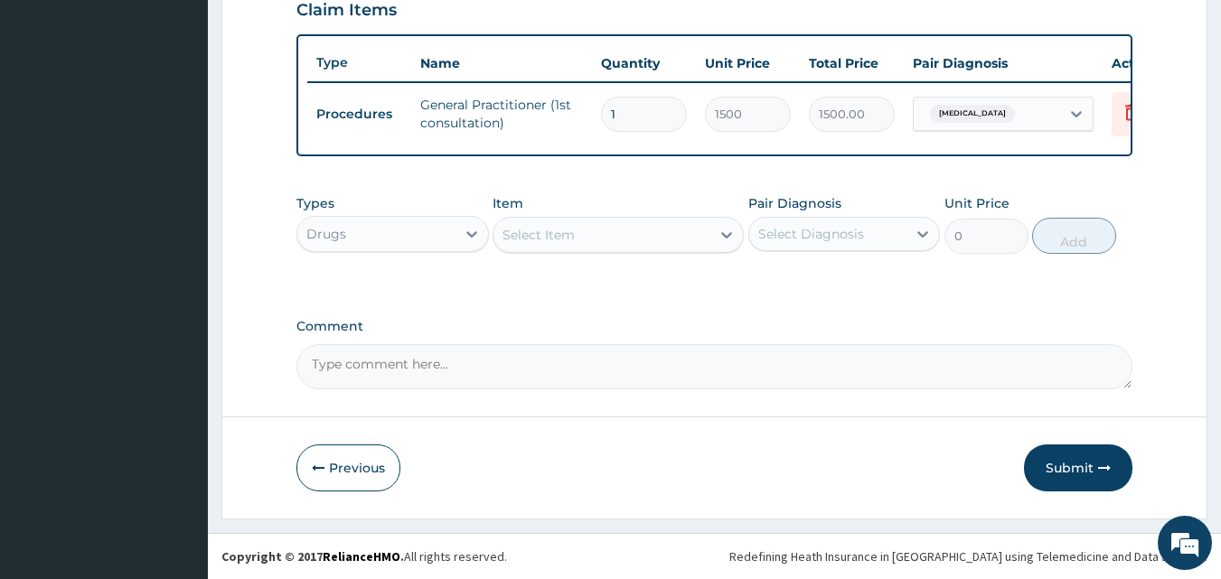
click at [637, 233] on div "Select Item" at bounding box center [602, 235] width 217 height 29
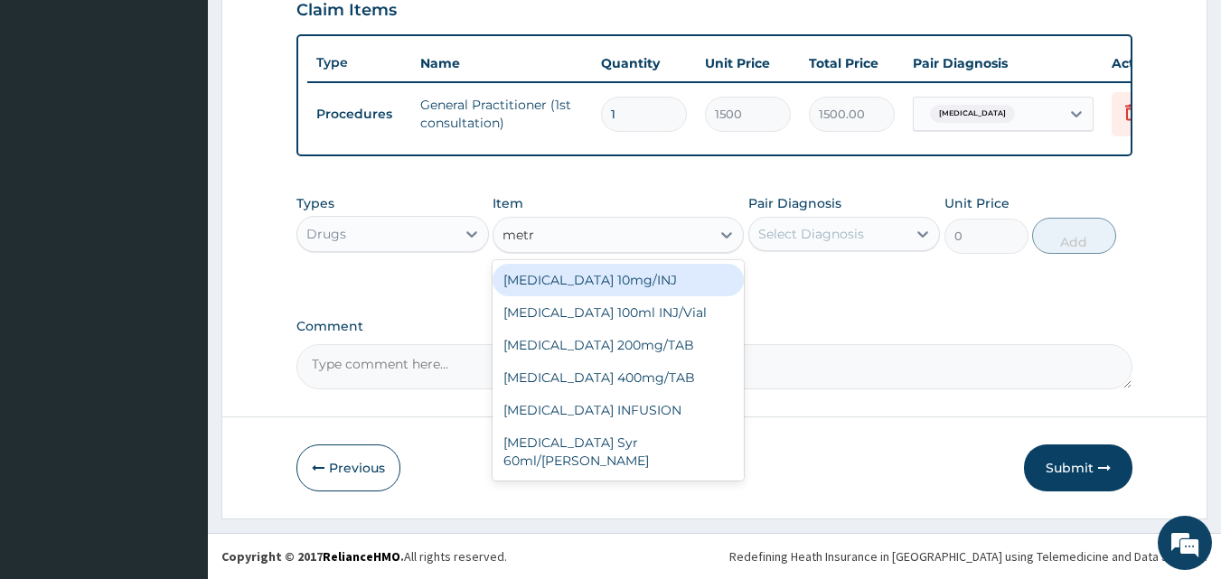
type input "metro"
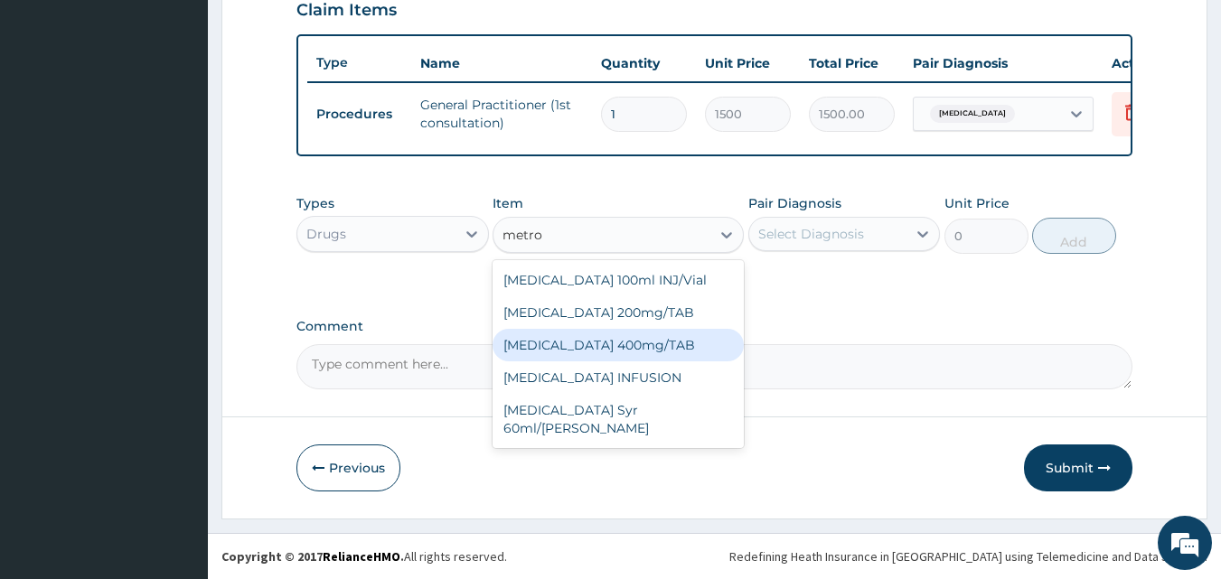
click at [639, 334] on div "[MEDICAL_DATA] 400mg/TAB" at bounding box center [618, 345] width 251 height 33
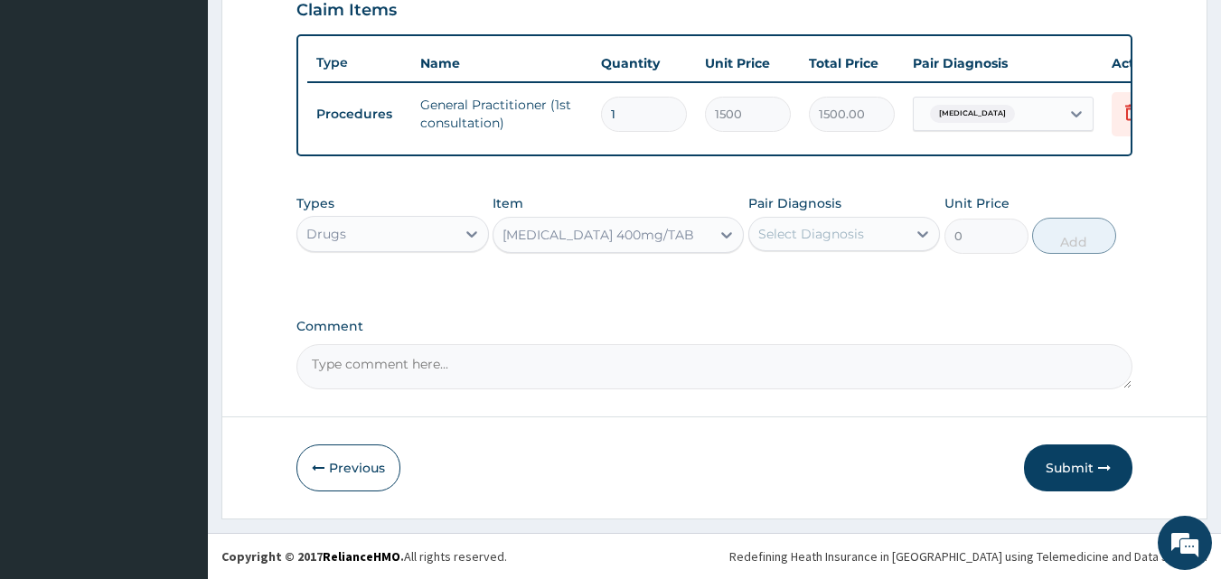
type input "55"
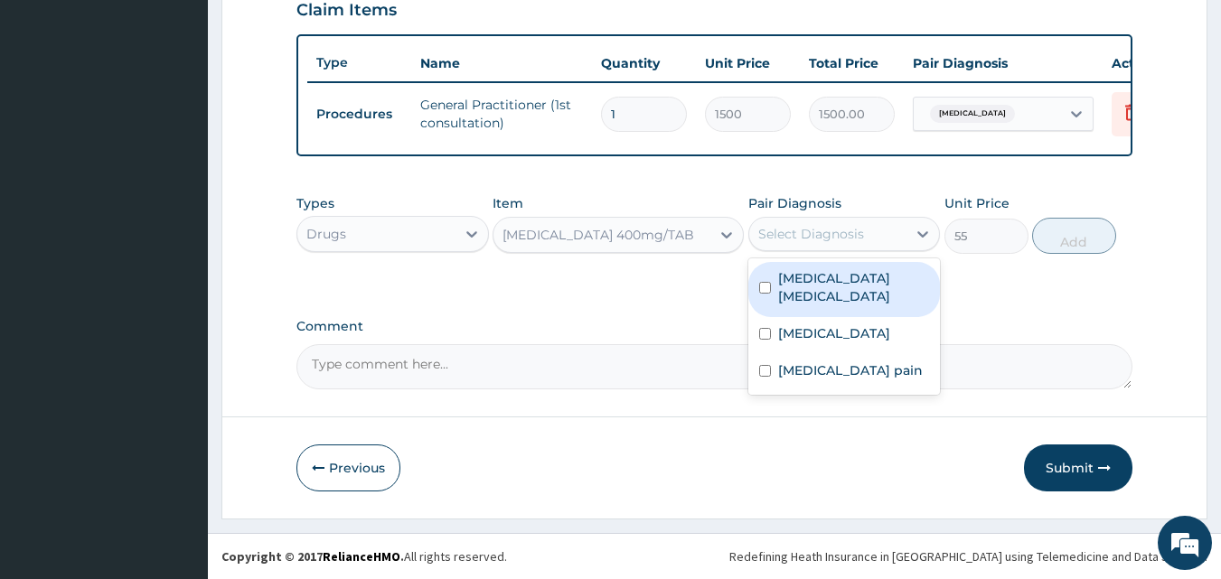
click at [843, 234] on div "Select Diagnosis" at bounding box center [811, 234] width 106 height 18
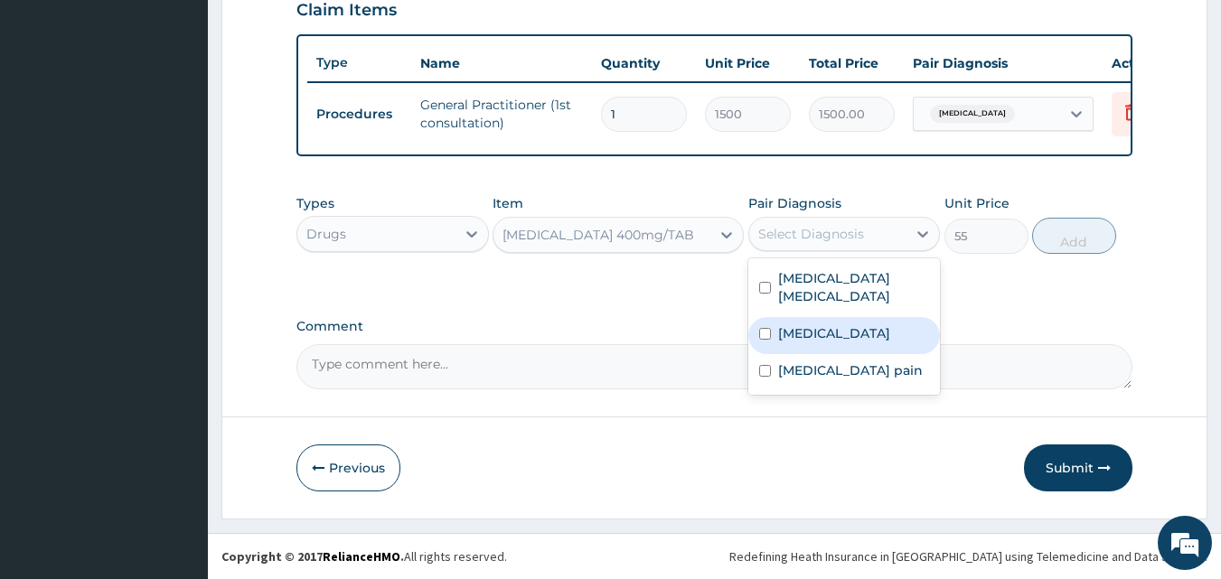
click at [765, 328] on input "checkbox" at bounding box center [765, 334] width 12 height 12
checkbox input "true"
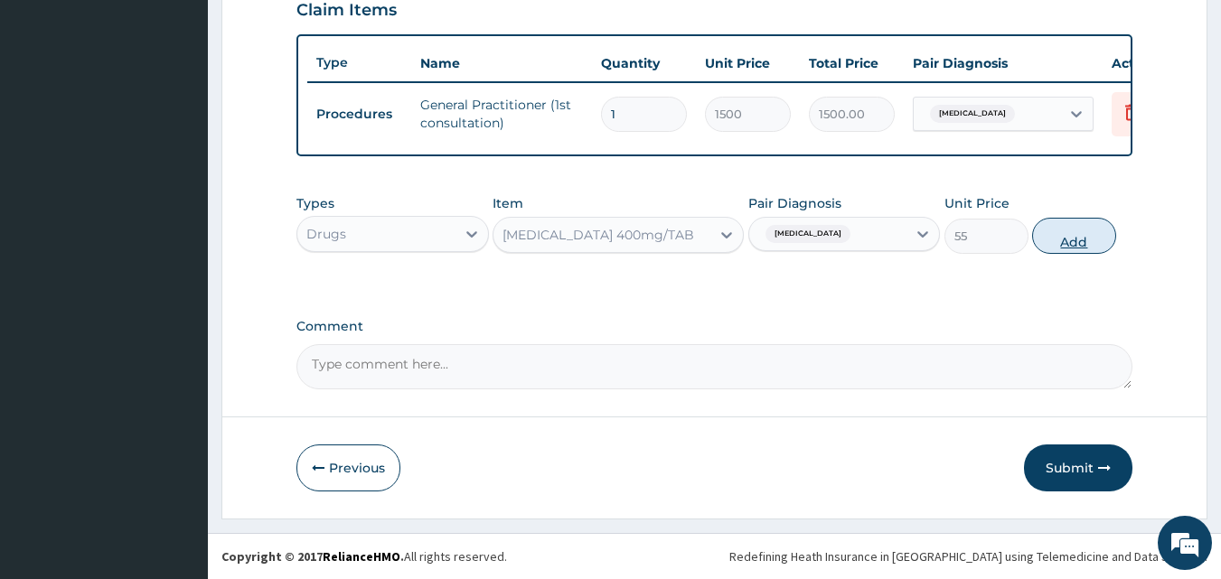
click at [1082, 237] on button "Add" at bounding box center [1074, 236] width 84 height 36
type input "0"
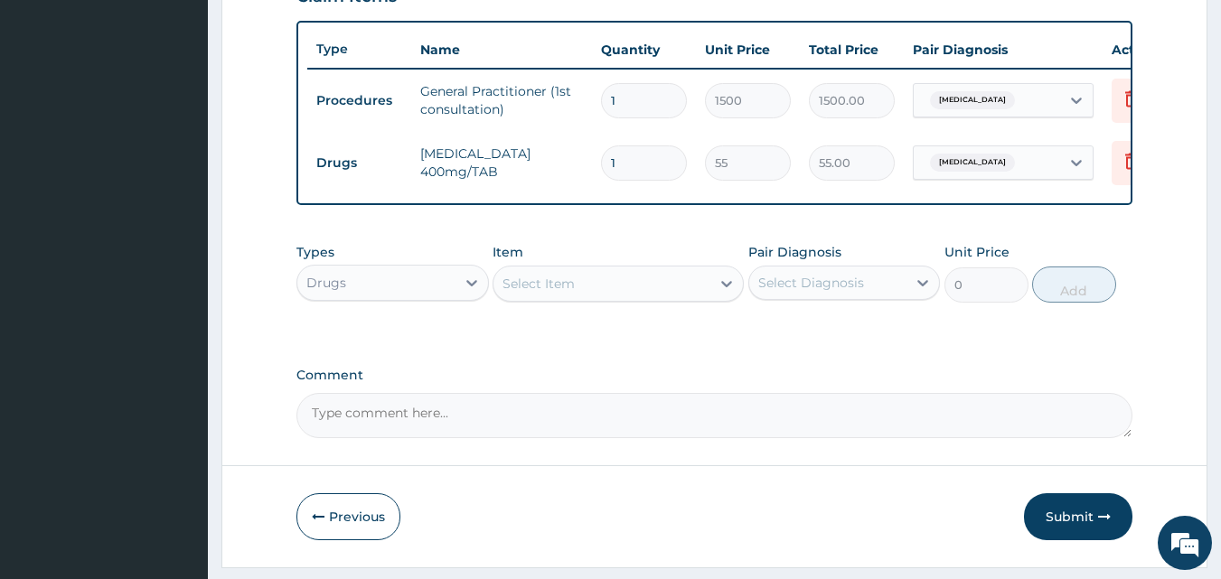
type input "15"
type input "825.00"
type input "15"
click at [615, 296] on div "Select Item" at bounding box center [602, 283] width 217 height 29
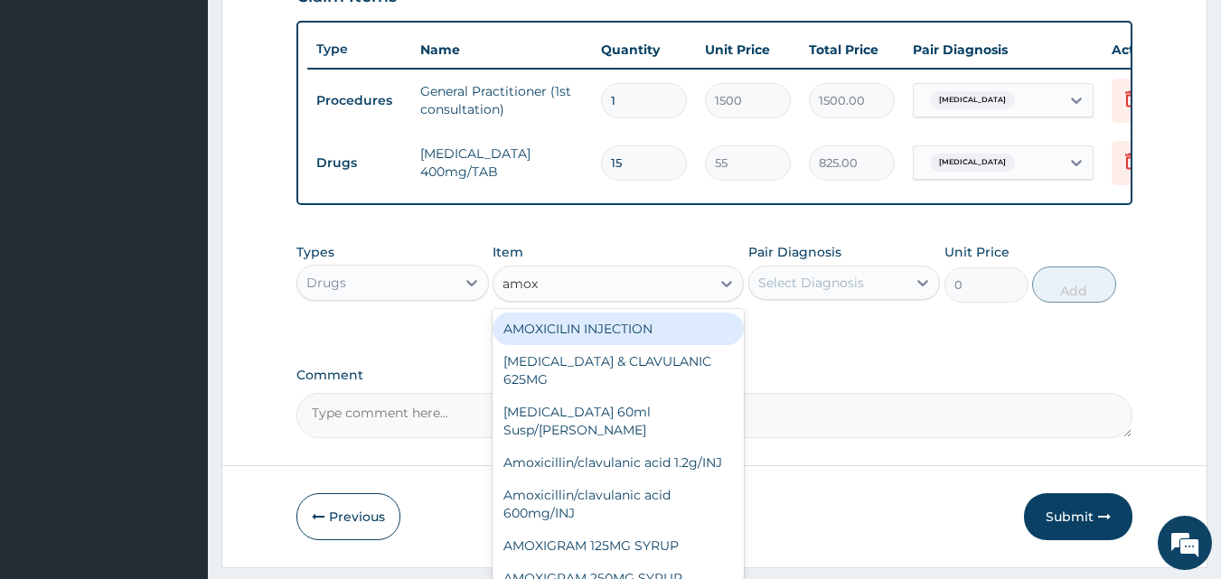
type input "amoxy"
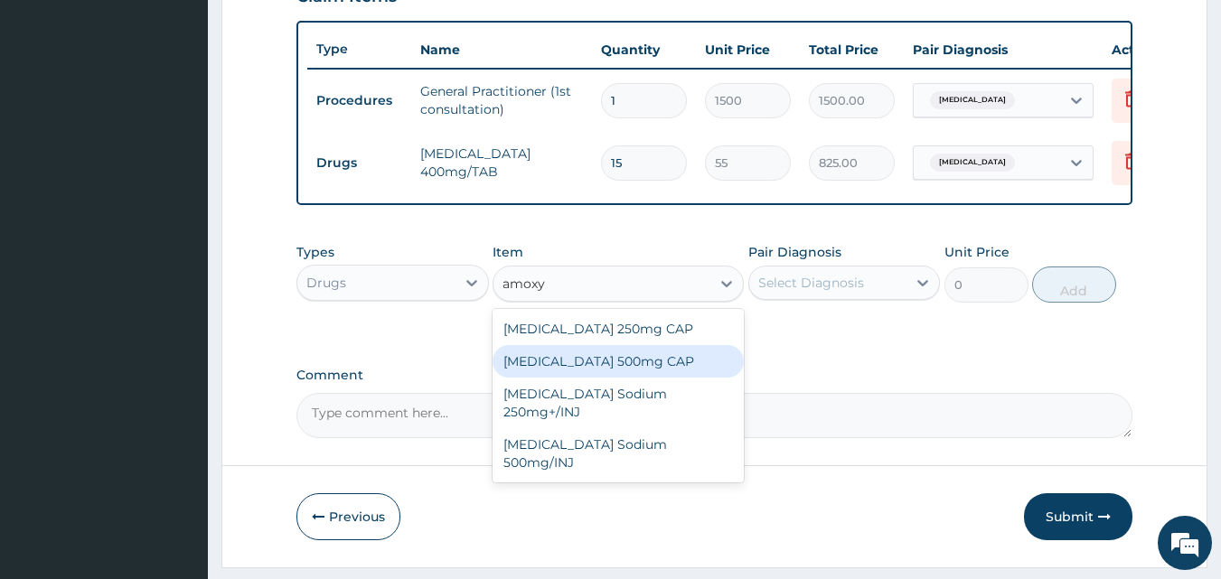
click at [598, 368] on div "[MEDICAL_DATA] 500mg CAP" at bounding box center [618, 361] width 251 height 33
type input "55"
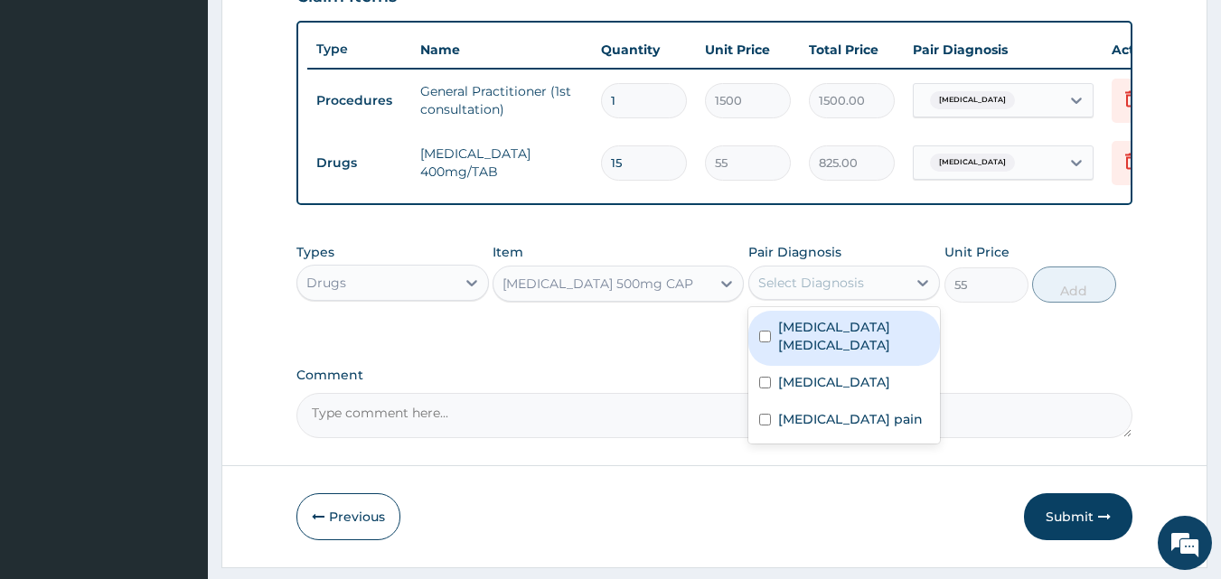
click at [828, 292] on div "Select Diagnosis" at bounding box center [811, 283] width 106 height 18
click at [766, 343] on input "checkbox" at bounding box center [765, 337] width 12 height 12
checkbox input "true"
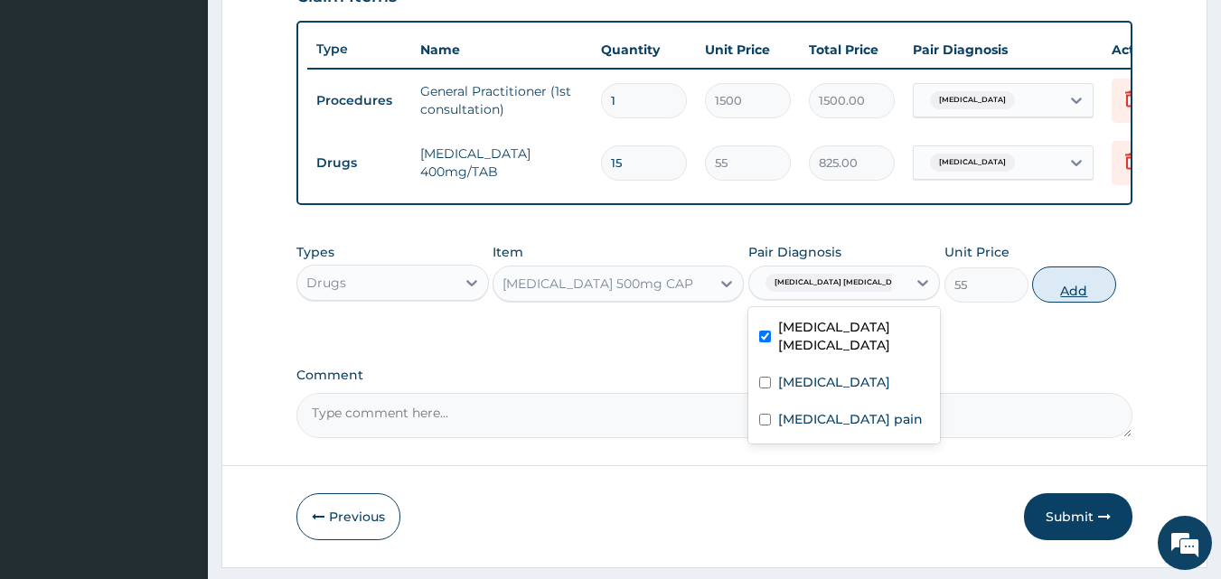
click at [1055, 300] on button "Add" at bounding box center [1074, 285] width 84 height 36
type input "0"
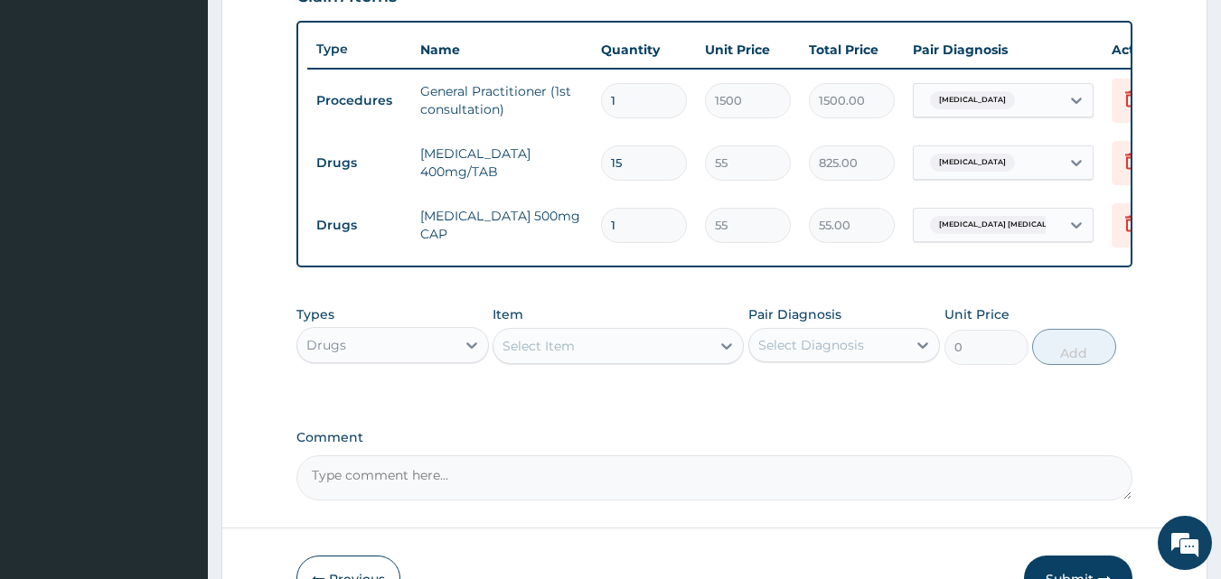
type input "0.00"
type input "2"
type input "110.00"
type input "209"
type input "11495.00"
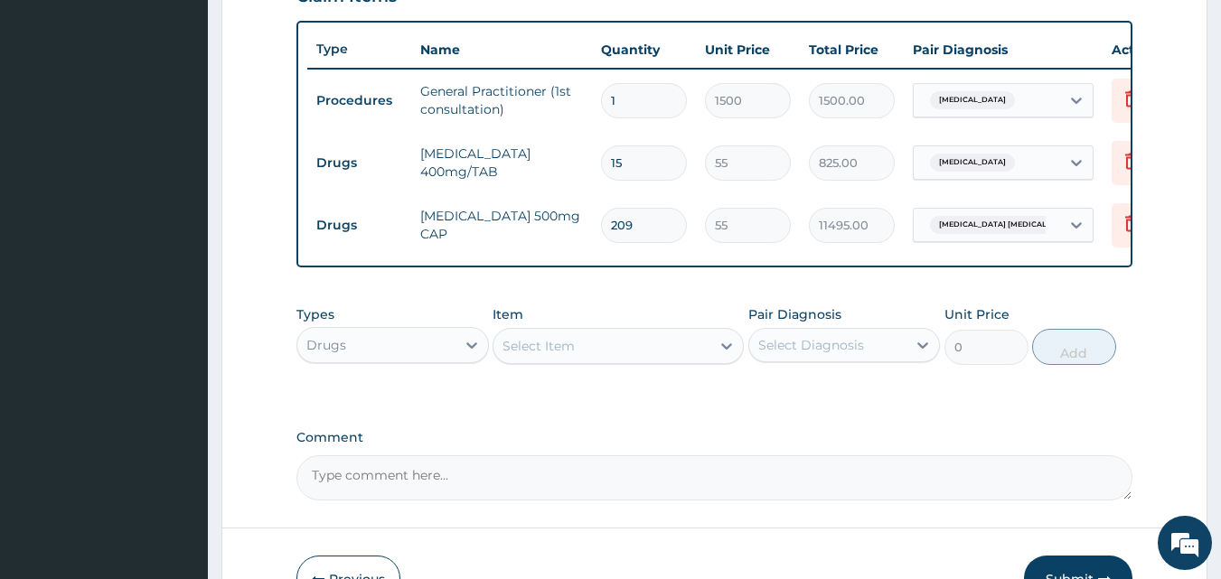
type input "20"
type input "1100.00"
type input "20"
click at [623, 361] on div "Select Item" at bounding box center [602, 346] width 217 height 29
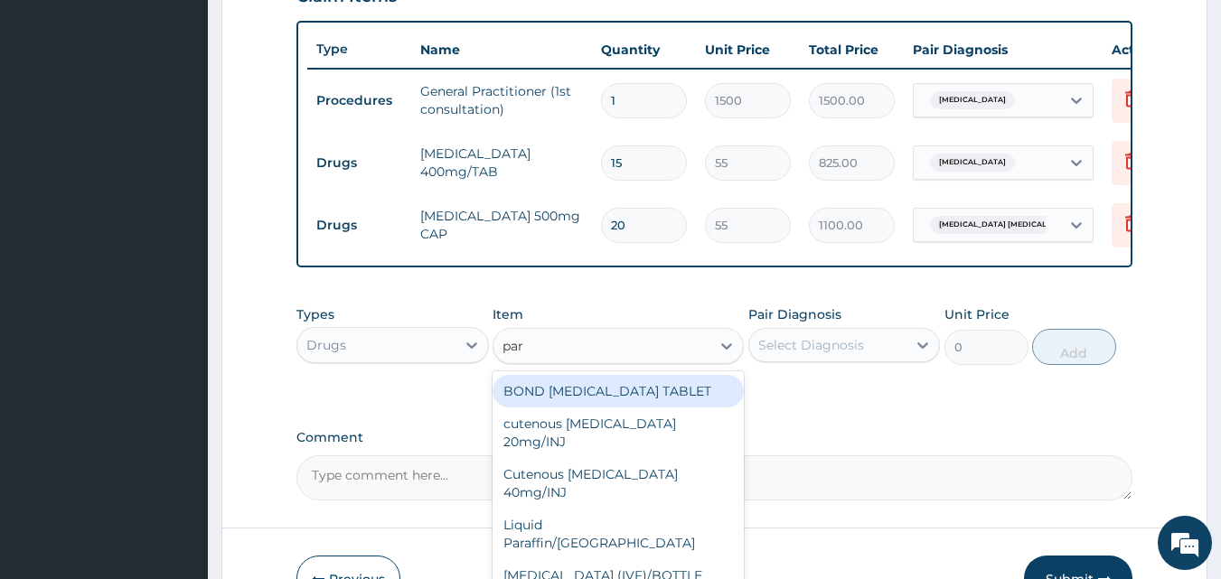
type input "para"
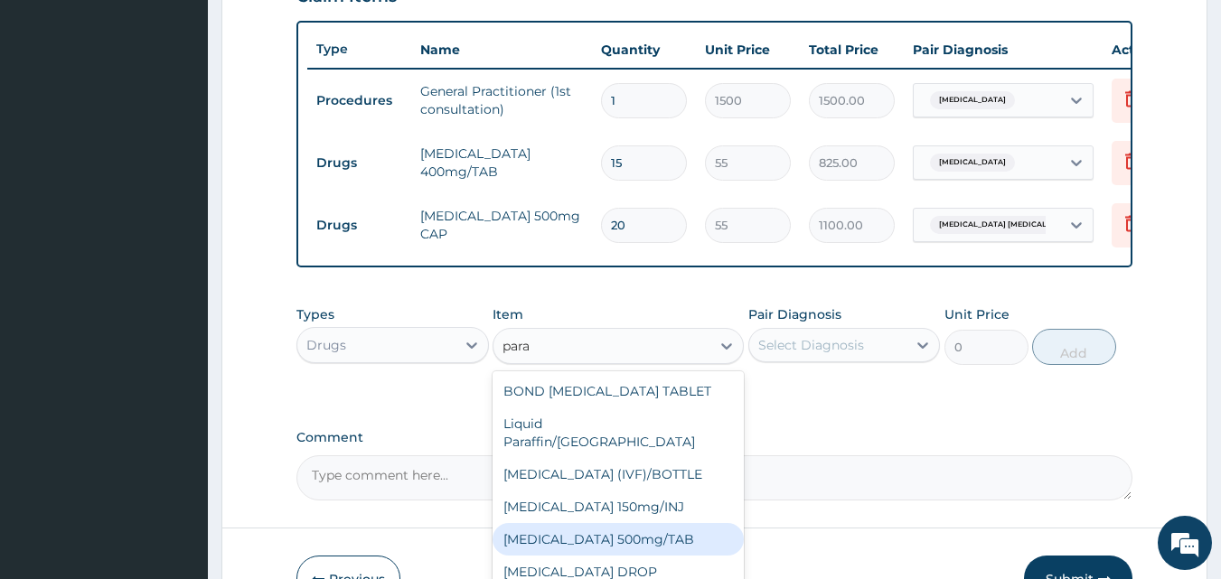
click at [654, 535] on div "[MEDICAL_DATA] 500mg/TAB" at bounding box center [618, 539] width 251 height 33
type input "15"
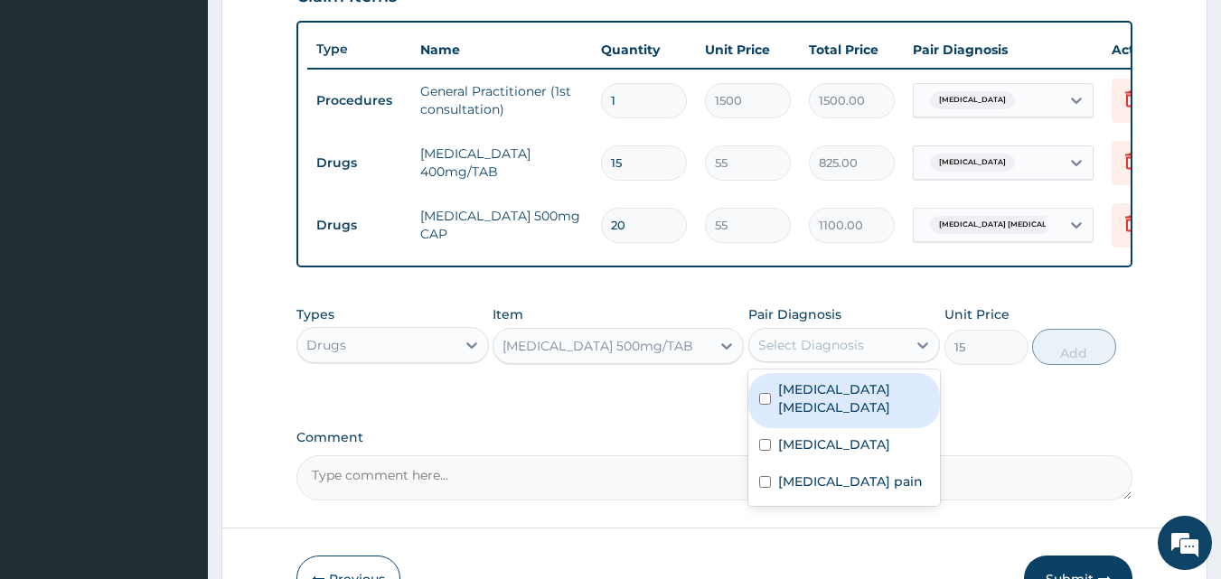
click at [838, 354] on div "Select Diagnosis" at bounding box center [811, 345] width 106 height 18
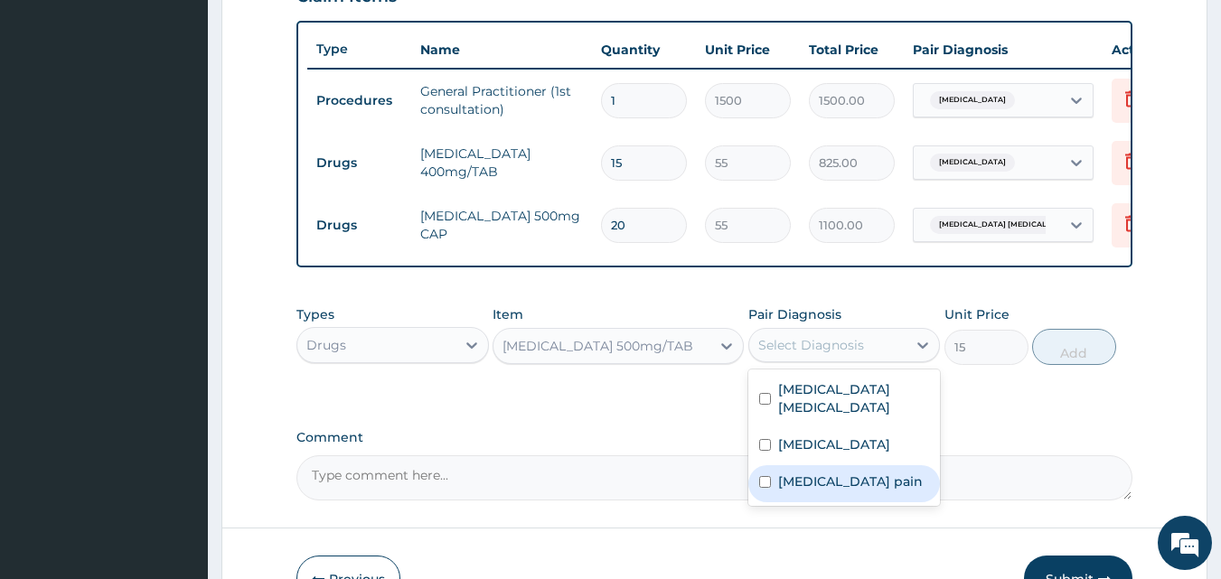
click at [762, 480] on input "checkbox" at bounding box center [765, 482] width 12 height 12
checkbox input "true"
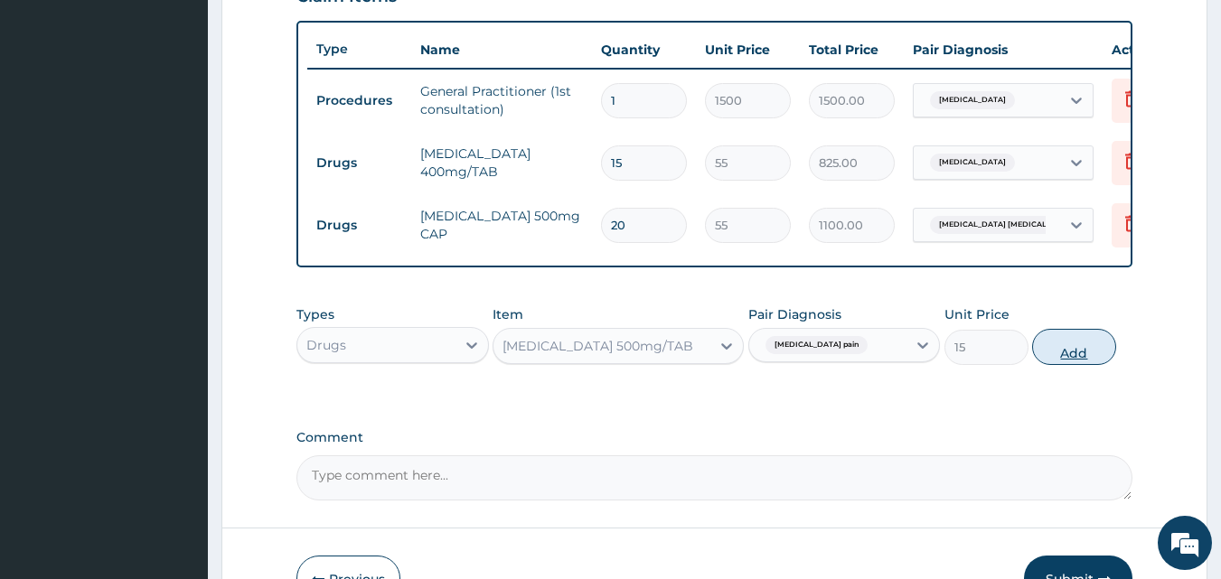
click at [1061, 365] on button "Add" at bounding box center [1074, 347] width 84 height 36
type input "0"
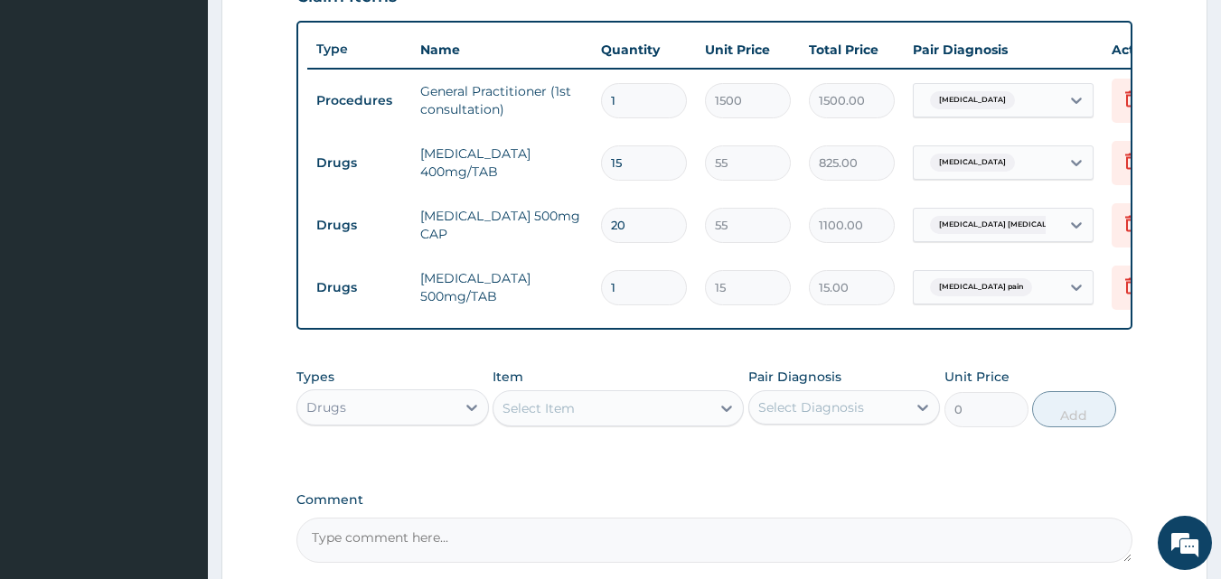
click at [636, 289] on input "1" at bounding box center [644, 287] width 86 height 35
type input "18"
type input "270.00"
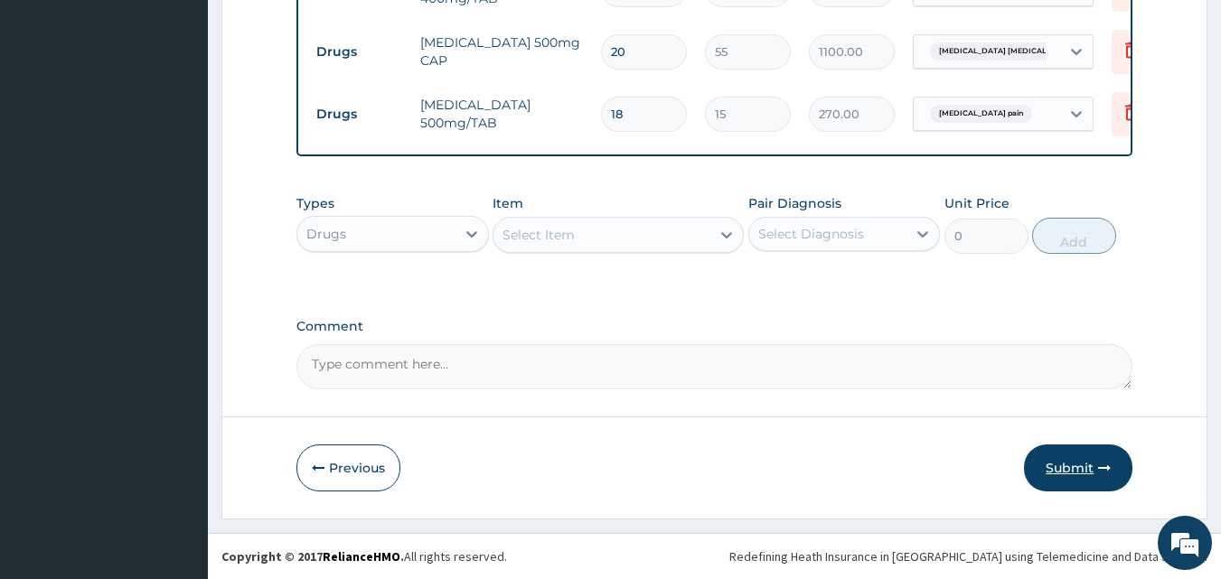
type input "18"
click at [1081, 464] on button "Submit" at bounding box center [1078, 468] width 108 height 47
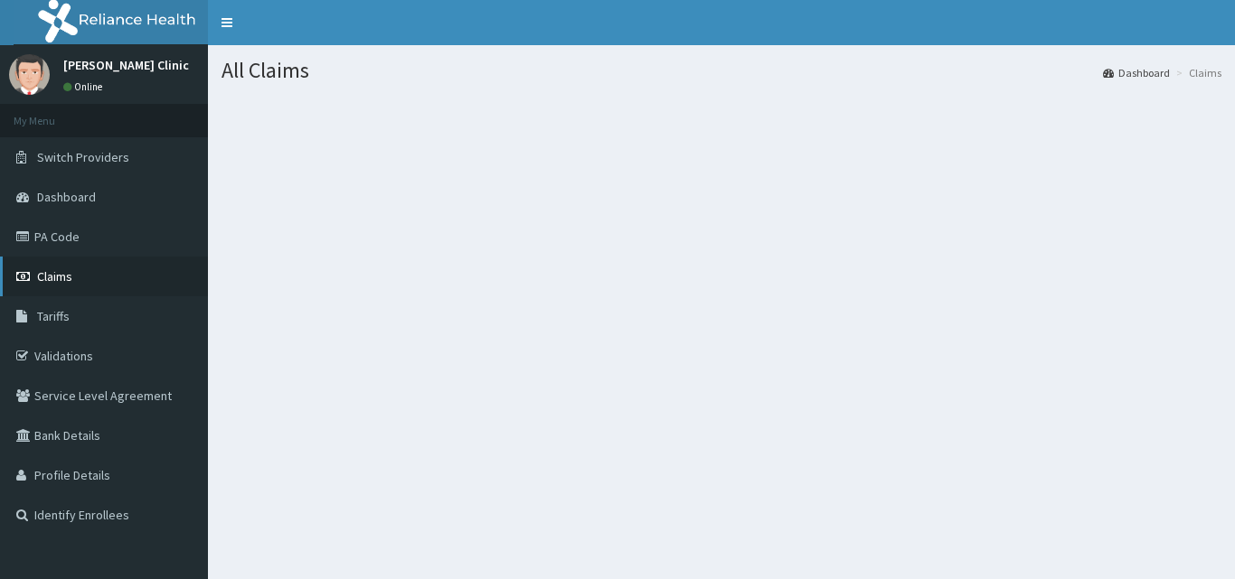
click at [54, 276] on span "Claims" at bounding box center [54, 276] width 35 height 16
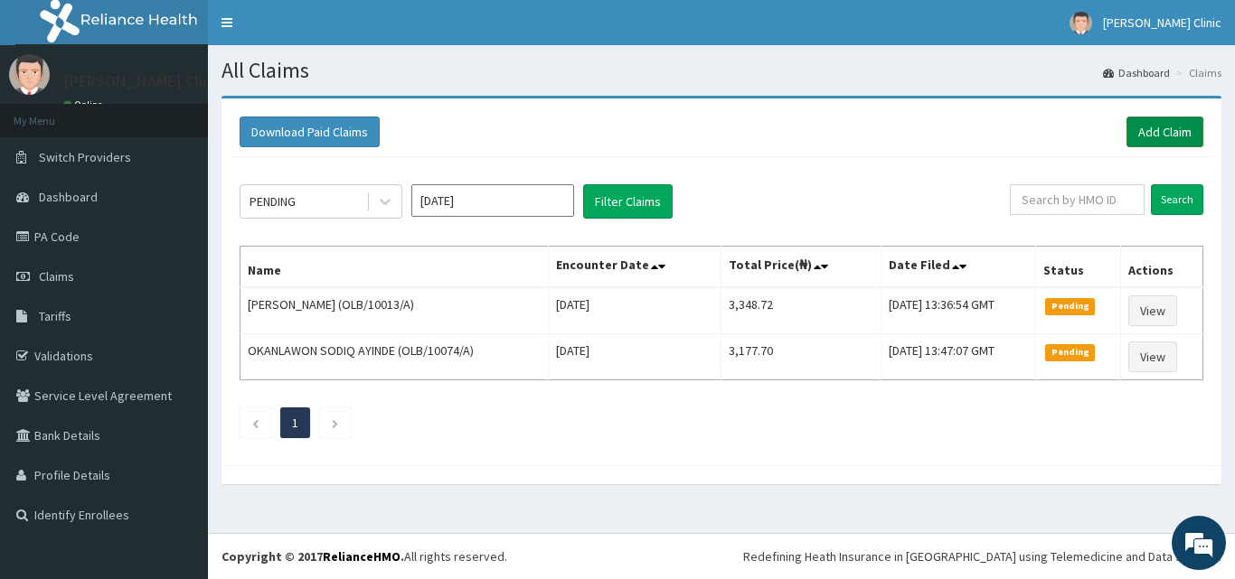
click at [1176, 130] on link "Add Claim" at bounding box center [1164, 132] width 77 height 31
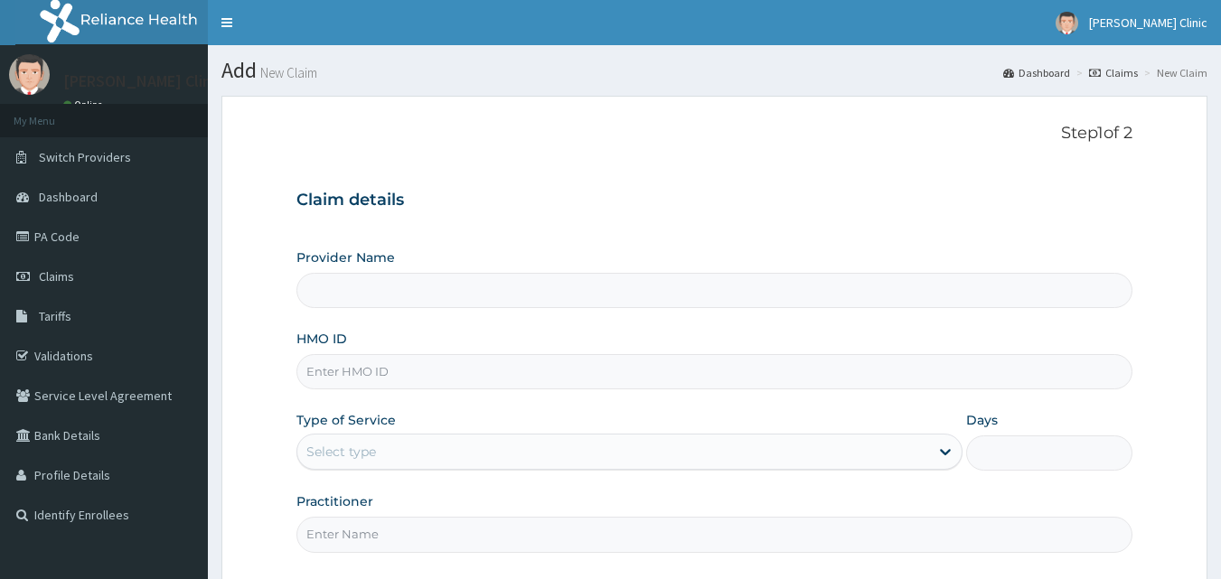
click at [380, 363] on input "HMO ID" at bounding box center [715, 371] width 837 height 35
type input "[PERSON_NAME] Clinic"
type input "gsv/14489/a"
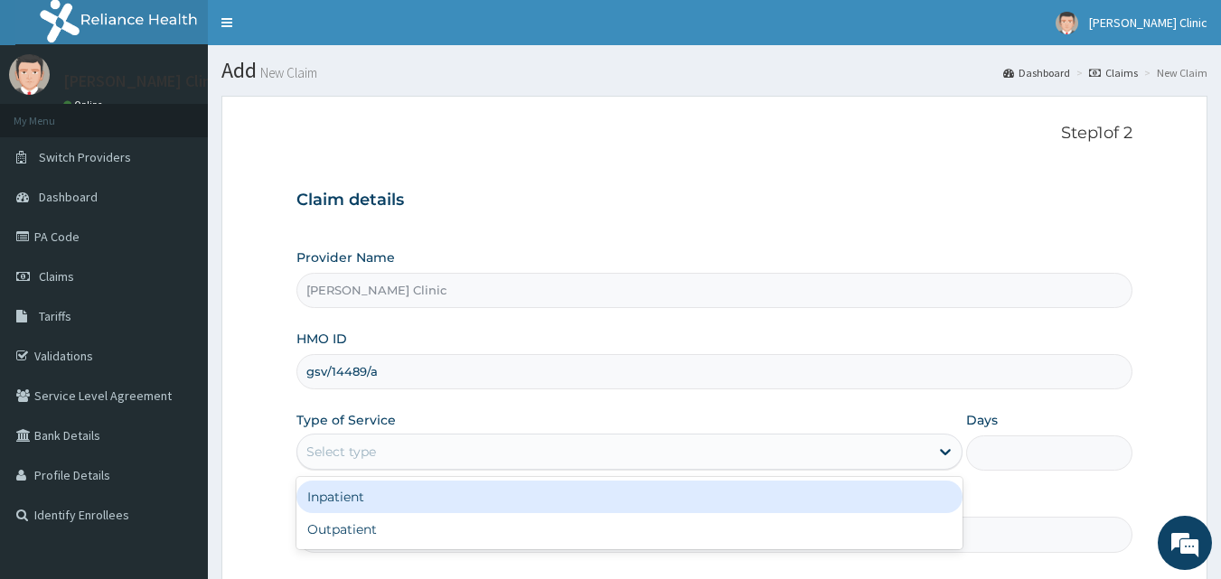
click at [598, 440] on div "Select type" at bounding box center [613, 452] width 632 height 29
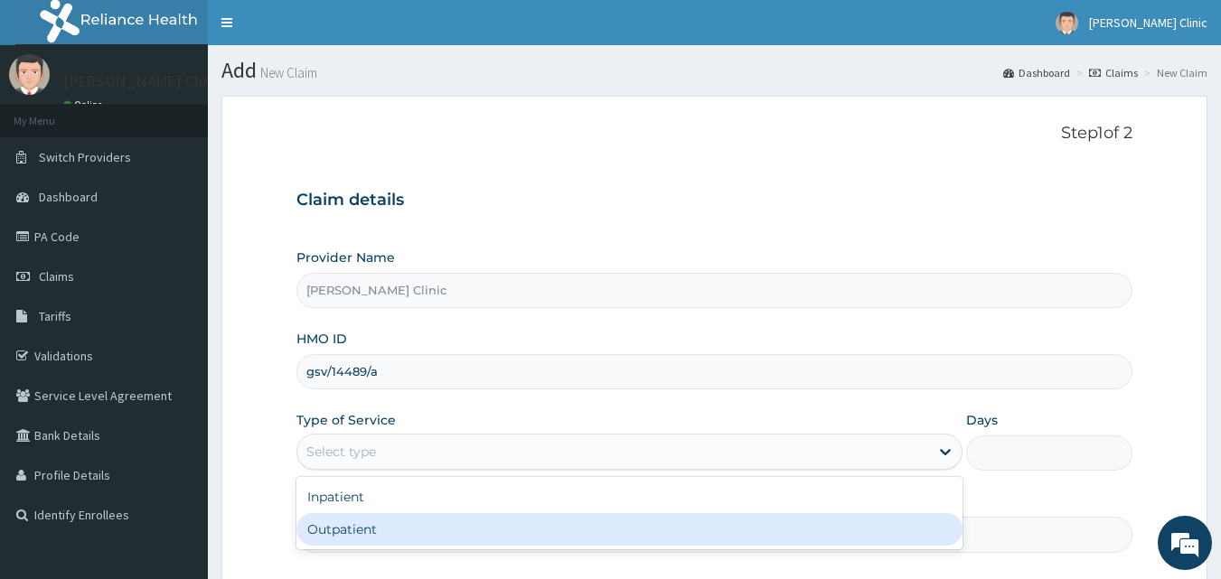
click at [585, 520] on div "Outpatient" at bounding box center [630, 529] width 666 height 33
type input "1"
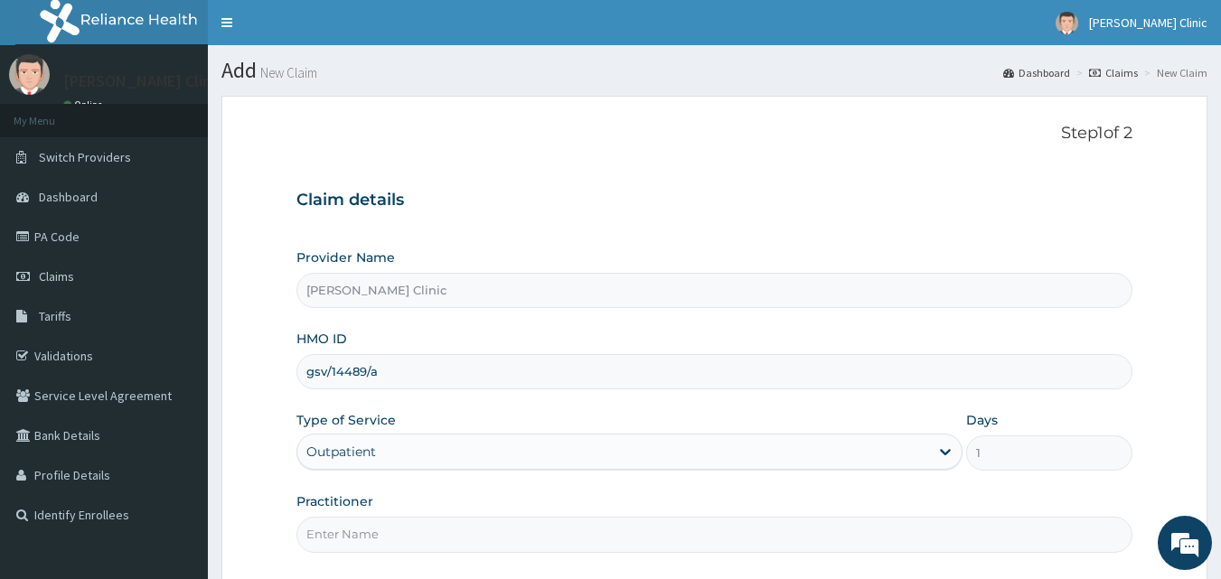
scroll to position [155, 0]
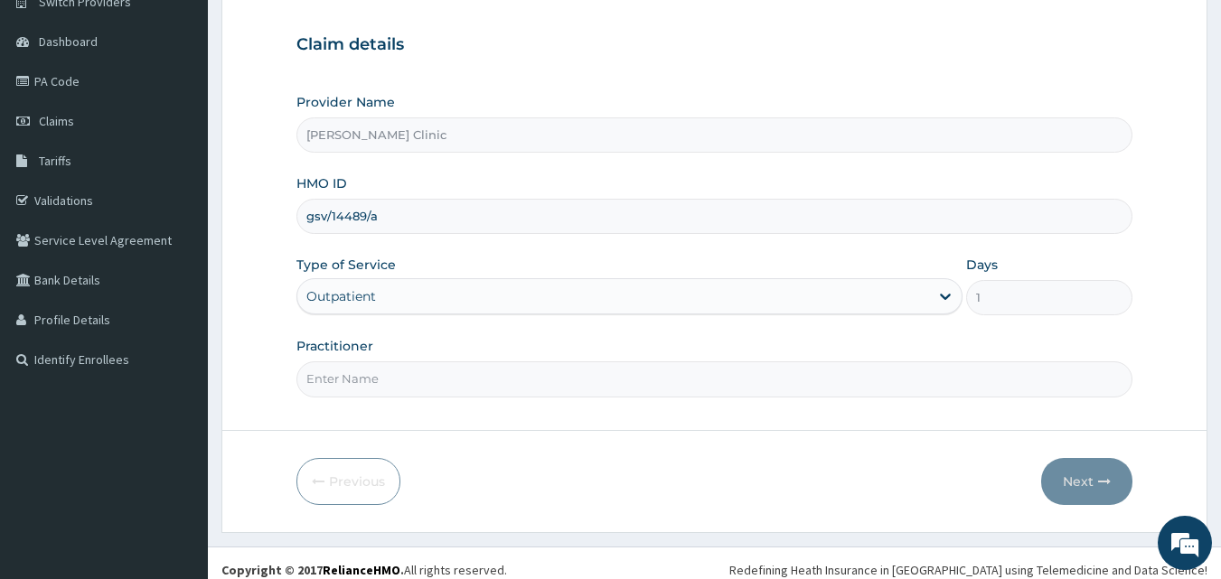
click at [370, 378] on input "Practitioner" at bounding box center [715, 379] width 837 height 35
type input "dr [PERSON_NAME]"
click at [1086, 481] on button "Next" at bounding box center [1086, 481] width 91 height 47
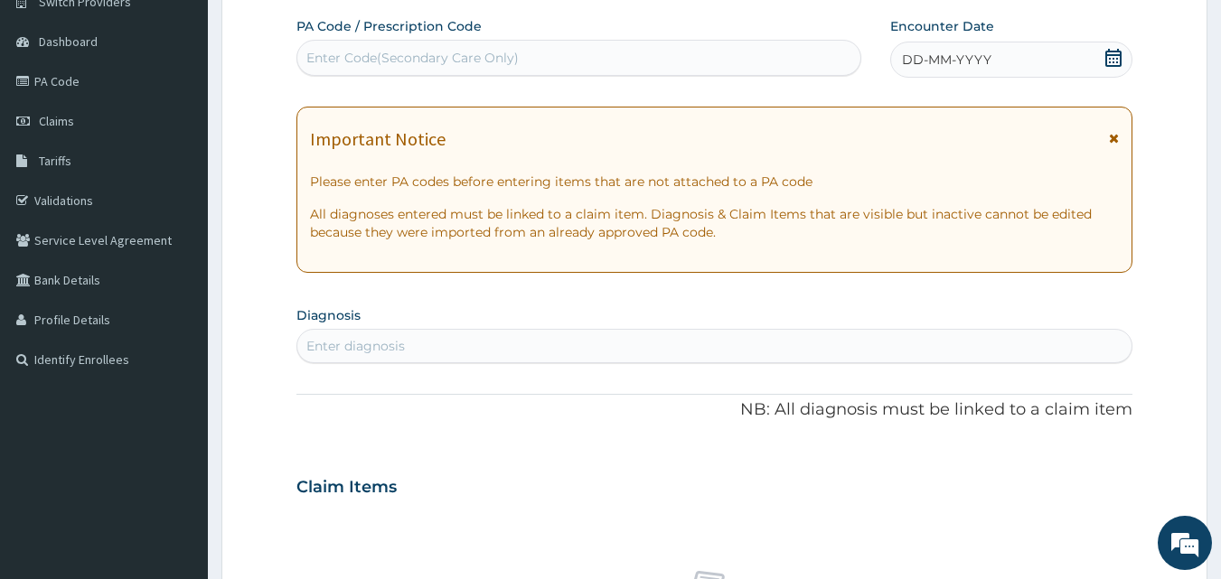
click at [1110, 54] on icon at bounding box center [1114, 58] width 16 height 18
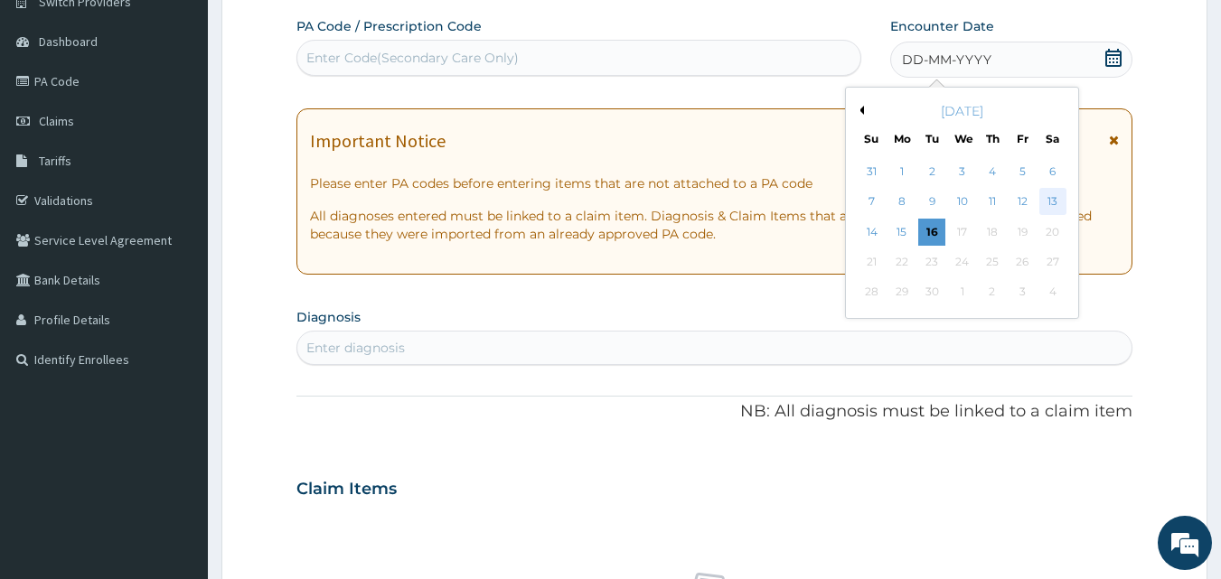
click at [1056, 206] on div "13" at bounding box center [1053, 202] width 27 height 27
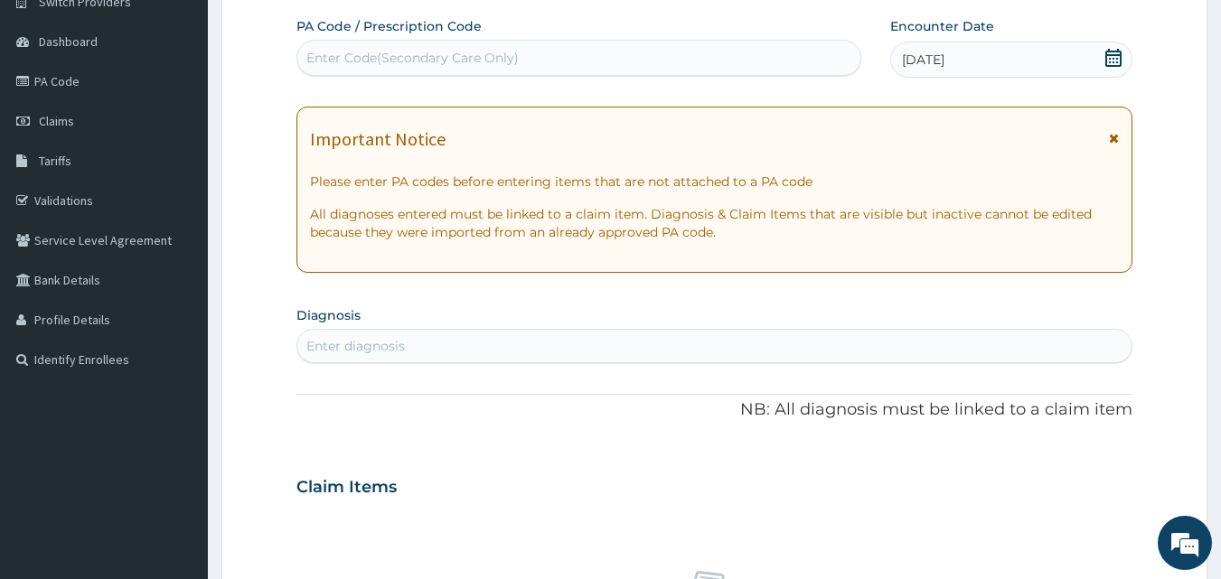
click at [499, 339] on div "Enter diagnosis" at bounding box center [714, 346] width 835 height 29
type input "[MEDICAL_DATA]"
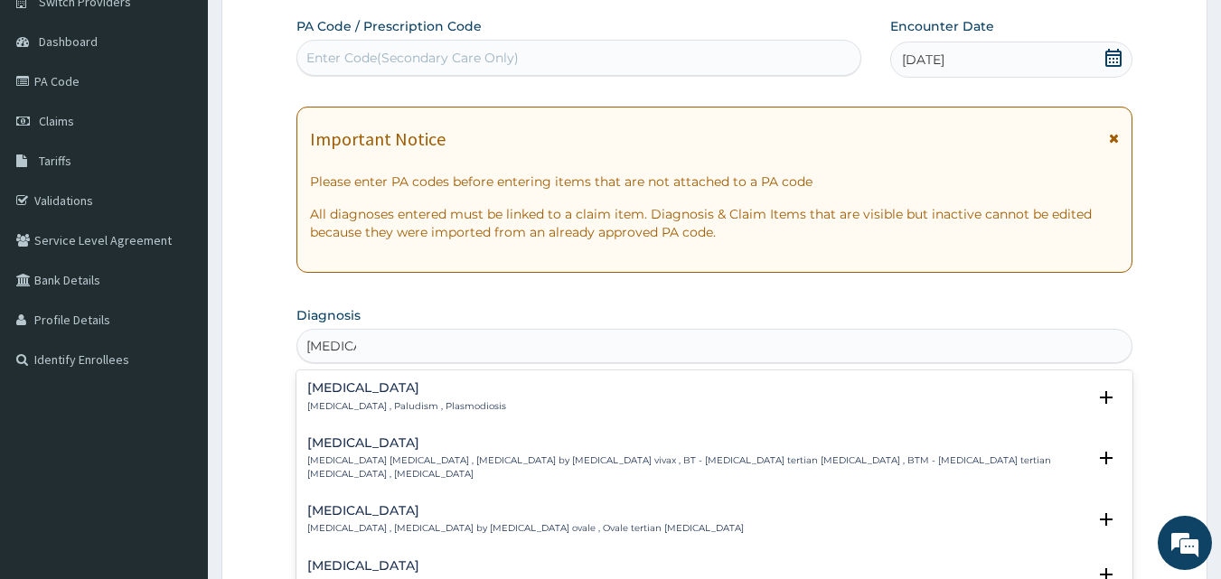
click at [466, 390] on div "[MEDICAL_DATA] [MEDICAL_DATA] , Paludism , Plasmodiosis" at bounding box center [714, 397] width 815 height 32
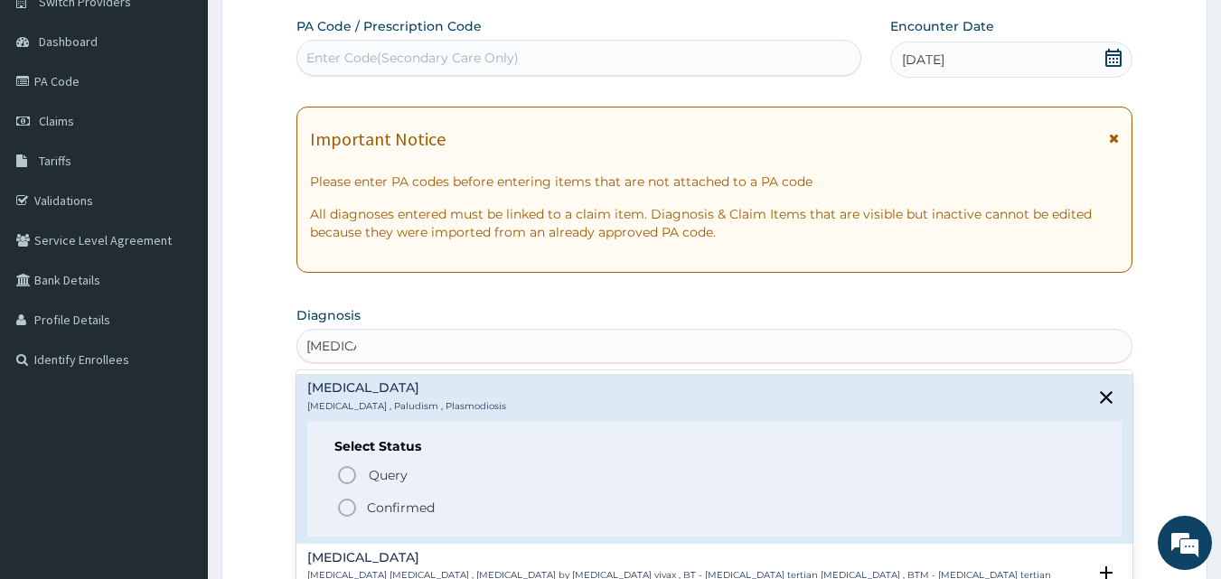
click at [342, 509] on icon "status option filled" at bounding box center [347, 508] width 22 height 22
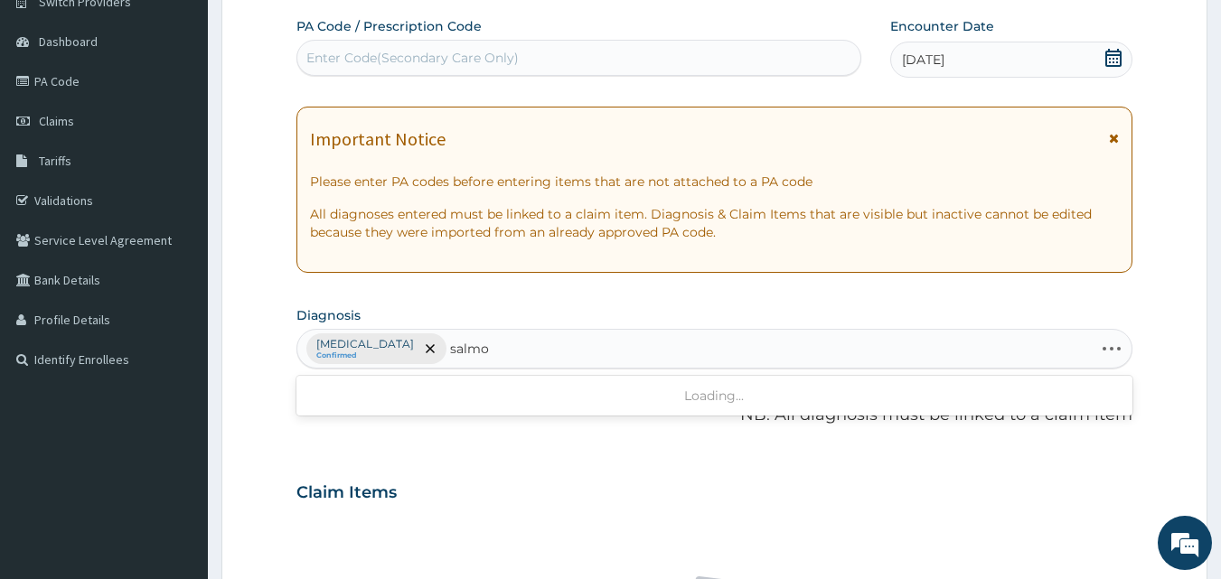
type input "salmon"
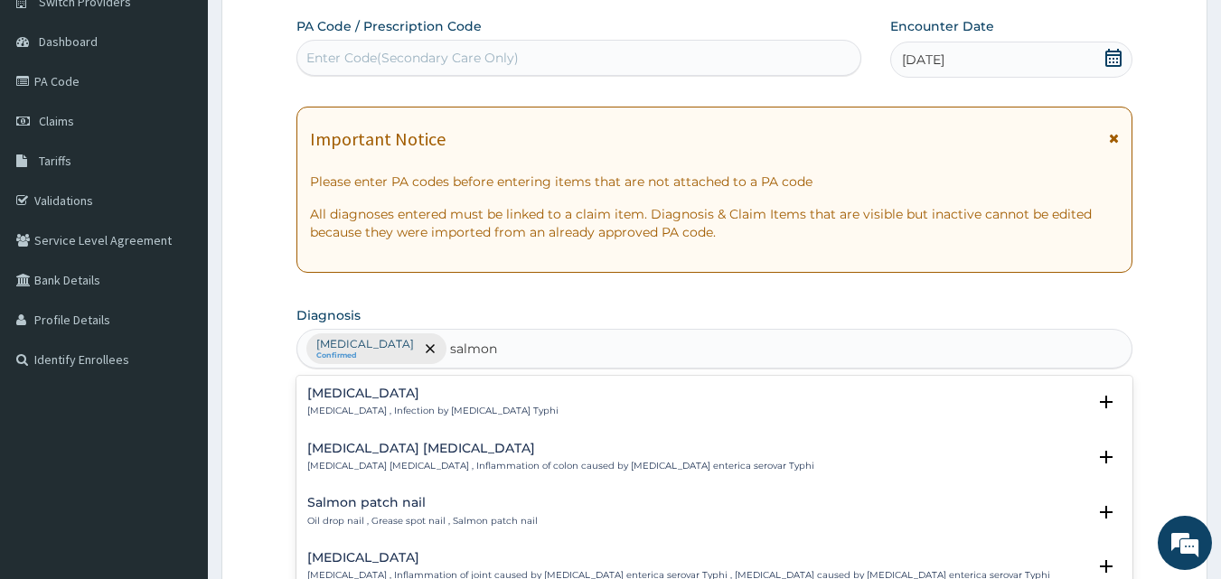
click at [504, 466] on p "[MEDICAL_DATA] [MEDICAL_DATA] , Inflammation of colon caused by [MEDICAL_DATA] …" at bounding box center [560, 466] width 507 height 13
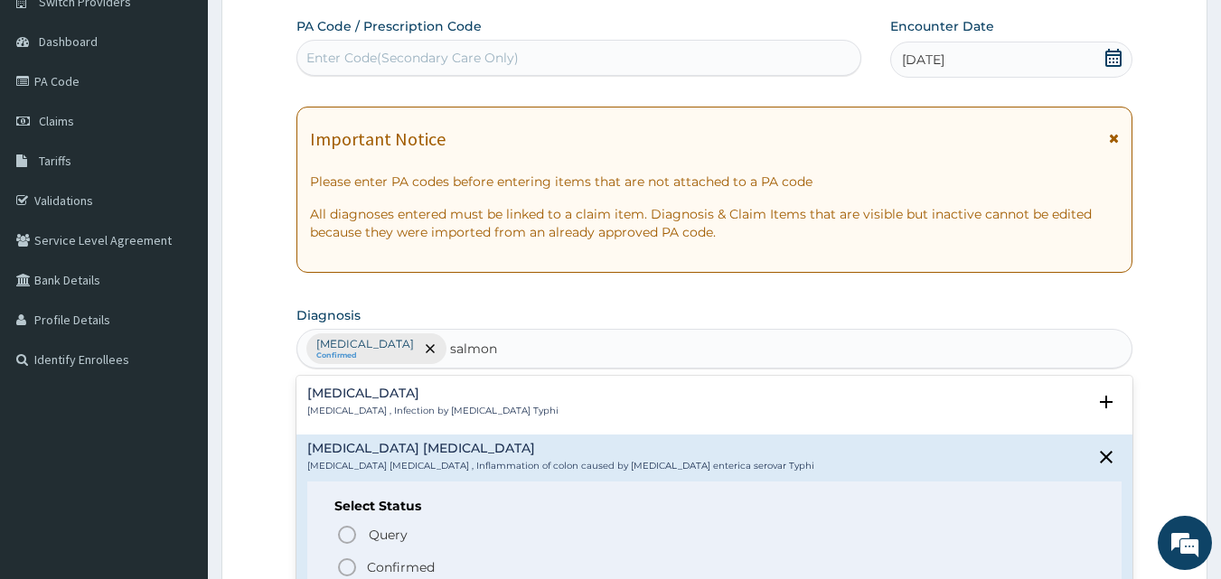
click at [344, 566] on icon "status option filled" at bounding box center [347, 568] width 22 height 22
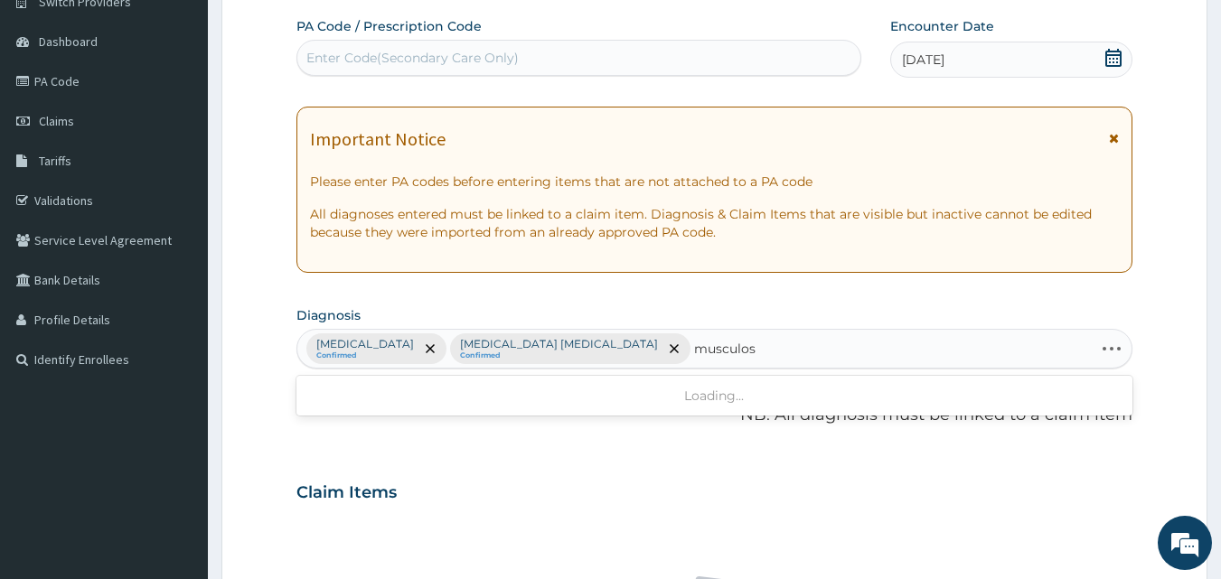
type input "musculosk"
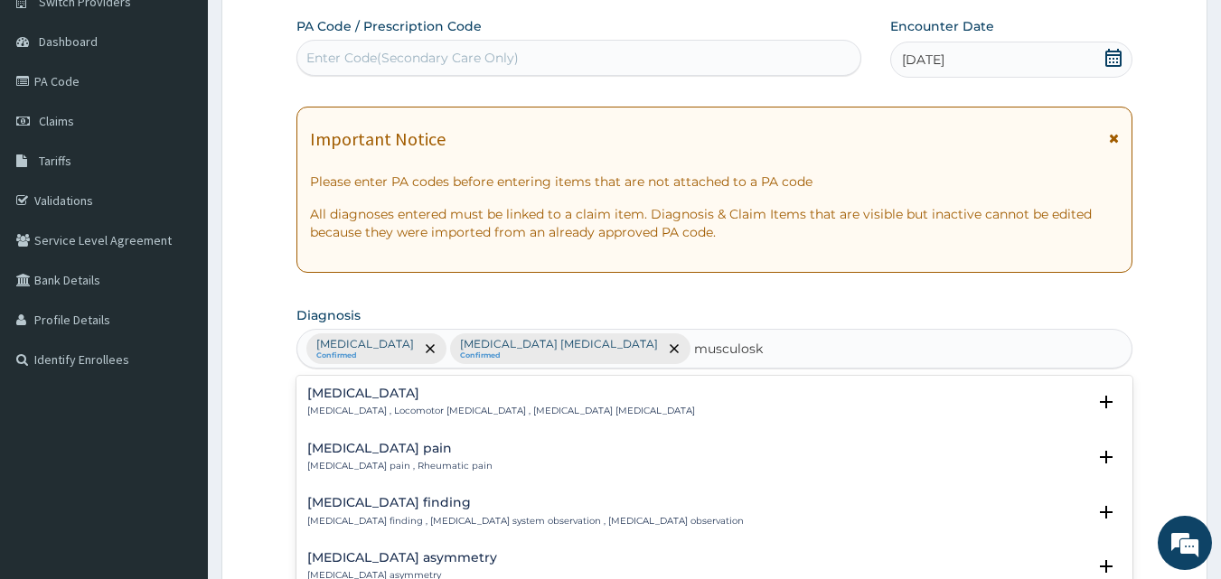
click at [453, 452] on h4 "[MEDICAL_DATA] pain" at bounding box center [399, 449] width 185 height 14
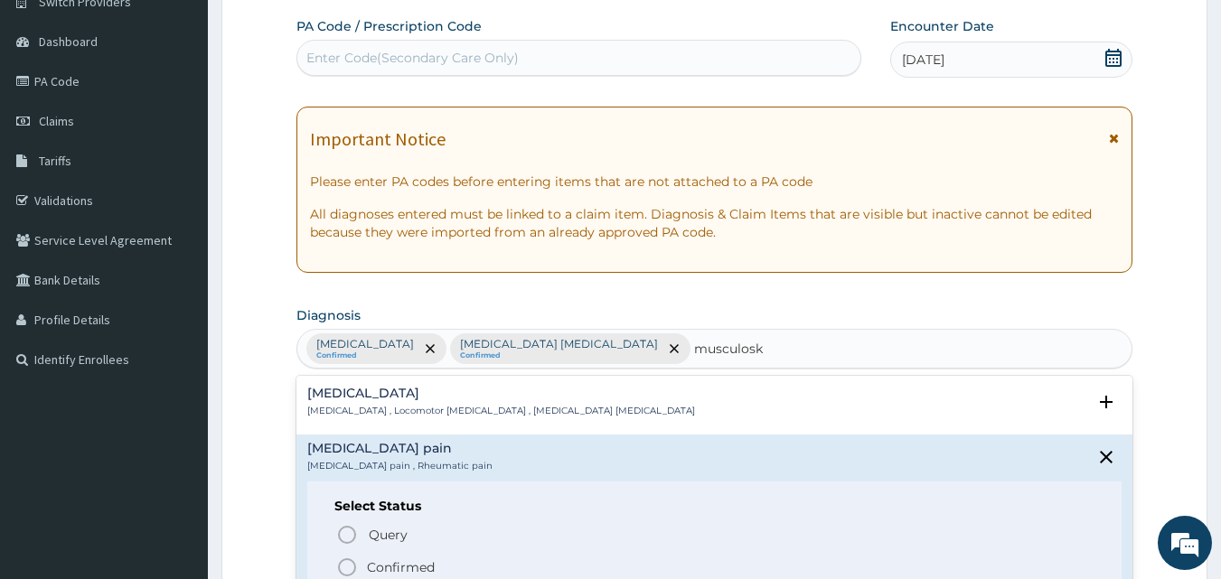
click at [353, 564] on icon "status option filled" at bounding box center [347, 568] width 22 height 22
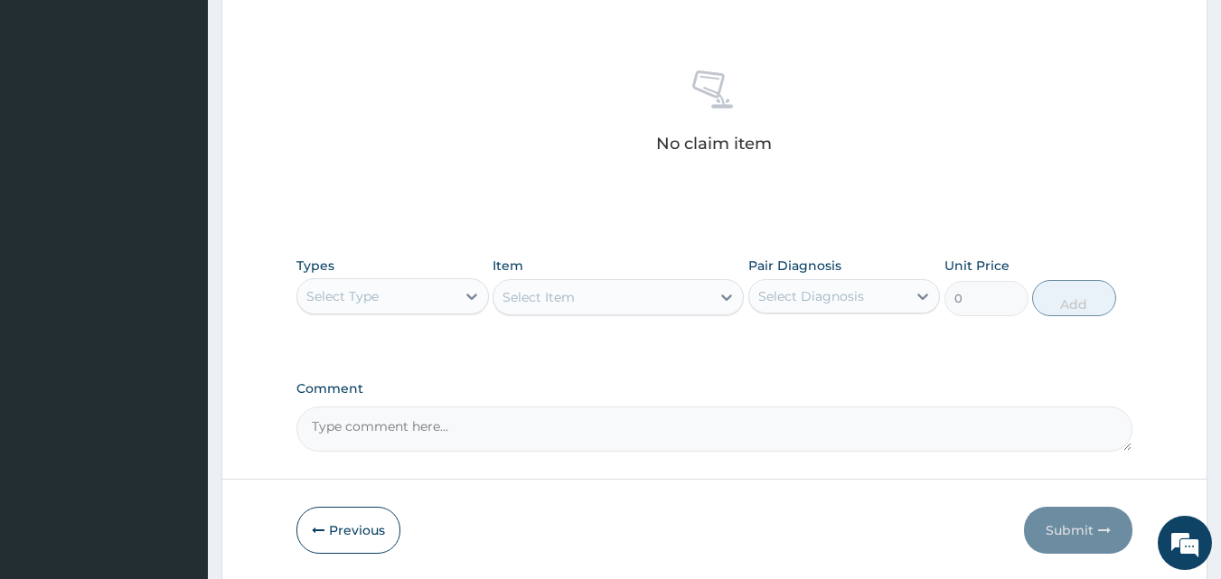
scroll to position [724, 0]
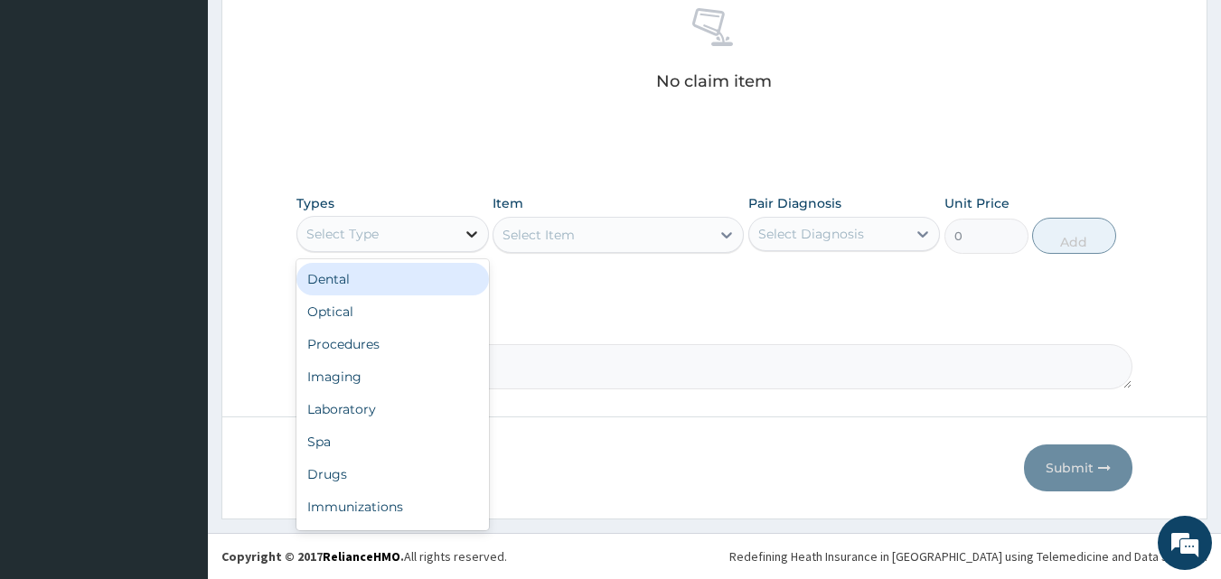
click at [463, 234] on icon at bounding box center [472, 234] width 18 height 18
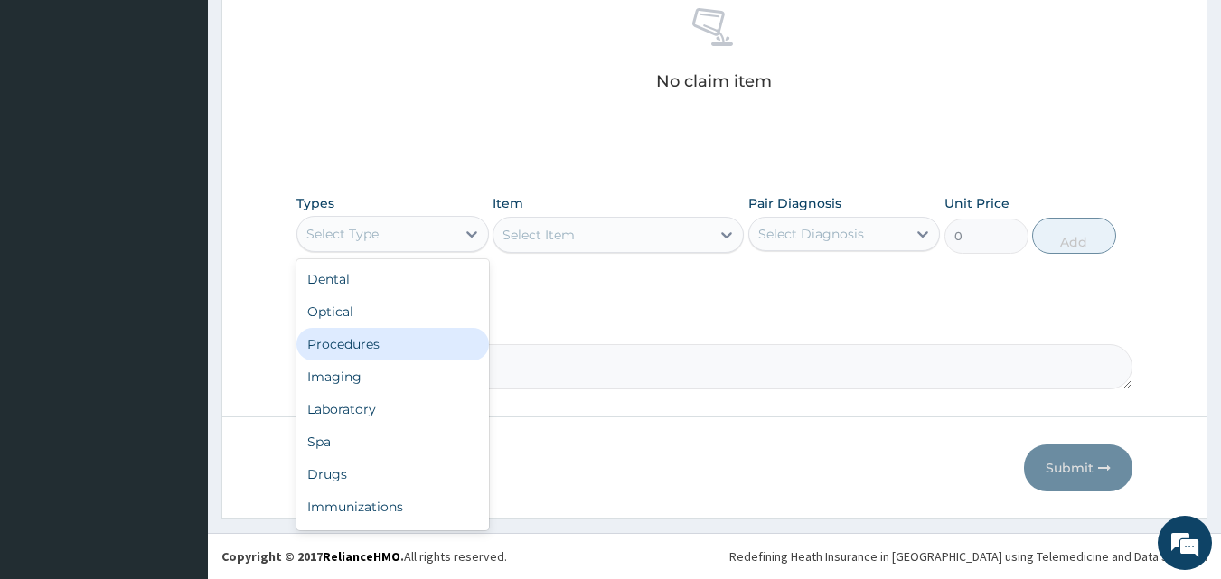
click at [386, 344] on div "Procedures" at bounding box center [393, 344] width 193 height 33
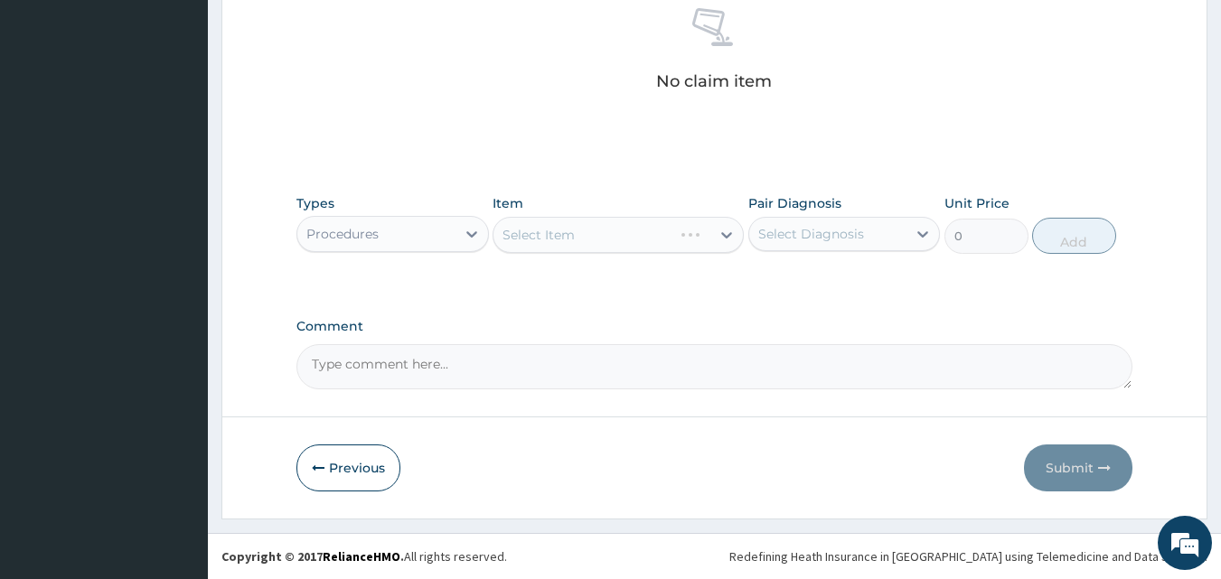
click at [607, 245] on div "Select Item" at bounding box center [618, 235] width 251 height 36
click at [673, 238] on div "Select Item" at bounding box center [618, 235] width 251 height 36
click at [697, 238] on div "Select Item" at bounding box center [618, 235] width 251 height 36
click at [669, 241] on div "Select Item" at bounding box center [602, 235] width 217 height 29
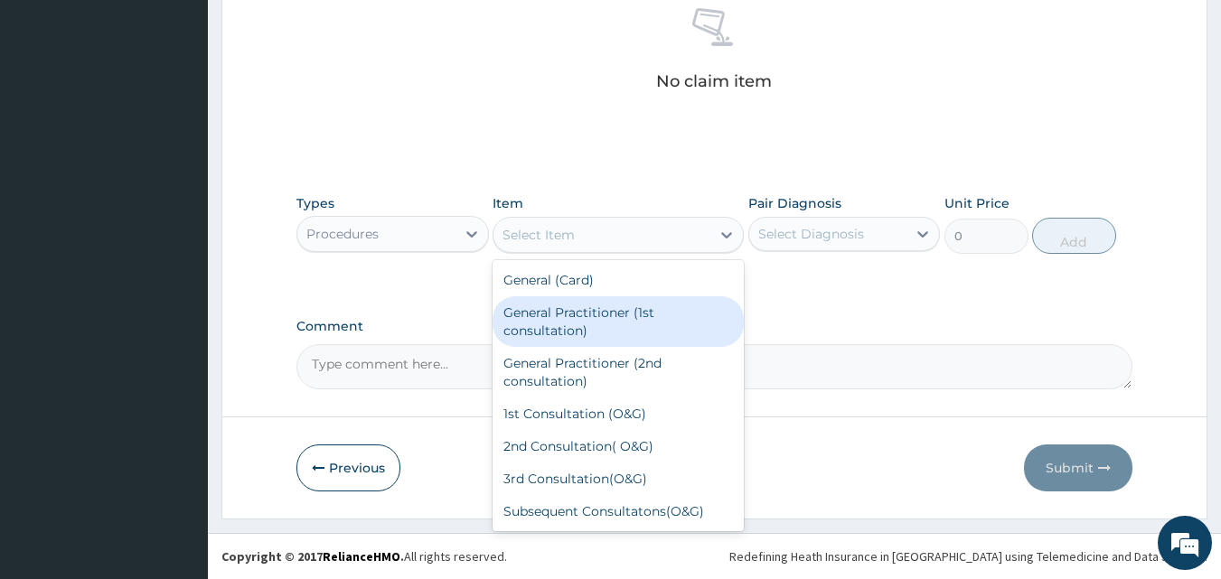
click at [629, 318] on div "General Practitioner (1st consultation)" at bounding box center [618, 322] width 251 height 51
type input "1500"
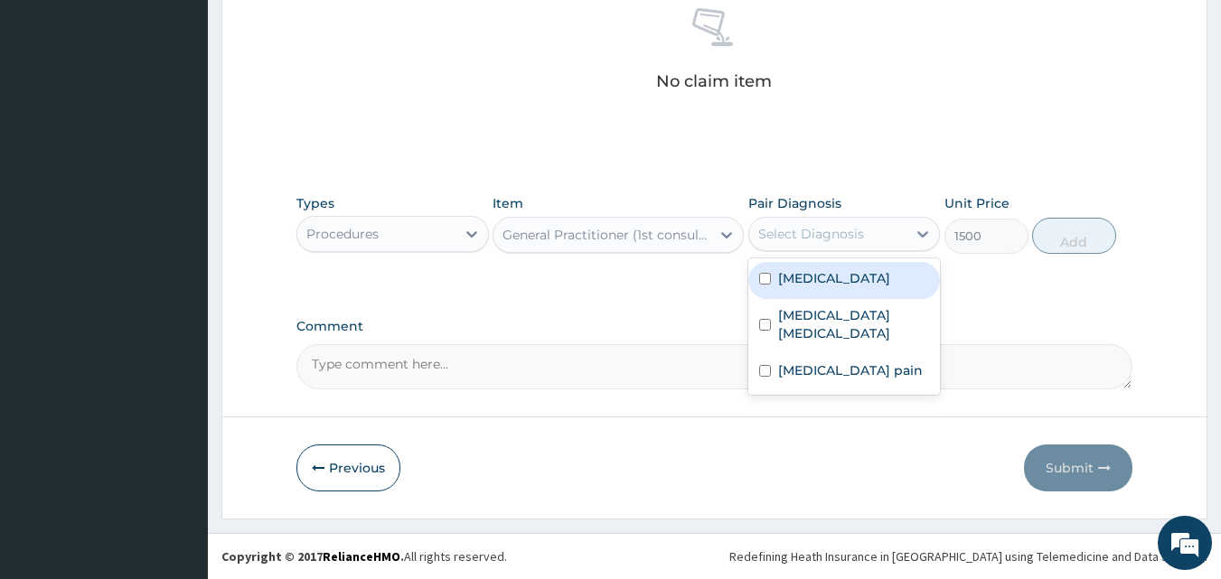
click at [818, 241] on div "Select Diagnosis" at bounding box center [811, 234] width 106 height 18
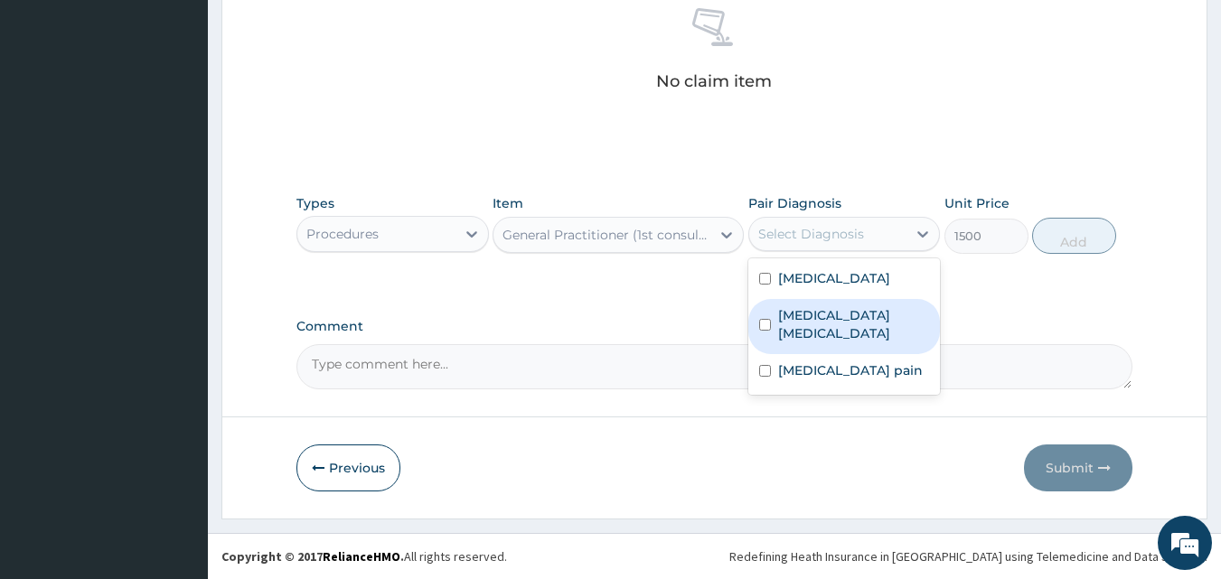
click at [764, 319] on input "checkbox" at bounding box center [765, 325] width 12 height 12
checkbox input "true"
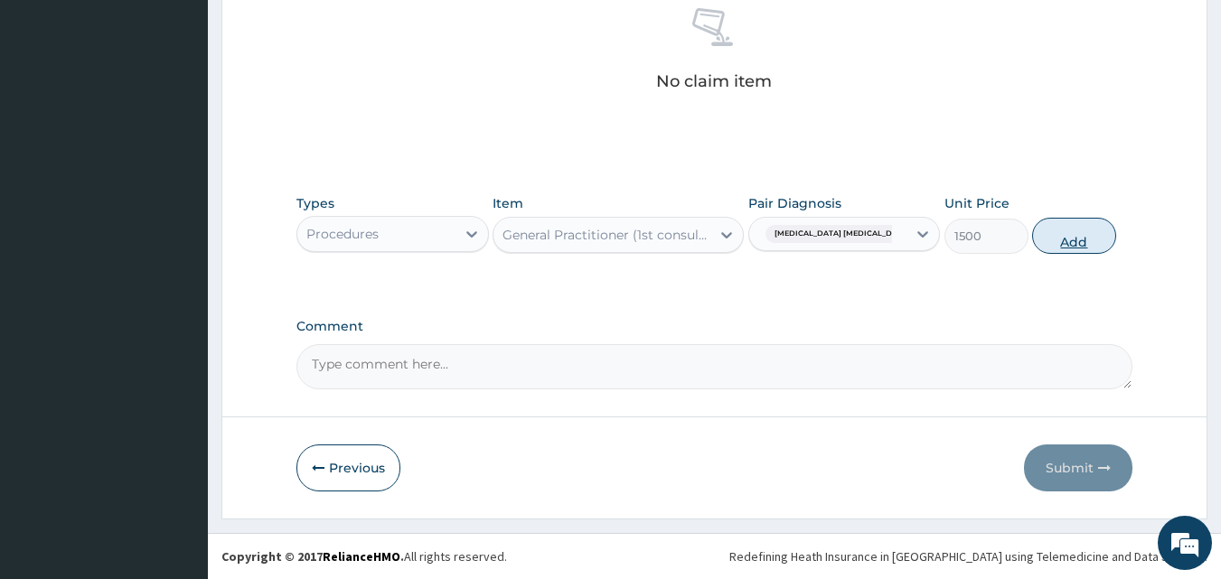
click at [1069, 233] on button "Add" at bounding box center [1074, 236] width 84 height 36
type input "0"
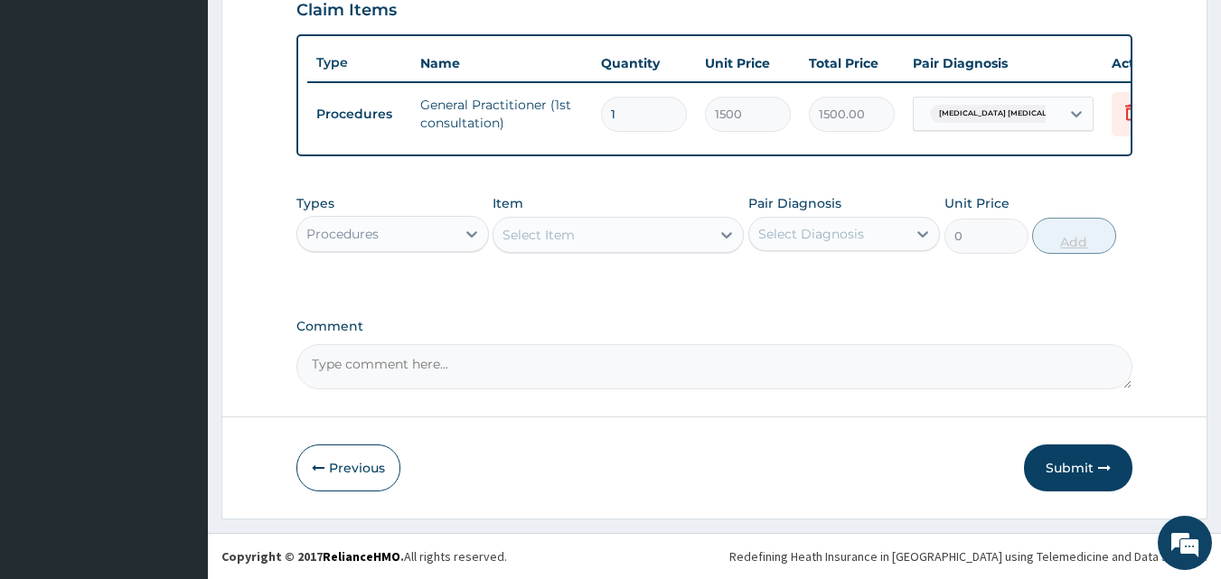
scroll to position [652, 0]
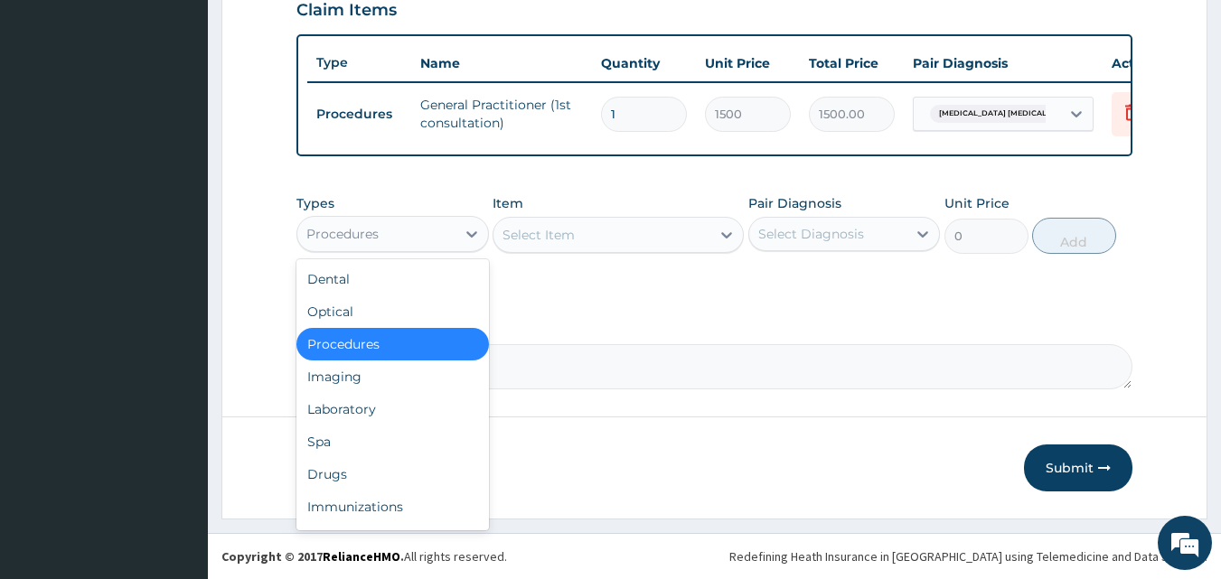
click at [391, 241] on div "Procedures" at bounding box center [376, 234] width 158 height 29
click at [362, 461] on div "Drugs" at bounding box center [393, 474] width 193 height 33
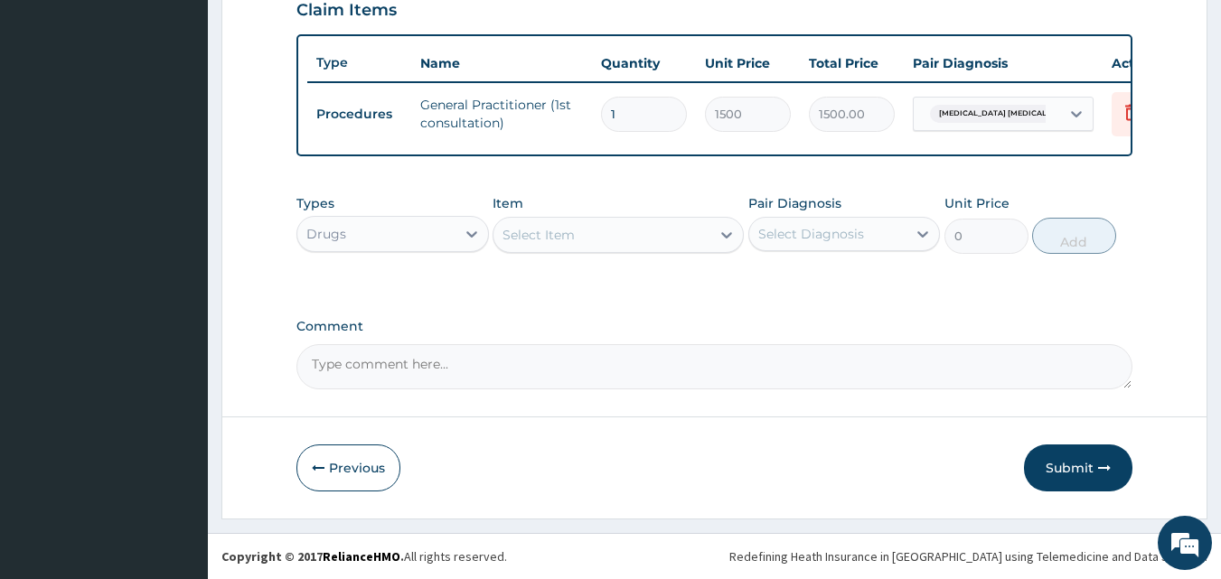
click at [612, 234] on div "Select Item" at bounding box center [602, 235] width 217 height 29
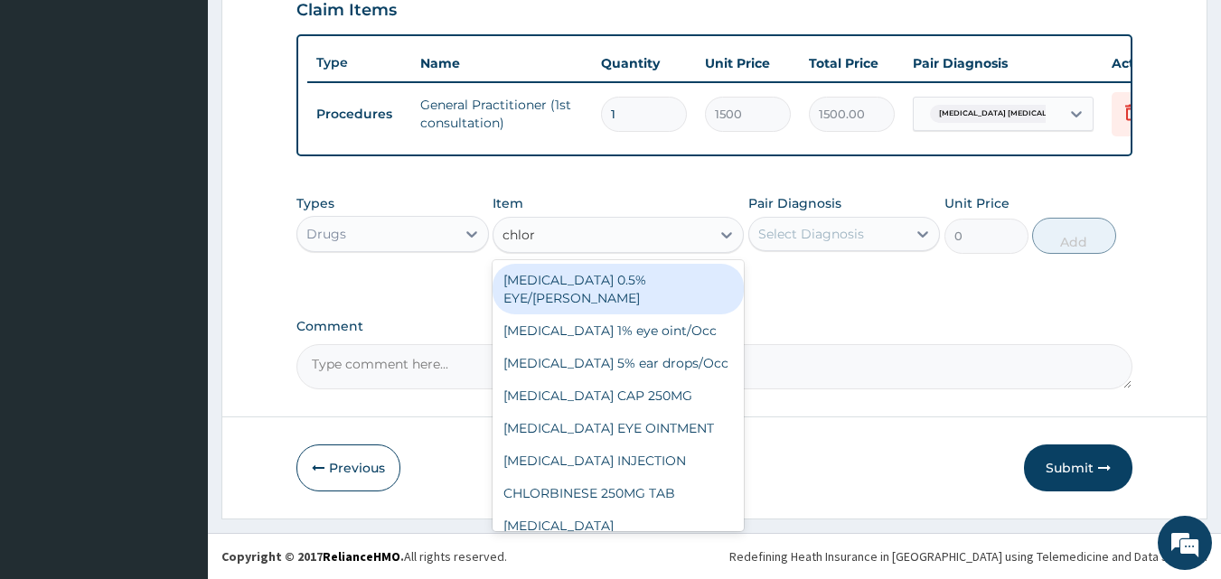
type input "chloro"
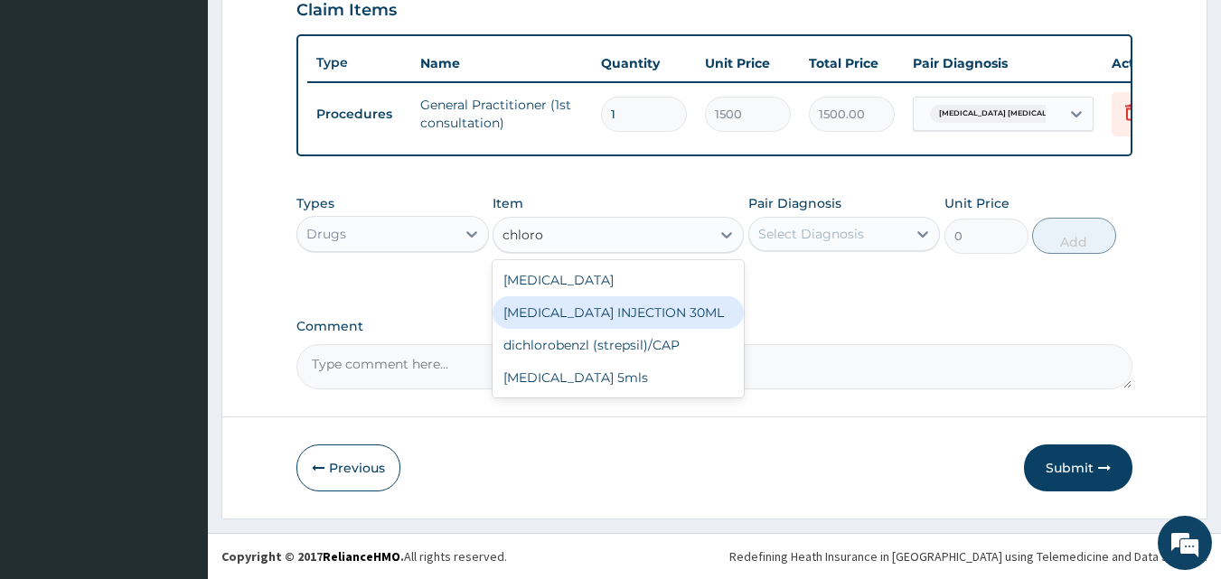
click at [616, 314] on div "[MEDICAL_DATA] INJECTION 30ML" at bounding box center [618, 313] width 251 height 33
type input "350"
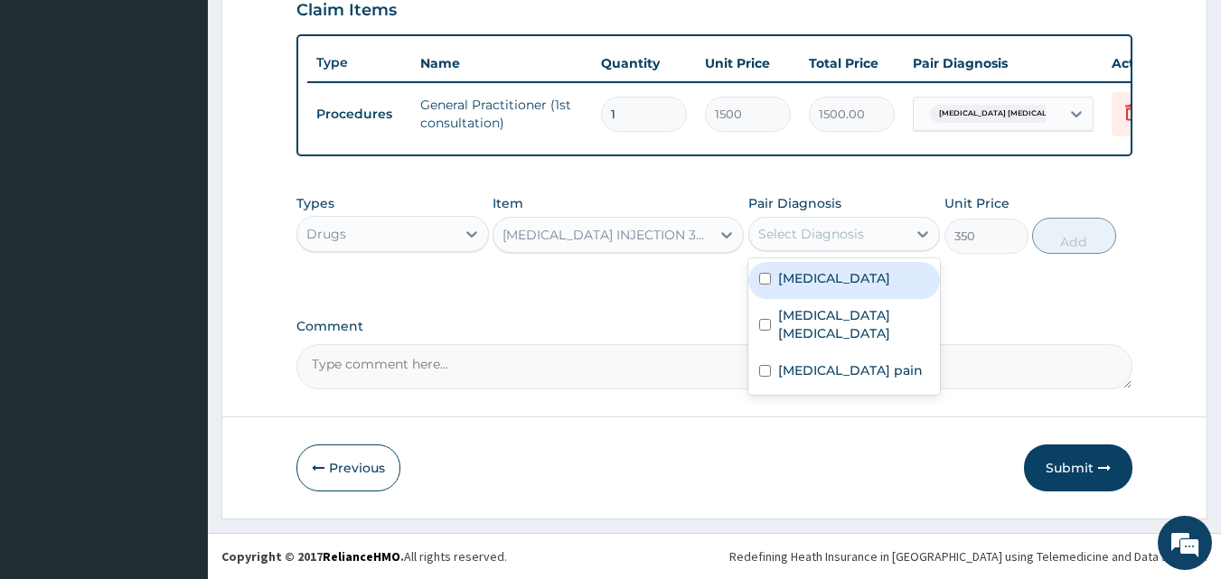
click at [802, 246] on div "Select Diagnosis" at bounding box center [828, 234] width 158 height 29
click at [763, 278] on input "checkbox" at bounding box center [765, 279] width 12 height 12
checkbox input "true"
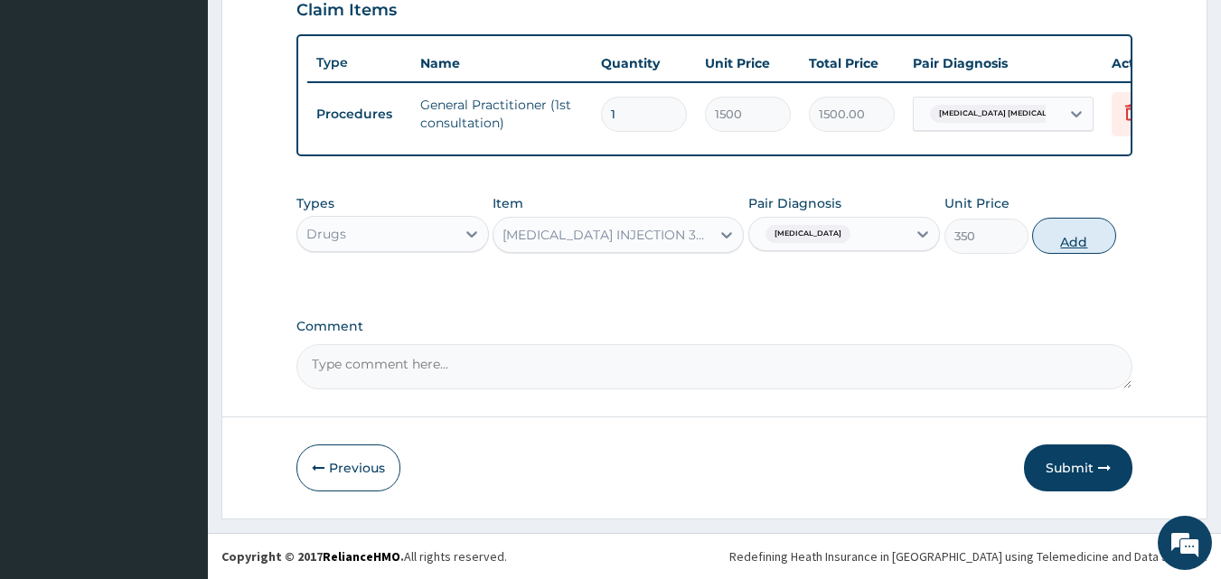
click at [1081, 237] on button "Add" at bounding box center [1074, 236] width 84 height 36
type input "0"
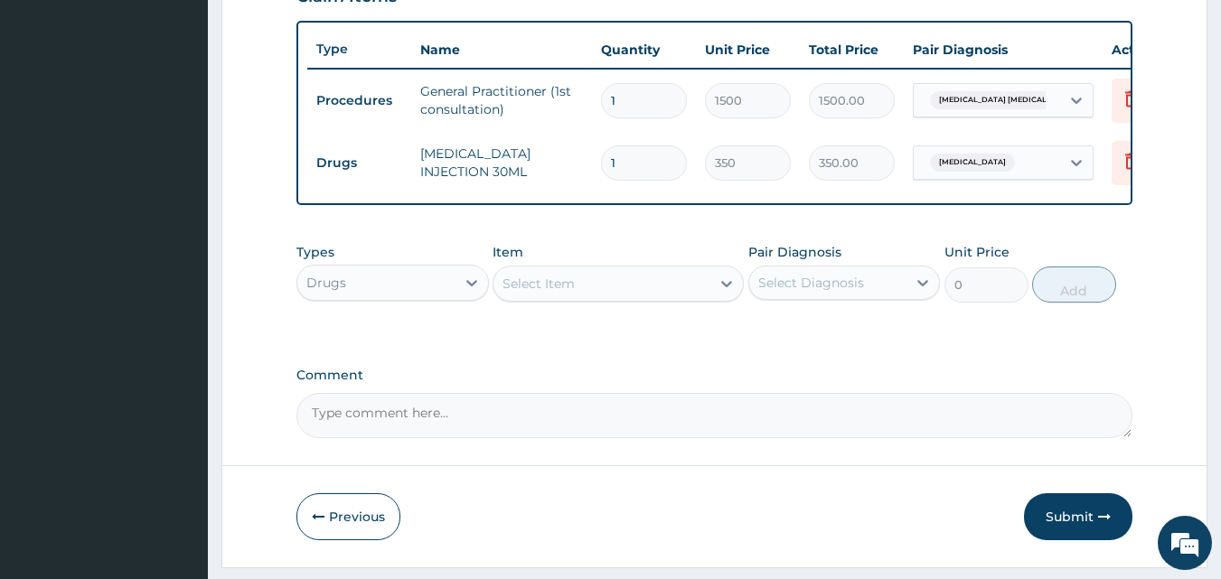
type input "0.00"
type input "3"
type input "1050.00"
type input "3"
click at [634, 297] on div "Select Item" at bounding box center [602, 283] width 217 height 29
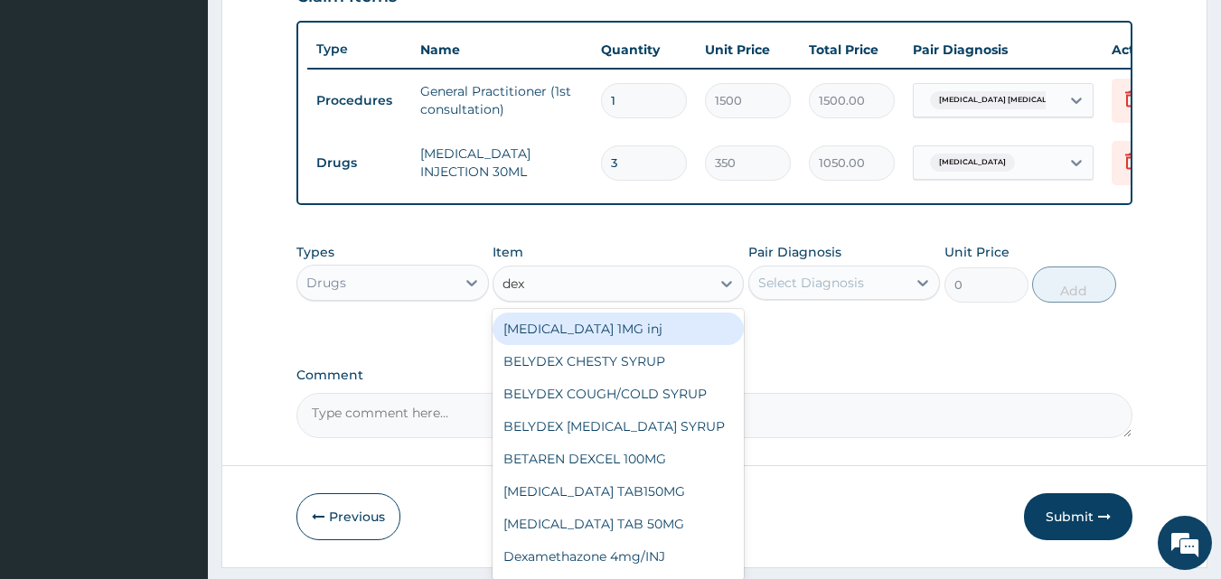
type input "dexa"
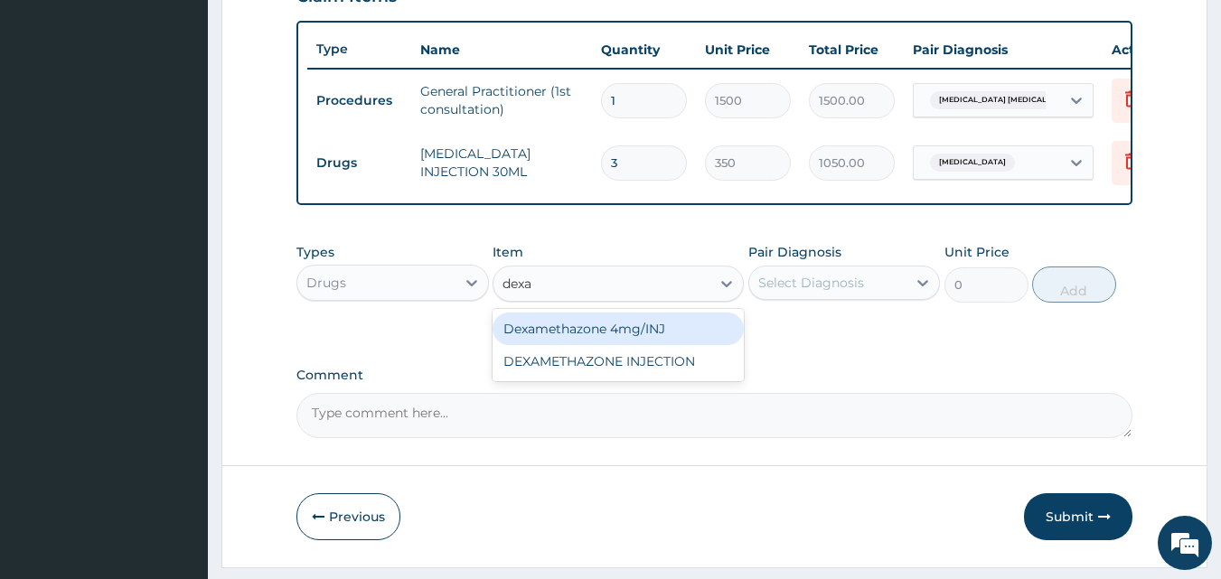
click at [654, 342] on div "Dexamethazone 4mg/INJ" at bounding box center [618, 329] width 251 height 33
type input "300"
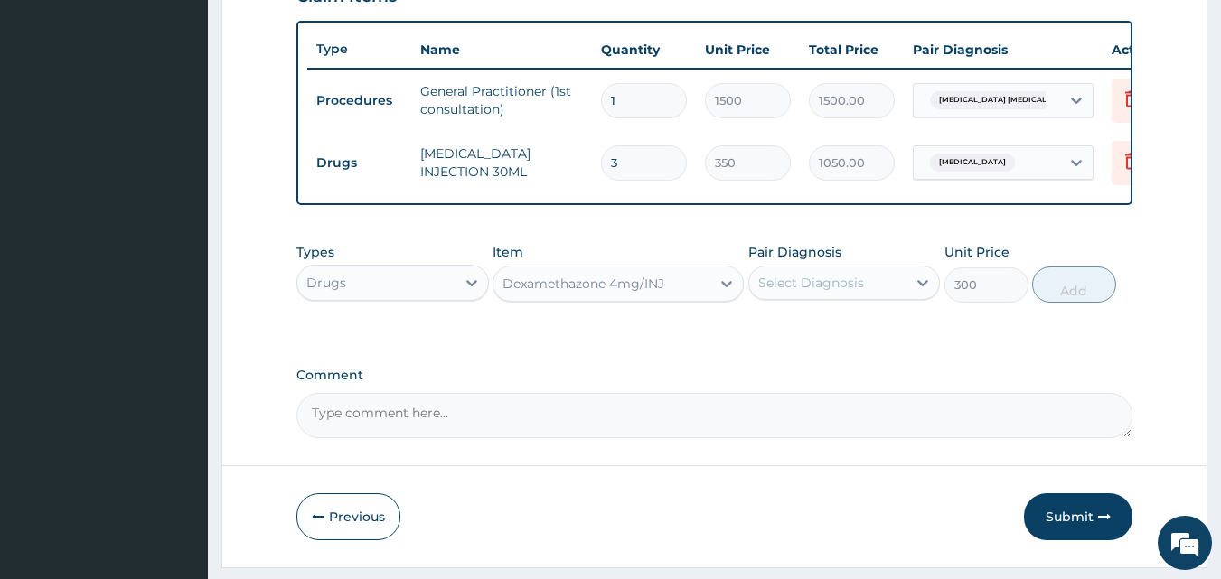
click at [832, 292] on div "Select Diagnosis" at bounding box center [811, 283] width 106 height 18
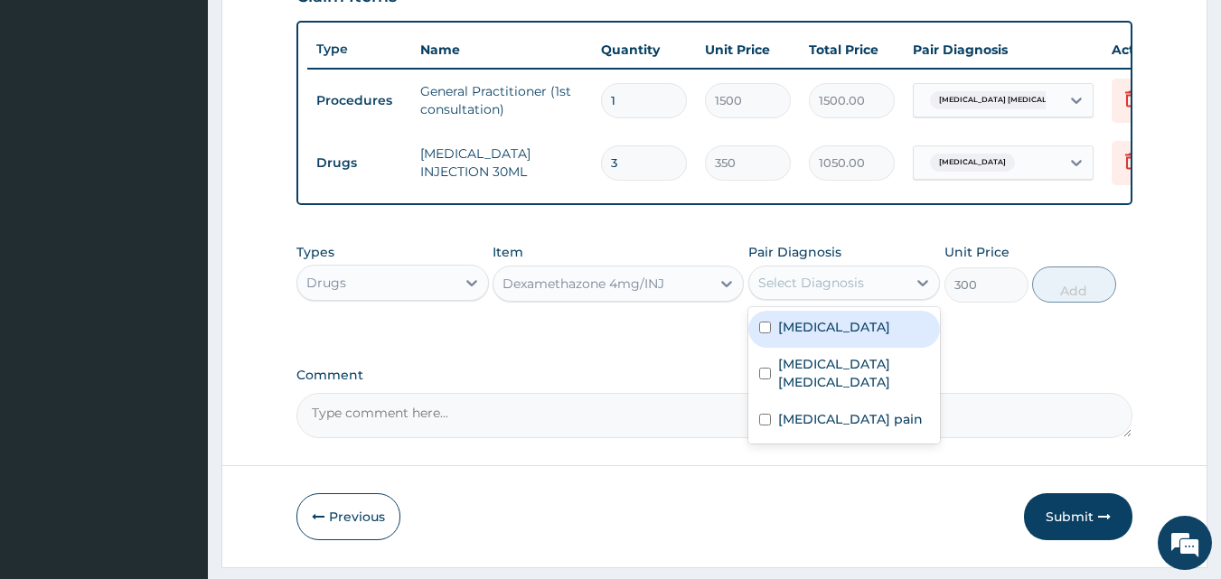
click at [763, 334] on input "checkbox" at bounding box center [765, 328] width 12 height 12
checkbox input "true"
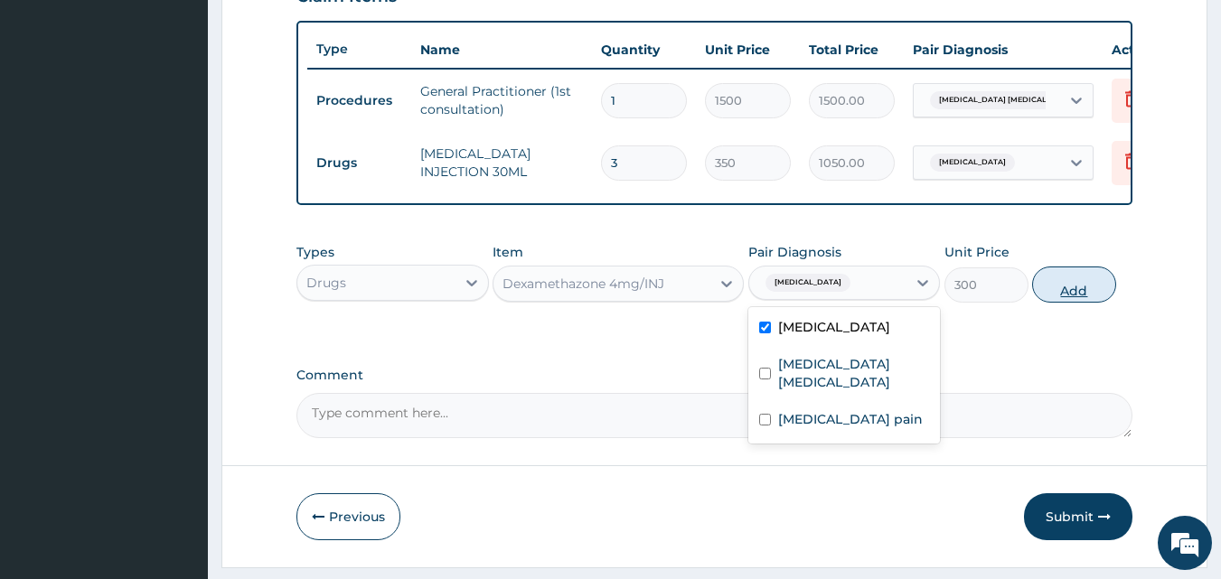
click at [1066, 293] on button "Add" at bounding box center [1074, 285] width 84 height 36
type input "0"
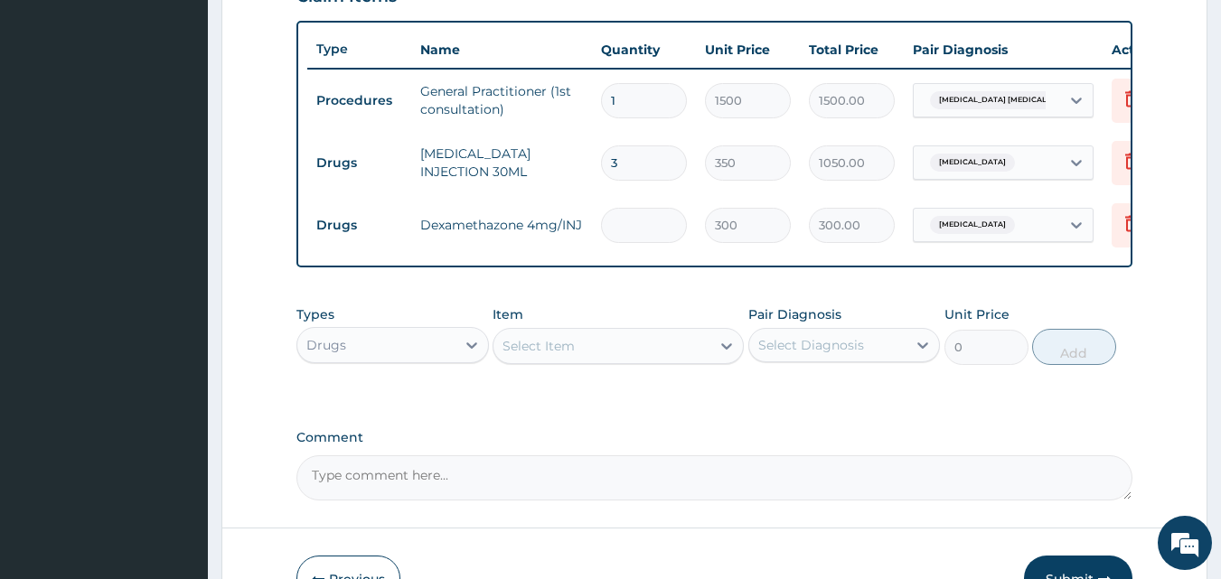
type input "0.00"
type input "3"
type input "900.00"
type input "3"
click at [698, 357] on div "Select Item" at bounding box center [602, 346] width 217 height 29
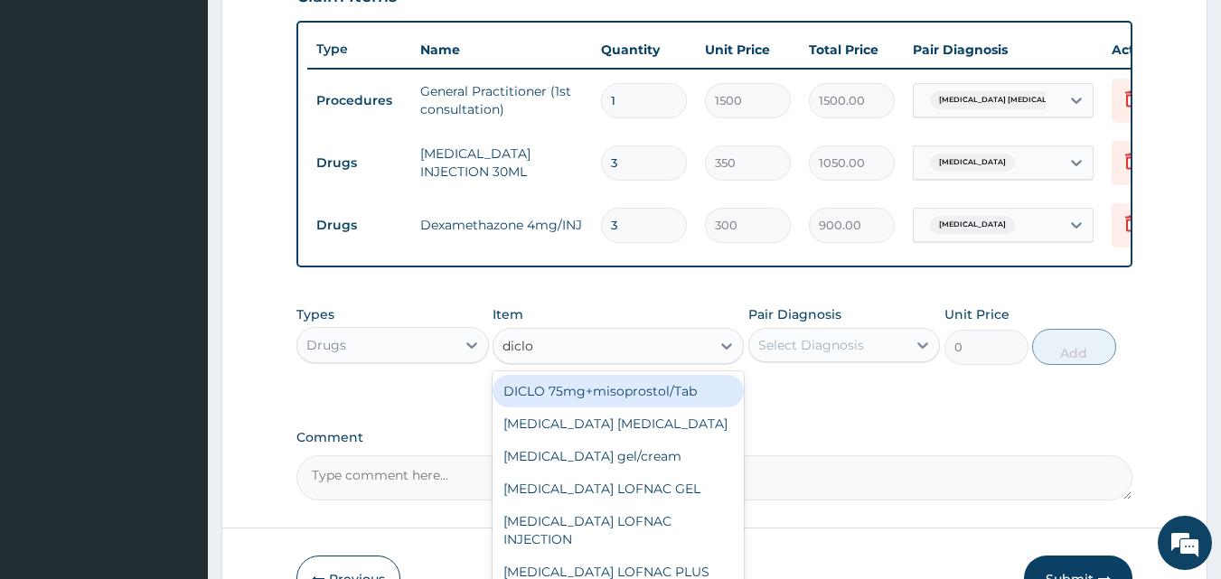
type input "diclof"
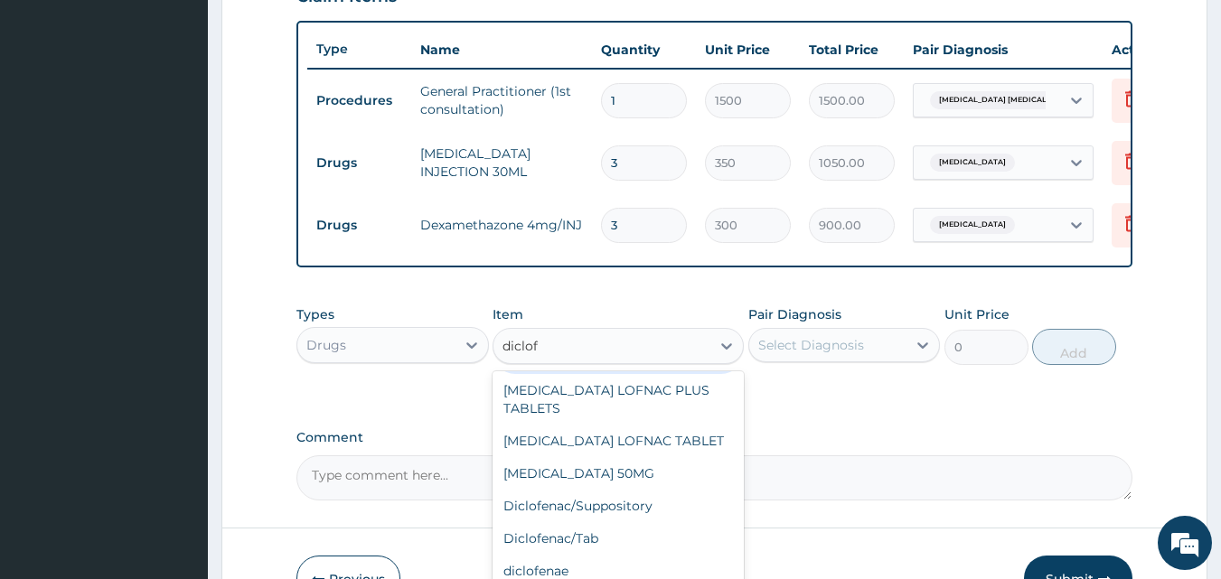
scroll to position [151, 0]
click at [650, 434] on div "Diclofenac LOFNAC TABLET" at bounding box center [618, 439] width 251 height 33
type input "42"
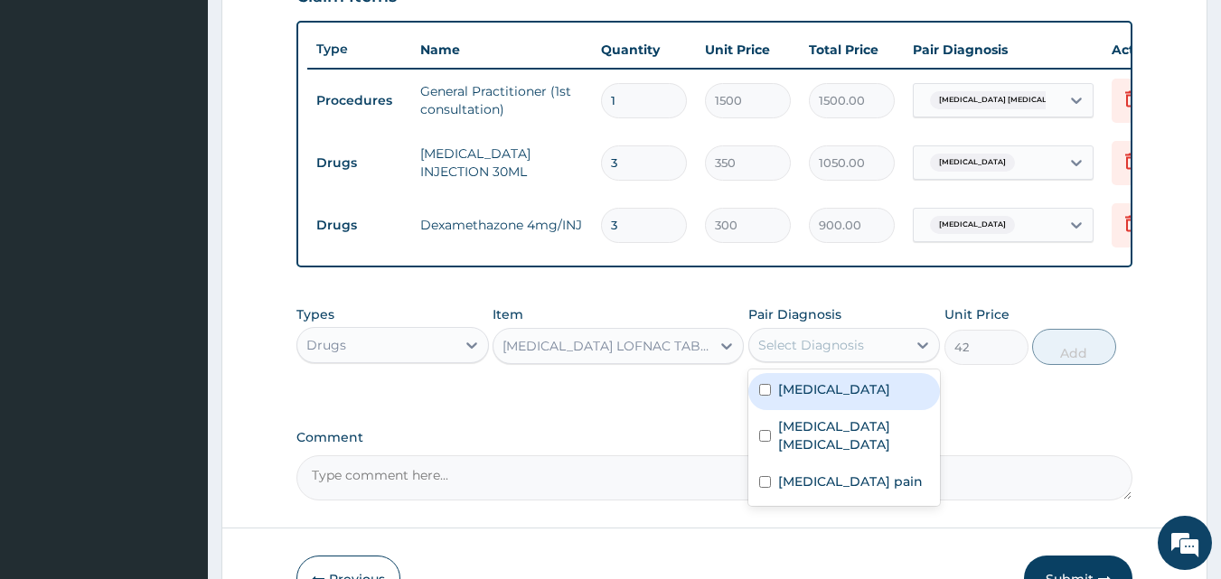
click at [870, 354] on div "Select Diagnosis" at bounding box center [828, 345] width 158 height 29
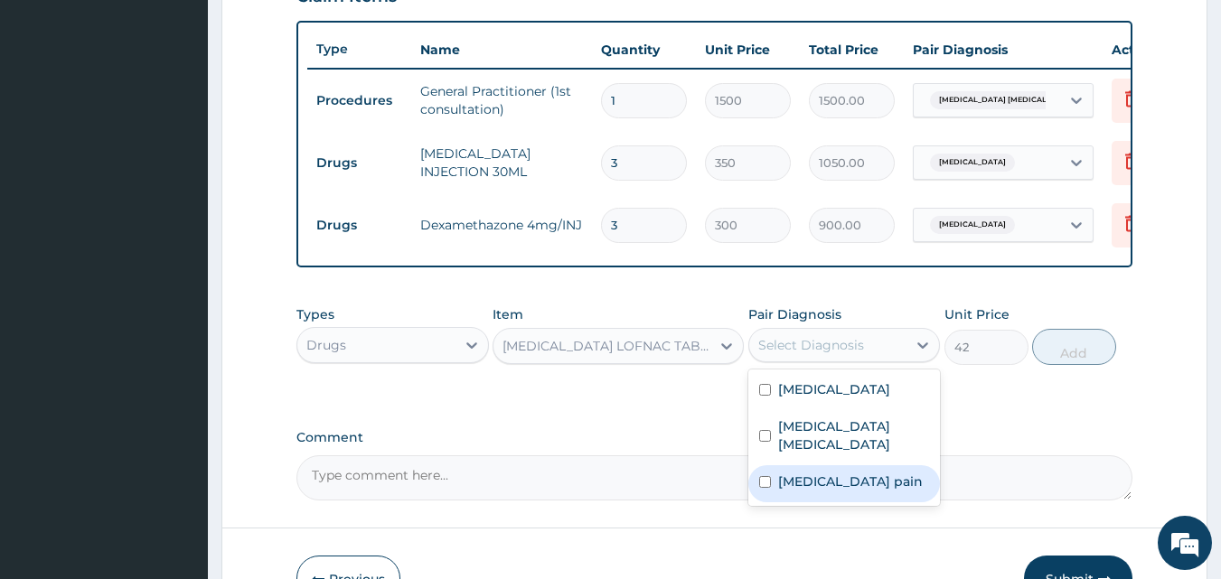
click at [765, 477] on input "checkbox" at bounding box center [765, 482] width 12 height 12
checkbox input "true"
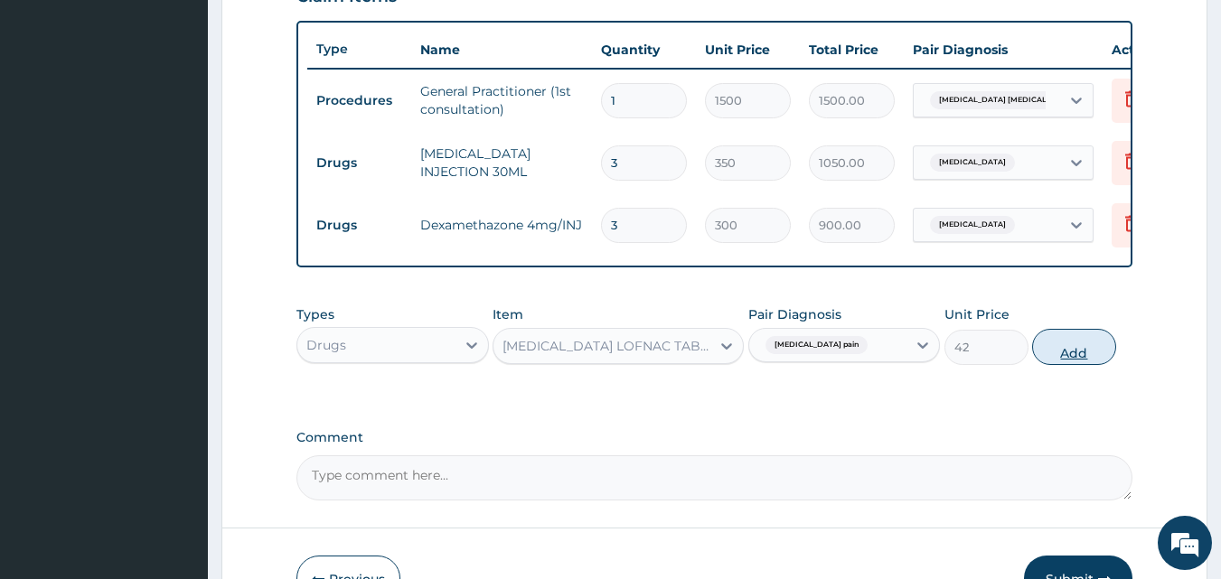
click at [1077, 365] on button "Add" at bounding box center [1074, 347] width 84 height 36
type input "0"
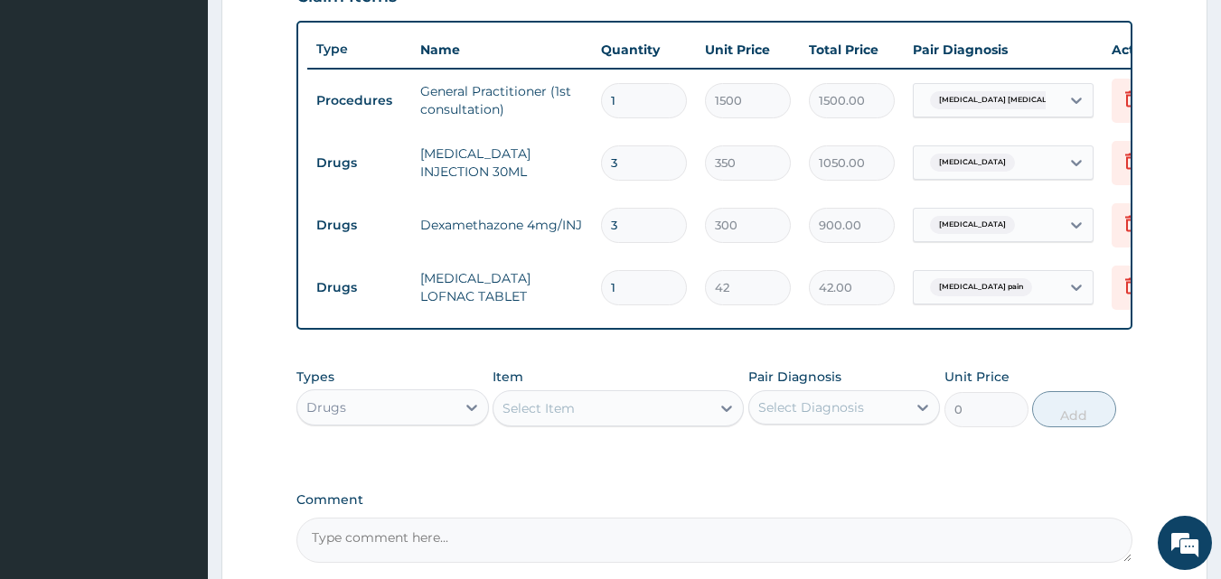
type input "10"
type input "420.00"
type input "10"
click at [641, 423] on div "Select Item" at bounding box center [602, 408] width 217 height 29
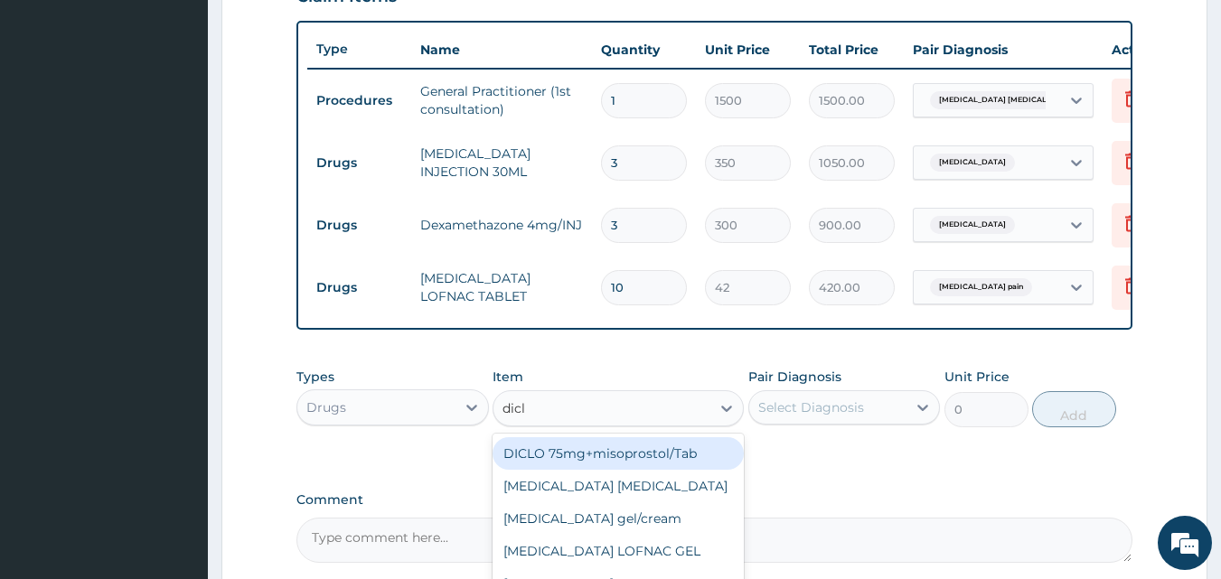
type input "diclo"
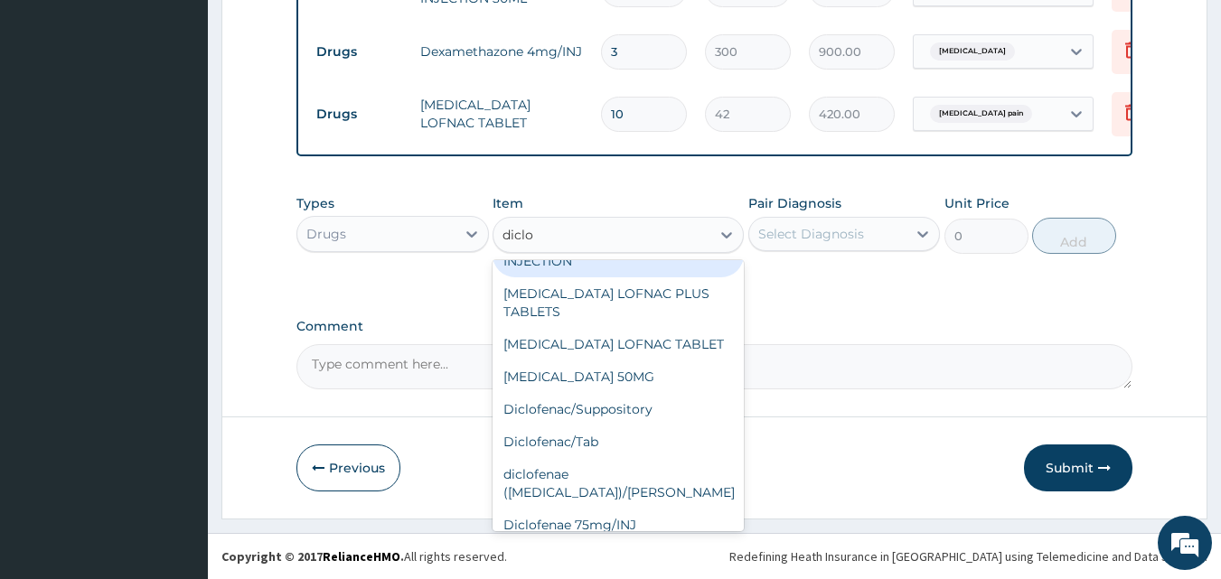
scroll to position [183, 0]
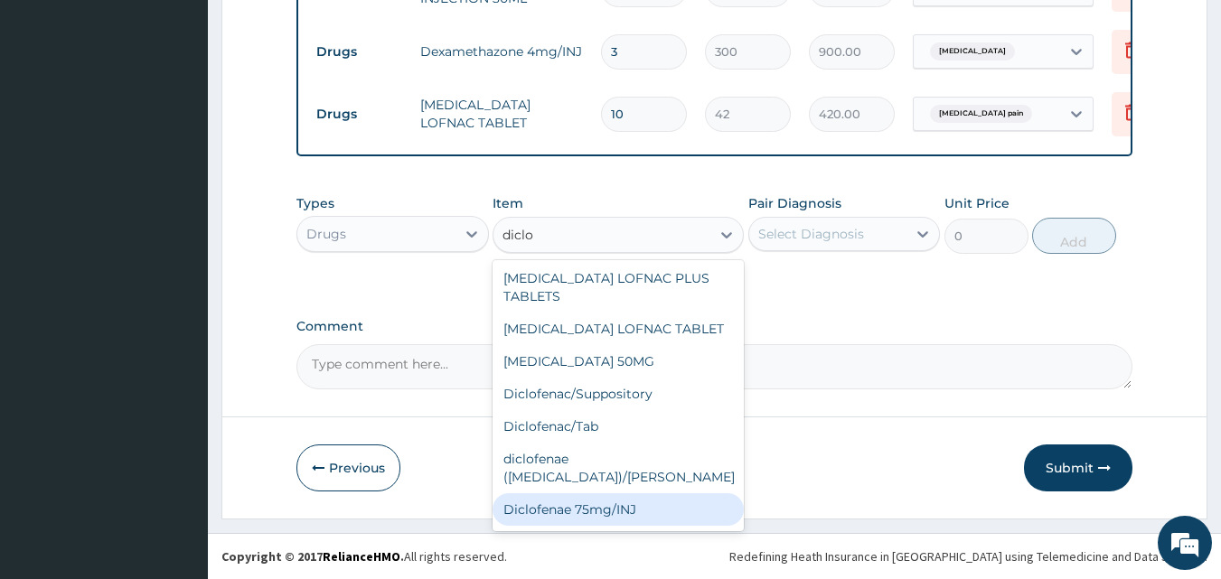
click at [628, 494] on div "Diclofenae 75mg/INJ" at bounding box center [618, 510] width 251 height 33
type input "350"
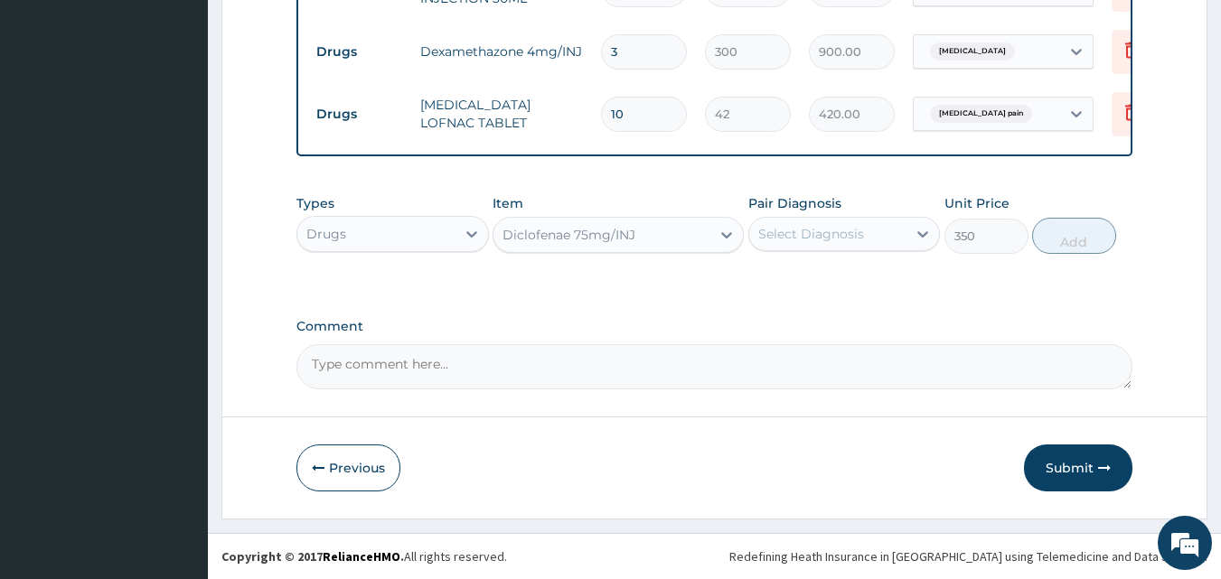
click at [862, 232] on div "Select Diagnosis" at bounding box center [828, 234] width 158 height 29
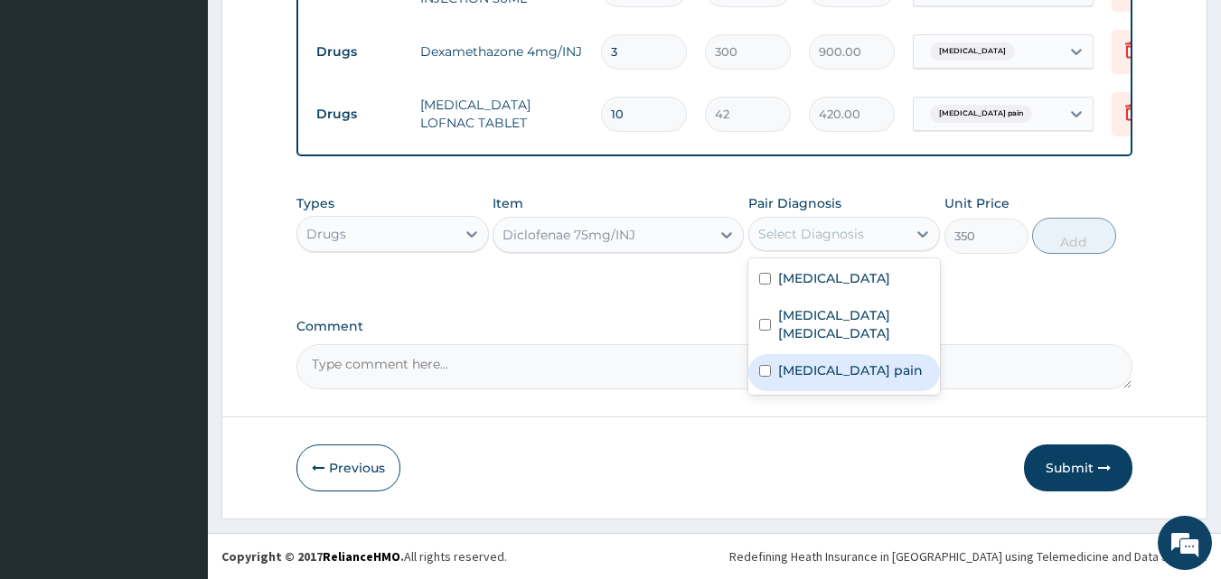
click at [767, 365] on input "checkbox" at bounding box center [765, 371] width 12 height 12
checkbox input "true"
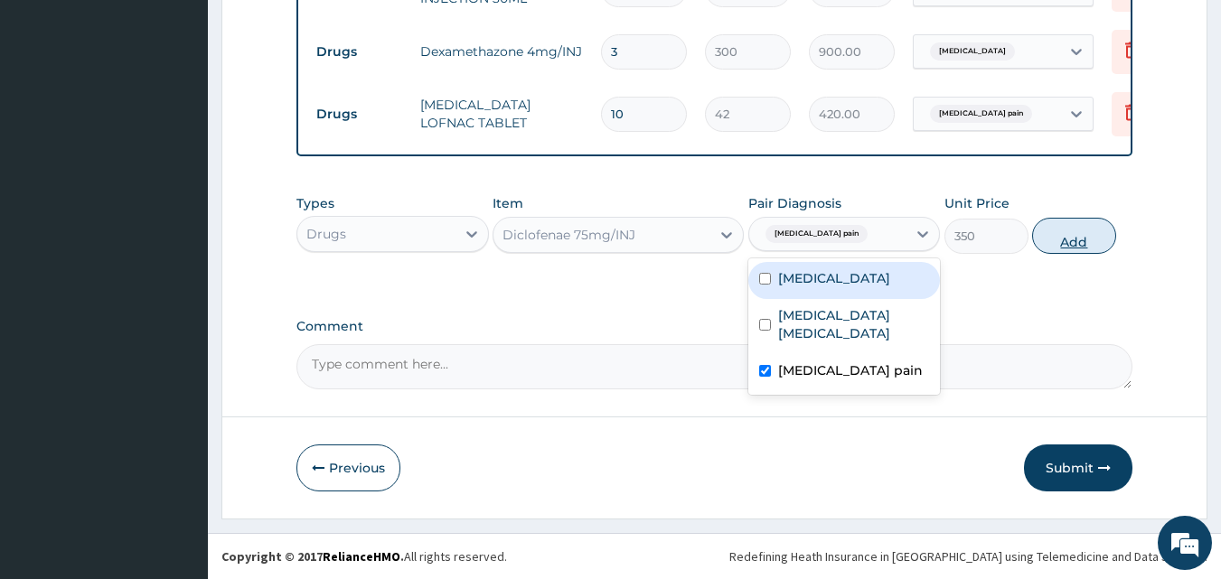
click at [1078, 234] on button "Add" at bounding box center [1074, 236] width 84 height 36
type input "0"
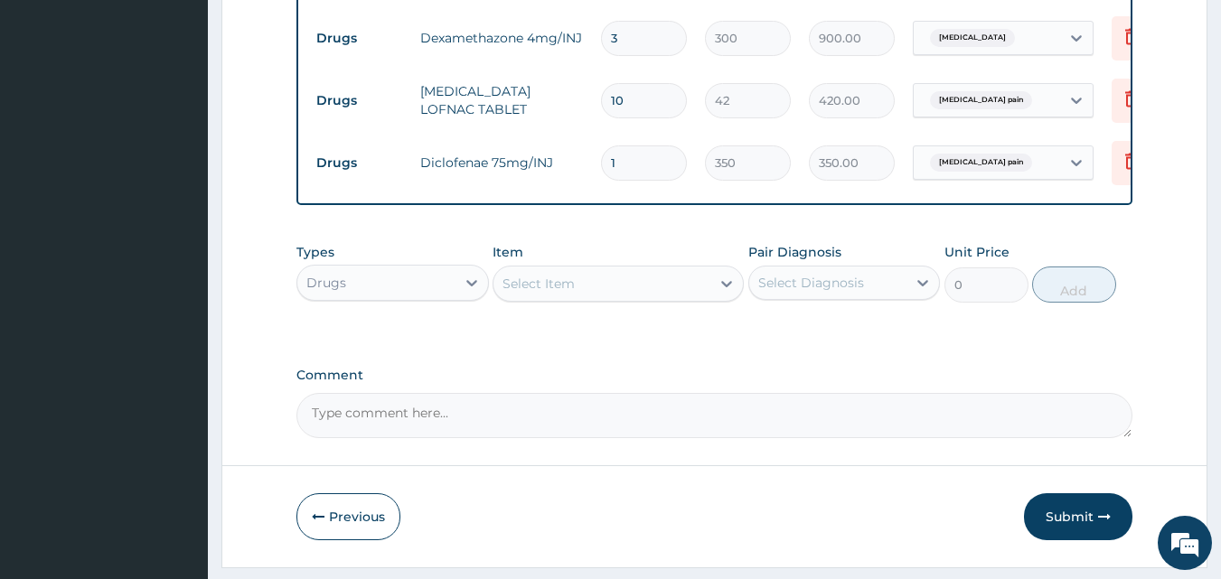
click at [577, 289] on div "Select Item" at bounding box center [602, 283] width 217 height 29
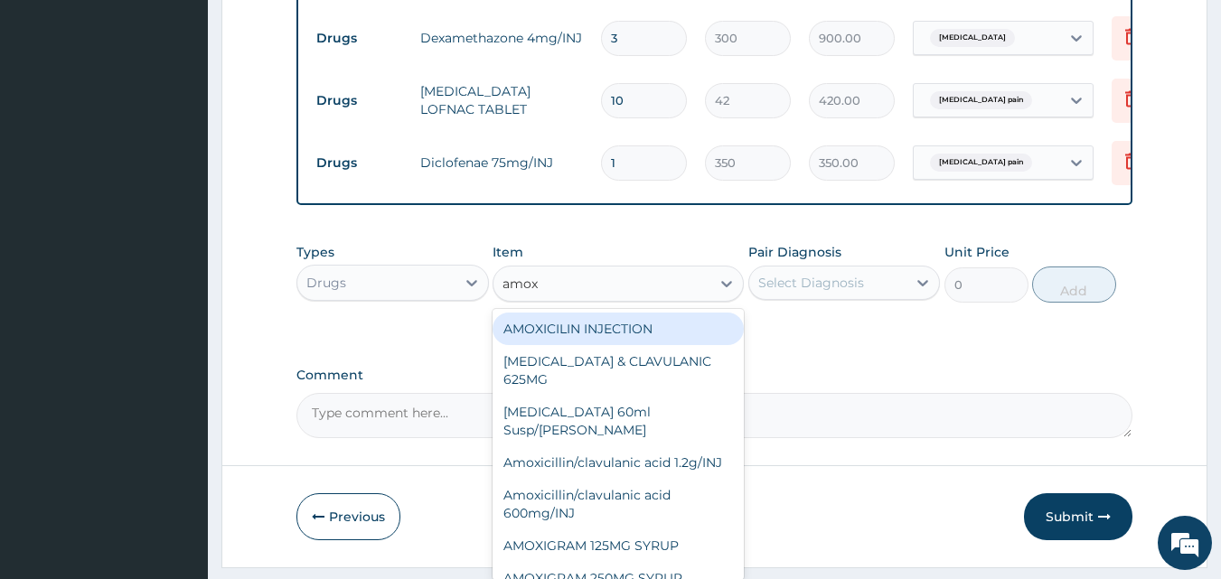
type input "amoxy"
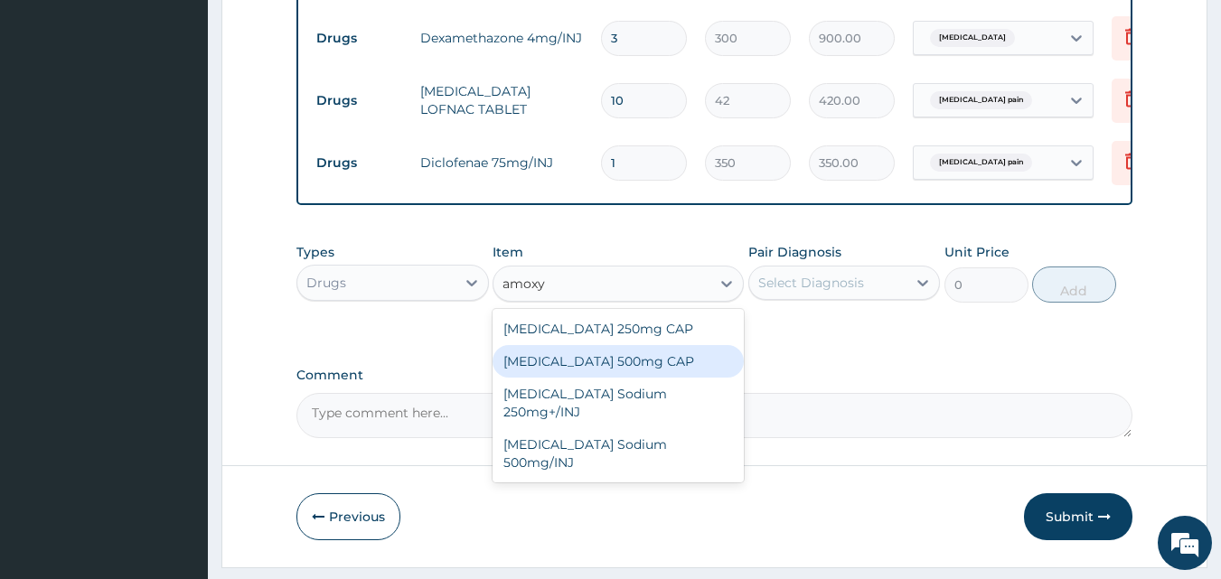
click at [599, 378] on div "Amoxycillin 500mg CAP" at bounding box center [618, 361] width 251 height 33
type input "55"
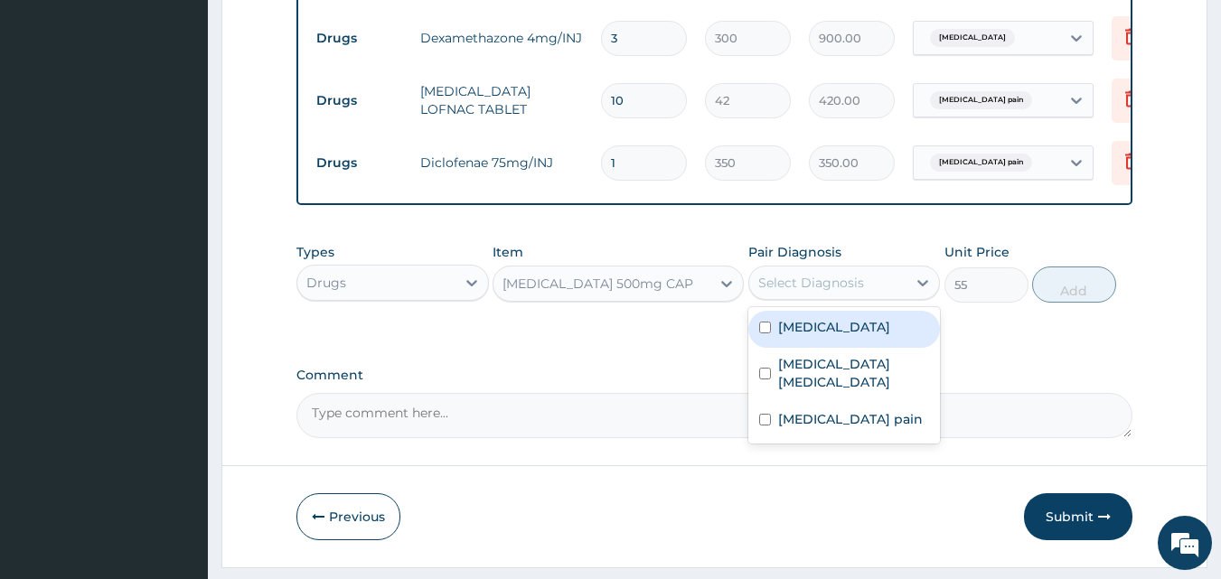
click at [871, 291] on div "Select Diagnosis" at bounding box center [828, 282] width 158 height 29
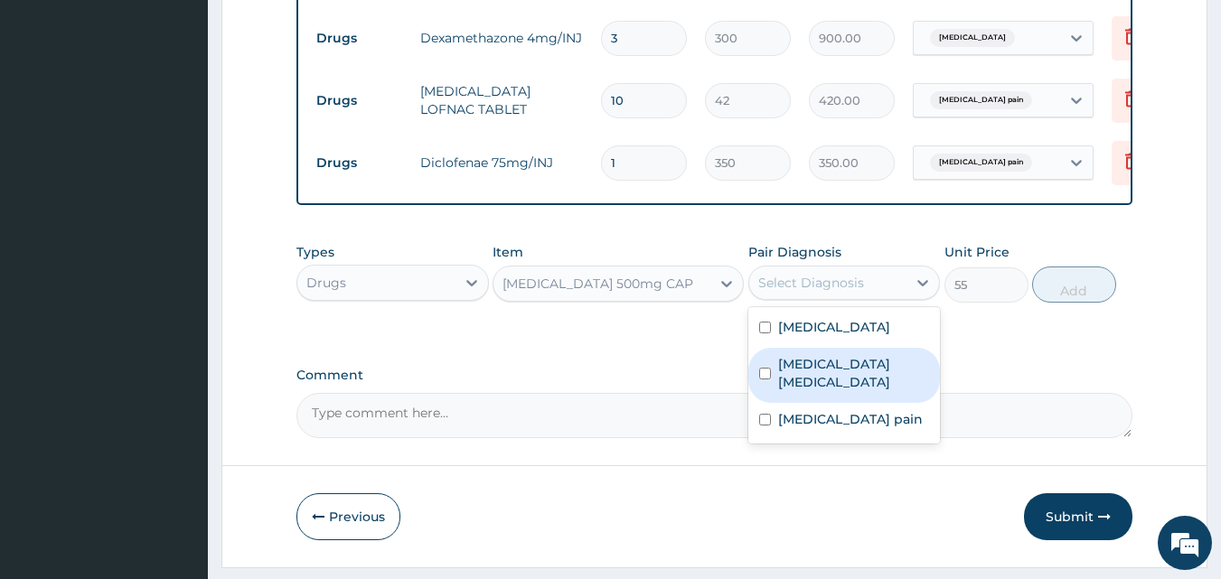
click at [767, 376] on input "checkbox" at bounding box center [765, 374] width 12 height 12
checkbox input "true"
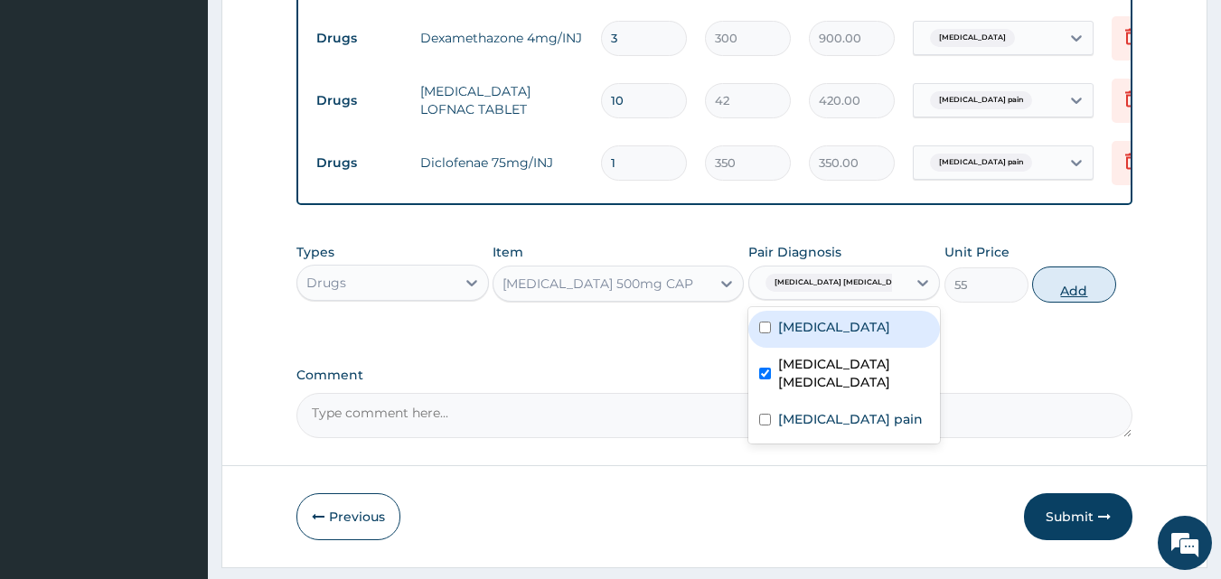
click at [1074, 300] on button "Add" at bounding box center [1074, 285] width 84 height 36
type input "0"
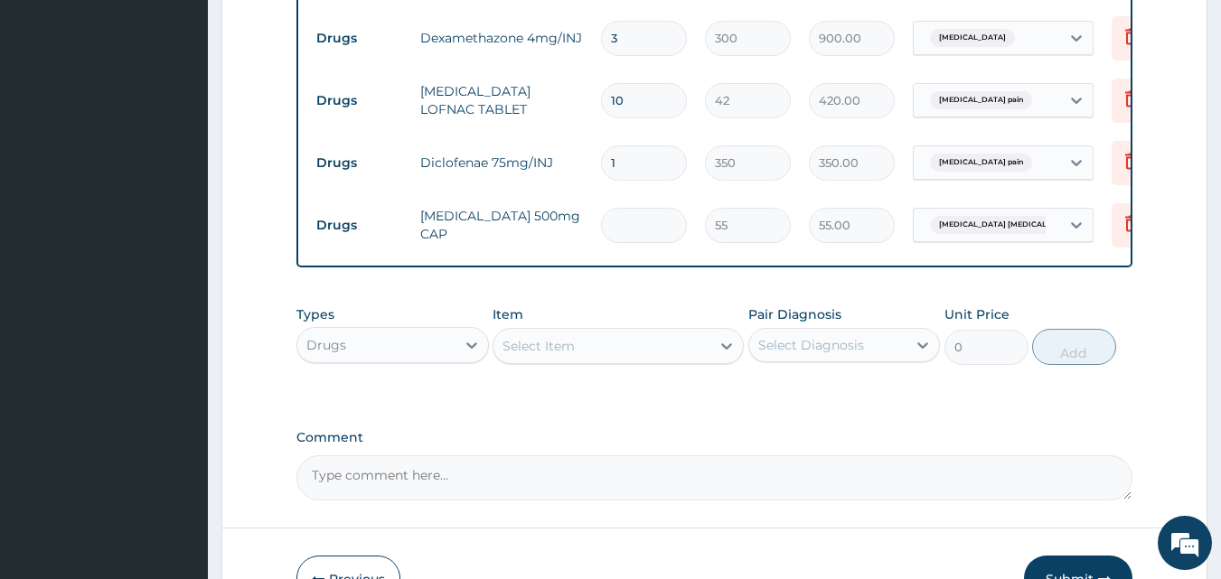
type input "0.00"
type input "2"
type input "110.00"
type input "20"
type input "1100.00"
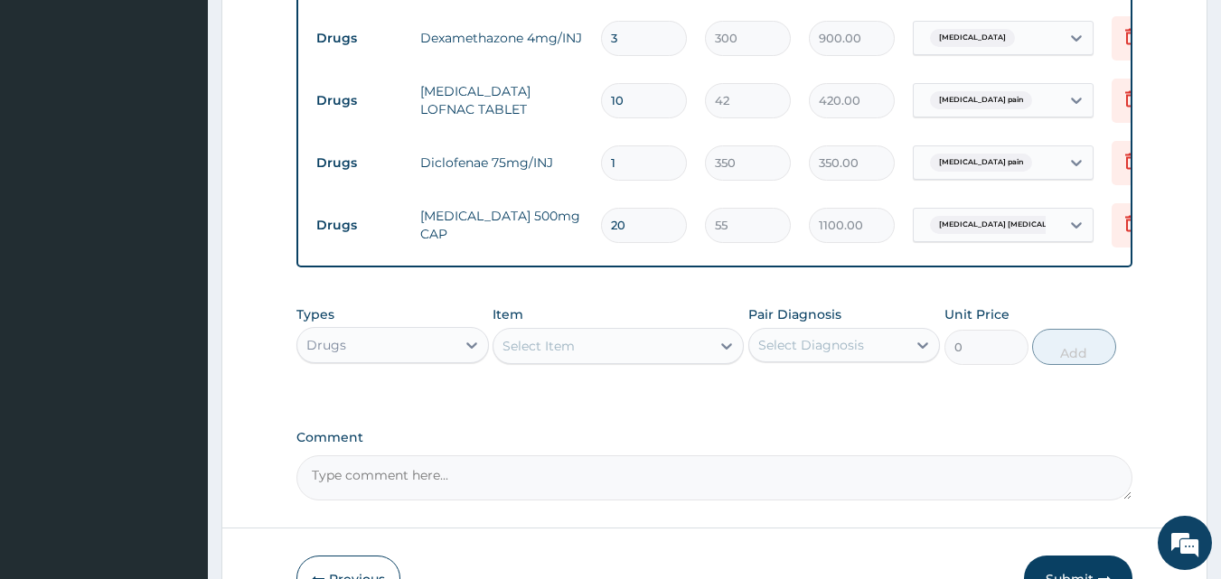
type input "20"
click at [645, 356] on div "Select Item" at bounding box center [602, 346] width 217 height 29
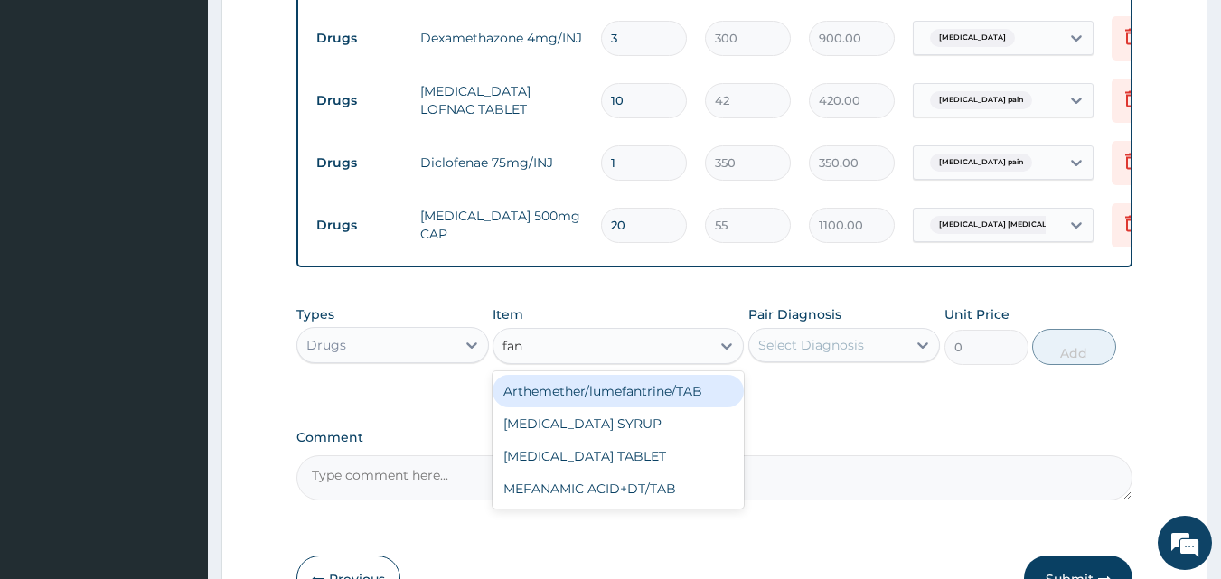
type input "fans"
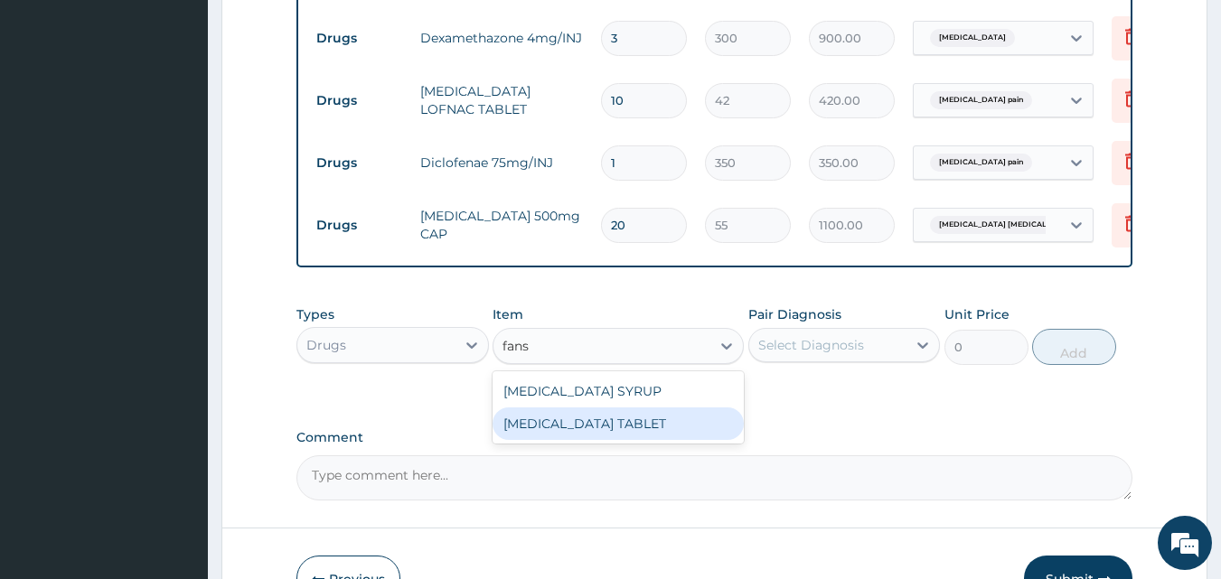
click at [651, 428] on div "FANSIDAR TABLET" at bounding box center [618, 424] width 251 height 33
type input "100"
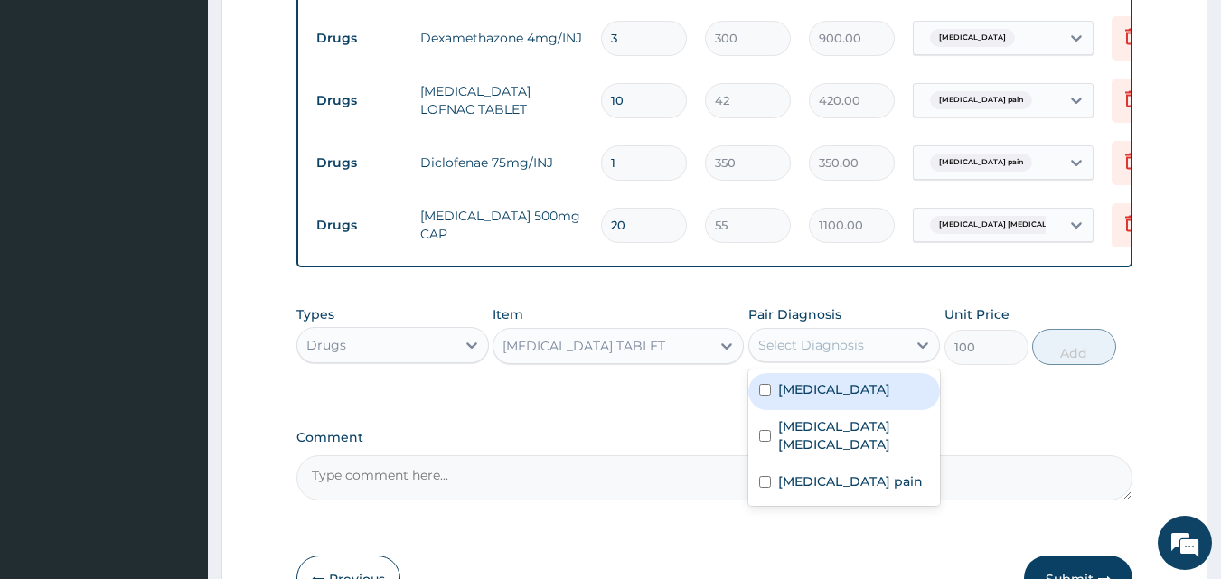
click at [848, 354] on div "Select Diagnosis" at bounding box center [811, 345] width 106 height 18
click at [762, 396] on input "checkbox" at bounding box center [765, 390] width 12 height 12
checkbox input "true"
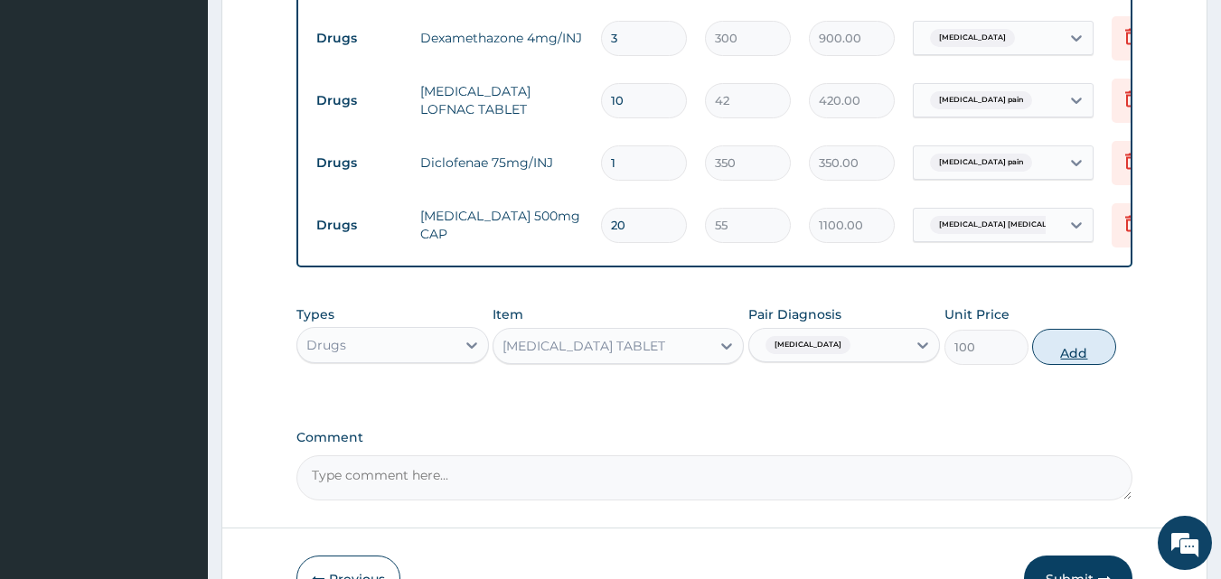
click at [1113, 358] on button "Add" at bounding box center [1074, 347] width 84 height 36
type input "0"
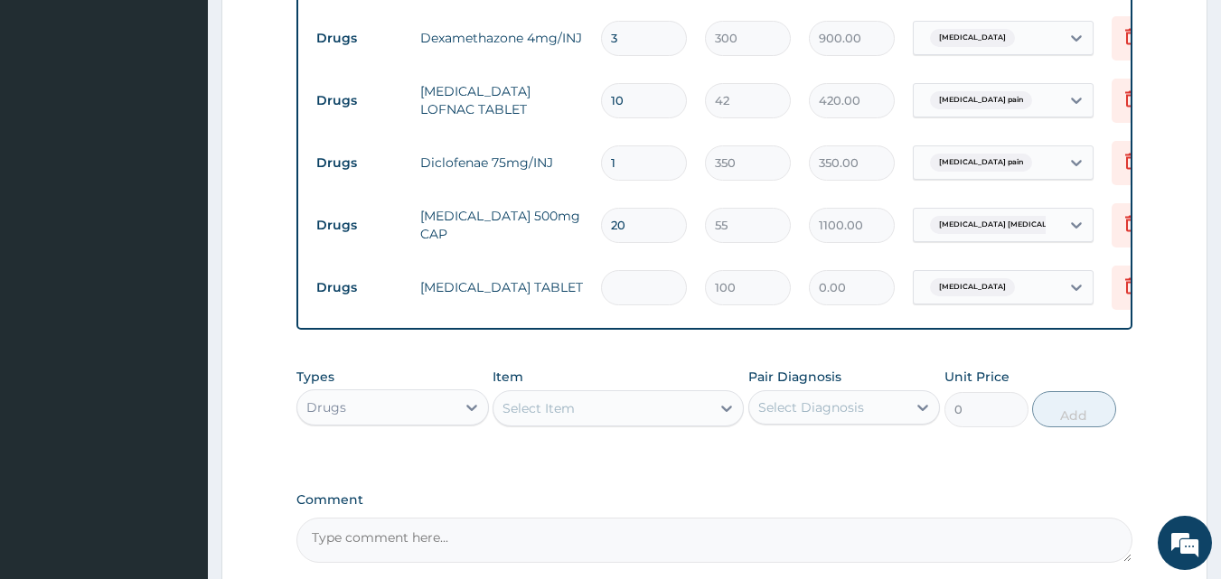
type input "0.00"
type input "3"
type input "300.00"
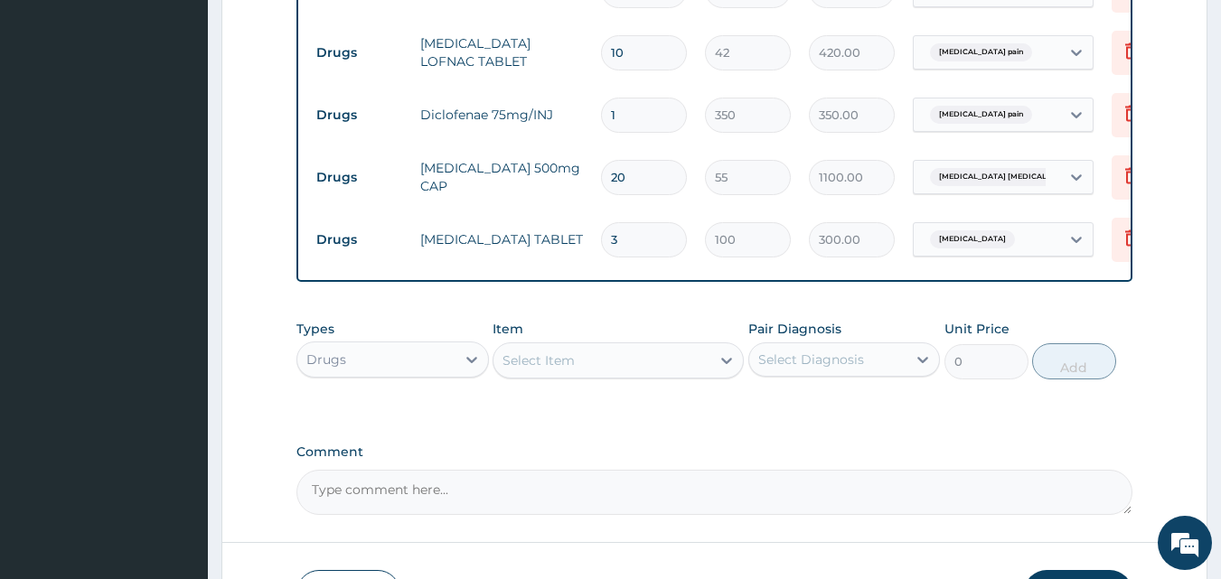
scroll to position [1026, 0]
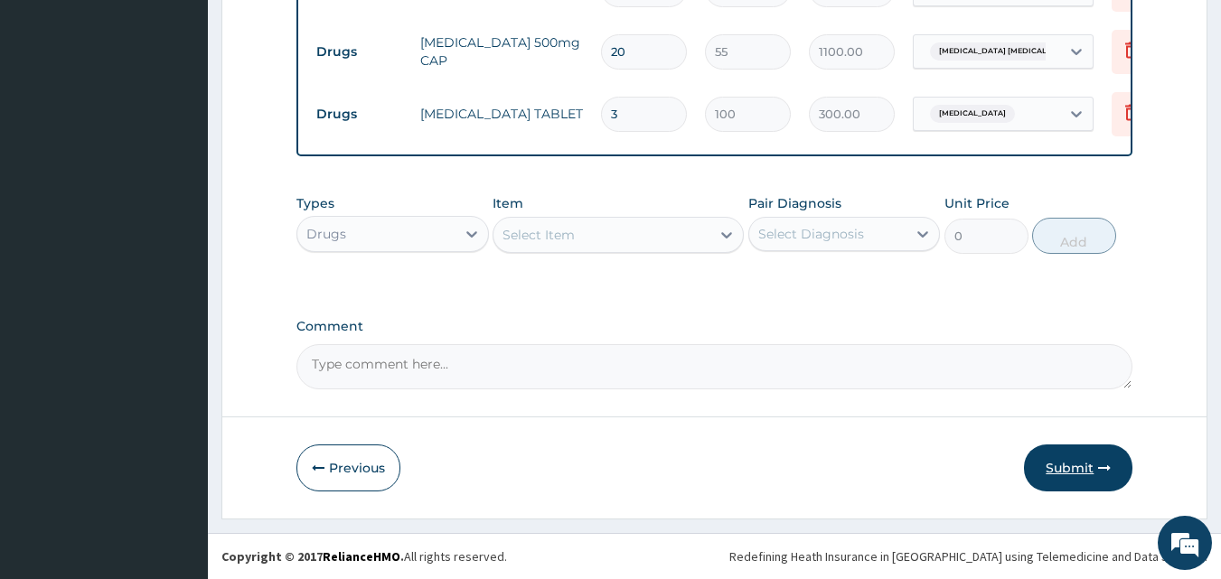
type input "3"
click at [1088, 473] on button "Submit" at bounding box center [1078, 468] width 108 height 47
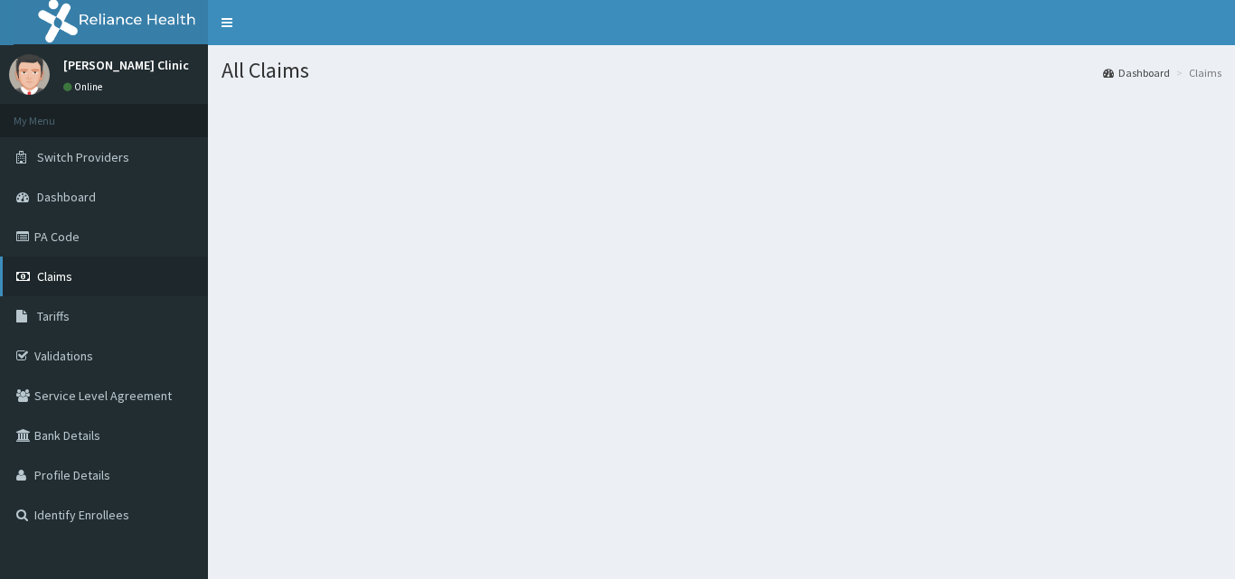
click at [78, 264] on link "Claims" at bounding box center [104, 277] width 208 height 40
